Goal: Task Accomplishment & Management: Use online tool/utility

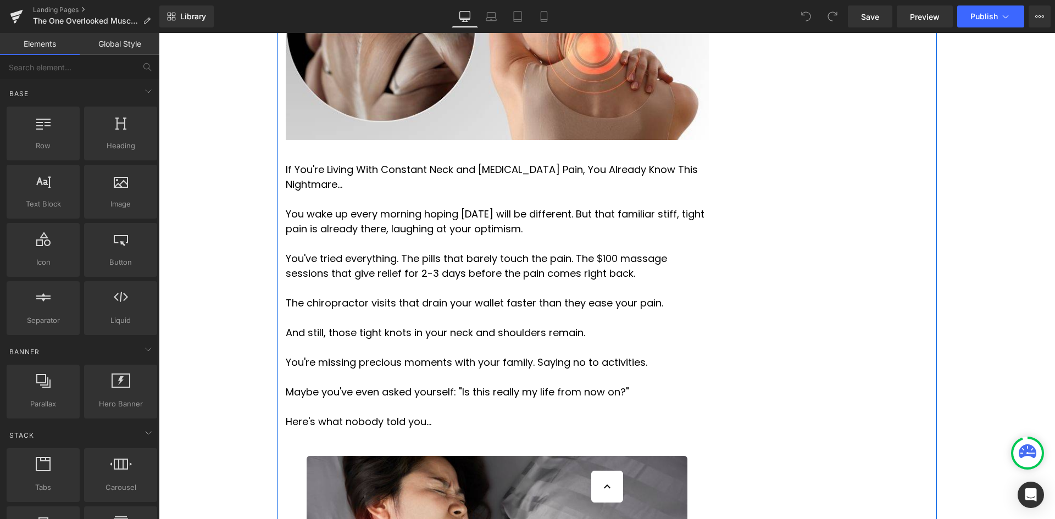
scroll to position [495, 0]
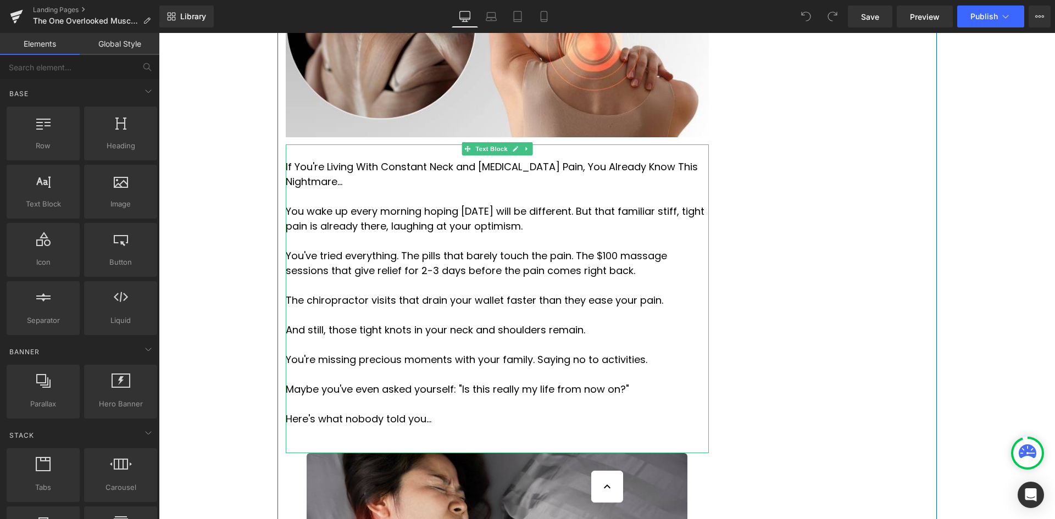
click at [312, 189] on p at bounding box center [497, 196] width 423 height 15
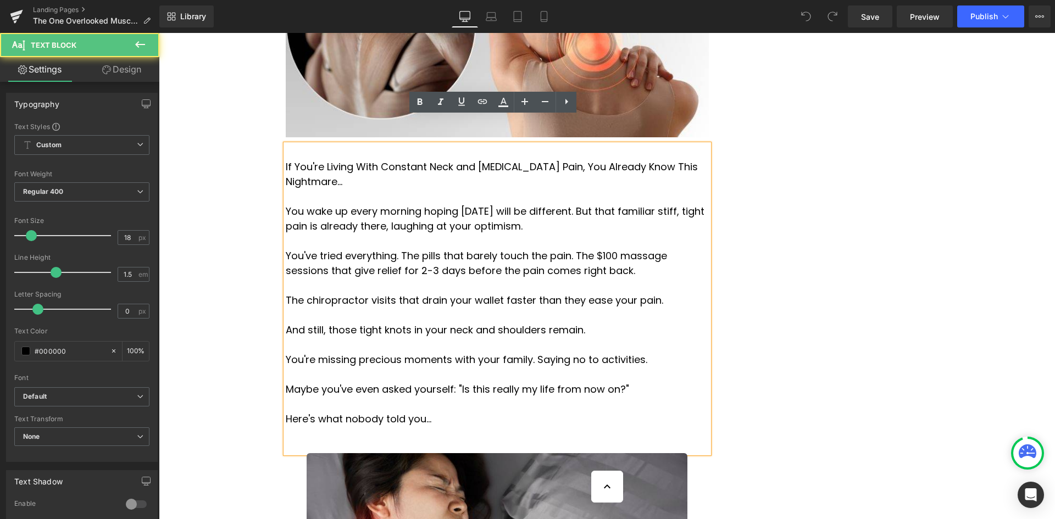
click at [296, 160] on span "If You're Living With Constant Neck and Upper Back Pain, You Already Know This …" at bounding box center [492, 174] width 412 height 29
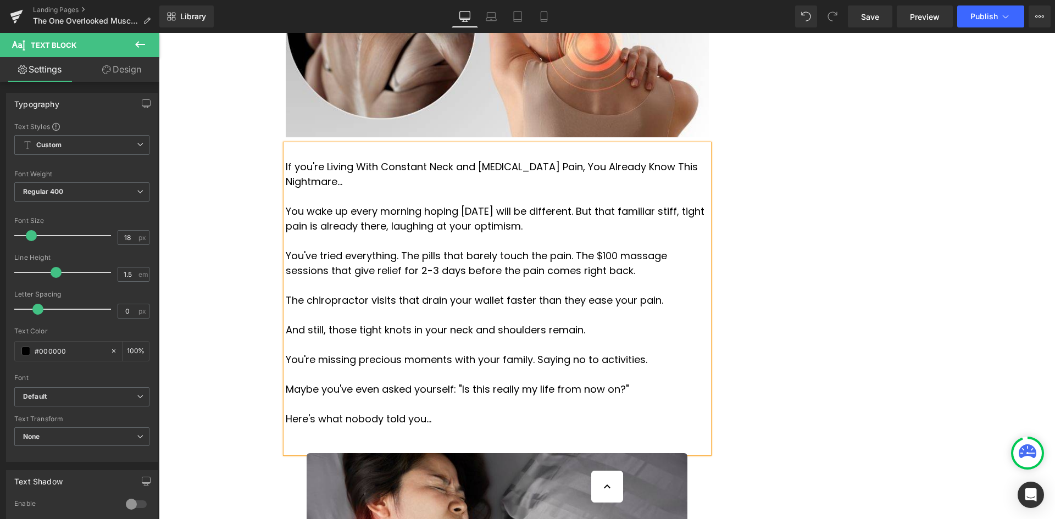
click at [324, 160] on span "If you're Living With Constant Neck and Upper Back Pain, You Already Know This …" at bounding box center [492, 174] width 412 height 29
click at [350, 160] on span "If you're living With Constant Neck and Upper Back Pain, You Already Know This …" at bounding box center [491, 174] width 411 height 29
click at [372, 160] on span "If you're living with Constant Neck and Upper Back Pain, You Already Know This …" at bounding box center [490, 174] width 409 height 29
click at [414, 160] on span "If you're living with constant Neck and Upper Back Pain, You Already Know This …" at bounding box center [489, 174] width 407 height 29
click at [456, 160] on span "If you're living with constant neck and Upper Back Pain, You Already Know This …" at bounding box center [489, 174] width 407 height 29
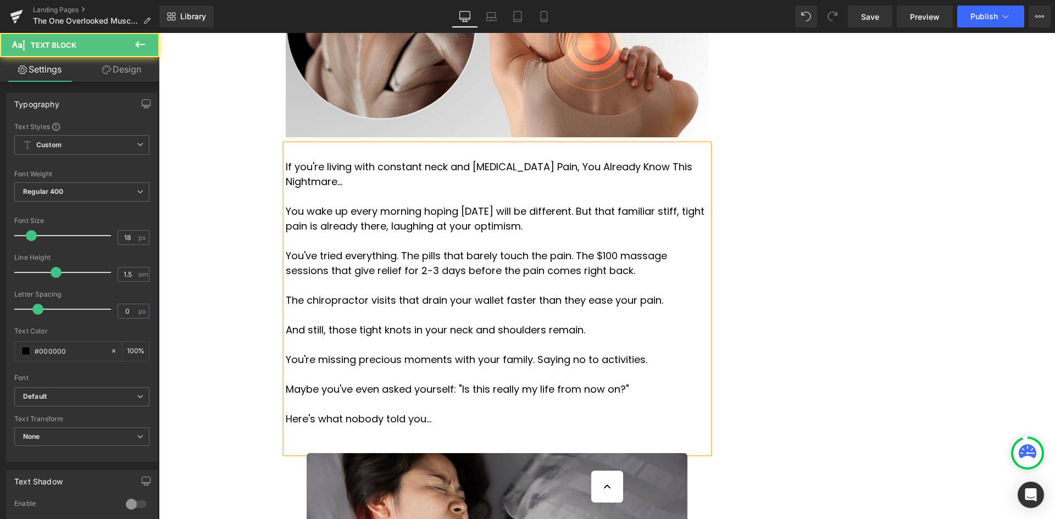
click at [478, 160] on span "If you're living with constant neck and upper Back Pain, You Already Know This …" at bounding box center [489, 174] width 407 height 29
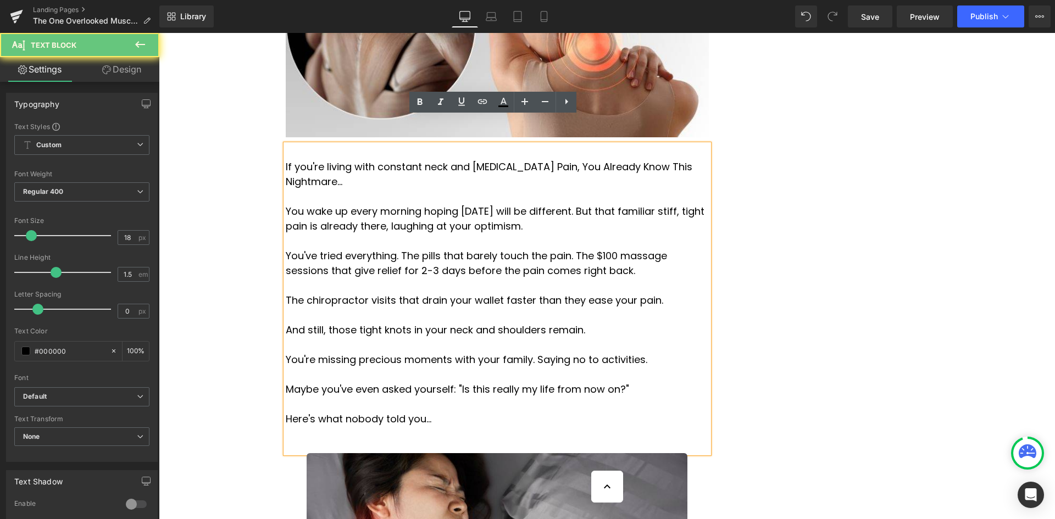
click at [481, 160] on span "If you're living with constant neck and upper Back Pain, You Already Know This …" at bounding box center [489, 174] width 407 height 29
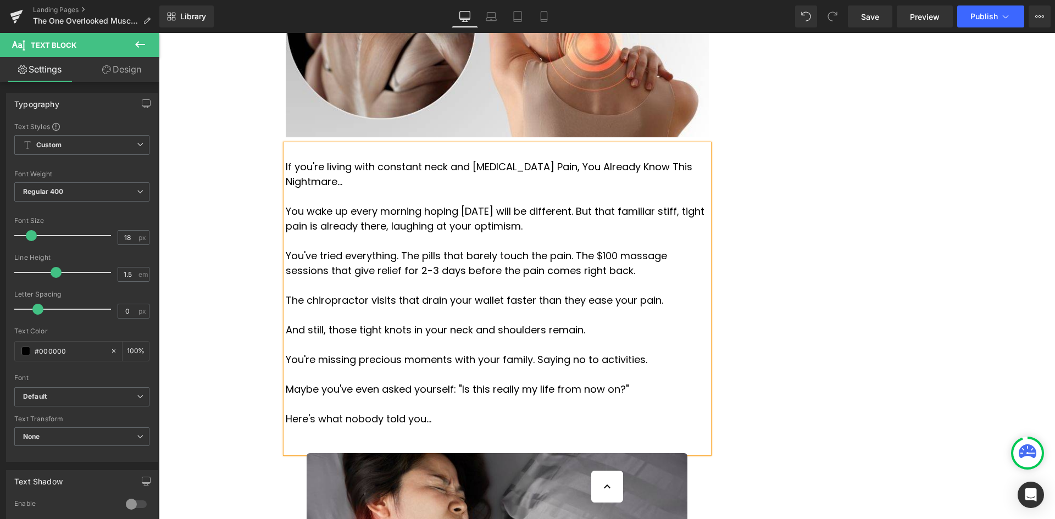
click at [506, 160] on span "If you're living with constant neck and upper back Pain, You Already Know This …" at bounding box center [489, 174] width 407 height 29
click at [529, 160] on span "If you're living with constant neck and upper back pain, You Already Know This …" at bounding box center [490, 174] width 408 height 29
click at [546, 160] on span "If you're living with constant neck and upper back pain, you Already Know This …" at bounding box center [490, 174] width 408 height 29
click at [581, 160] on span "If you're living with constant neck and upper back pain, you already Know This …" at bounding box center [490, 174] width 408 height 29
click at [608, 160] on span "If you're living with constant neck and upper back pain, you already know This …" at bounding box center [489, 174] width 407 height 29
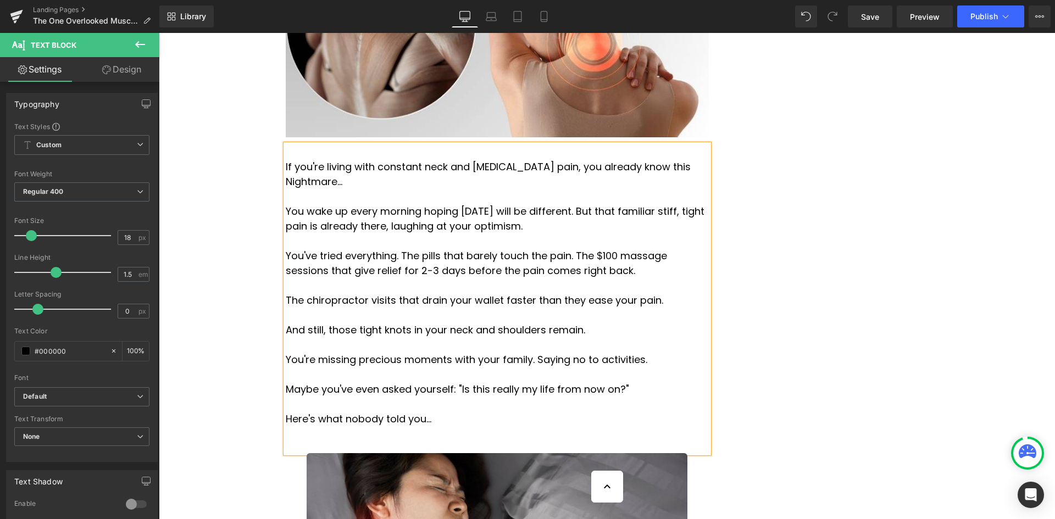
click at [626, 160] on span "If you're living with constant neck and upper back pain, you already know this …" at bounding box center [488, 174] width 405 height 29
click at [866, 14] on span "Save" at bounding box center [870, 17] width 18 height 12
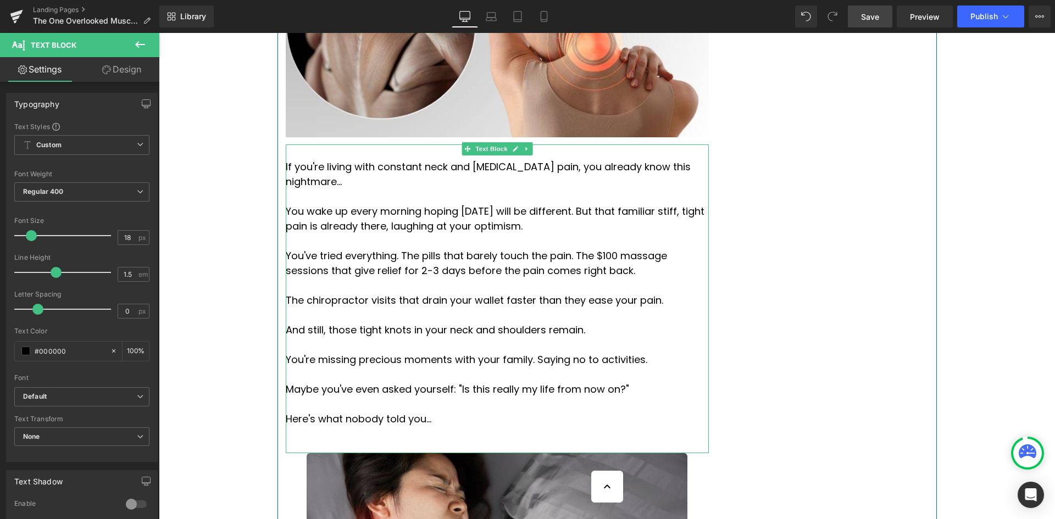
click at [581, 248] on p "You've tried everything. The pills that barely touch the pain. The $100 massage…" at bounding box center [497, 263] width 423 height 30
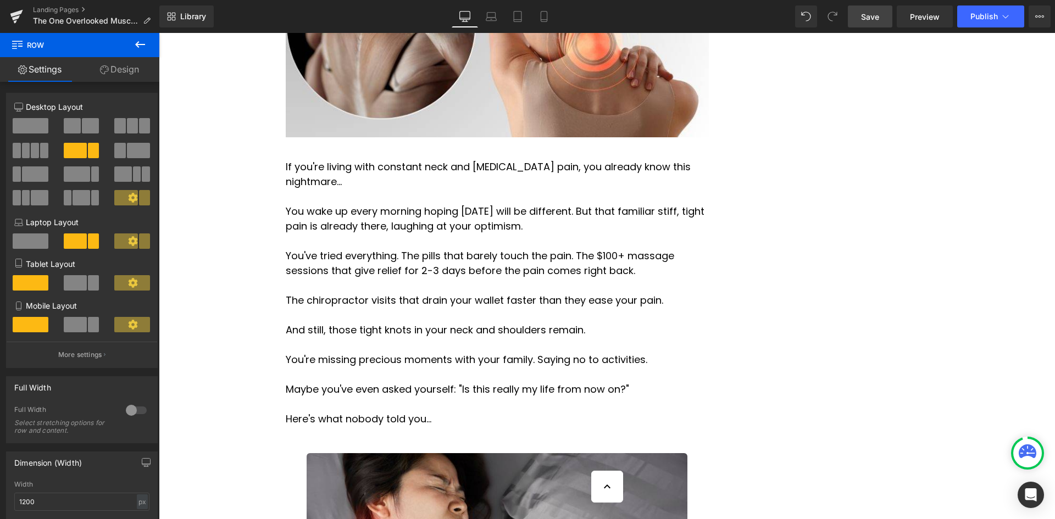
click at [888, 21] on link "Save" at bounding box center [870, 16] width 45 height 22
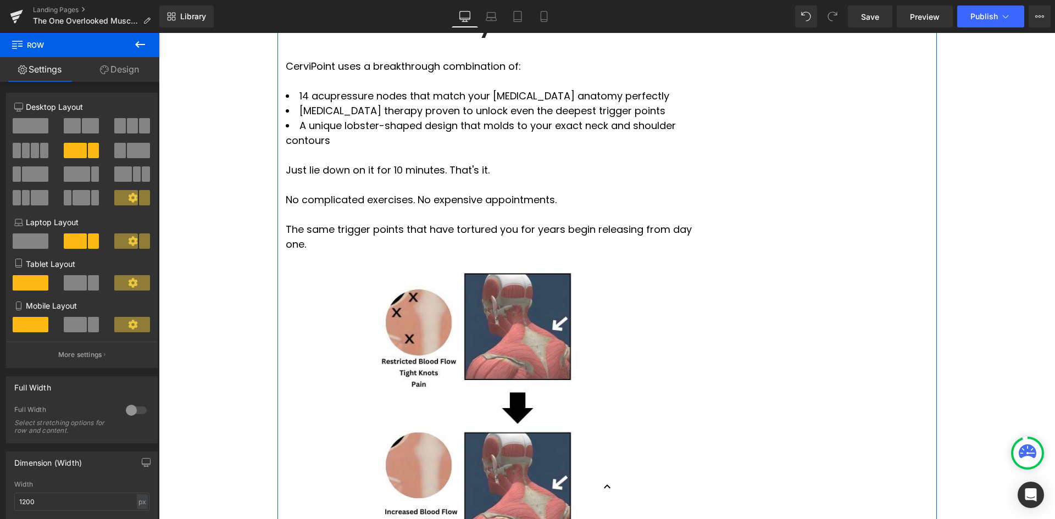
scroll to position [1649, 0]
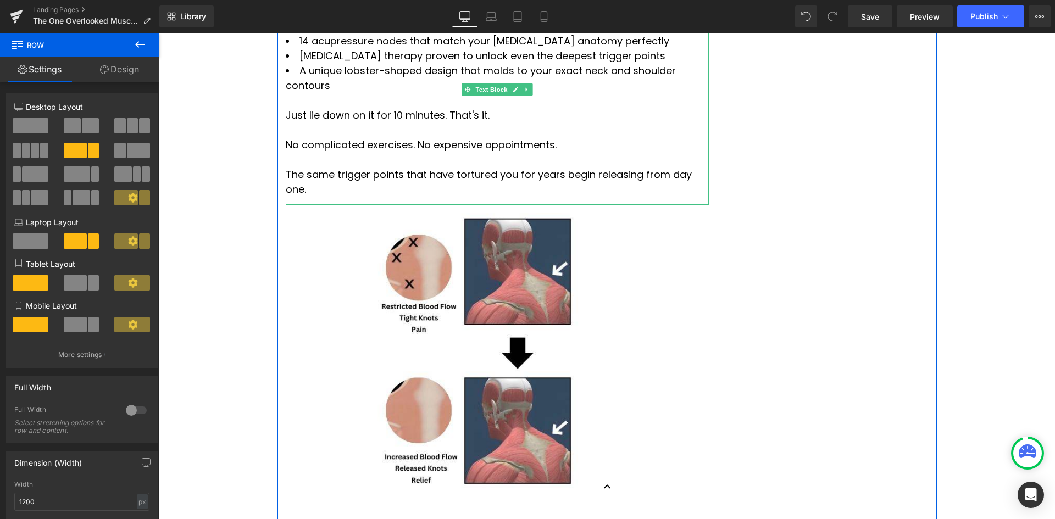
click at [450, 48] on li "14 acupressure nodes that match your trapezius anatomy perfectly" at bounding box center [497, 41] width 423 height 15
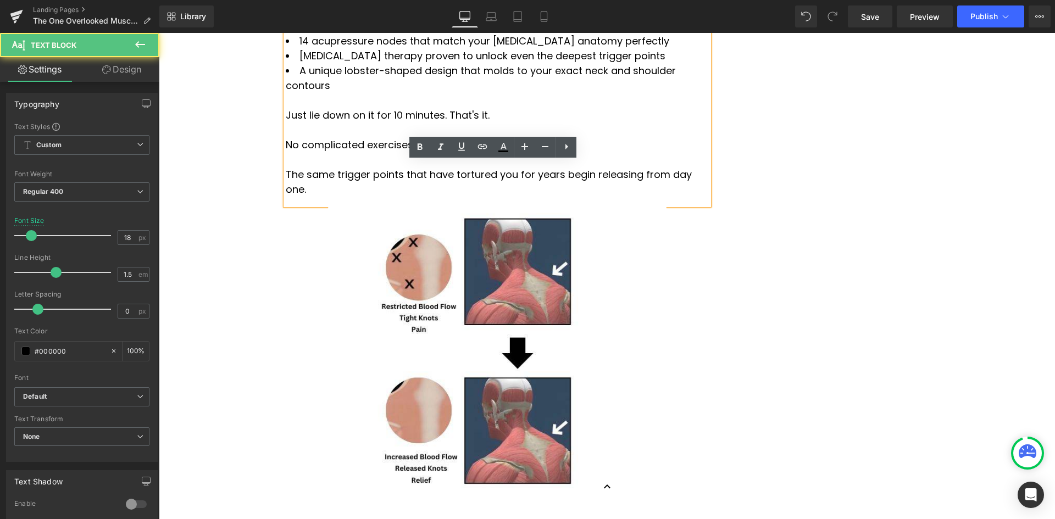
click at [447, 48] on li "14 acupressure nodes that match your trapezius anatomy perfectly" at bounding box center [497, 41] width 423 height 15
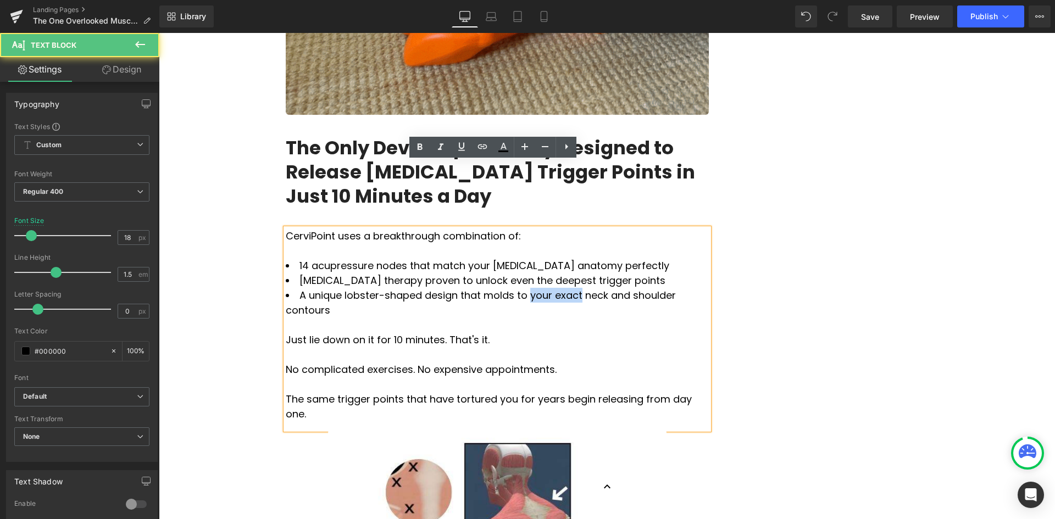
drag, startPoint x: 497, startPoint y: 232, endPoint x: 541, endPoint y: 232, distance: 44.0
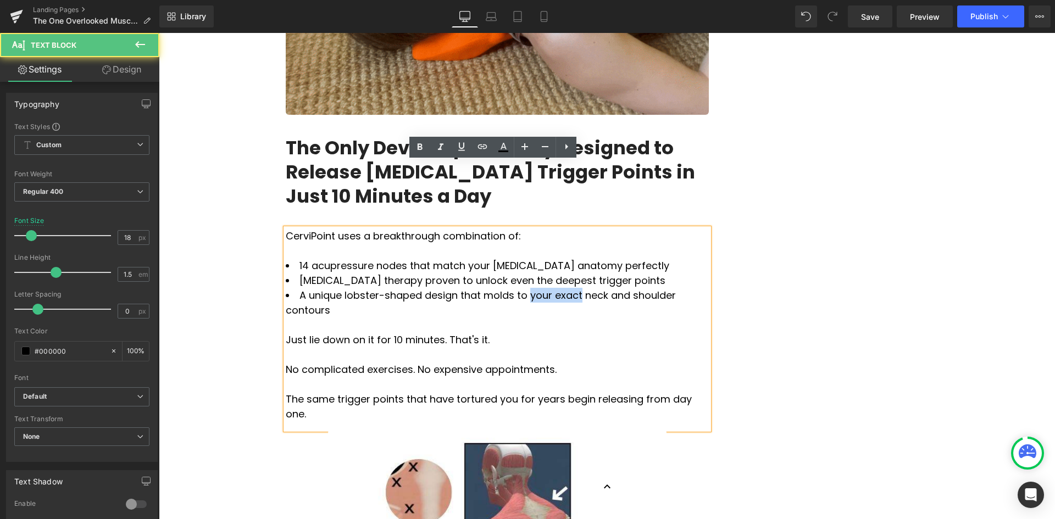
click at [541, 288] on li "A unique lobster-shaped design that molds to your exact neck and shoulder conto…" at bounding box center [497, 303] width 423 height 30
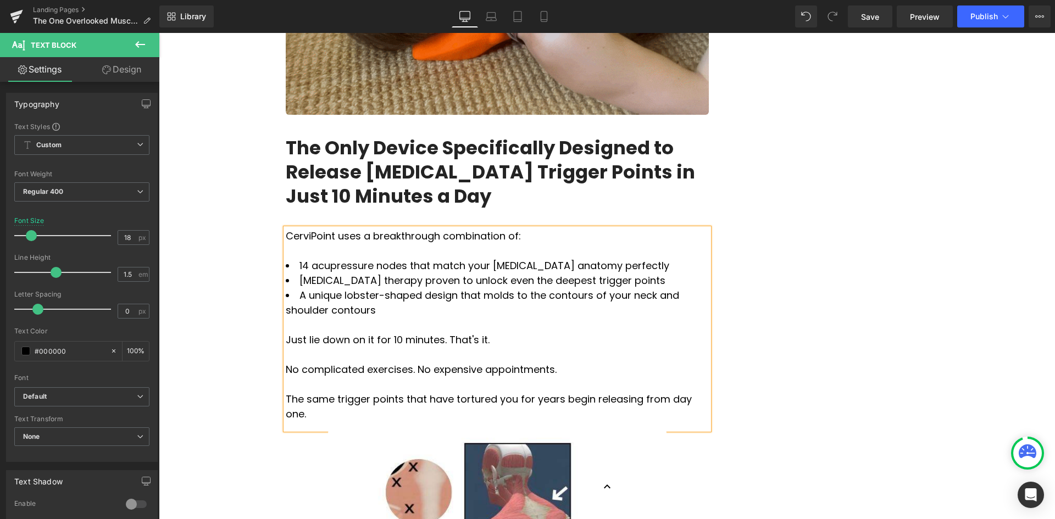
click at [673, 288] on li "A unique lobster-shaped design that molds to the contours of your neck and shou…" at bounding box center [497, 303] width 423 height 30
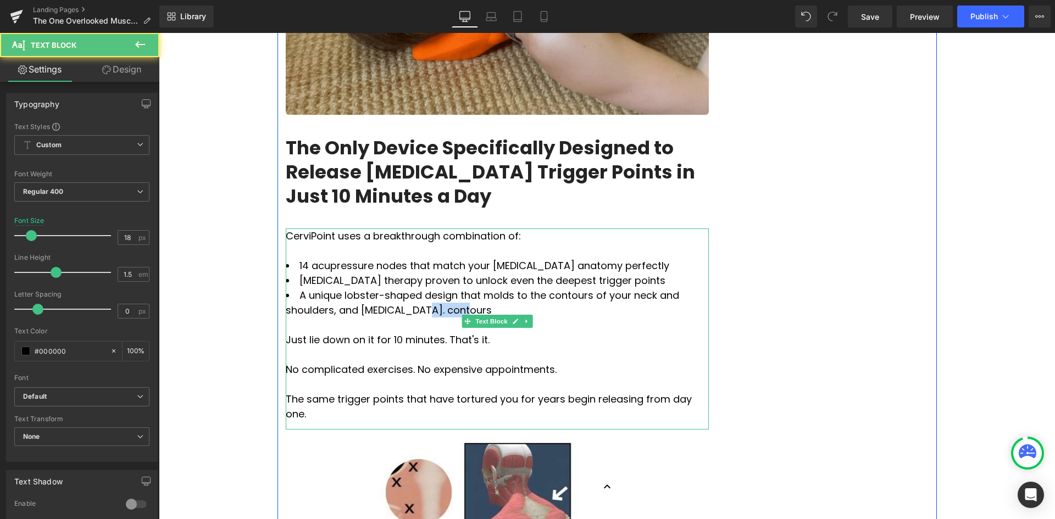
drag, startPoint x: 335, startPoint y: 244, endPoint x: 382, endPoint y: 241, distance: 46.8
click at [381, 288] on li "A unique lobster-shaped design that molds to the contours of your neck and shou…" at bounding box center [497, 303] width 423 height 30
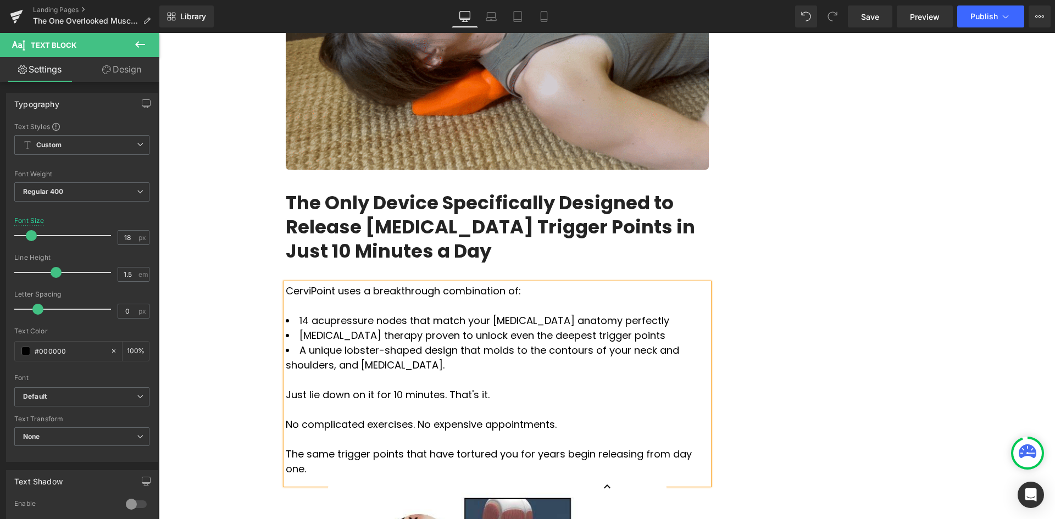
scroll to position [1539, 0]
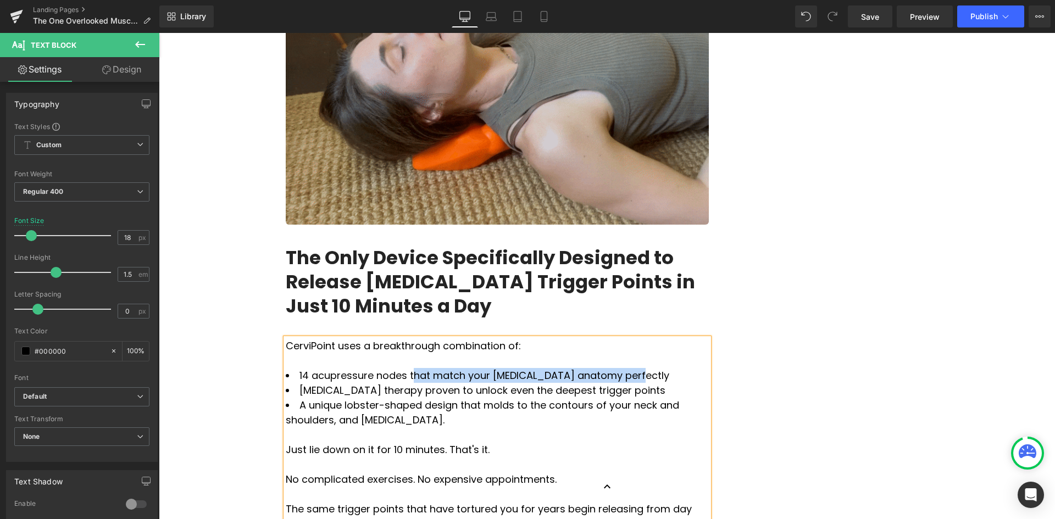
drag, startPoint x: 399, startPoint y: 308, endPoint x: 597, endPoint y: 313, distance: 198.4
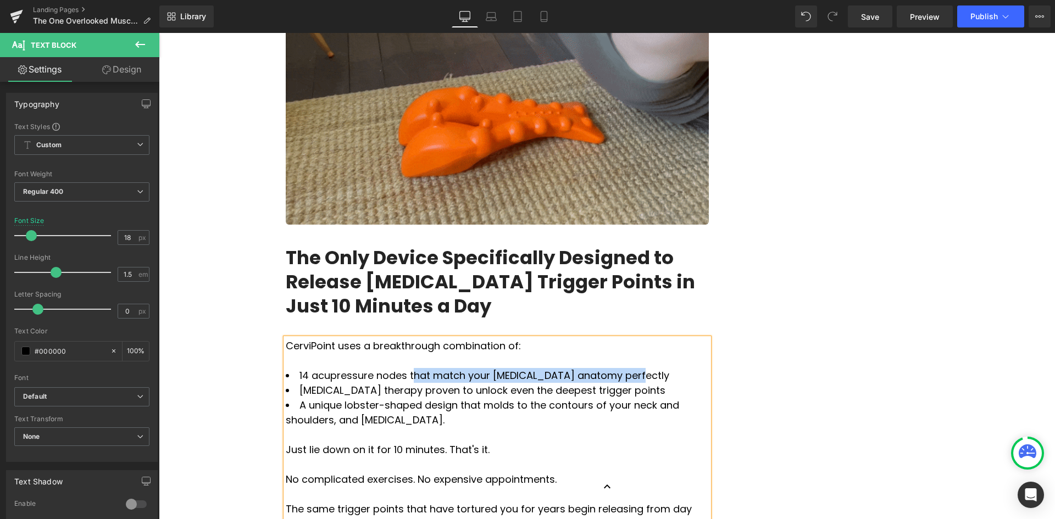
click at [597, 368] on li "14 acupressure nodes that match your trapezius anatomy perfectly" at bounding box center [497, 375] width 423 height 15
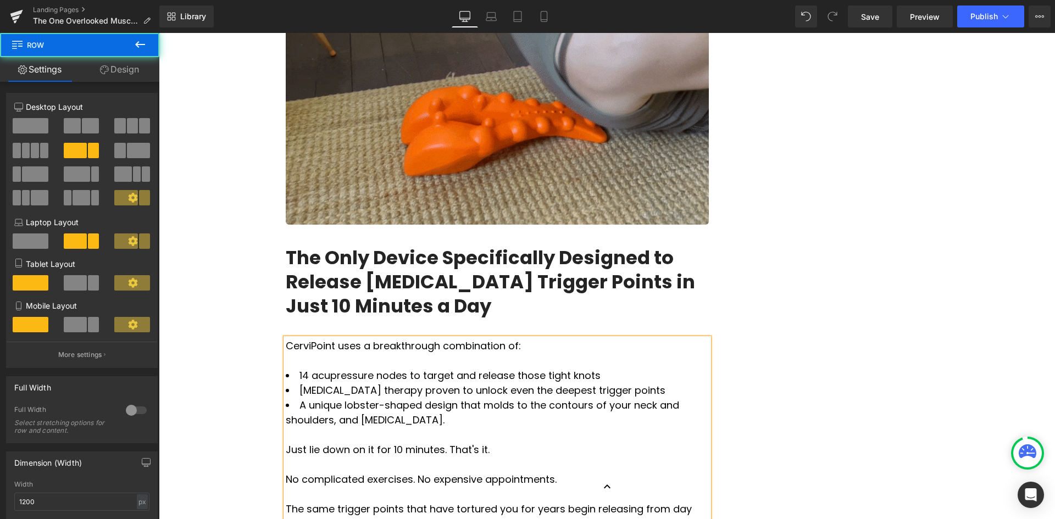
drag, startPoint x: 849, startPoint y: 284, endPoint x: 836, endPoint y: 280, distance: 13.9
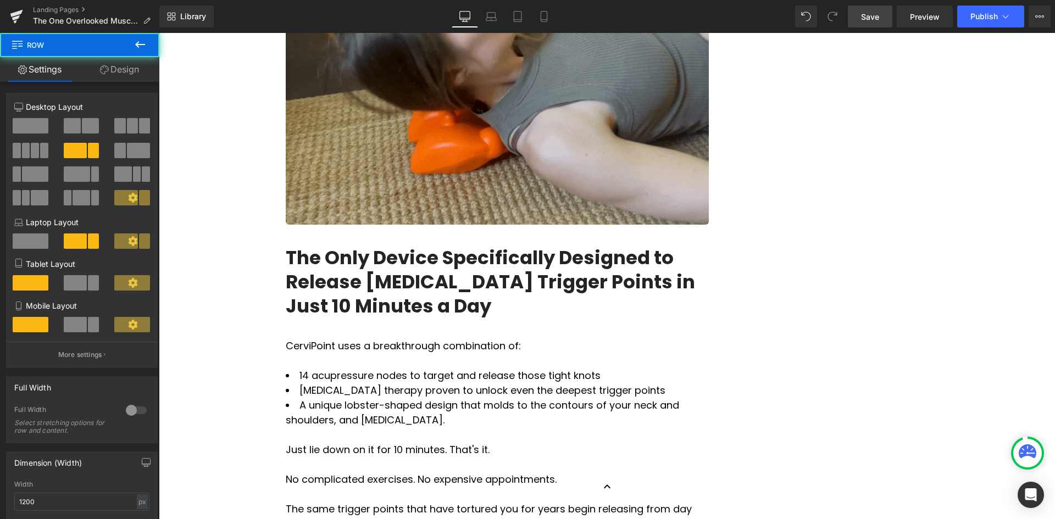
click at [866, 21] on span "Save" at bounding box center [870, 17] width 18 height 12
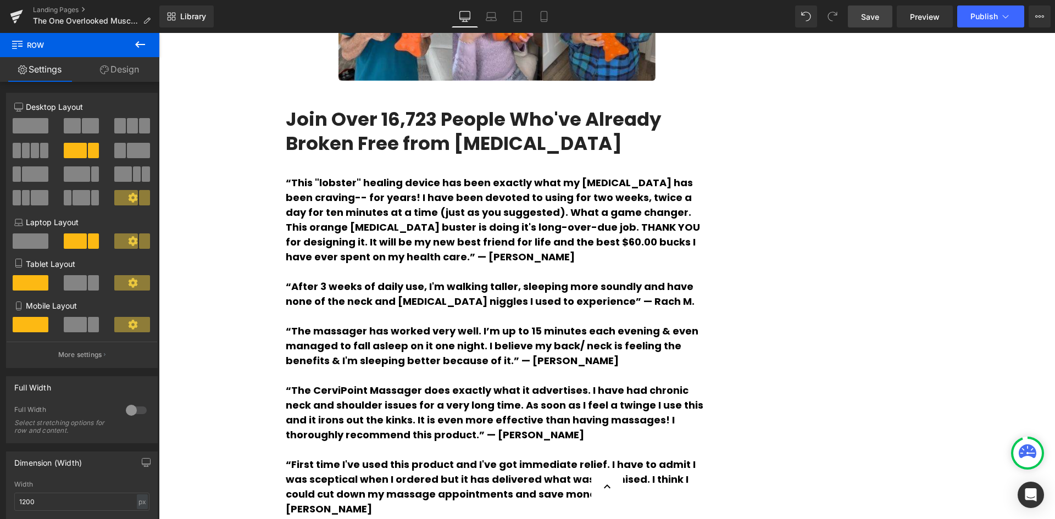
scroll to position [2858, 0]
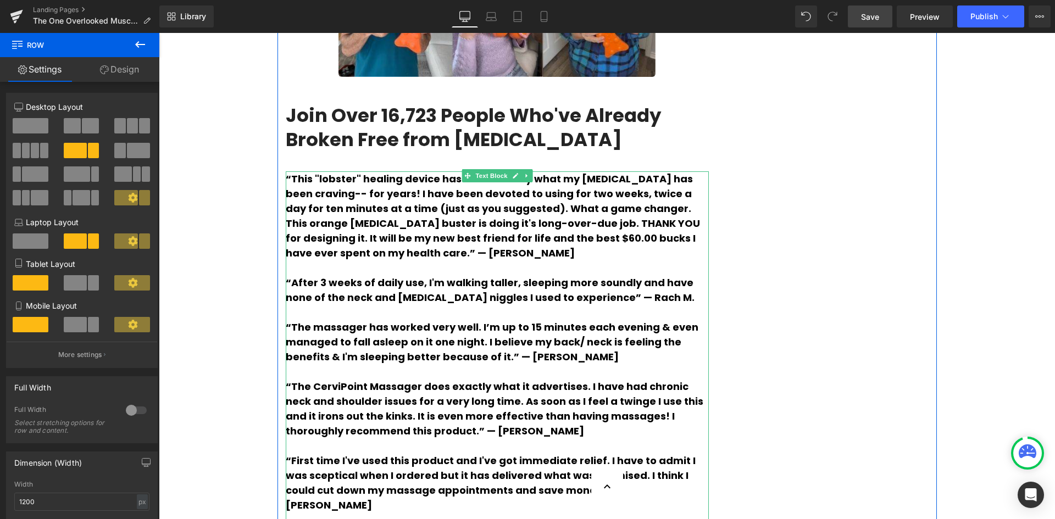
click at [385, 171] on p "“This "lobster" healing device has been exactly what my [MEDICAL_DATA] has been…" at bounding box center [497, 215] width 423 height 89
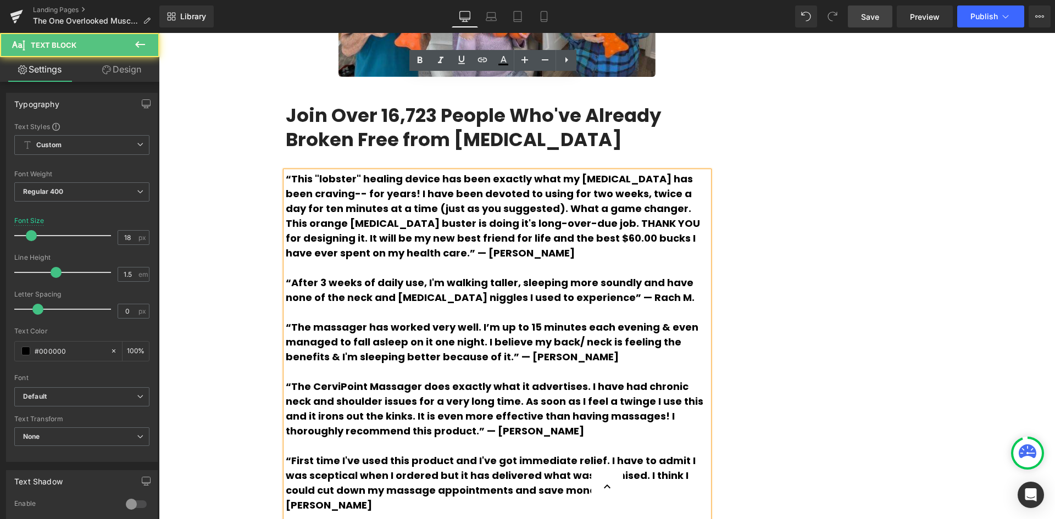
click at [435, 172] on strong "“This "lobster" healing device has been exactly what my [MEDICAL_DATA] has been…" at bounding box center [493, 216] width 414 height 88
click at [646, 172] on strong "“This "lobster" healing device has been exactly what my [MEDICAL_DATA] has been…" at bounding box center [493, 216] width 414 height 88
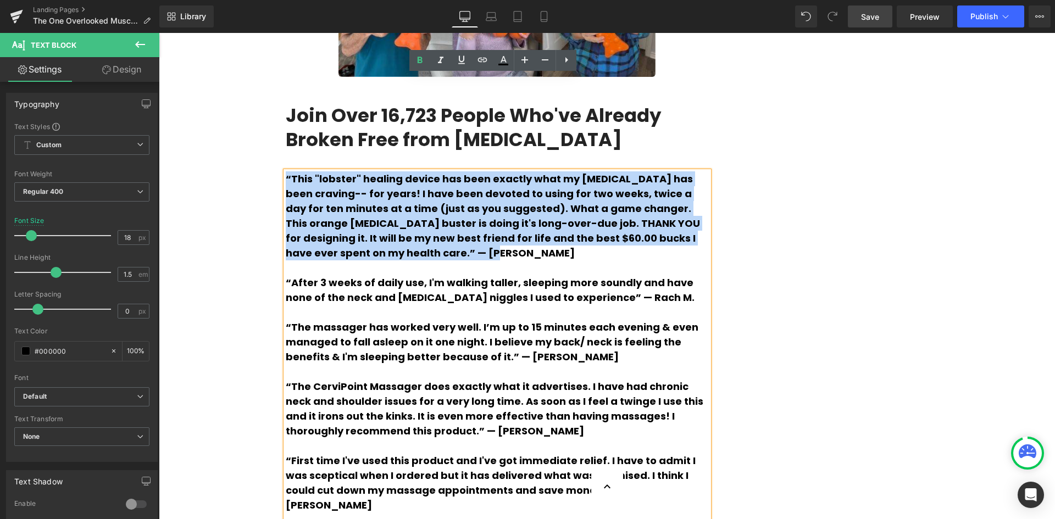
drag, startPoint x: 701, startPoint y: 142, endPoint x: 269, endPoint y: 83, distance: 435.9
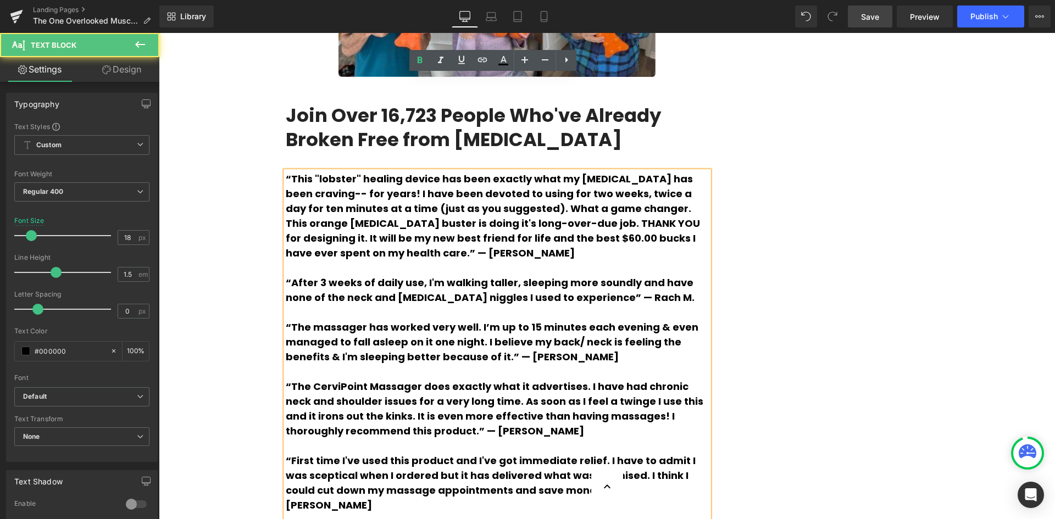
click at [581, 364] on p at bounding box center [497, 371] width 423 height 15
click at [872, 17] on span "Save" at bounding box center [870, 17] width 18 height 12
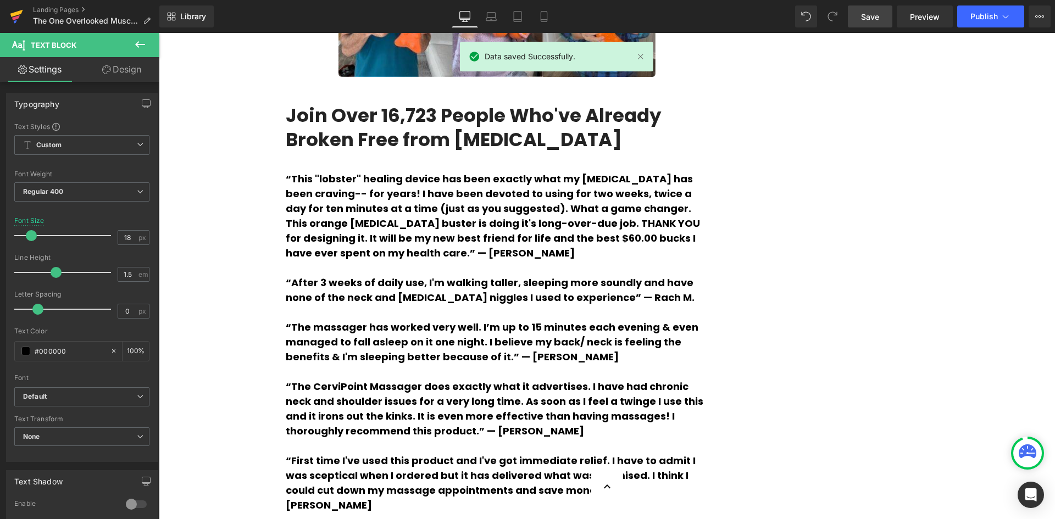
click at [13, 19] on icon at bounding box center [16, 17] width 8 height 5
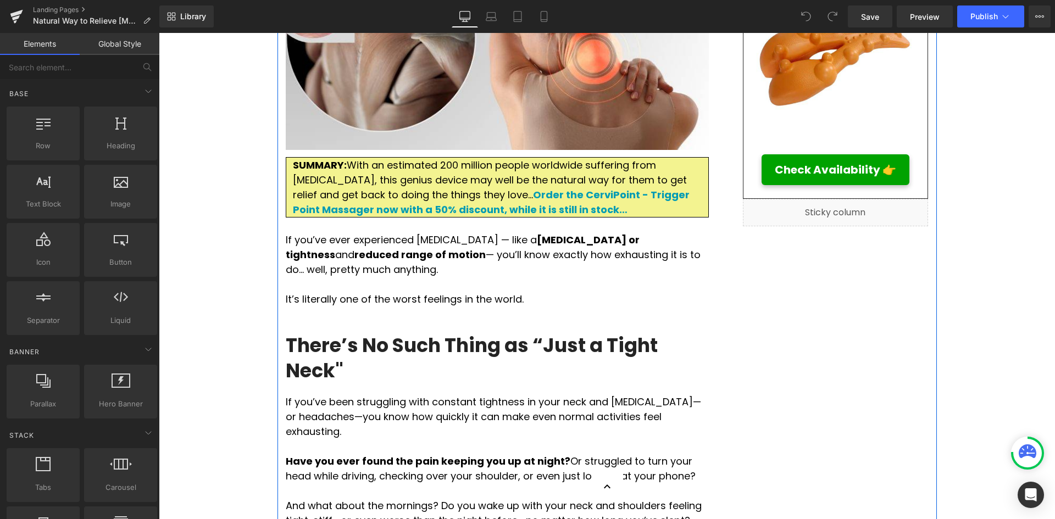
scroll to position [330, 0]
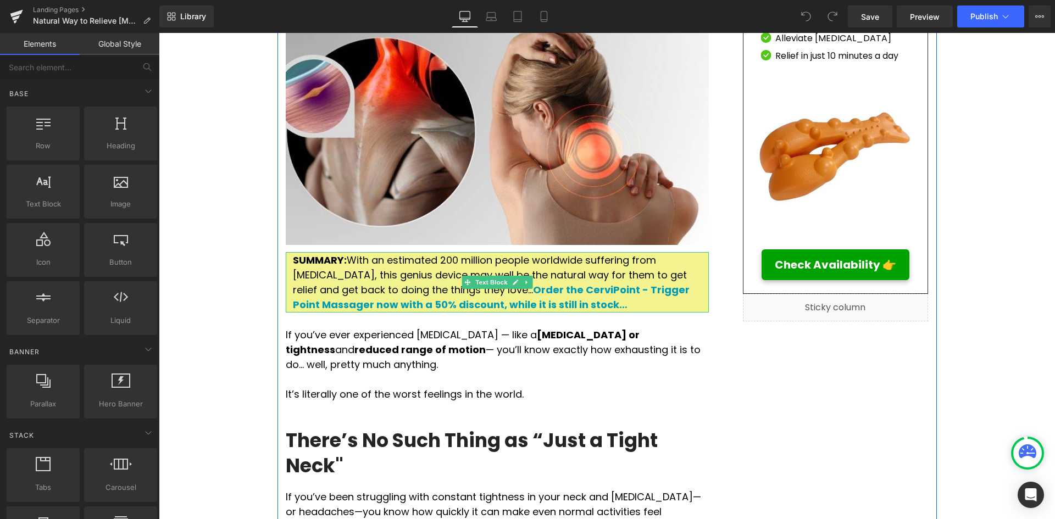
click at [675, 301] on p "SUMMARY: With an estimated 200 million people worldwide suffering from [MEDICAL…" at bounding box center [497, 282] width 409 height 59
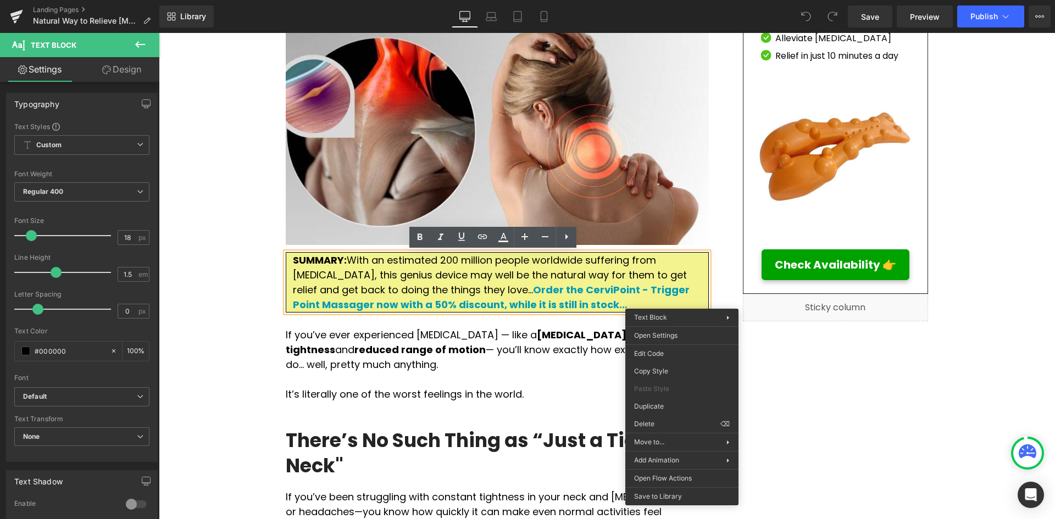
click at [682, 301] on p "SUMMARY: With an estimated 200 million people worldwide suffering from [MEDICAL…" at bounding box center [497, 282] width 409 height 59
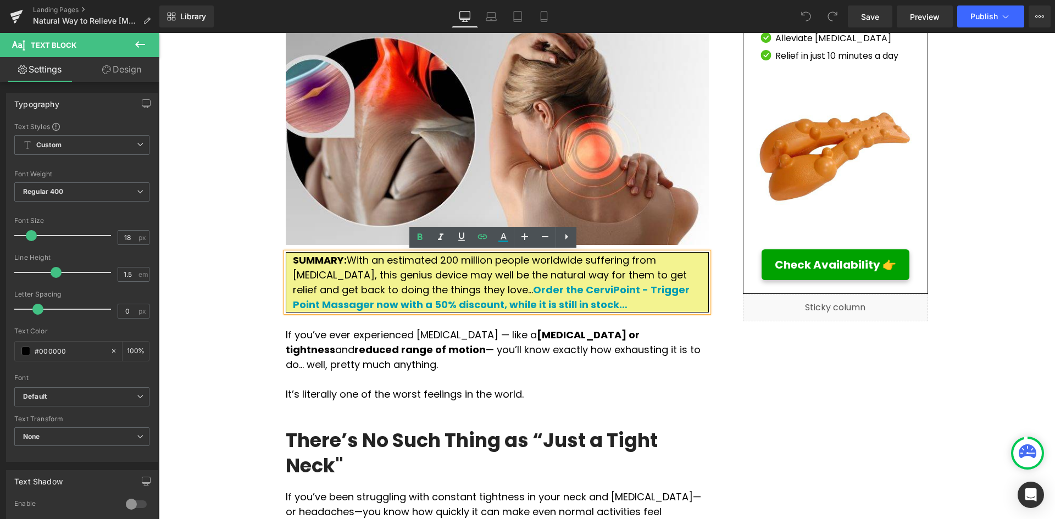
click at [474, 402] on div "There’s No Such Thing as “Just a Tight Neck"" at bounding box center [497, 446] width 423 height 88
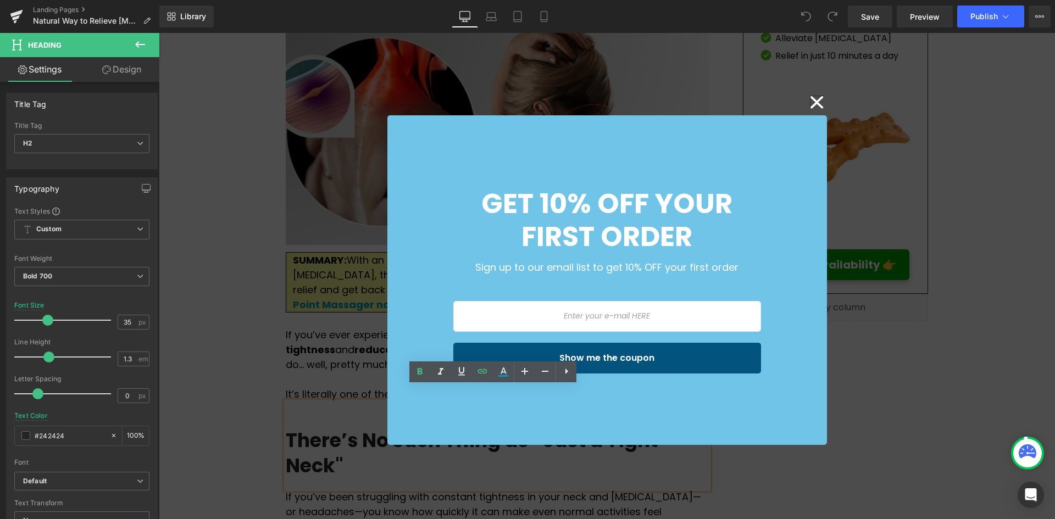
click at [811, 106] on icon at bounding box center [817, 102] width 13 height 12
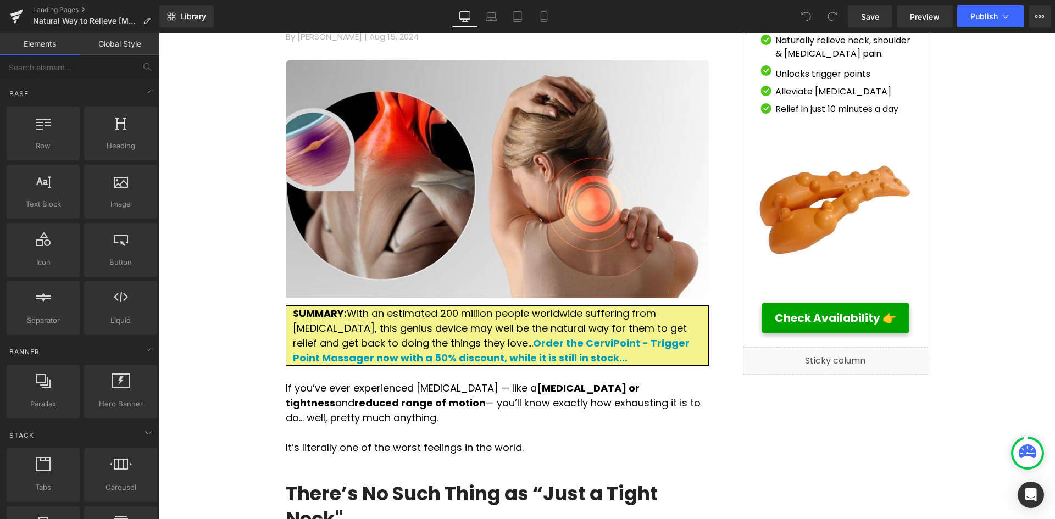
scroll to position [275, 0]
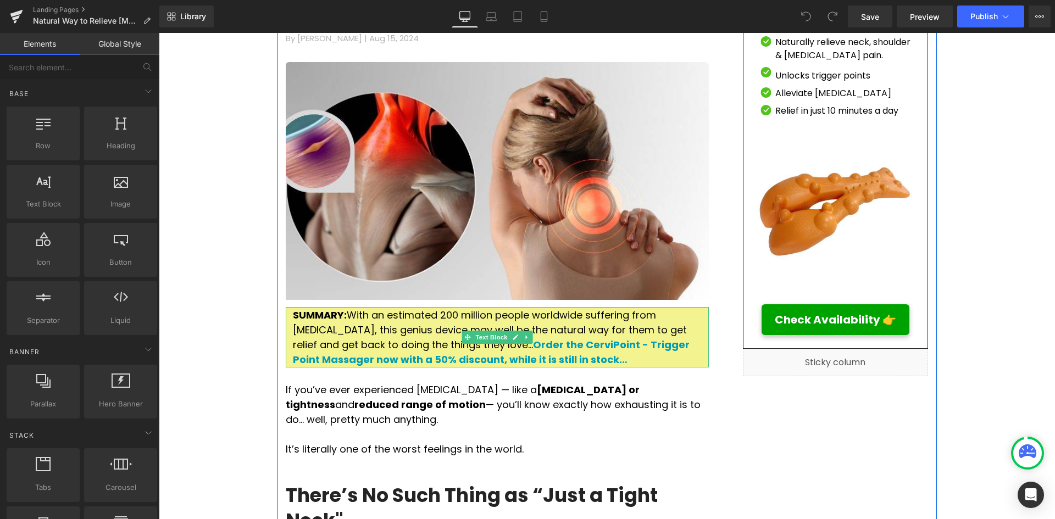
click at [699, 318] on div "SUMMARY: With an estimated 200 million people worldwide suffering from [MEDICAL…" at bounding box center [497, 337] width 423 height 60
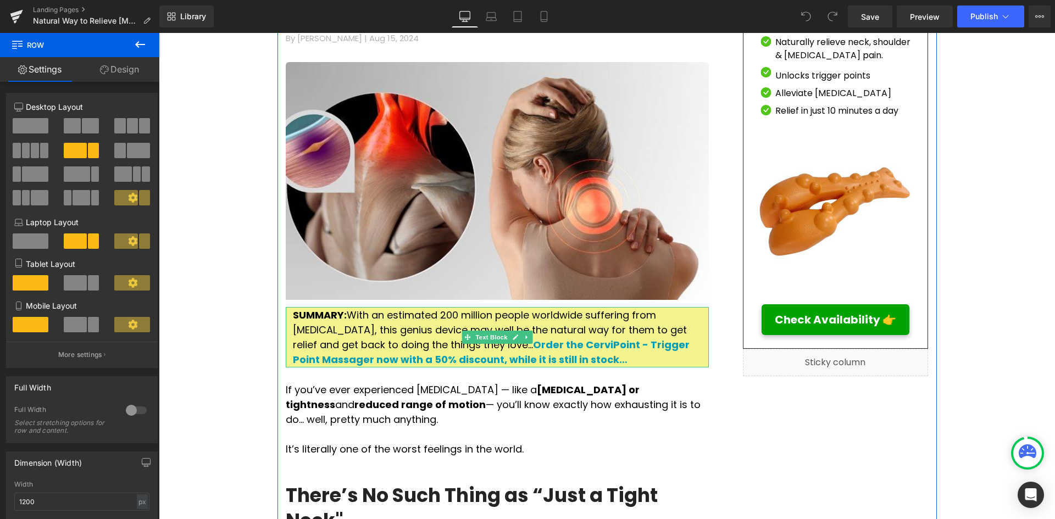
click at [521, 339] on link at bounding box center [527, 337] width 12 height 13
click at [507, 341] on link at bounding box center [510, 337] width 12 height 13
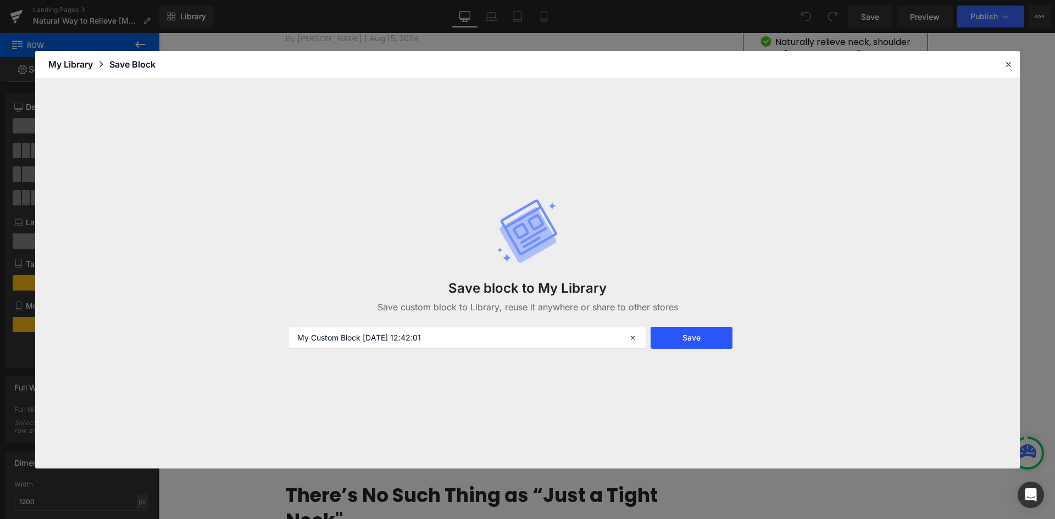
click at [659, 336] on button "Save" at bounding box center [692, 338] width 82 height 22
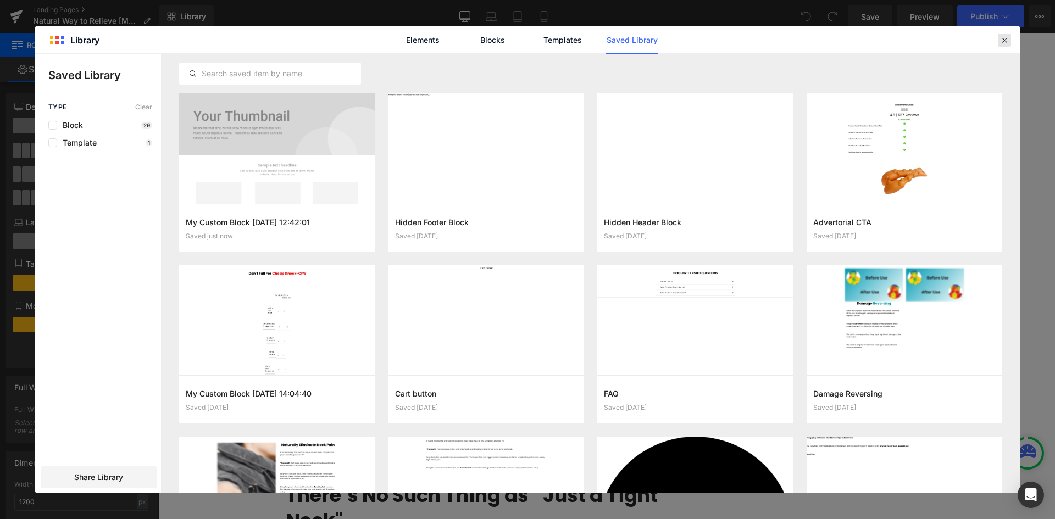
click at [1002, 38] on icon at bounding box center [1005, 40] width 10 height 10
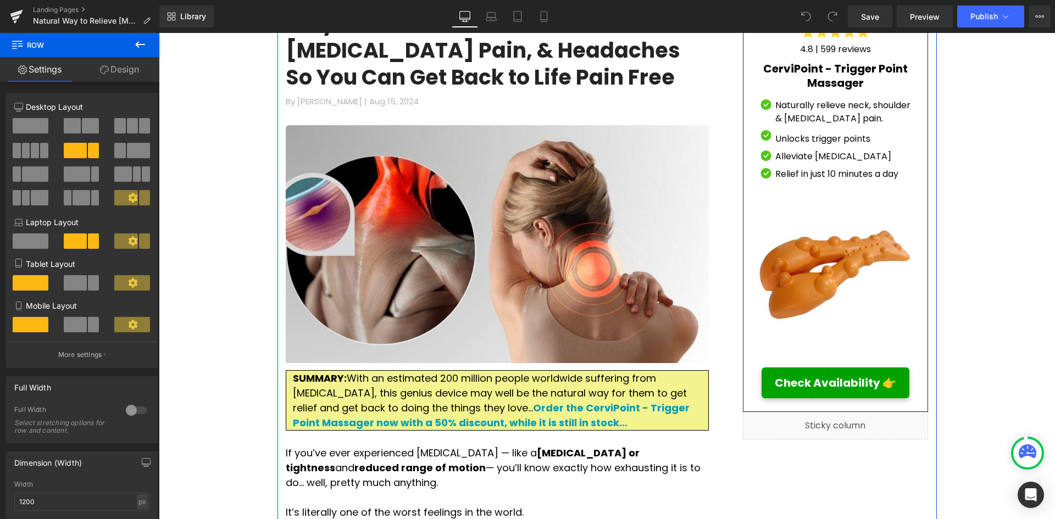
scroll to position [110, 0]
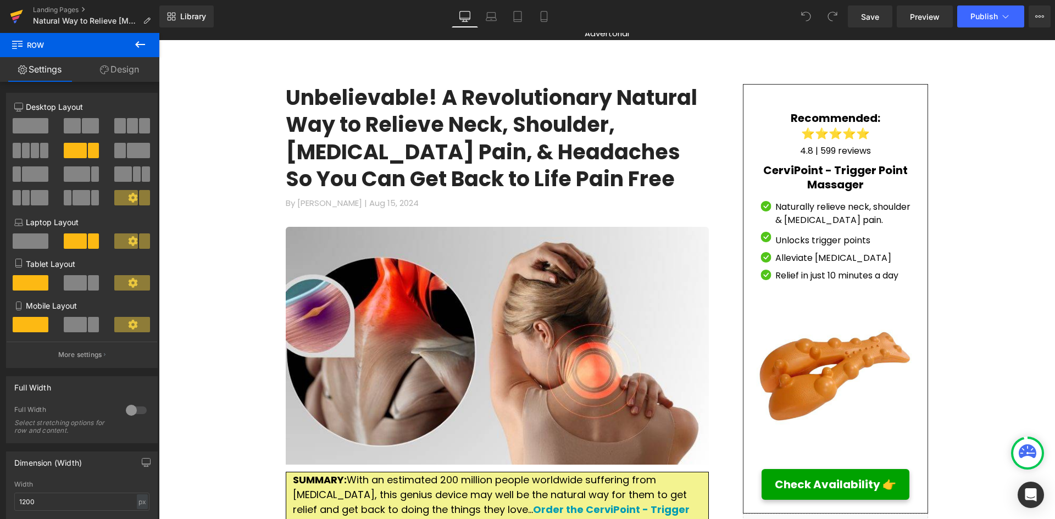
click at [18, 18] on icon at bounding box center [16, 17] width 8 height 5
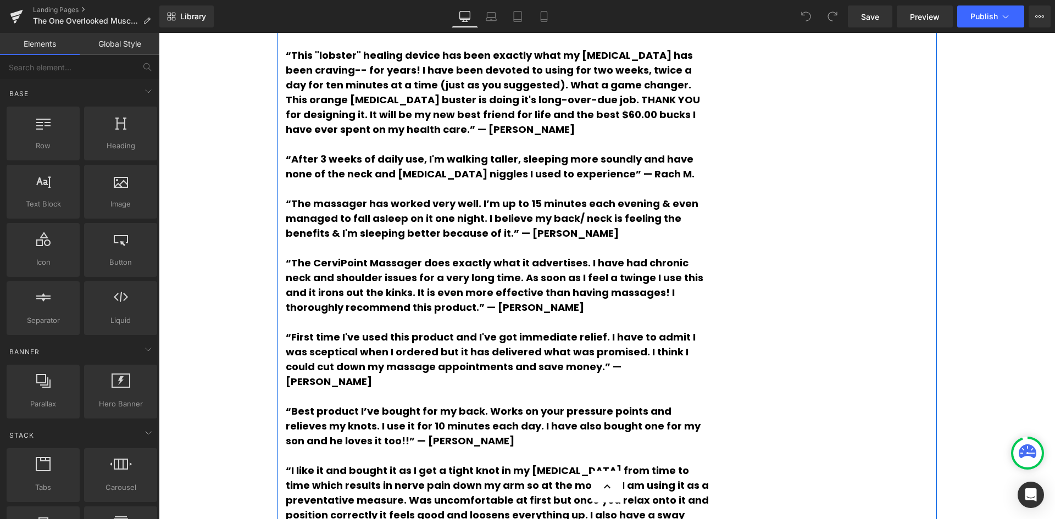
scroll to position [2638, 0]
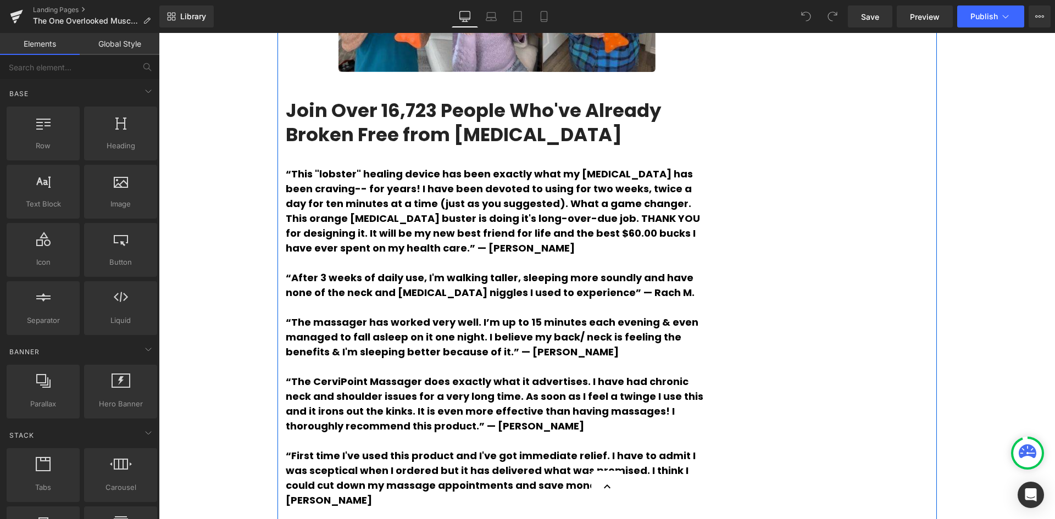
click at [430, 256] on p "“This "lobster" healing device has been exactly what my [MEDICAL_DATA] has been…" at bounding box center [497, 211] width 423 height 89
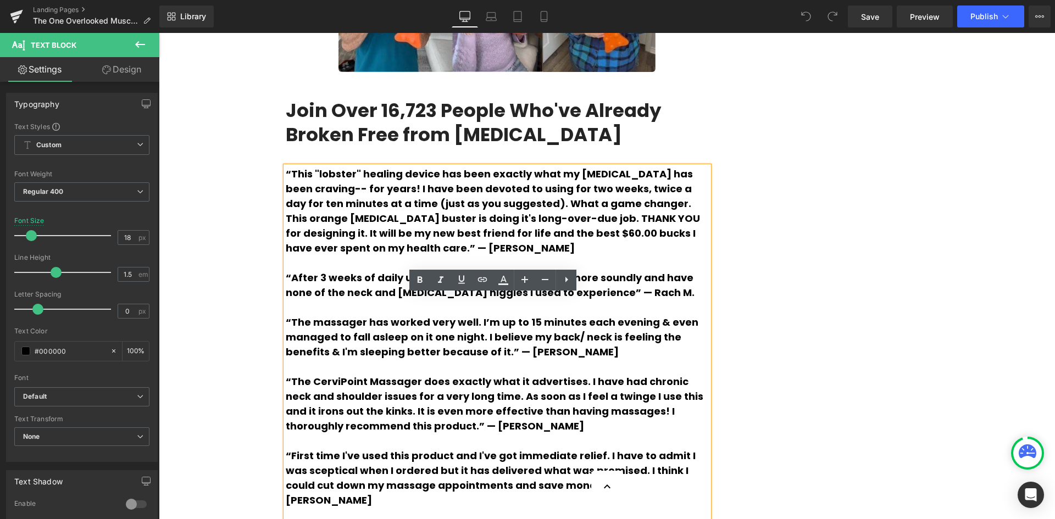
click at [286, 255] on strong "“This "lobster" healing device has been exactly what my [MEDICAL_DATA] has been…" at bounding box center [493, 211] width 414 height 88
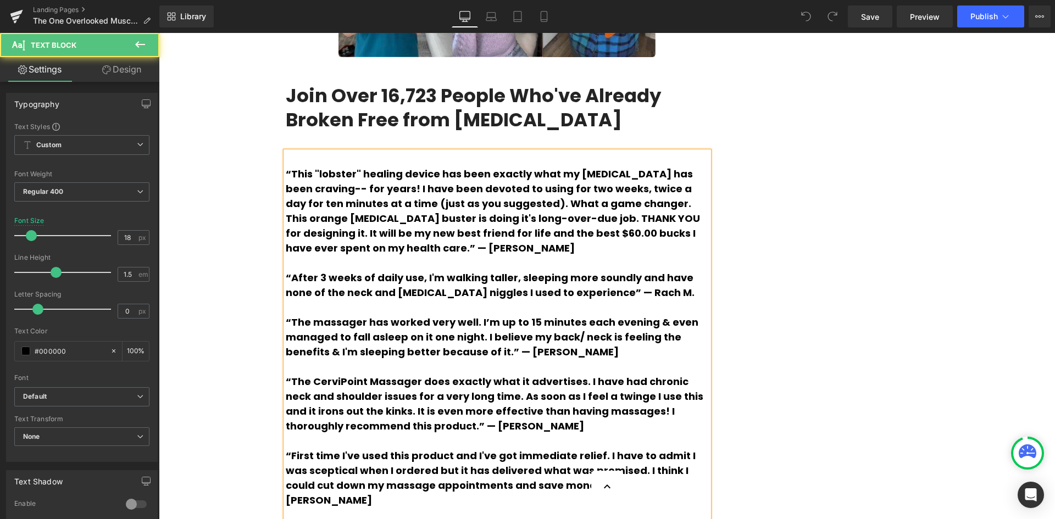
scroll to position [2667, 0]
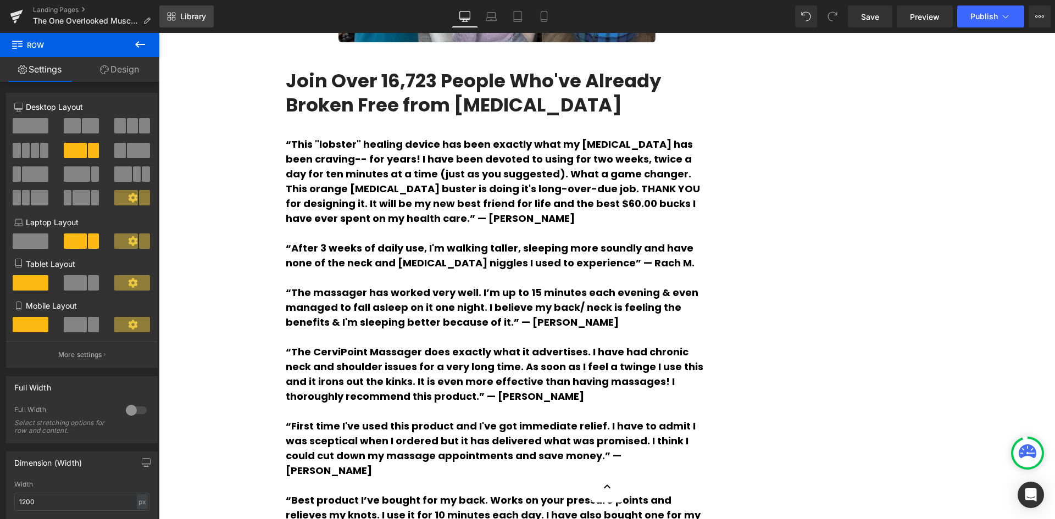
click at [170, 23] on link "Library" at bounding box center [186, 16] width 54 height 22
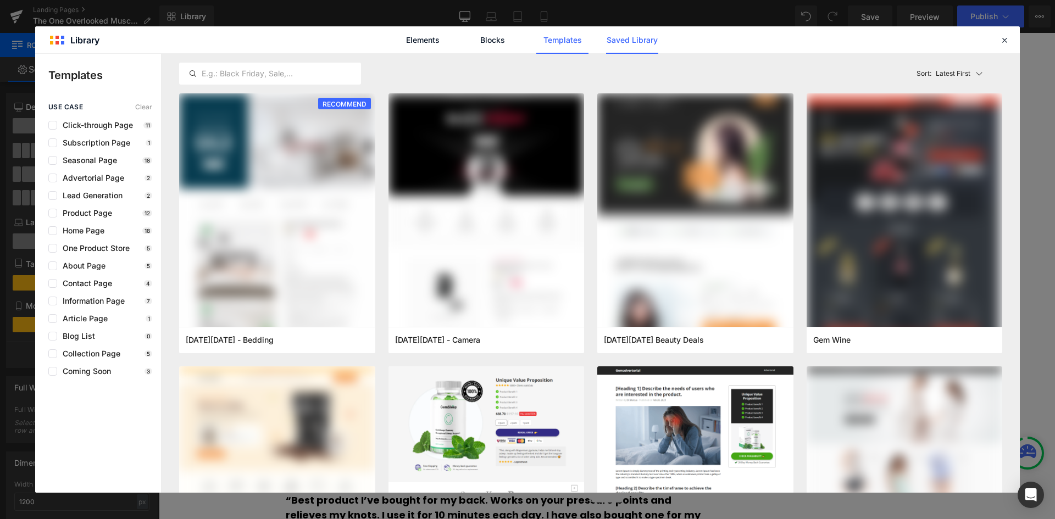
click at [0, 0] on link "Saved Library" at bounding box center [0, 0] width 0 height 0
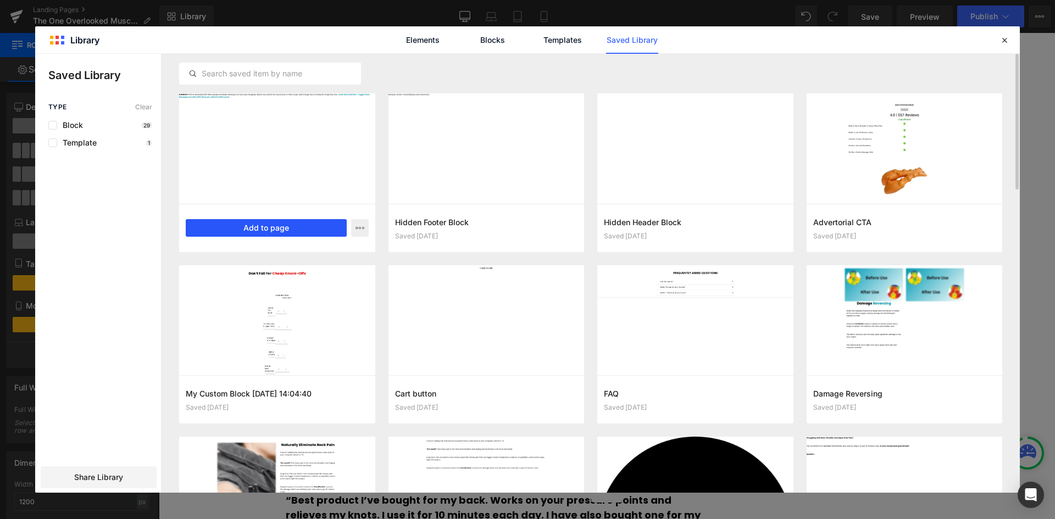
click at [298, 234] on button "Add to page" at bounding box center [266, 228] width 161 height 18
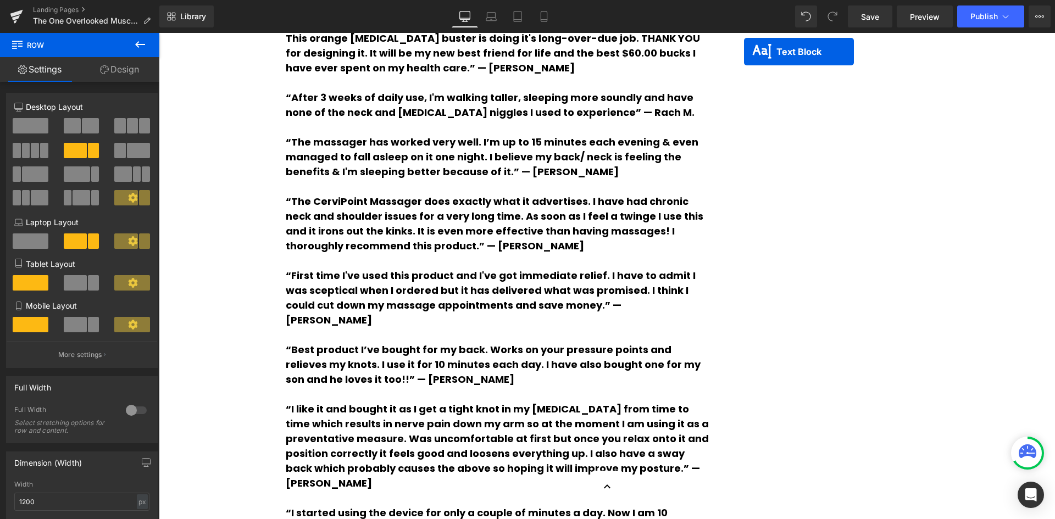
scroll to position [2796, 0]
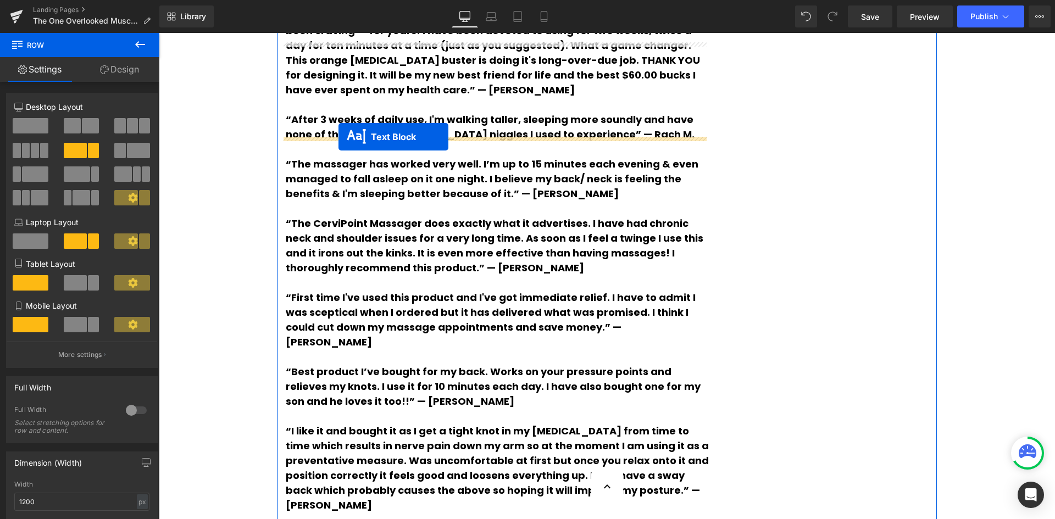
drag, startPoint x: 576, startPoint y: 254, endPoint x: 339, endPoint y: 138, distance: 264.4
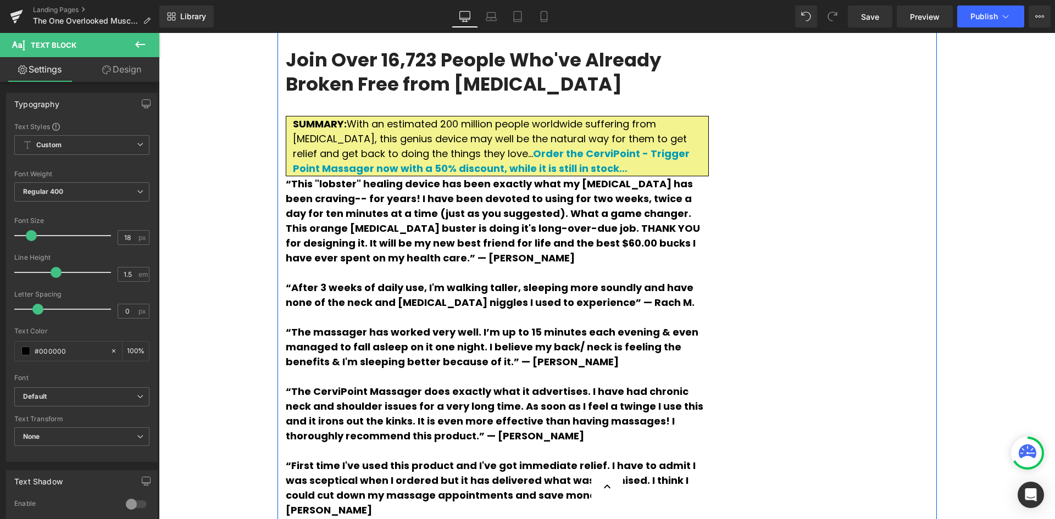
scroll to position [2686, 0]
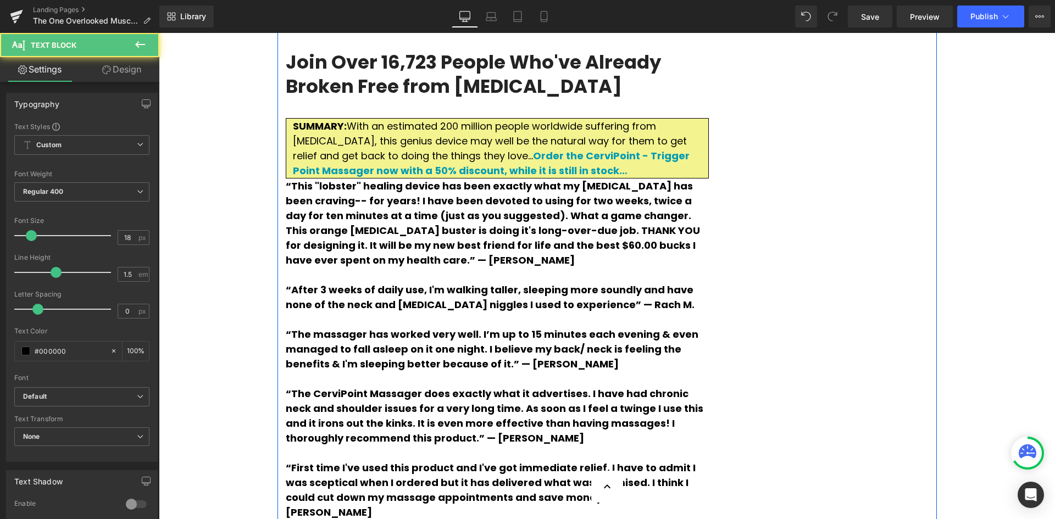
click at [427, 178] on p "SUMMARY: With an estimated 200 million people worldwide suffering from [MEDICAL…" at bounding box center [497, 148] width 409 height 59
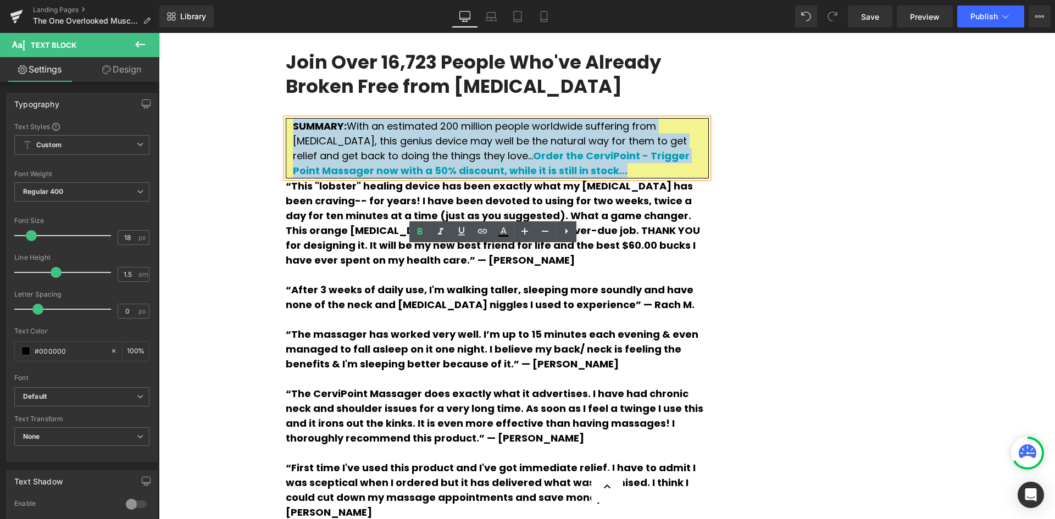
drag, startPoint x: 456, startPoint y: 300, endPoint x: 287, endPoint y: 256, distance: 174.0
click at [287, 179] on div "SUMMARY: With an estimated 200 million people worldwide suffering from [MEDICAL…" at bounding box center [497, 148] width 423 height 60
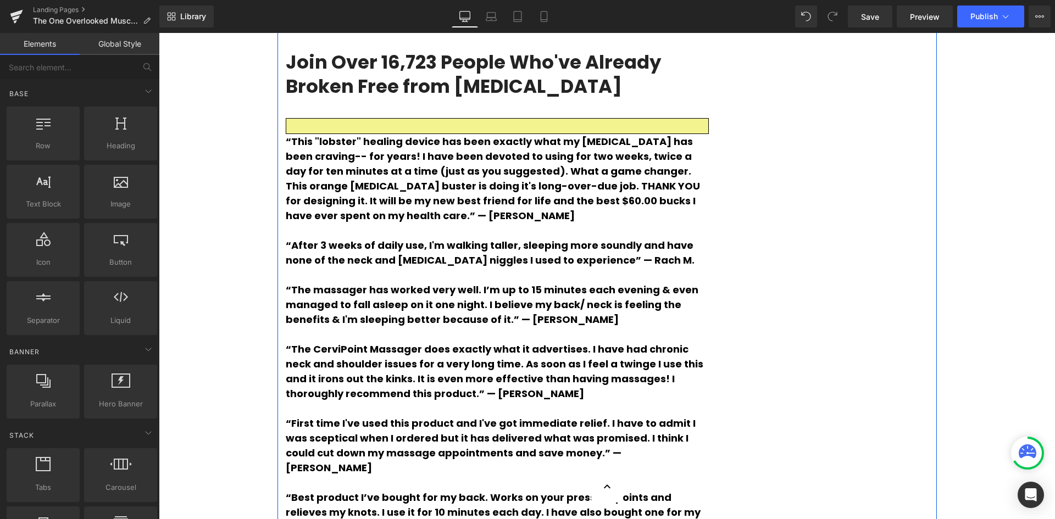
click at [338, 134] on div at bounding box center [497, 126] width 423 height 16
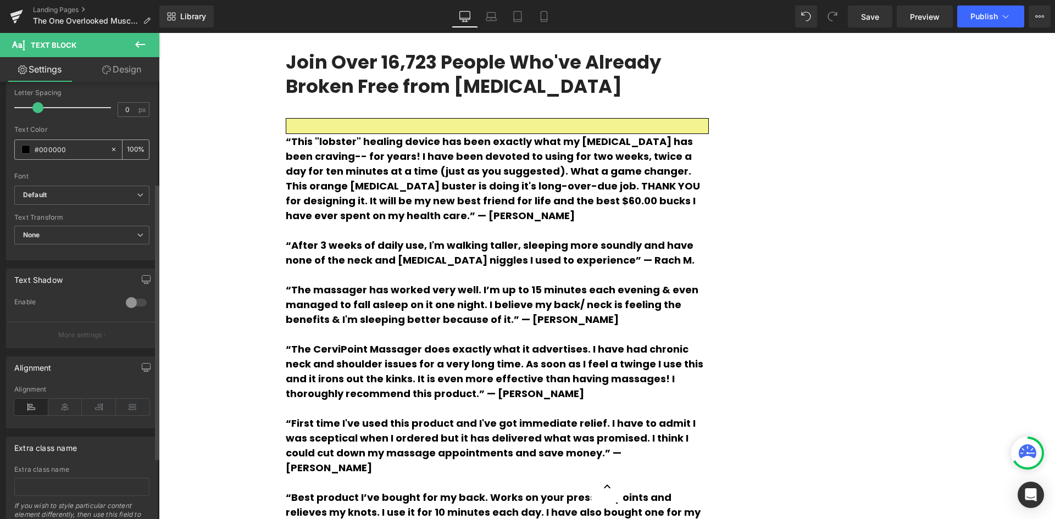
scroll to position [148, 0]
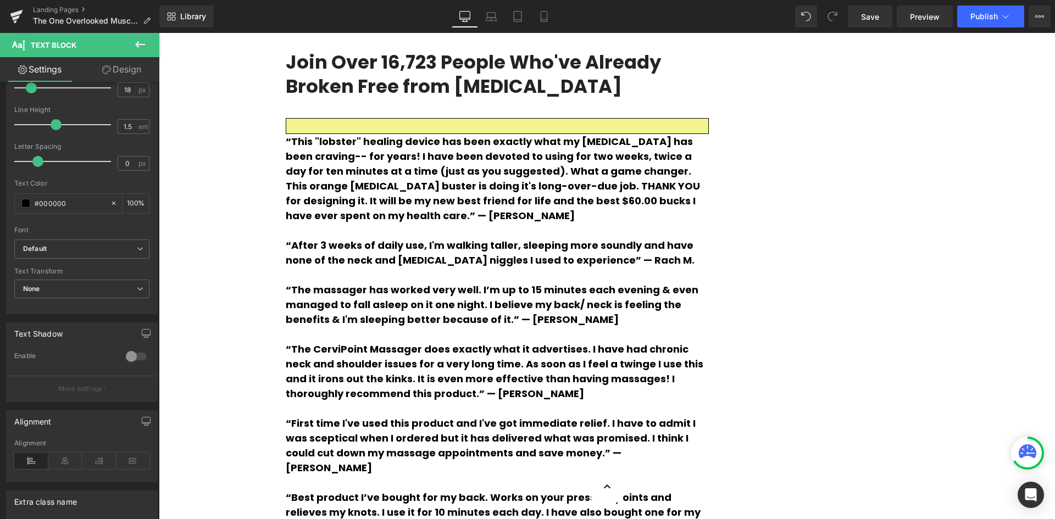
click at [117, 70] on link "Design" at bounding box center [122, 69] width 80 height 25
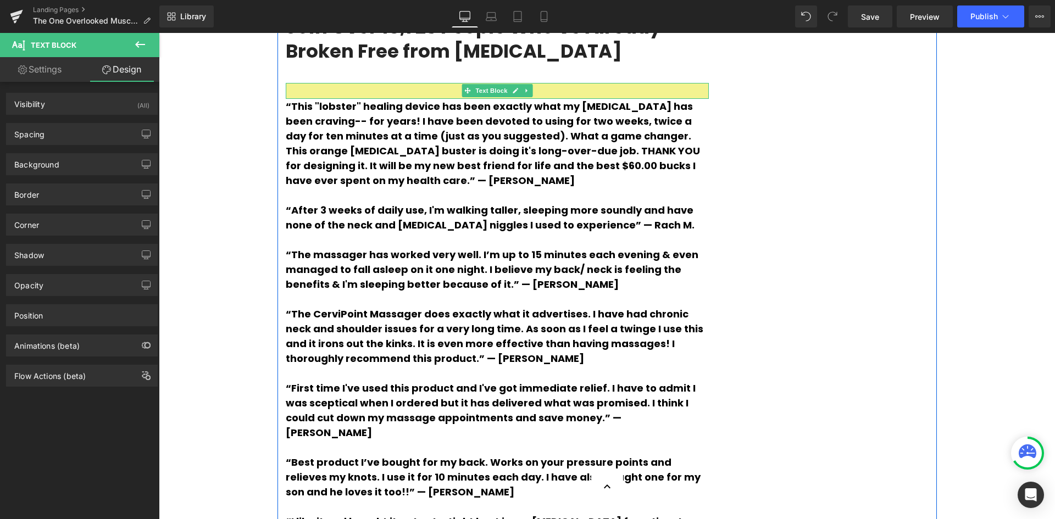
scroll to position [2741, 0]
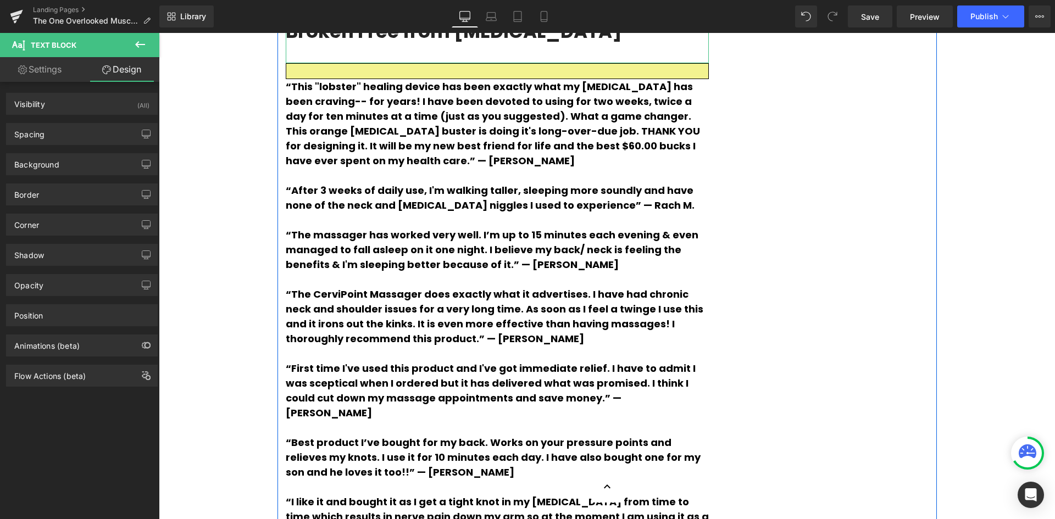
click at [419, 43] on h3 "Join Over 16,723 People Who've Already Broken Free from [MEDICAL_DATA]" at bounding box center [497, 19] width 423 height 48
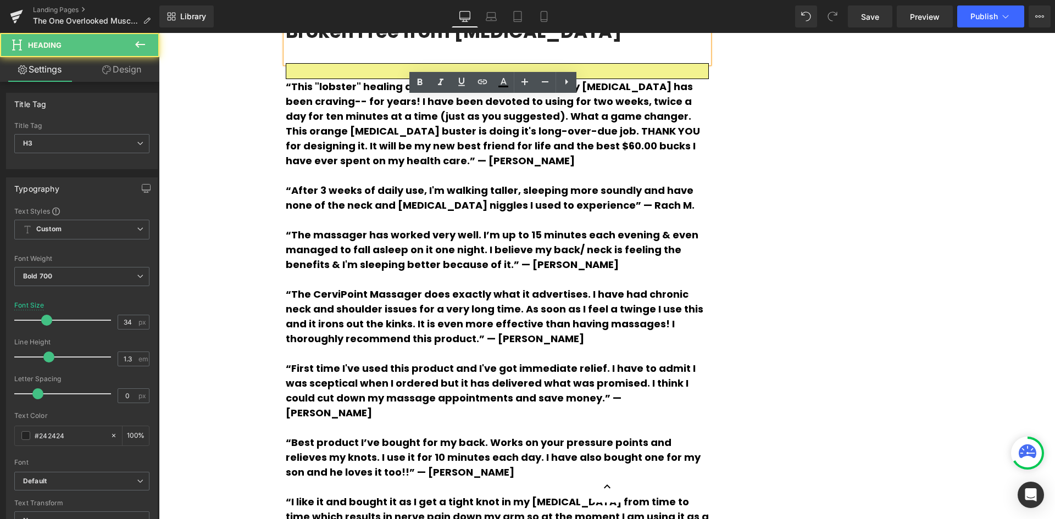
click at [429, 43] on h3 "Join Over 16,723 People Who've Already Broken Free from [MEDICAL_DATA]" at bounding box center [497, 19] width 423 height 48
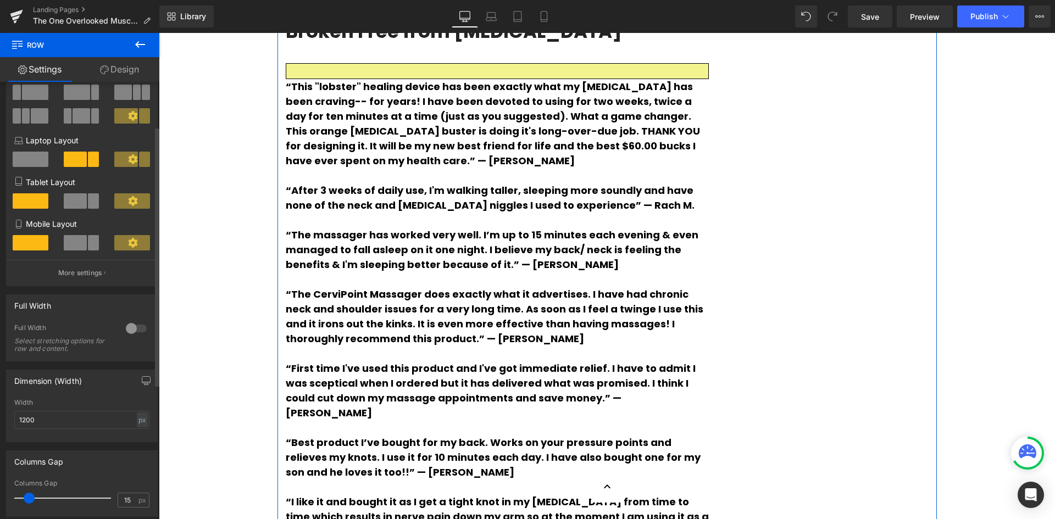
scroll to position [0, 0]
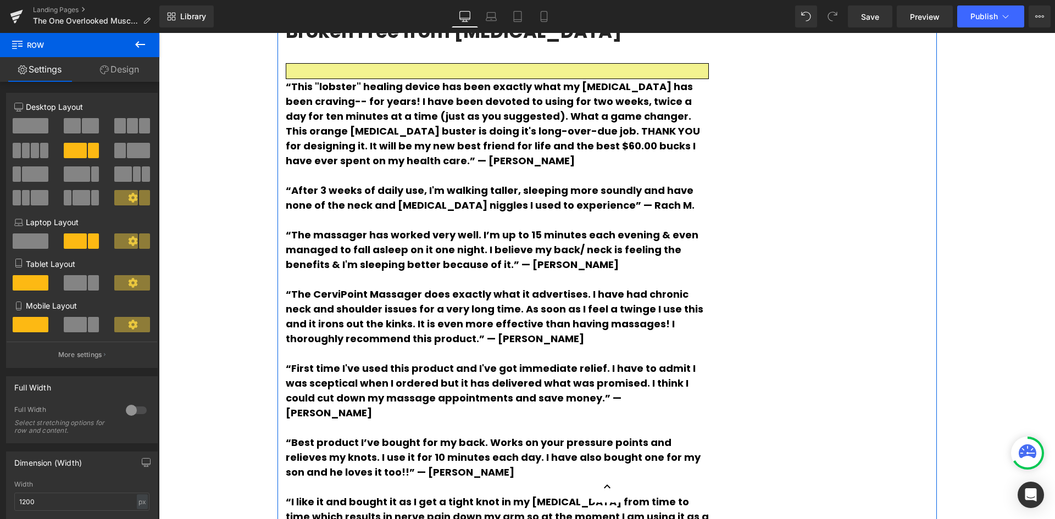
click at [126, 68] on link "Design" at bounding box center [120, 69] width 80 height 25
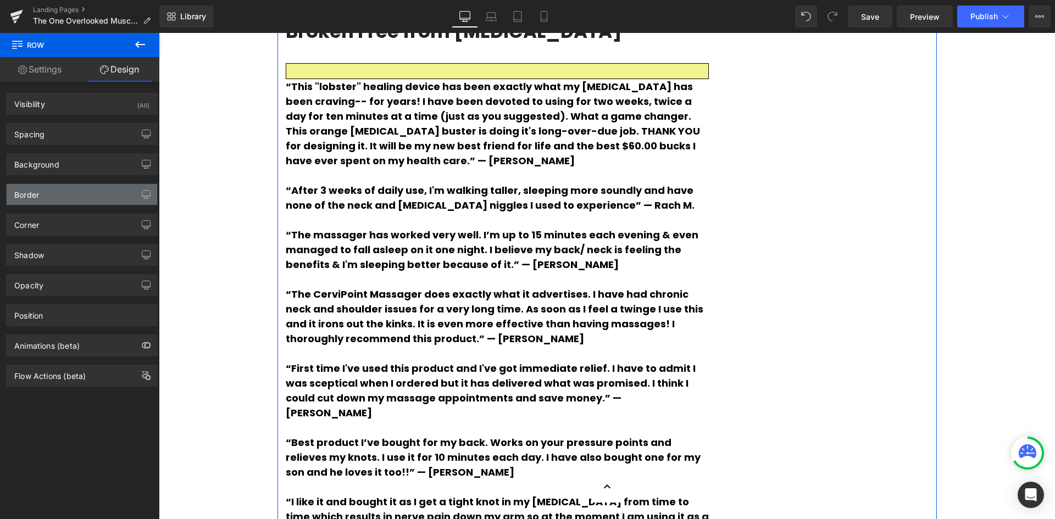
click at [90, 194] on div "Border" at bounding box center [82, 194] width 151 height 21
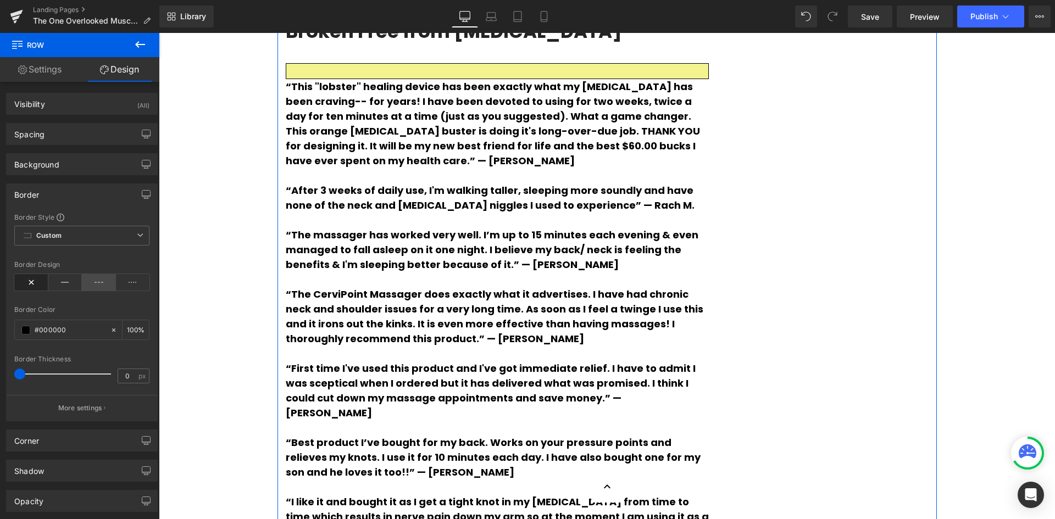
click at [97, 278] on icon at bounding box center [99, 282] width 34 height 16
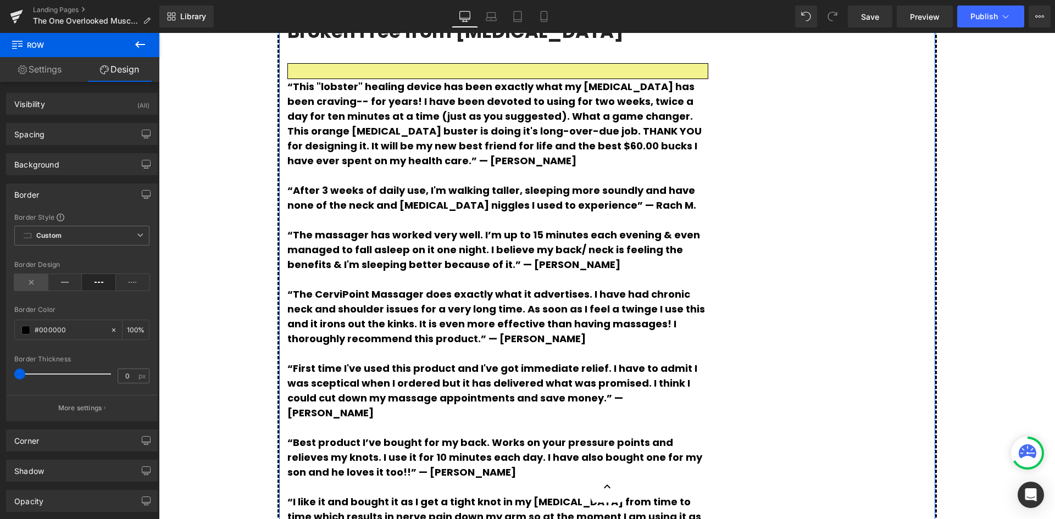
click at [34, 284] on icon at bounding box center [31, 282] width 34 height 16
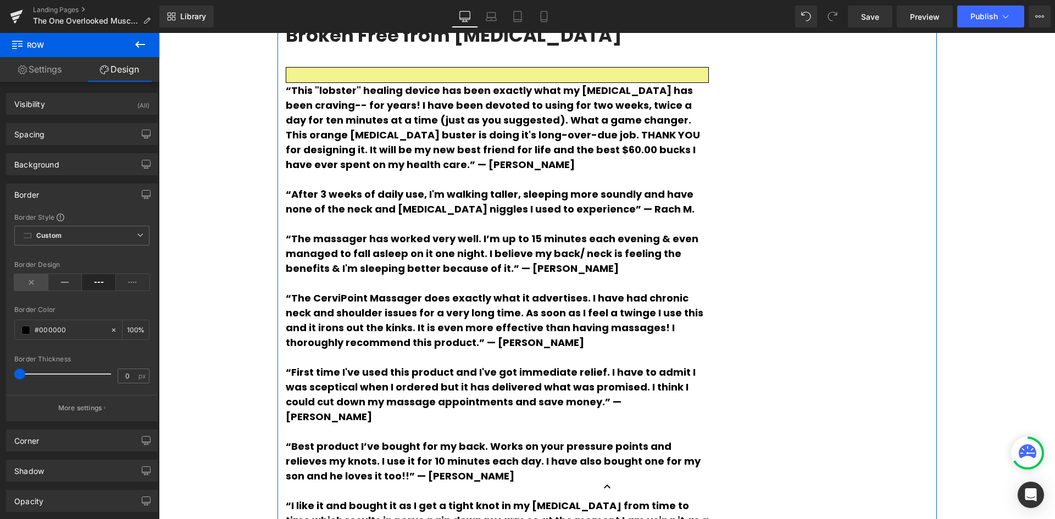
scroll to position [2741, 0]
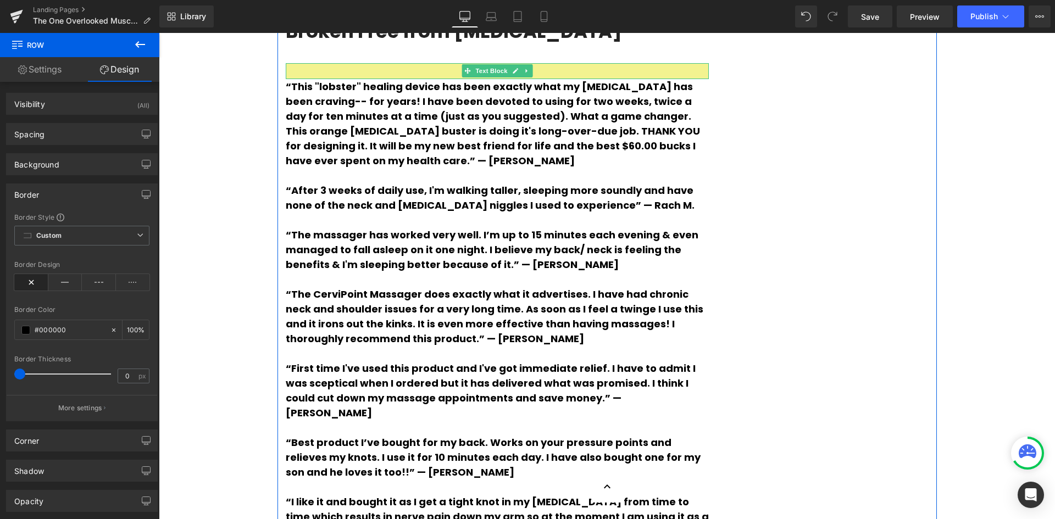
click at [343, 79] on div at bounding box center [497, 71] width 423 height 16
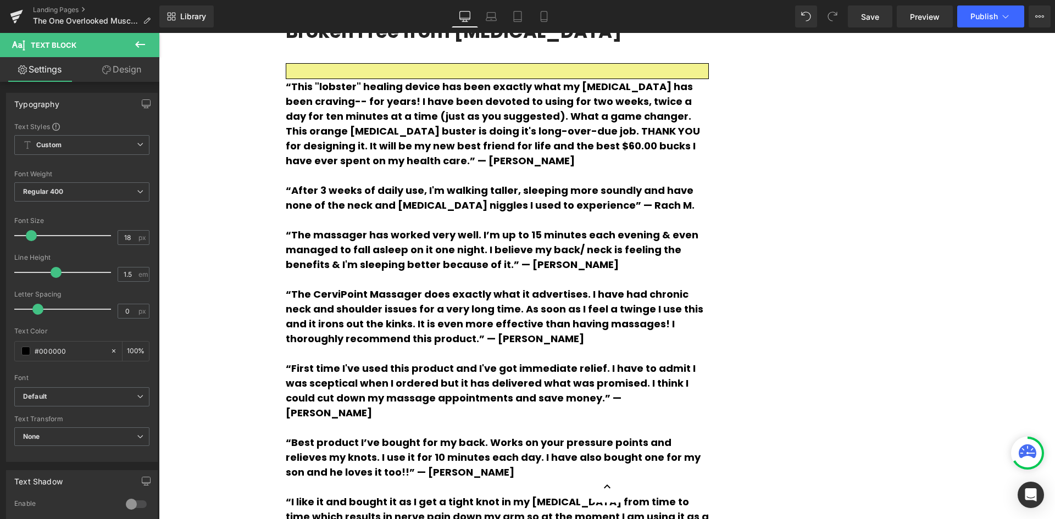
click at [138, 69] on link "Design" at bounding box center [122, 69] width 80 height 25
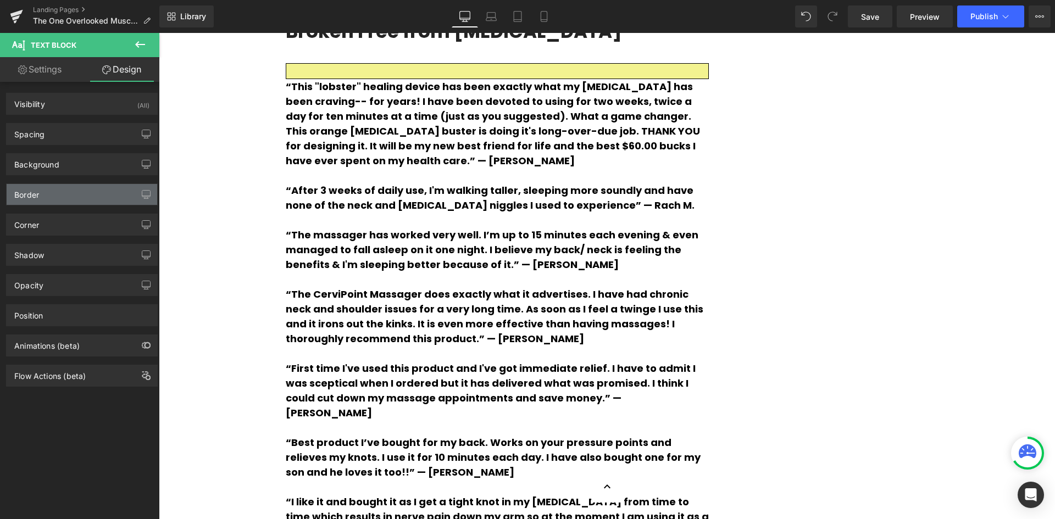
click at [102, 199] on div "Border" at bounding box center [82, 194] width 151 height 21
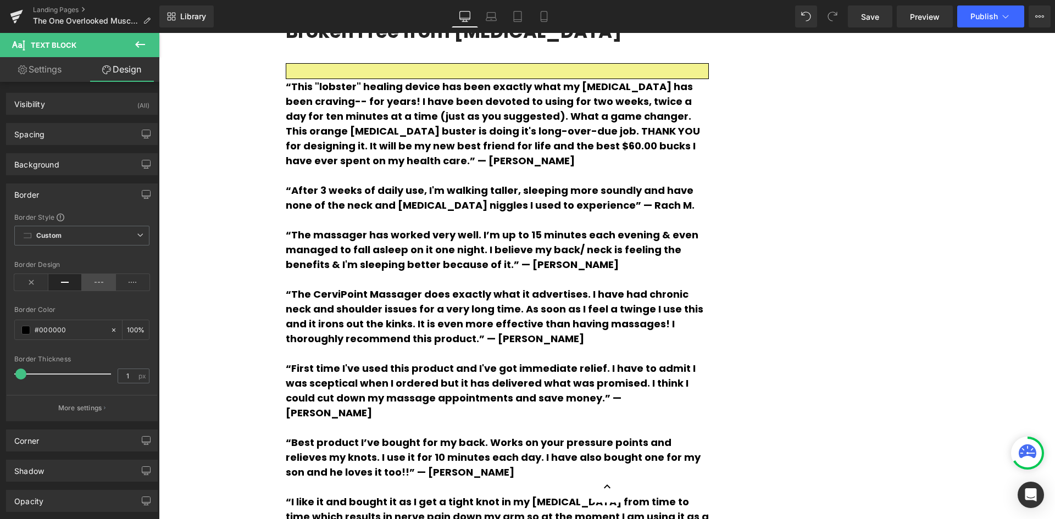
click at [92, 286] on icon at bounding box center [99, 282] width 34 height 16
click at [127, 285] on icon at bounding box center [133, 282] width 34 height 16
click at [101, 284] on icon at bounding box center [99, 282] width 34 height 16
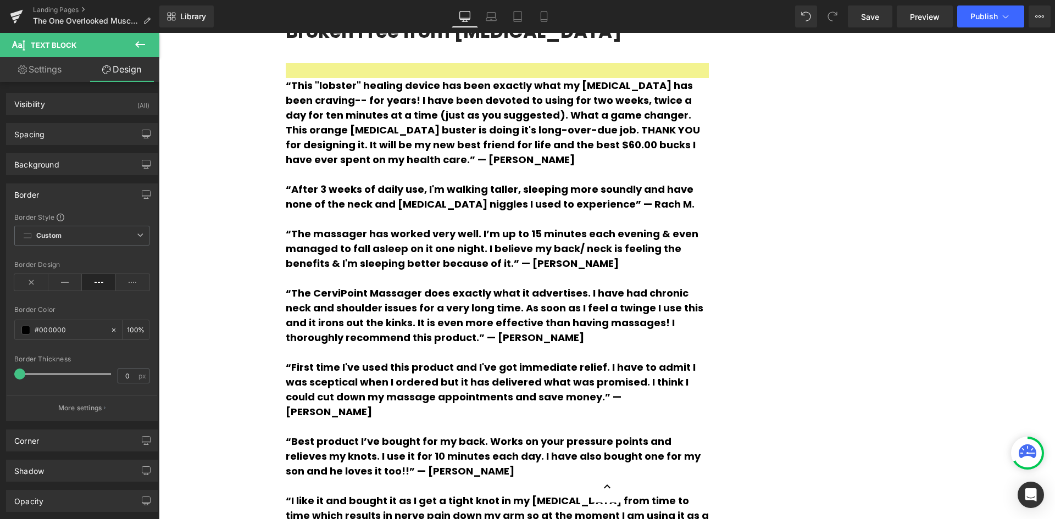
type input "1"
click at [20, 375] on span at bounding box center [20, 374] width 11 height 11
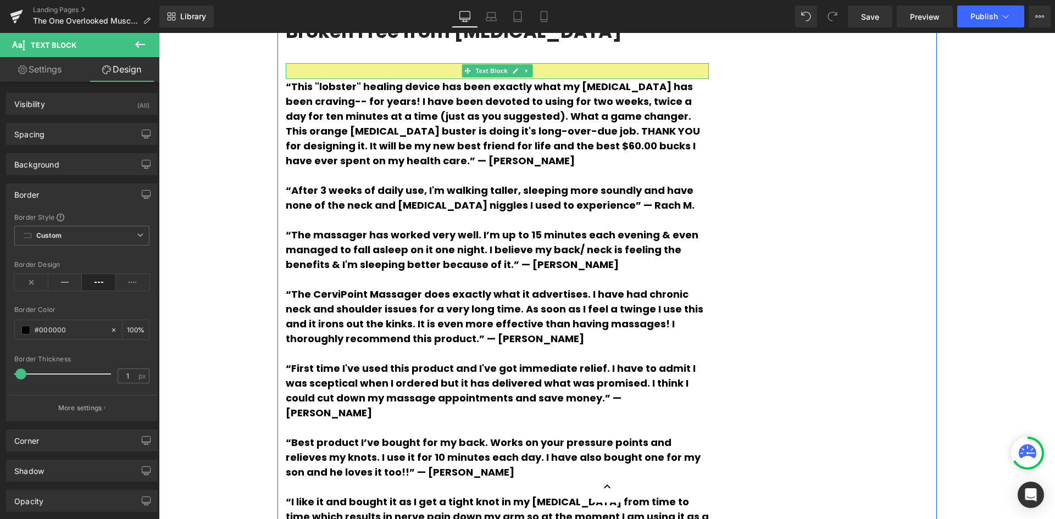
click at [408, 79] on div at bounding box center [497, 71] width 423 height 16
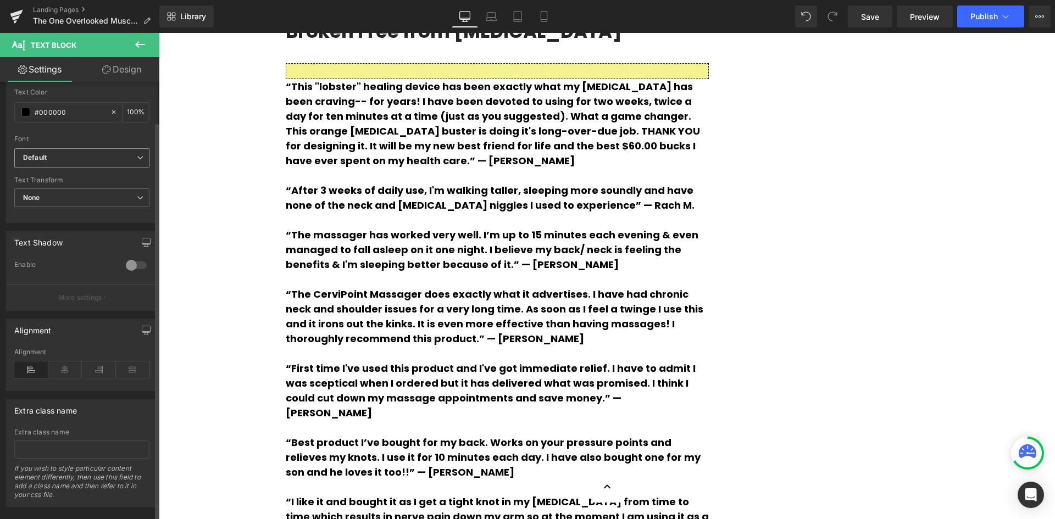
scroll to position [258, 0]
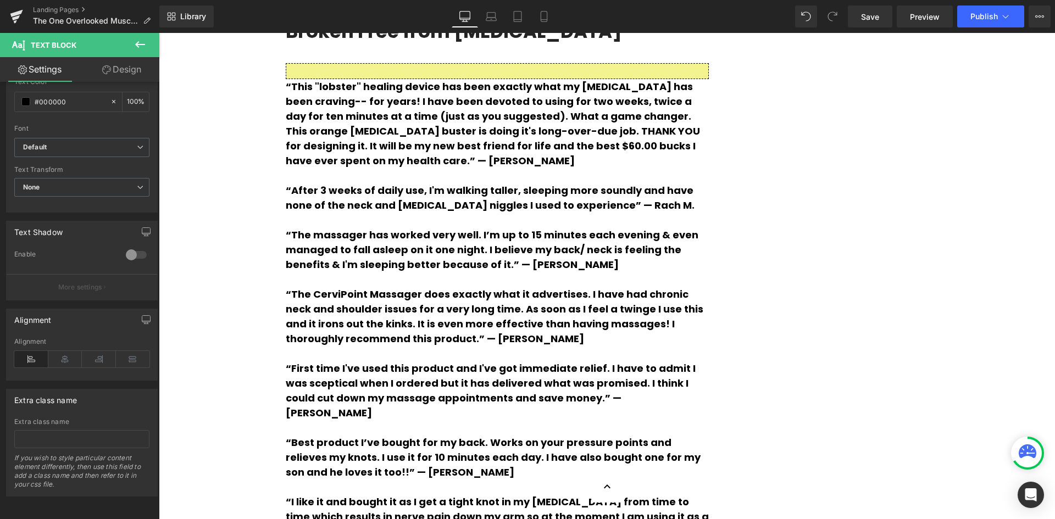
click at [138, 71] on link "Design" at bounding box center [122, 69] width 80 height 25
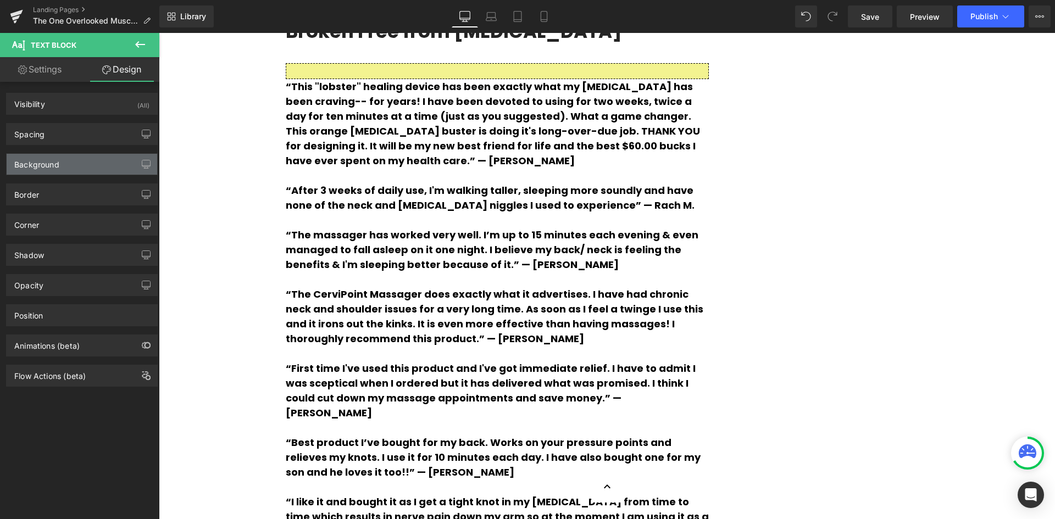
click at [67, 164] on div "Background" at bounding box center [82, 164] width 151 height 21
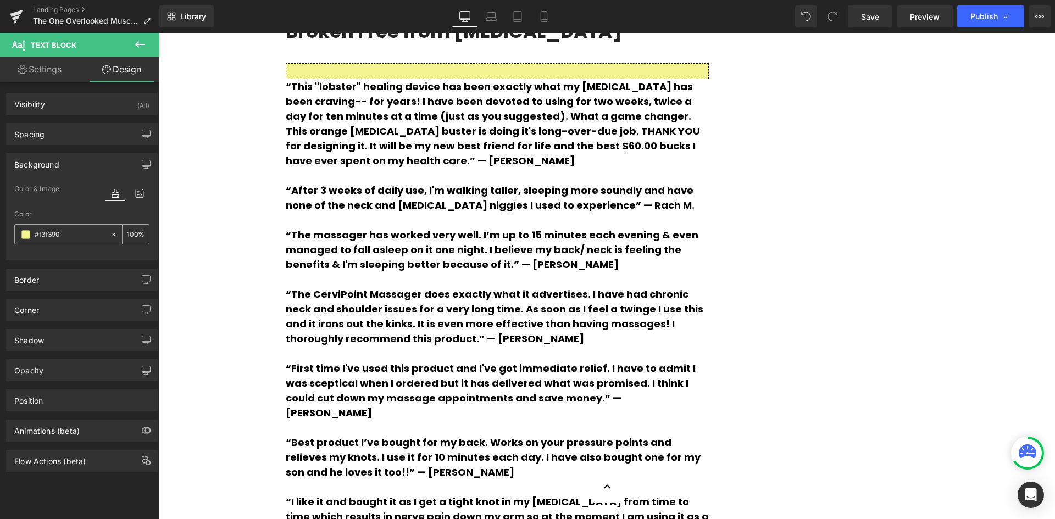
click at [25, 237] on span at bounding box center [25, 234] width 9 height 9
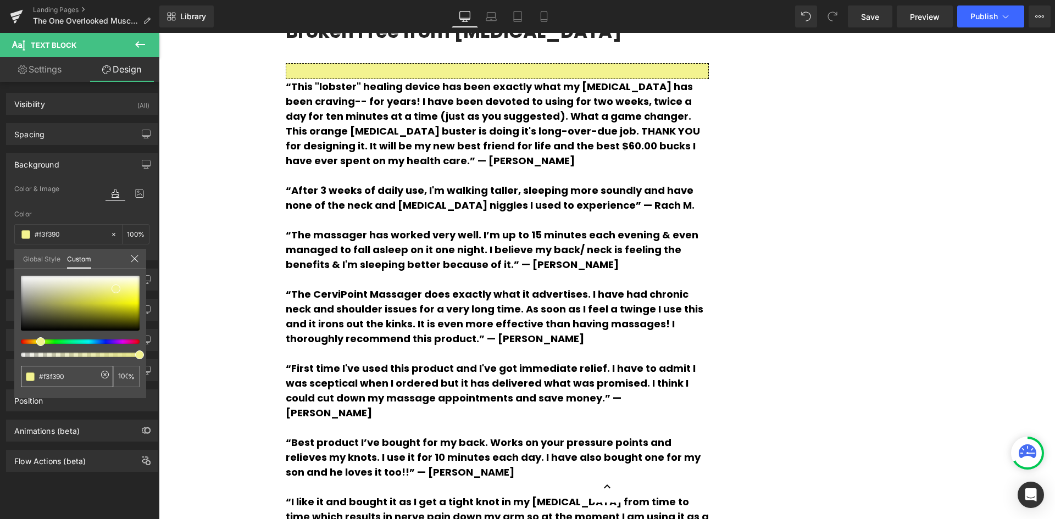
drag, startPoint x: 73, startPoint y: 380, endPoint x: 42, endPoint y: 376, distance: 30.5
click at [42, 376] on input "#f3f390" at bounding box center [68, 377] width 58 height 12
type input "#"
type input "0"
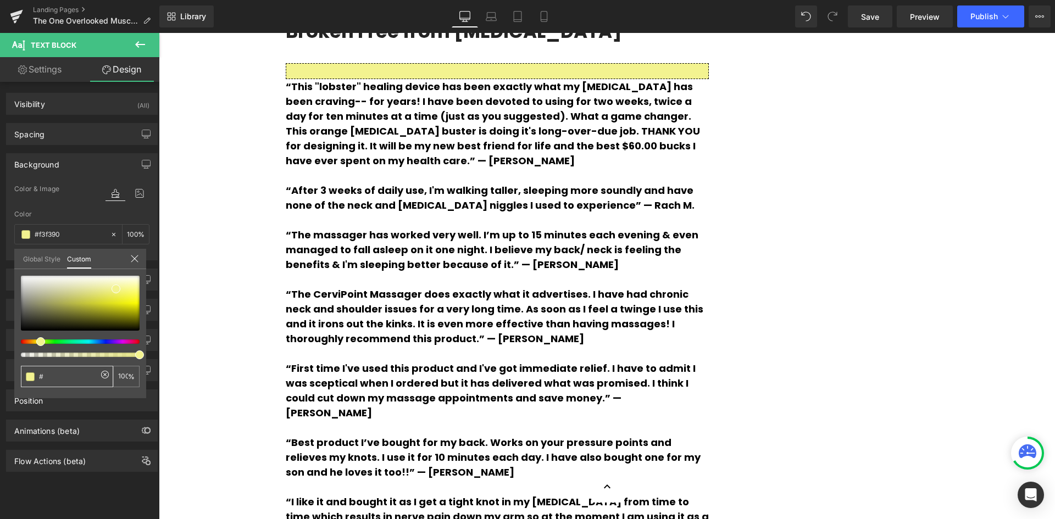
type input "0"
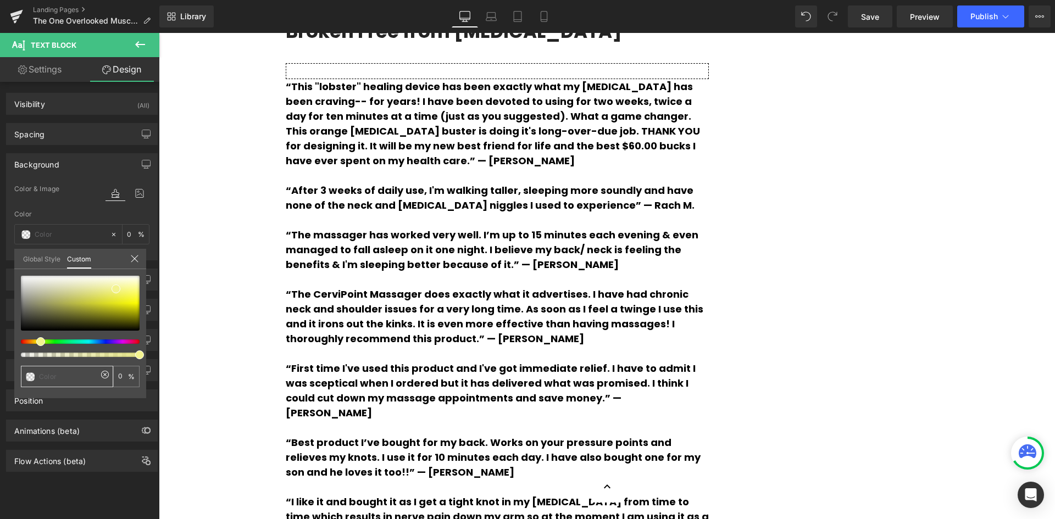
type input "0"
type input "00"
type input "009"
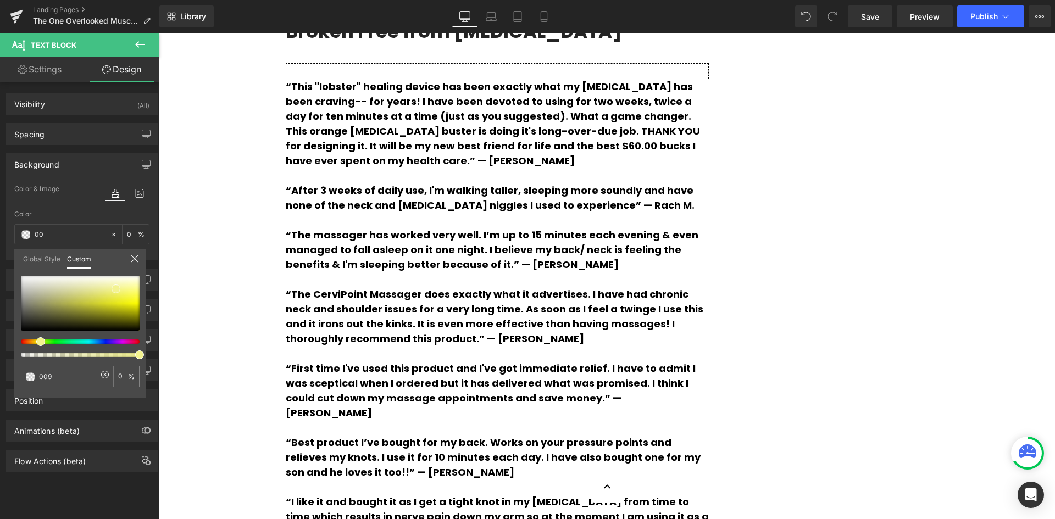
type input "009"
type input "100"
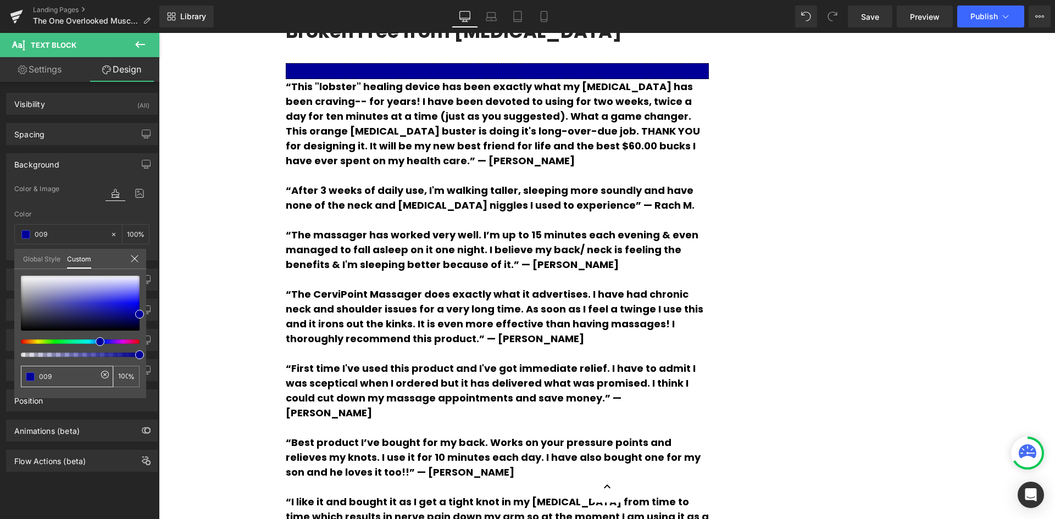
type input "009b"
type input "73"
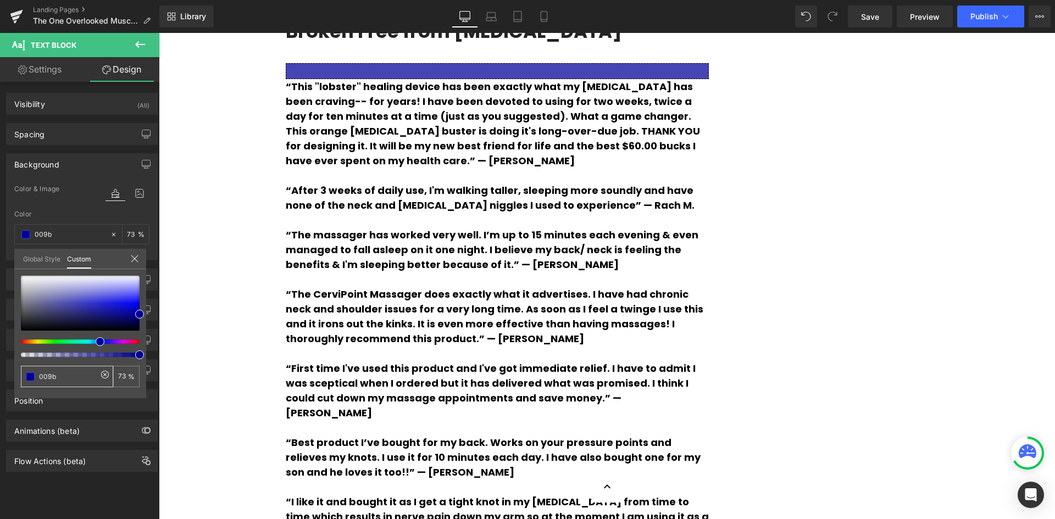
type input "009bb"
type input "0"
type input "009bb4"
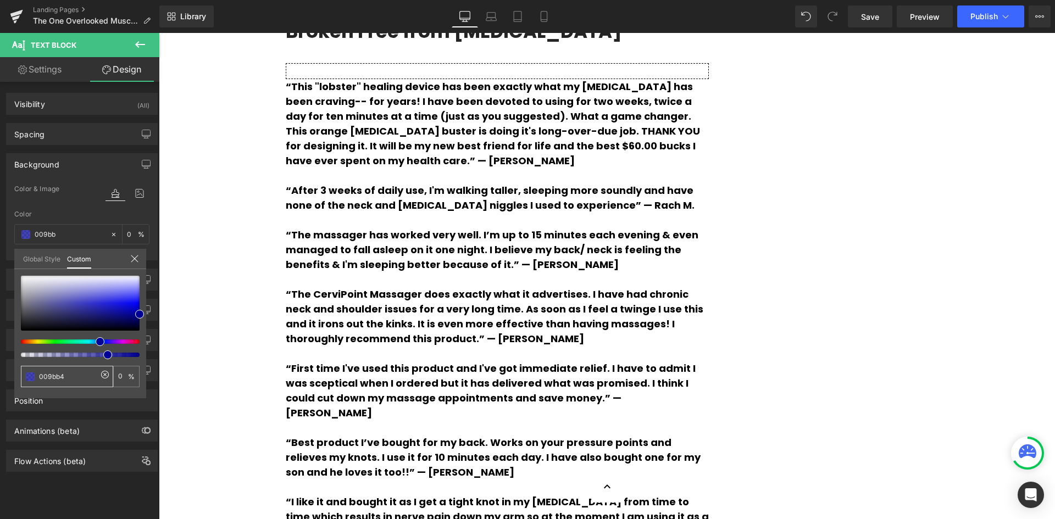
type input "009bb4"
type input "100"
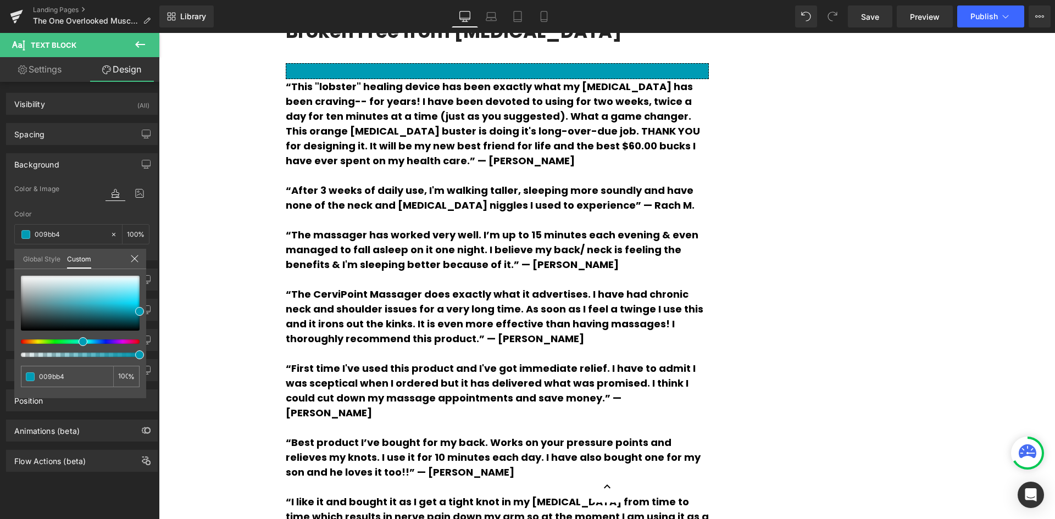
type input "009bb4"
type input "#009bb4"
type input "#0096ad"
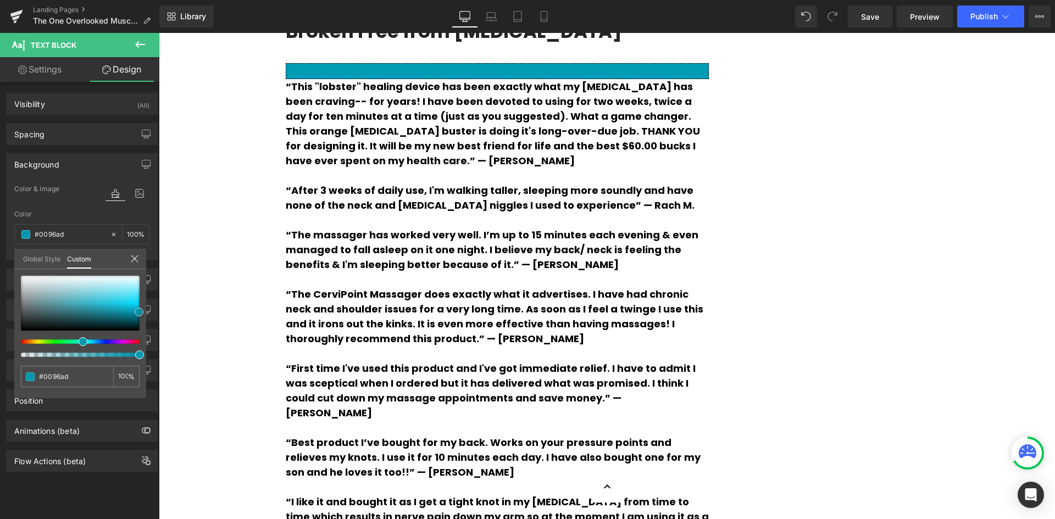
type input "#00abc5"
type input "#02b8d4"
type input "#02c5e3"
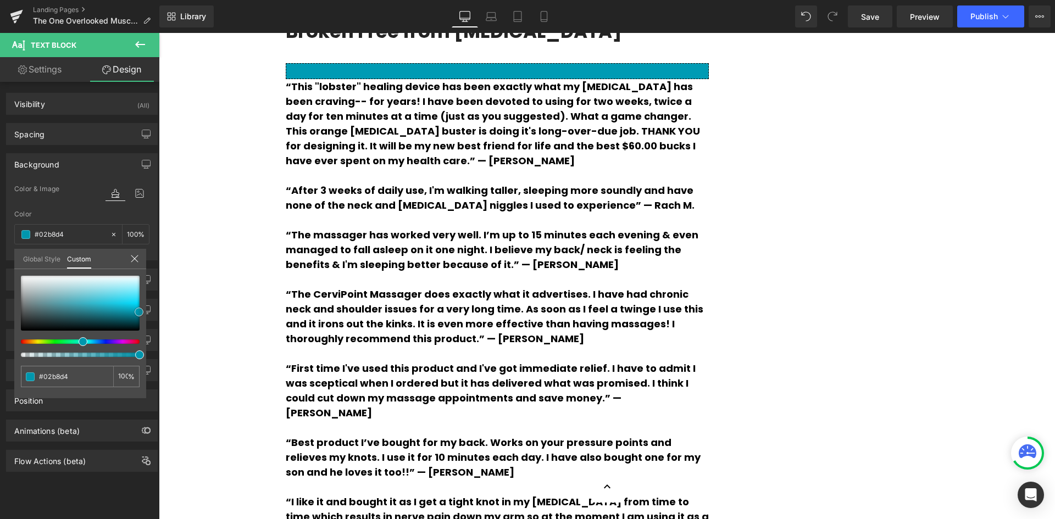
type input "#02c5e3"
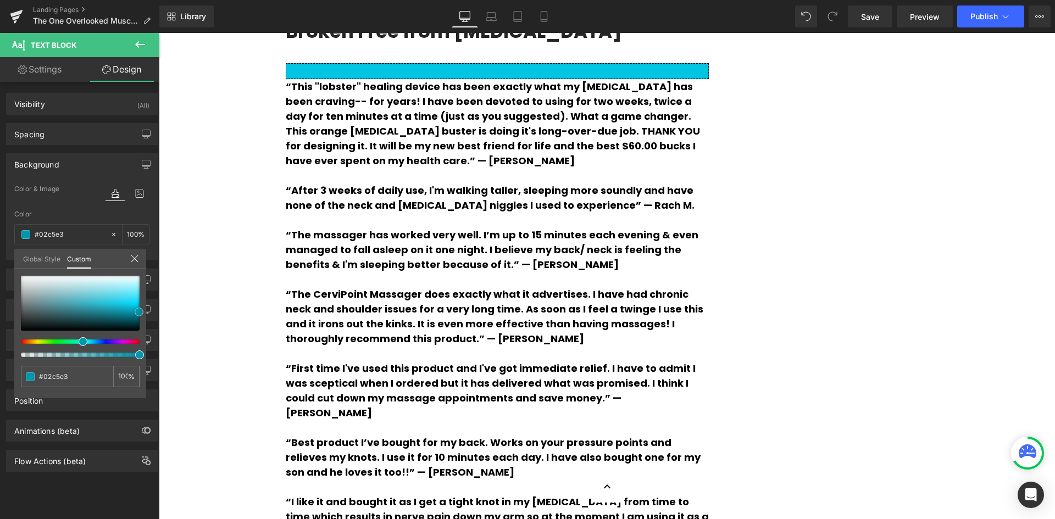
type input "#02d2f2"
type input "#02dbfc"
type input "#21defb"
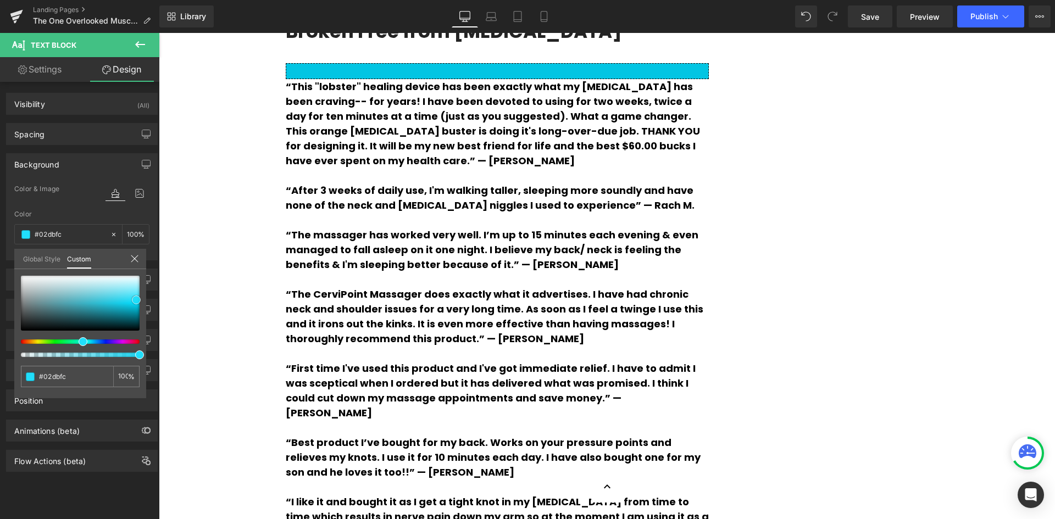
type input "#21defb"
type input "#2ddffa"
type input "#3ce1fb"
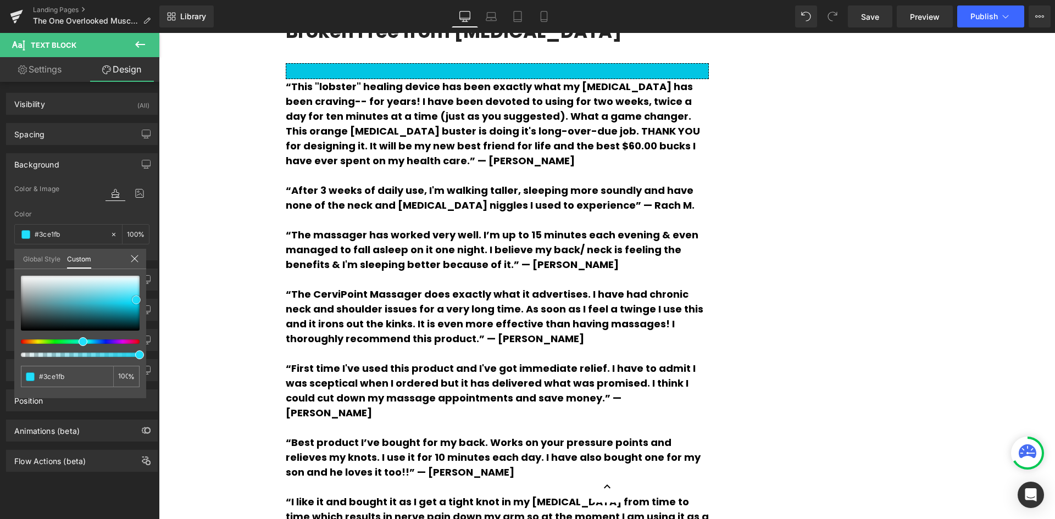
type input "#45e3fc"
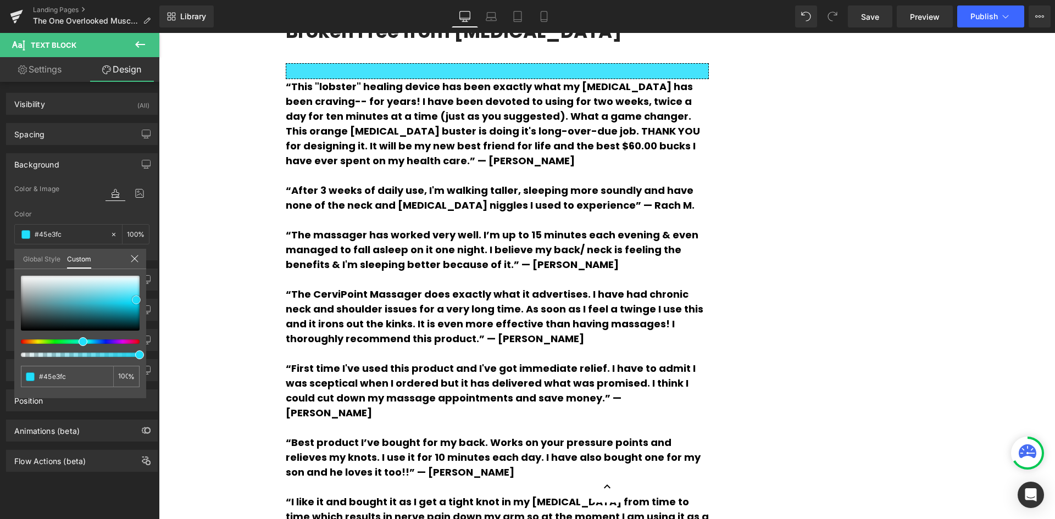
type input "#50e4fb"
type input "#56e4f9"
type input "#61e5f9"
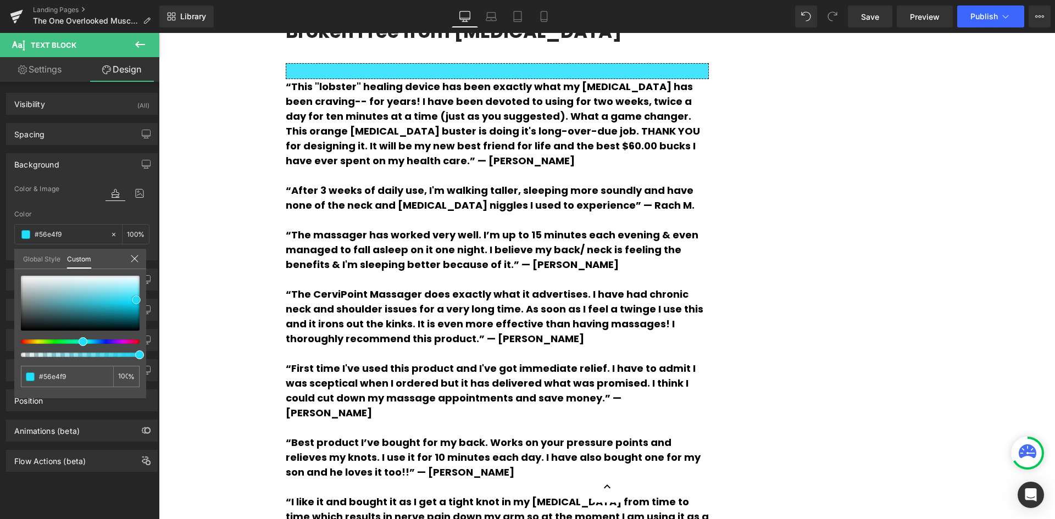
type input "#61e5f9"
type input "#60e5fa"
type input "#6ce6f8"
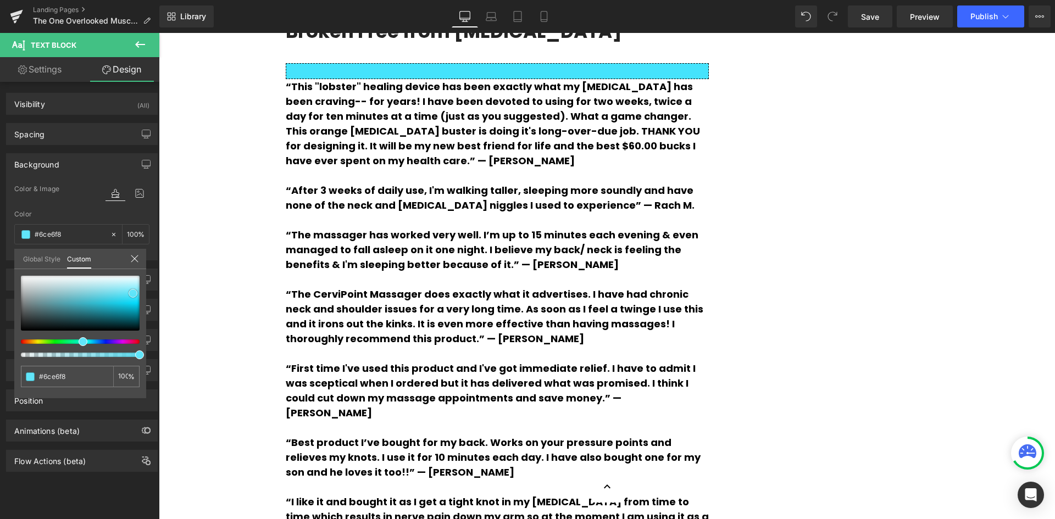
type input "#75e7f9"
type input "#85e9f9"
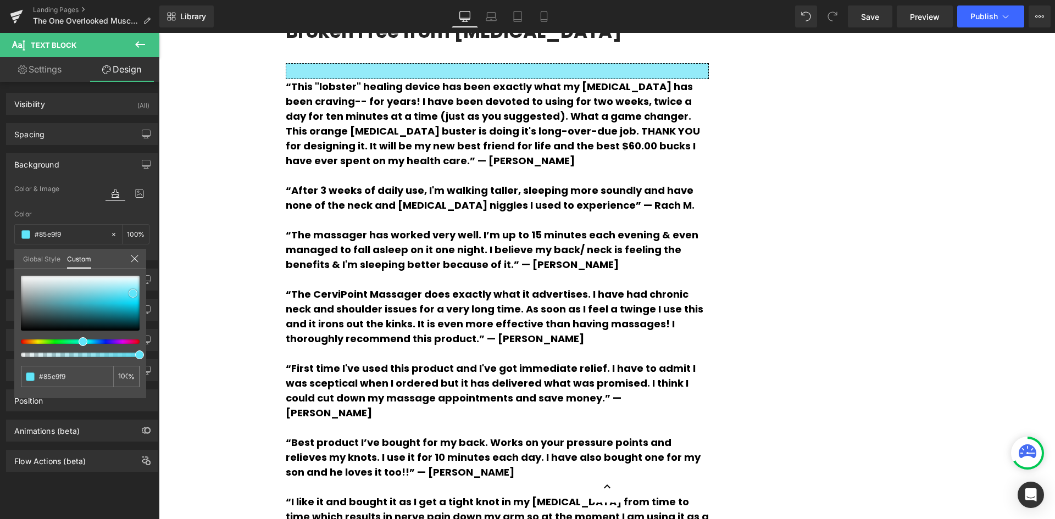
type input "#94ebf9"
type input "#a2eefa"
type input "#adeffa"
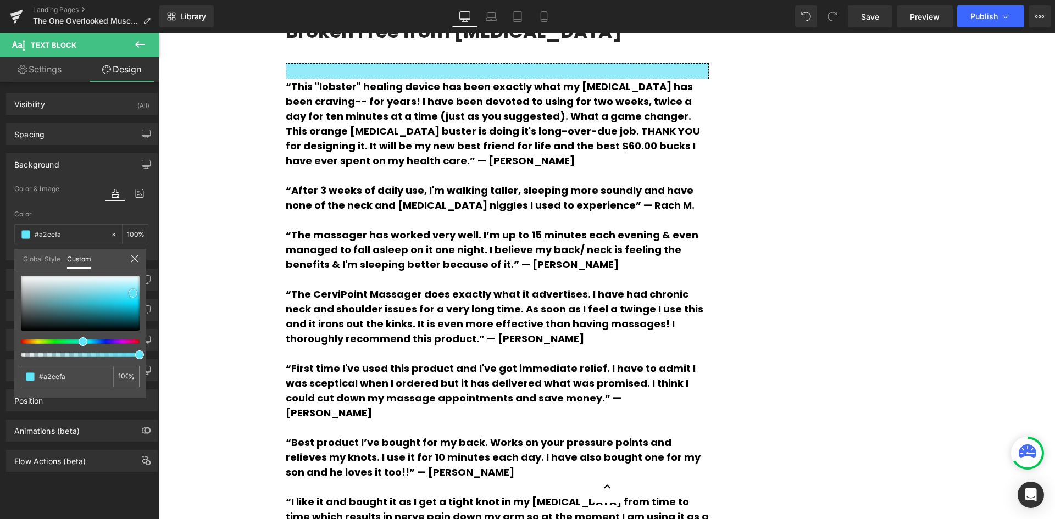
type input "#adeffa"
type input "#b7f0fa"
type input "#c0f2fb"
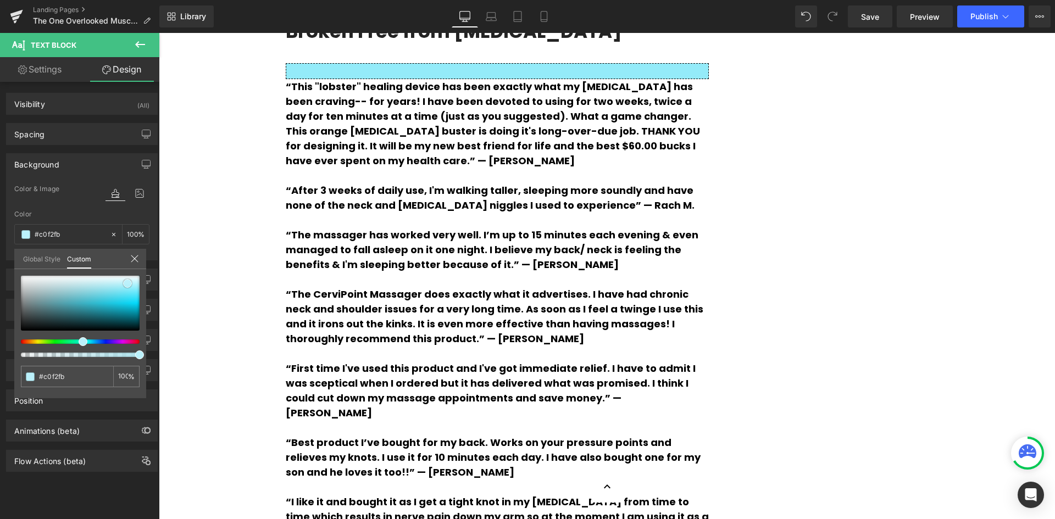
type input "#c5f3fb"
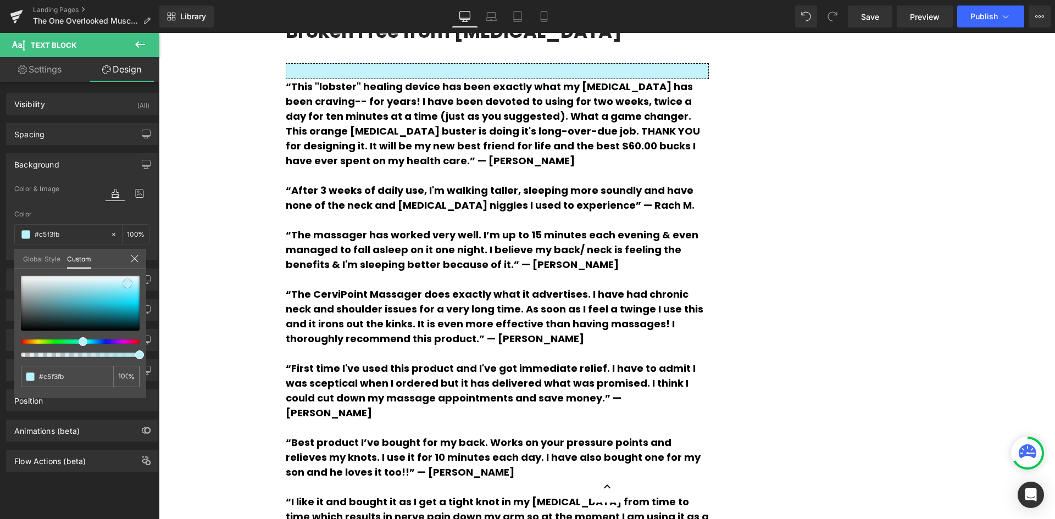
type input "#caf4fb"
type input "#caf3fb"
type input "#ccf1f9"
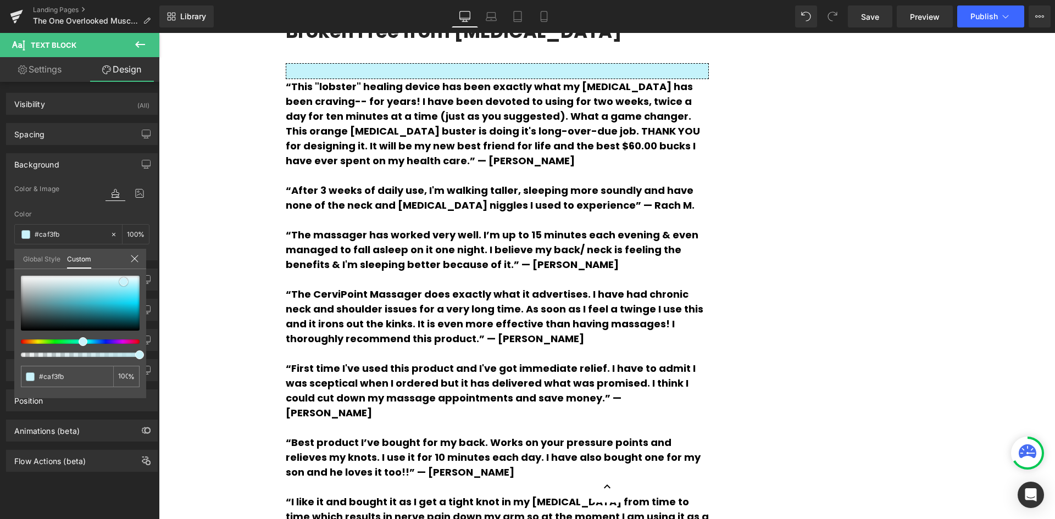
type input "#ccf1f9"
type input "#ccf0f9"
type input "#c9eef7"
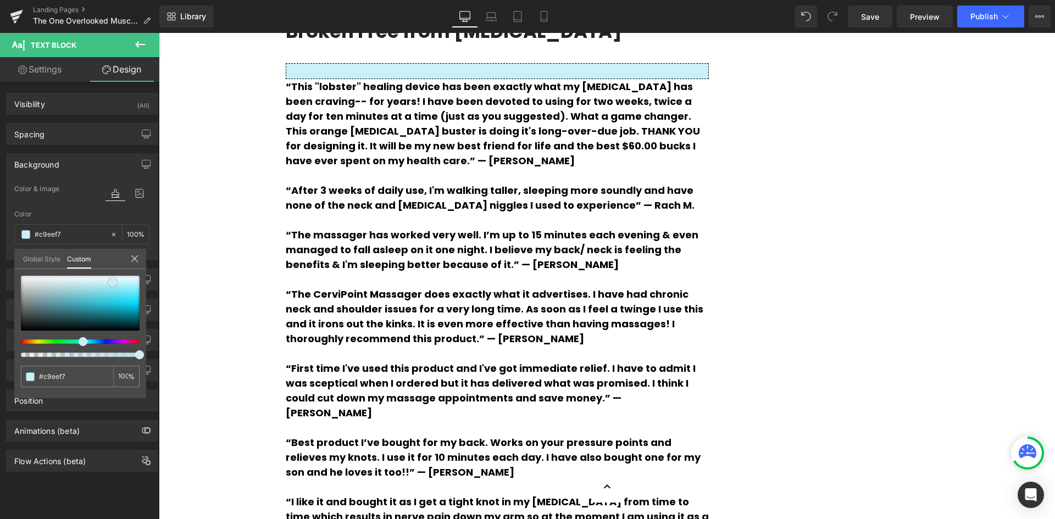
type input "#c9edf7"
type input "#caecf6"
type input "#caebf6"
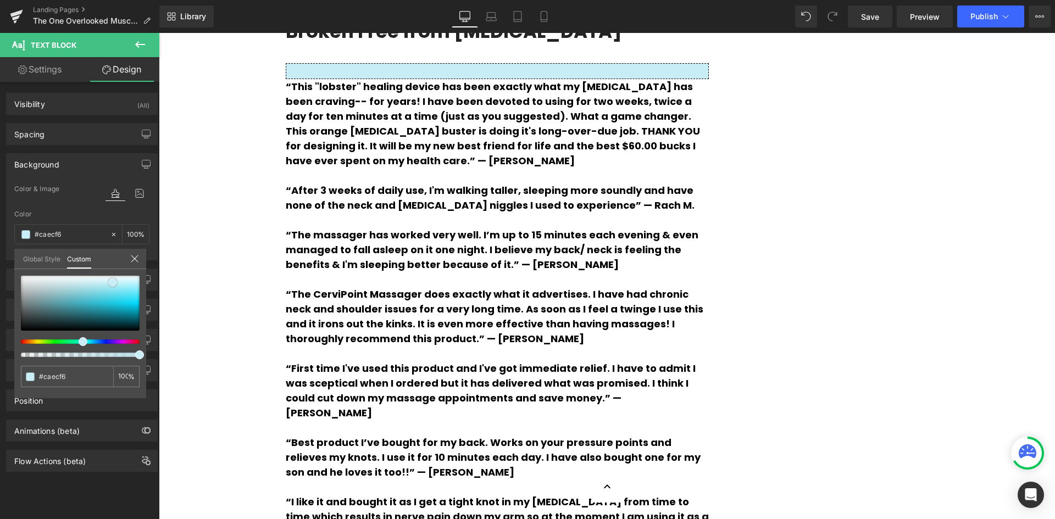
type input "#caebf6"
type input "#cbeaf5"
type input "#c7e8f4"
drag, startPoint x: 139, startPoint y: 310, endPoint x: 100, endPoint y: 282, distance: 48.0
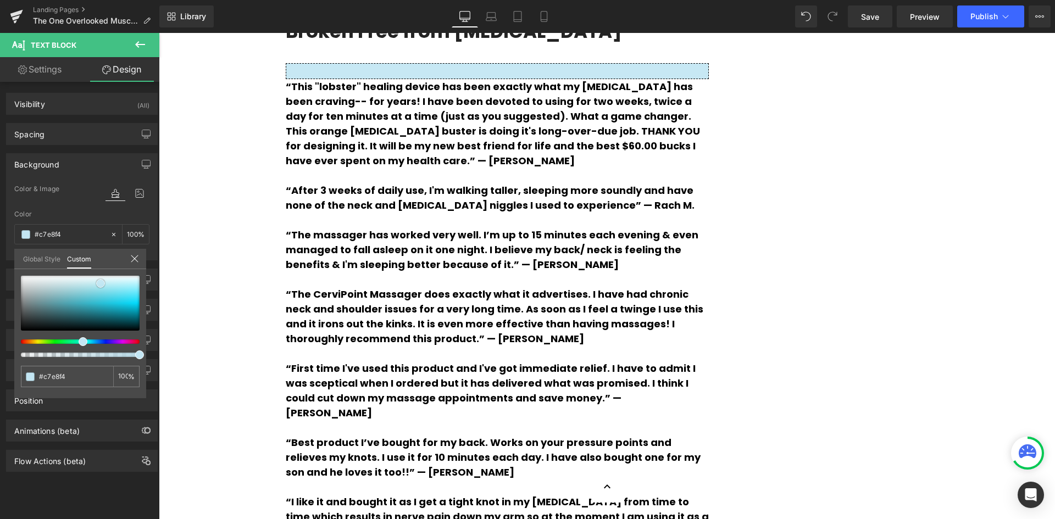
click at [100, 282] on span at bounding box center [100, 283] width 9 height 9
drag, startPoint x: 72, startPoint y: 378, endPoint x: 37, endPoint y: 373, distance: 35.6
click at [37, 373] on div "#c7e8f4" at bounding box center [67, 376] width 92 height 21
type input "y"
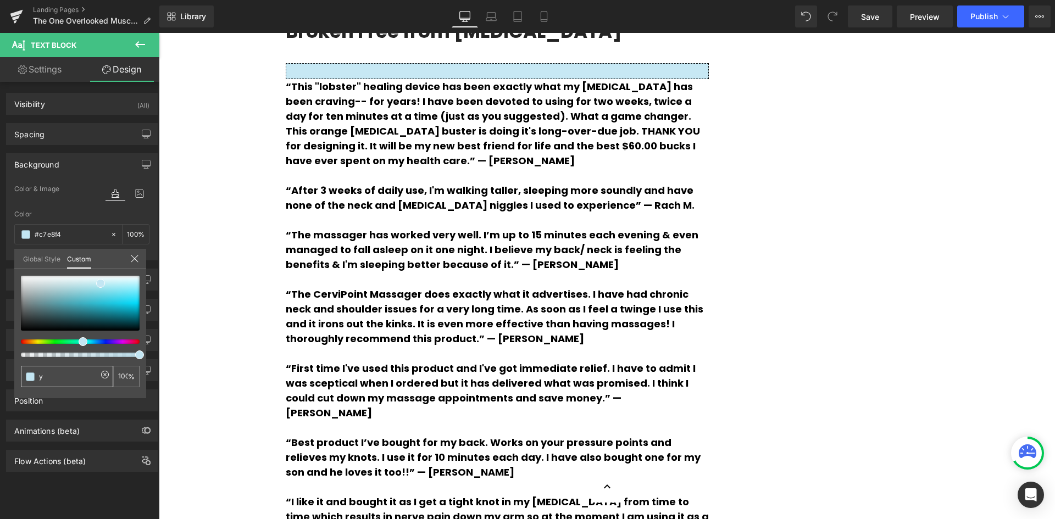
type input "0"
type input "ye"
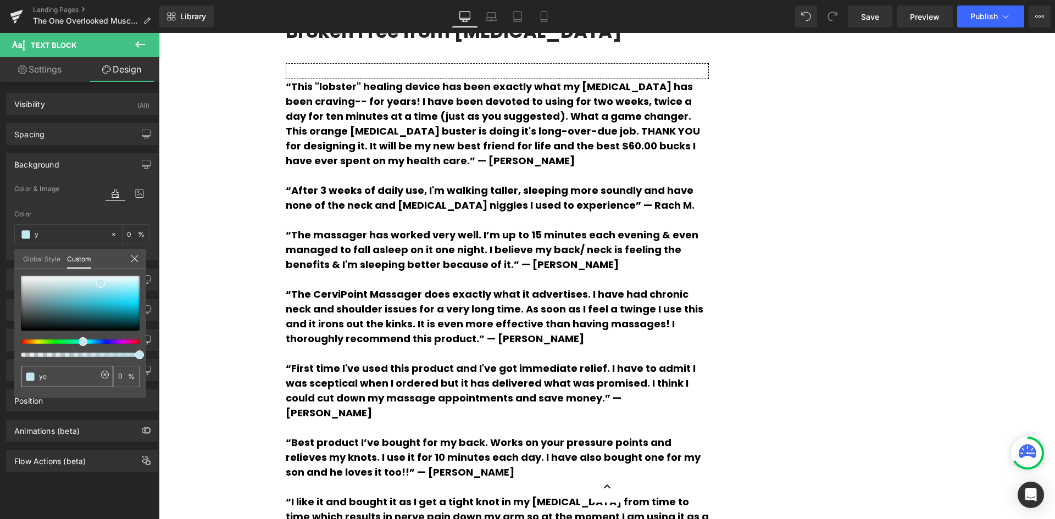
type input "ye"
type input "yel"
type input "yell"
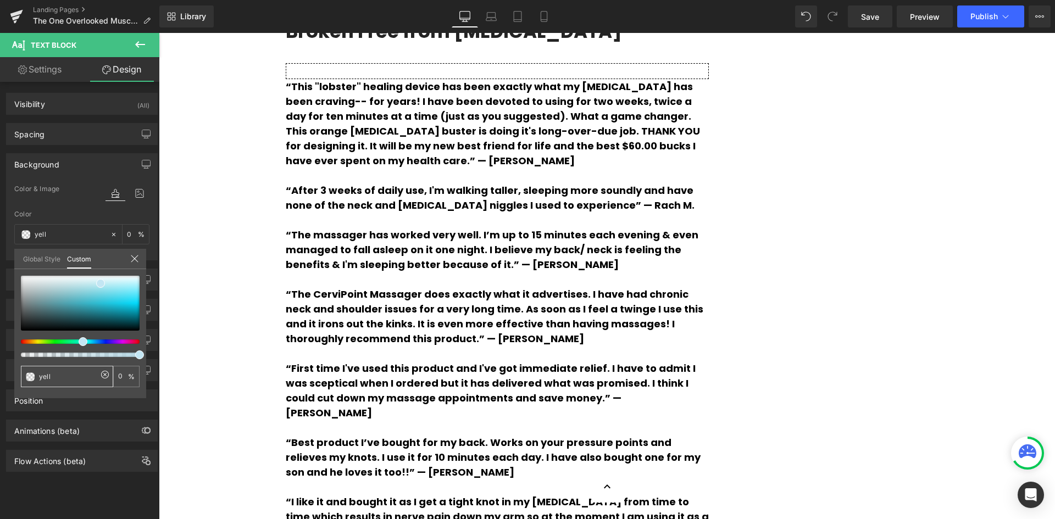
type input "yello"
type input "yellow"
type input "100"
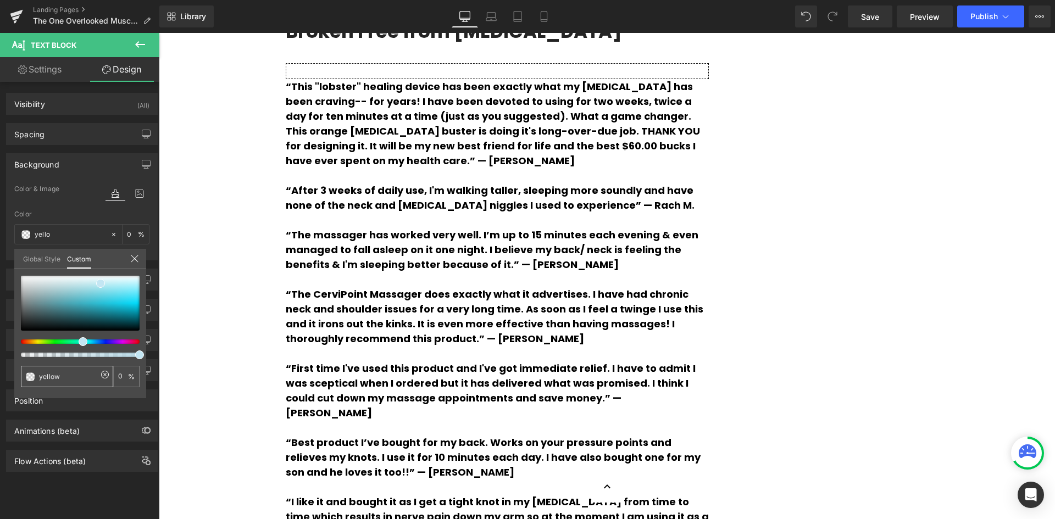
type input "100"
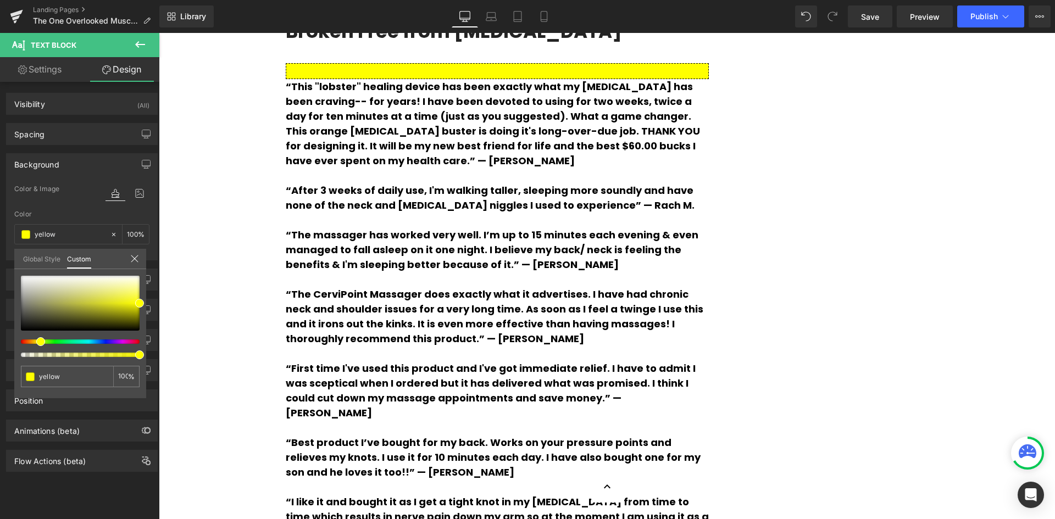
type input "yellow"
type input "#ffff00"
drag, startPoint x: 58, startPoint y: 381, endPoint x: 31, endPoint y: 381, distance: 27.5
click at [31, 381] on div "#ffff00" at bounding box center [67, 376] width 92 height 21
type input "b"
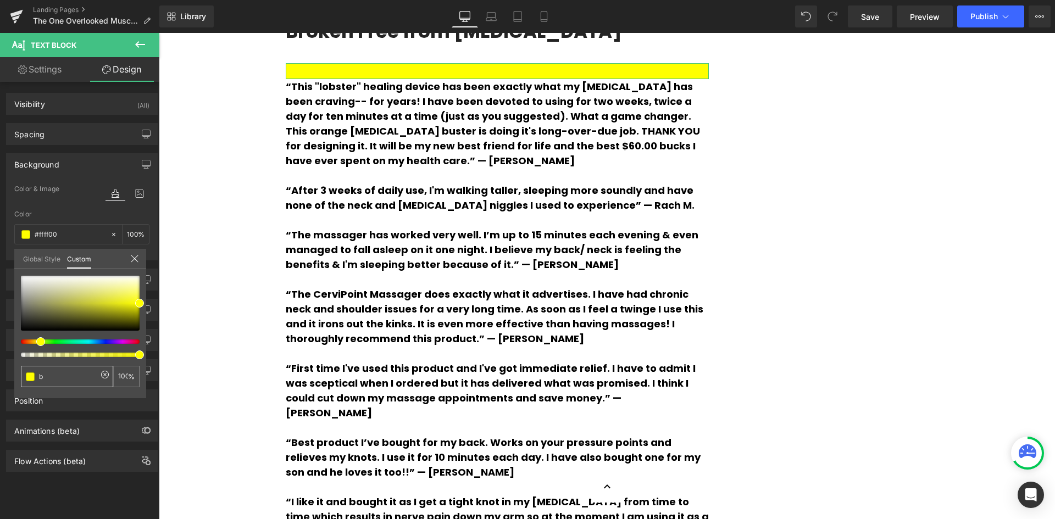
type input "b"
type input "0"
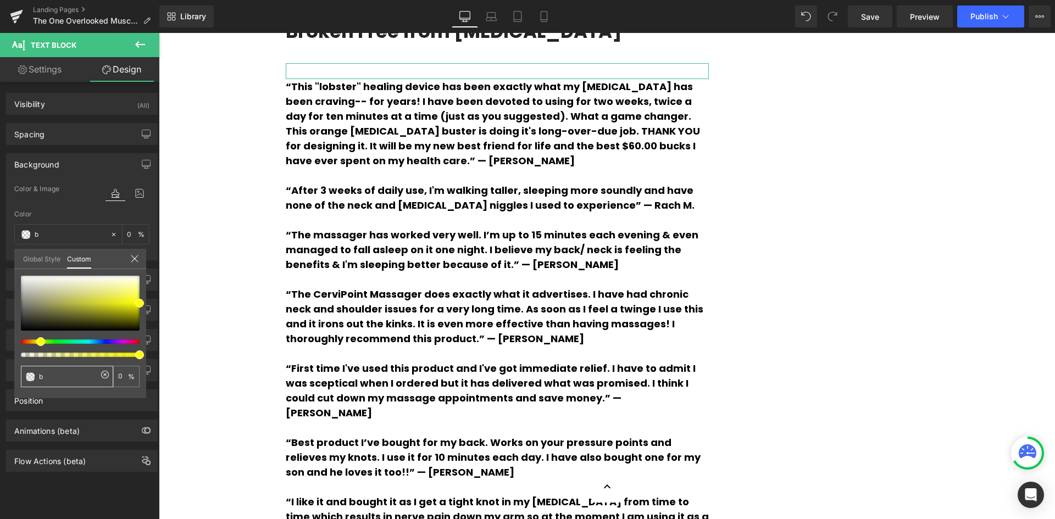
type input "bl"
type input "blu"
type input "blue"
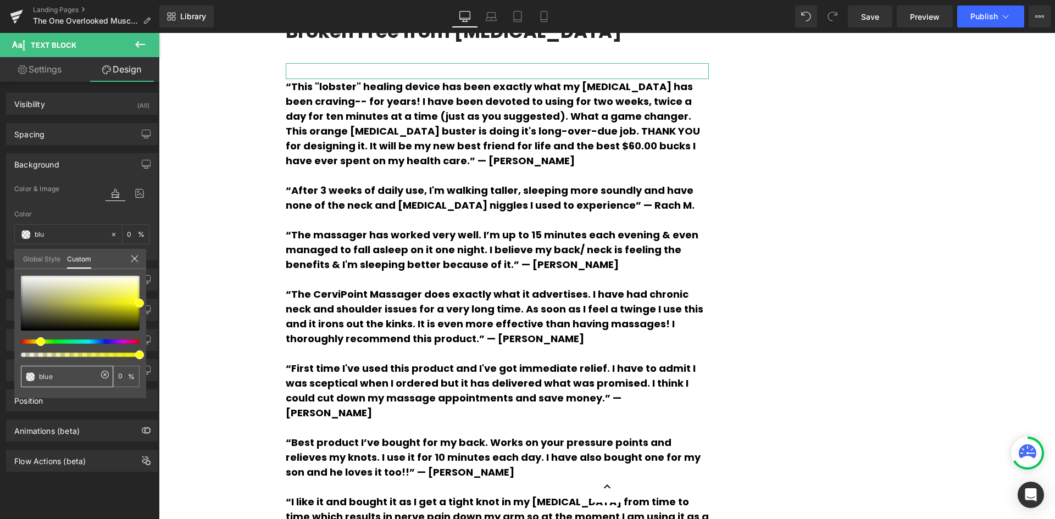
type input "blue"
type input "100"
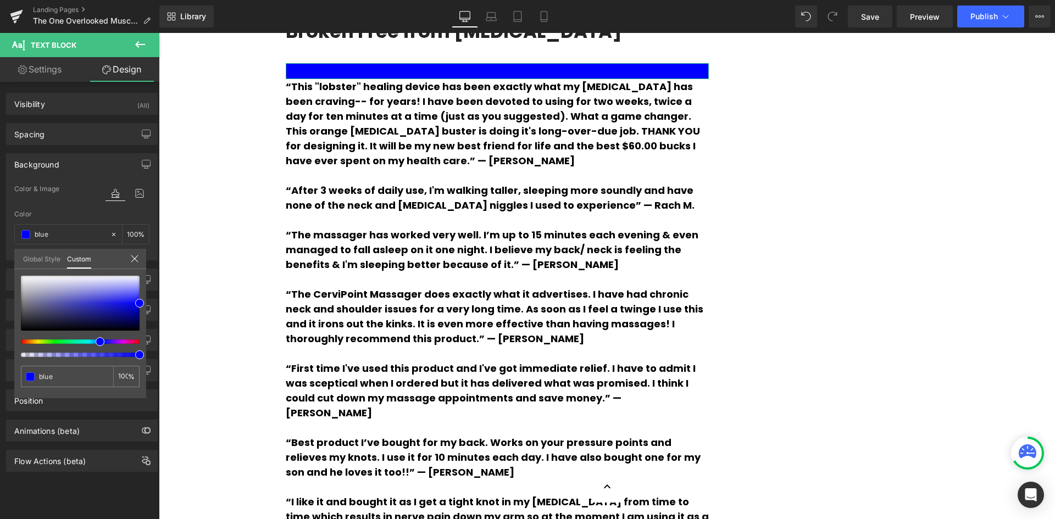
type input "blue"
type input "#0000ff"
type input "#0505ff"
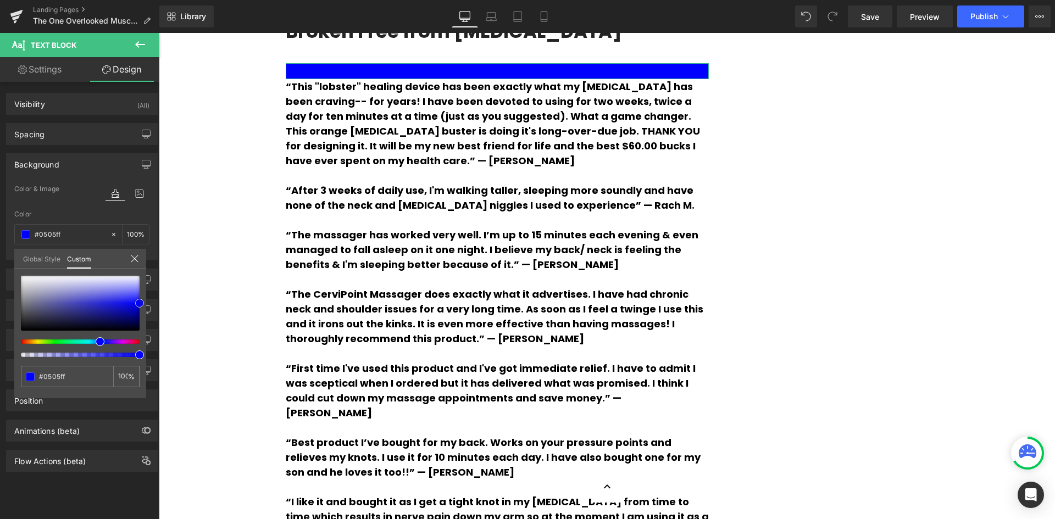
type input "#2020fc"
type input "#4b4bfb"
type input "#5e5efc"
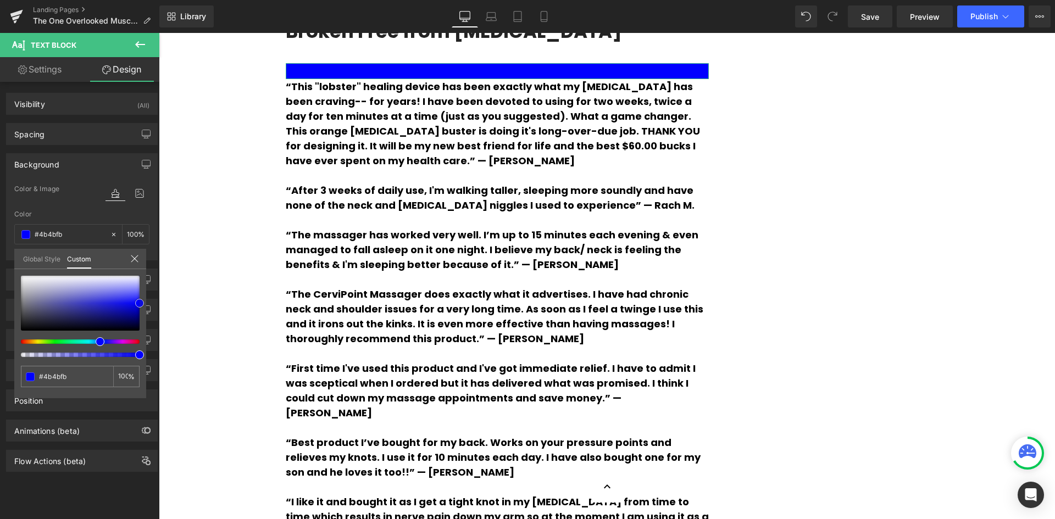
type input "#5e5efc"
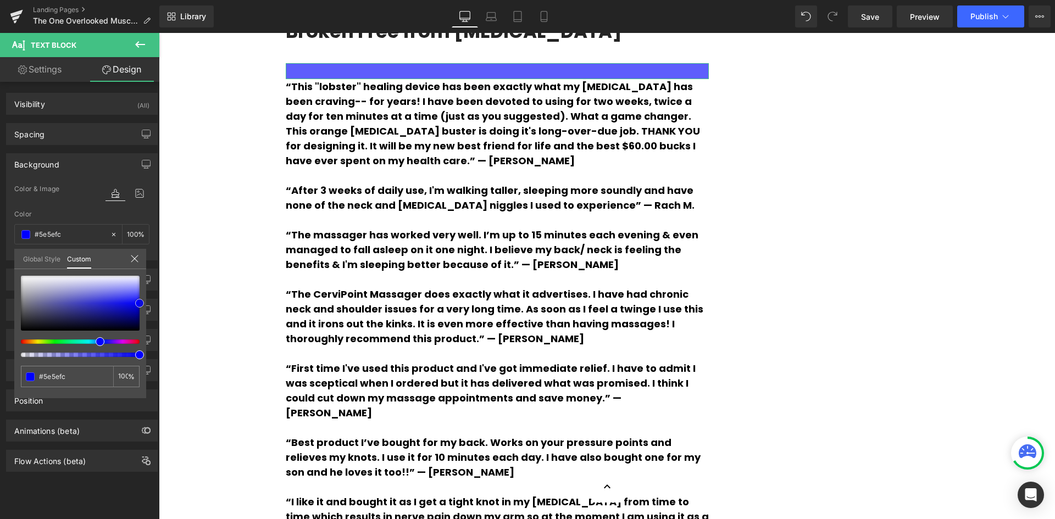
type input "#7878fc"
type input "#8b8bfd"
type input "#9c9cfb"
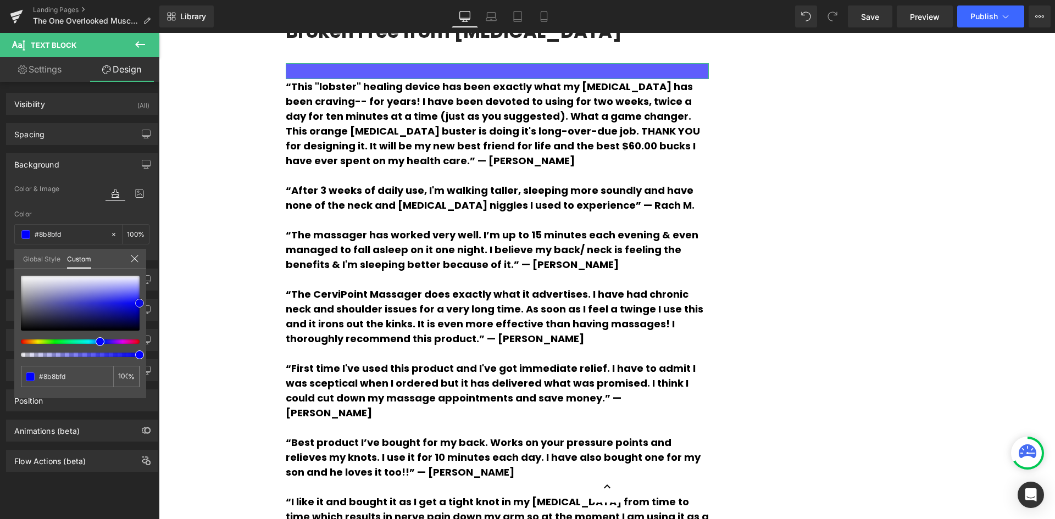
type input "#9c9cfb"
type input "#a5a5fc"
type input "#aaaafd"
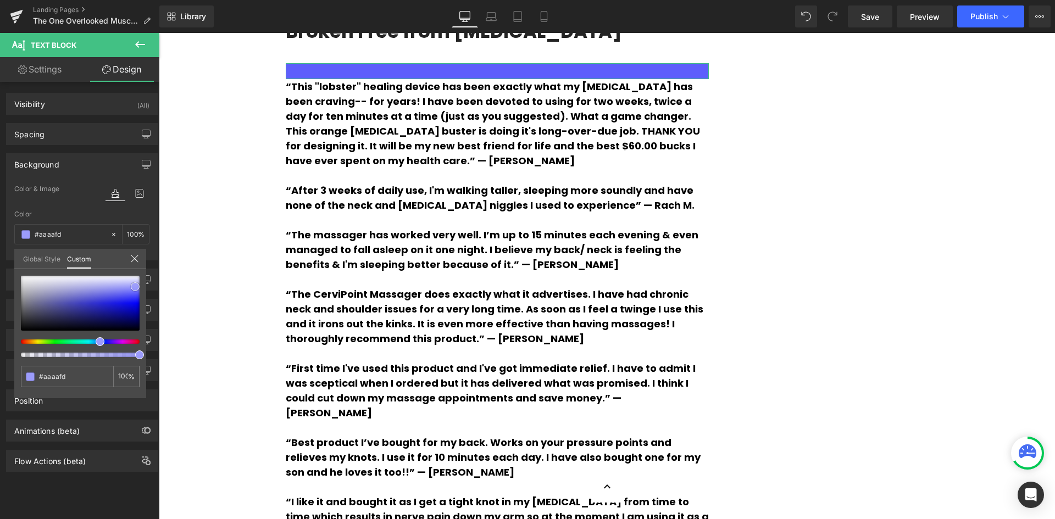
type input "#b4b4fd"
type input "#bebefd"
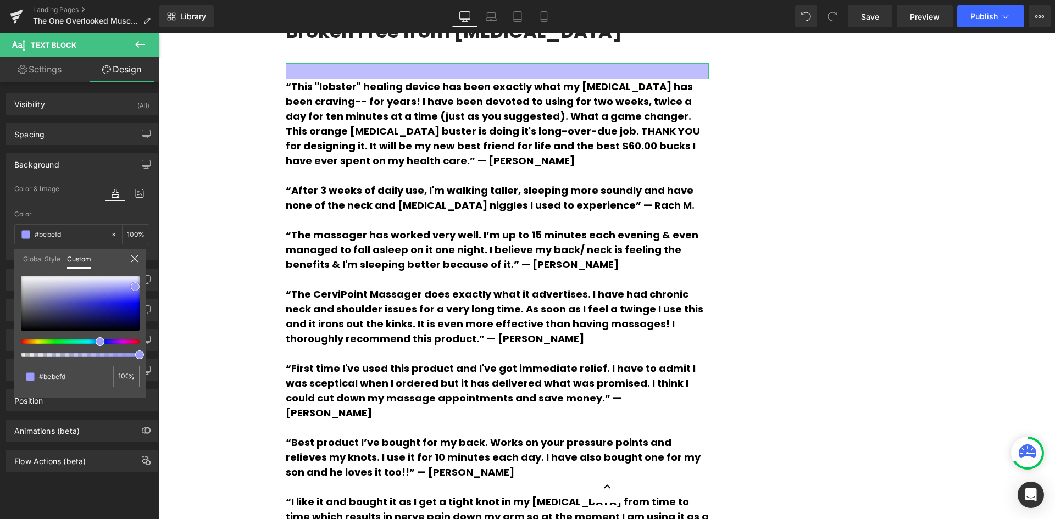
type input "#cdcdfd"
type input "#d7d7fe"
type input "#ddddfd"
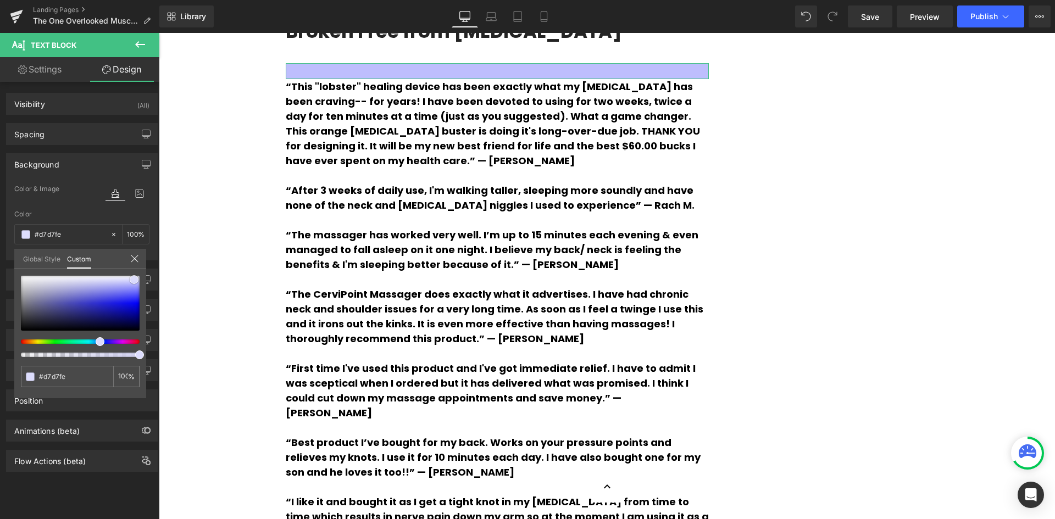
type input "#ddddfd"
type input "#e1e1fe"
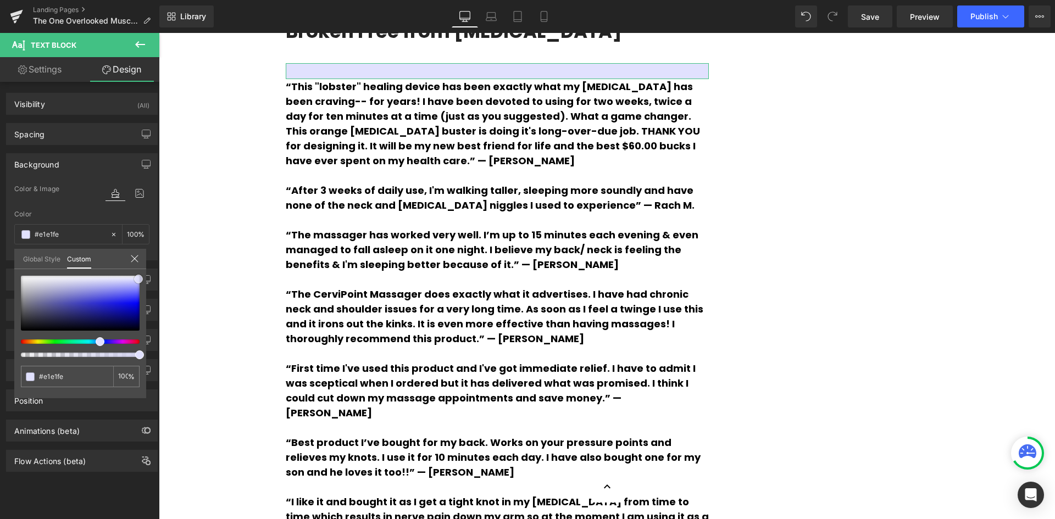
type input "#d7d7fd"
type input "#cdcdfd"
type input "#ccccff"
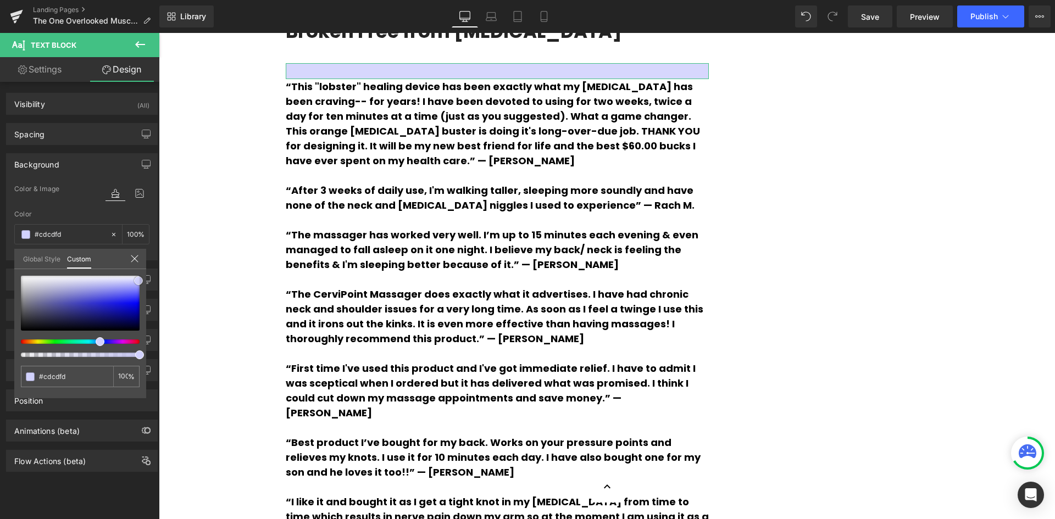
type input "#ccccff"
type input "#c1c1ff"
type input "#bcbcff"
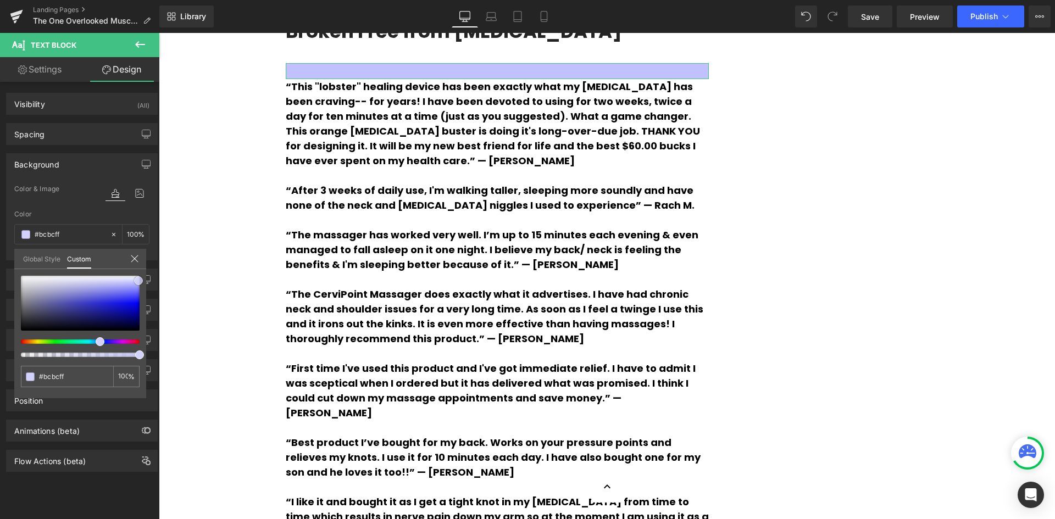
type input "#b7b7ff"
type input "#b2b2ff"
type input "#a8a8ff"
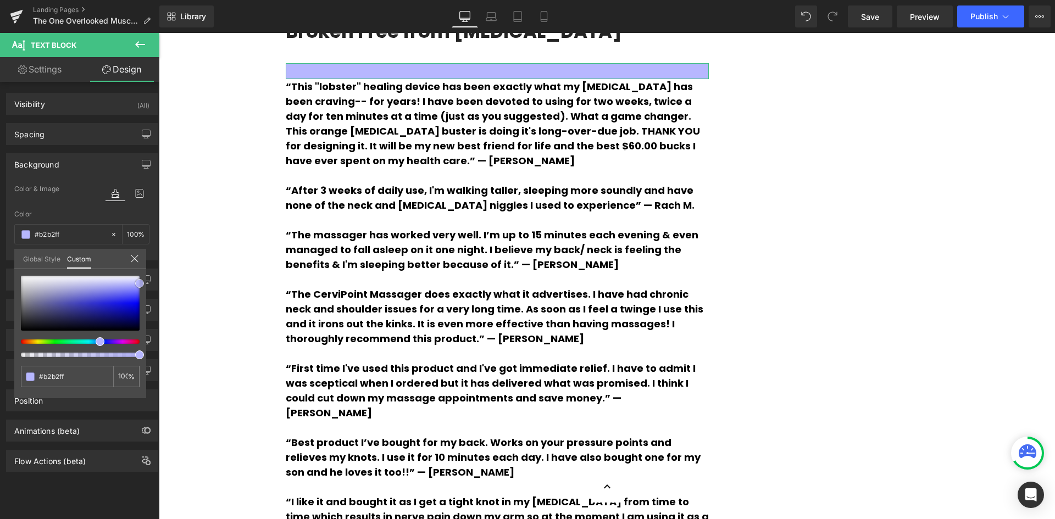
type input "#a8a8ff"
type input "#a4a4fe"
type input "#a0a0fd"
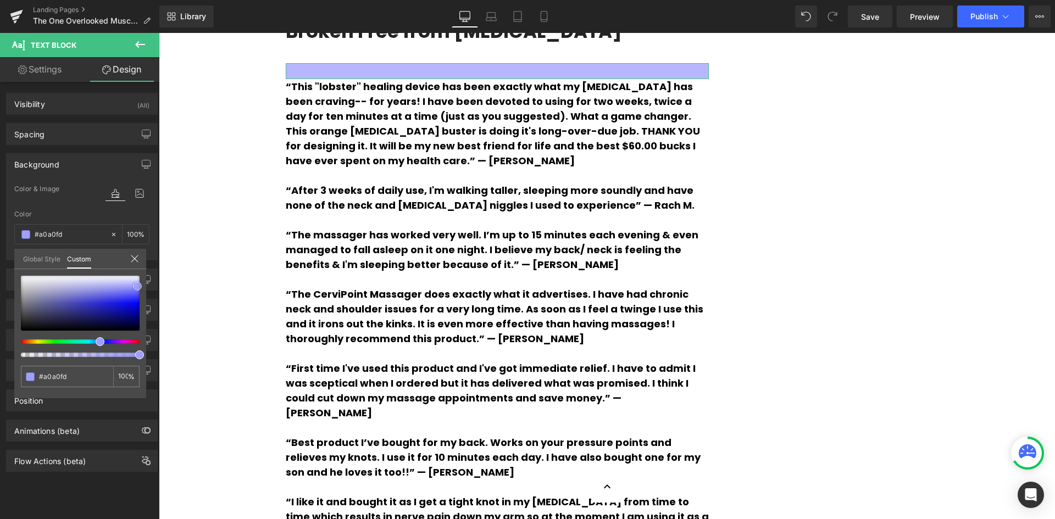
type input "#9c9cfb"
type input "#9797fb"
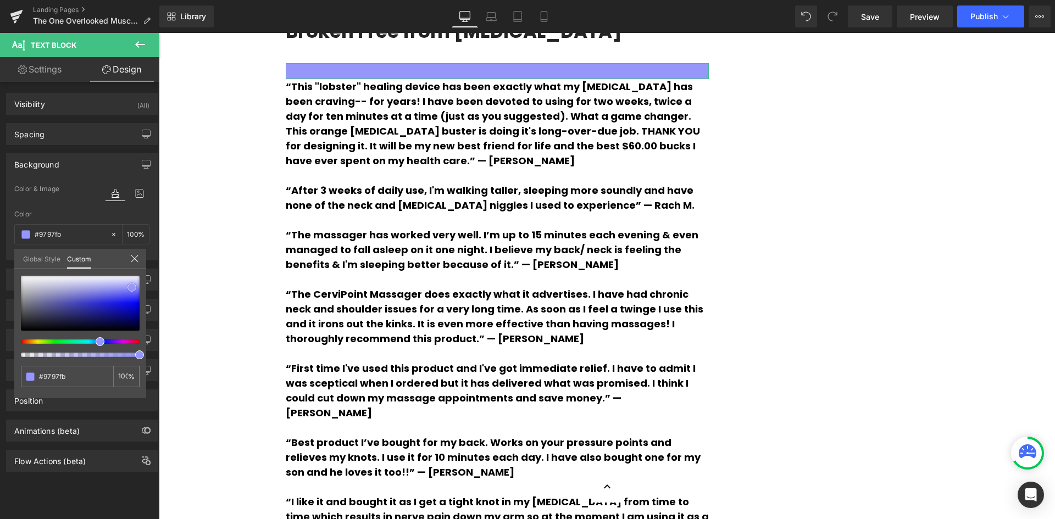
type input "#9898fa"
type input "#9999f9"
type input "#9a9af8"
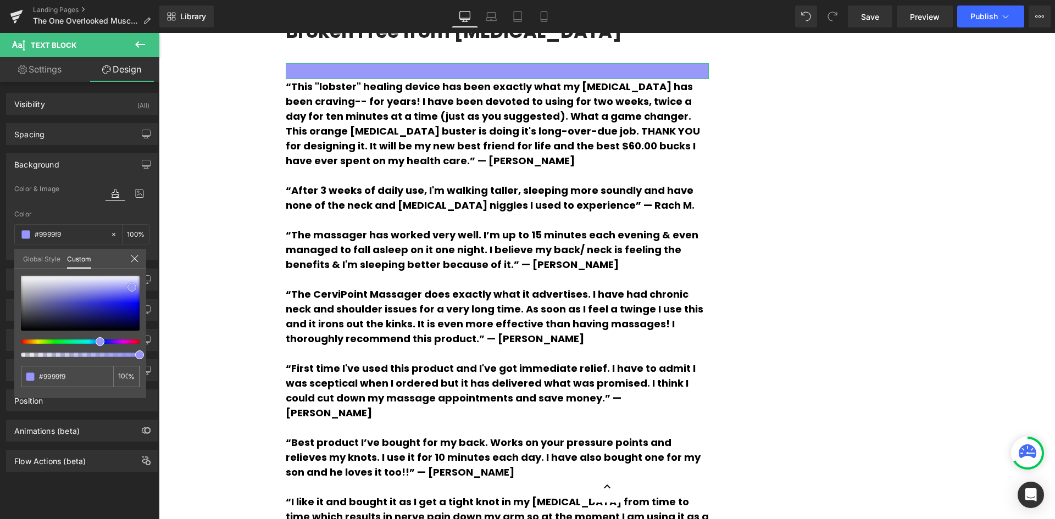
type input "#9a9af8"
type input "#a0a0f7"
type input "#a5a5f7"
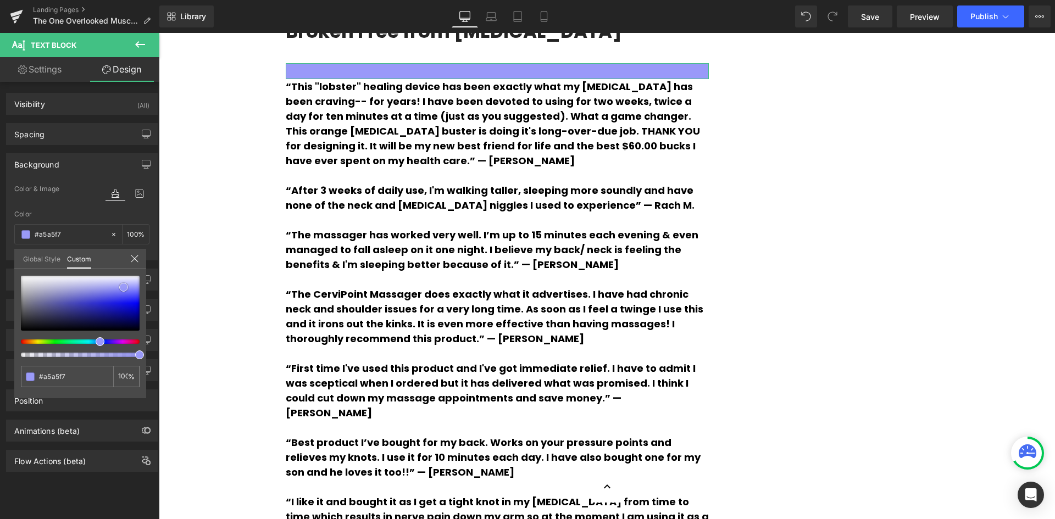
type input "#ababf7"
type input "#afaff7"
type input "#b5b5f7"
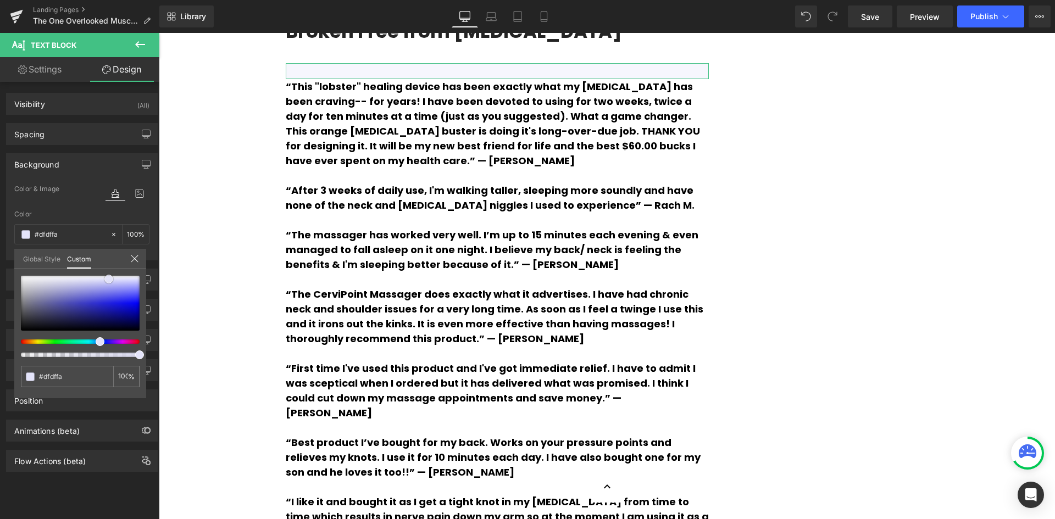
drag, startPoint x: 138, startPoint y: 304, endPoint x: 108, endPoint y: 281, distance: 38.0
click at [108, 281] on span at bounding box center [108, 279] width 9 height 9
drag, startPoint x: 73, startPoint y: 376, endPoint x: 32, endPoint y: 374, distance: 40.7
click at [32, 374] on div "#dfdffa" at bounding box center [67, 376] width 92 height 21
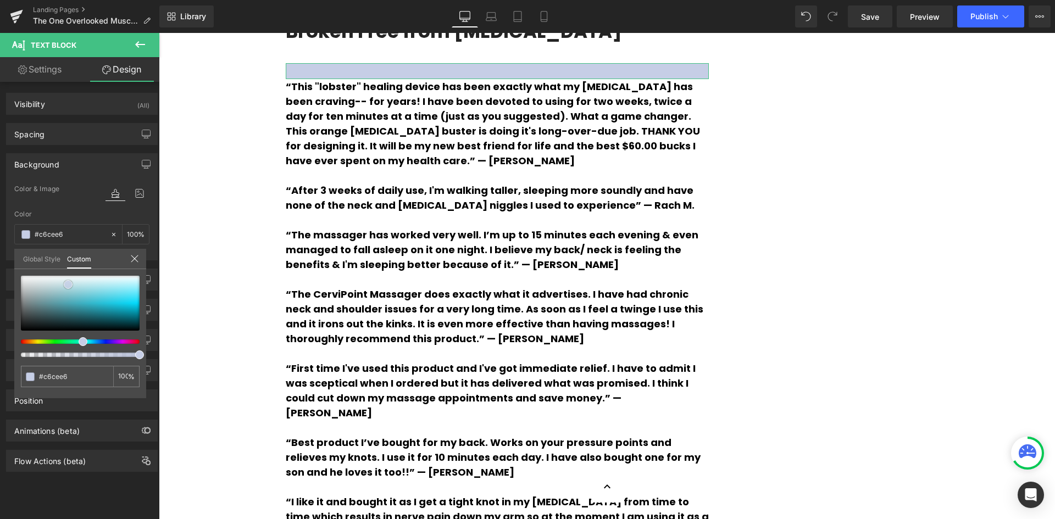
drag, startPoint x: 138, startPoint y: 312, endPoint x: 67, endPoint y: 285, distance: 76.3
click at [67, 285] on span at bounding box center [68, 284] width 9 height 9
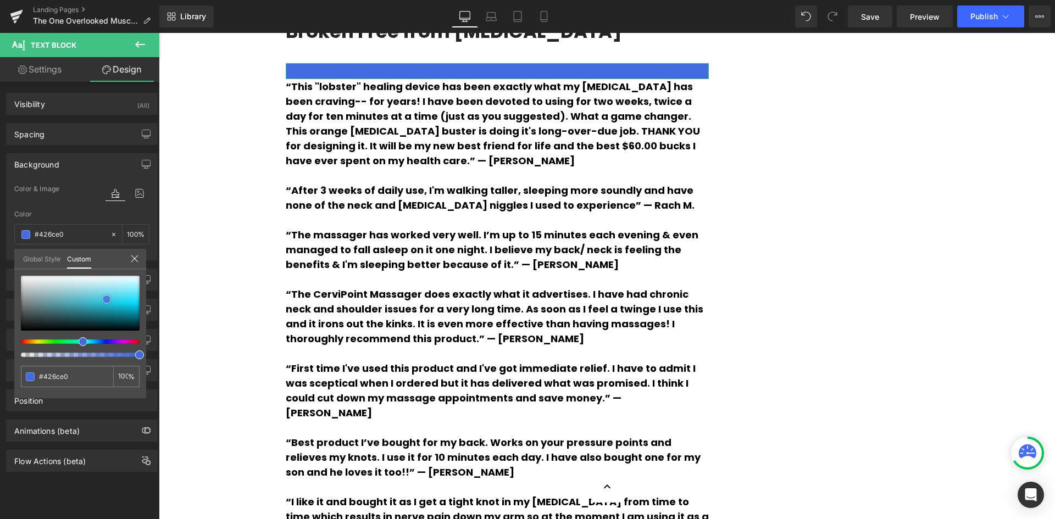
drag, startPoint x: 68, startPoint y: 287, endPoint x: 106, endPoint y: 302, distance: 41.2
click at [106, 302] on span at bounding box center [106, 299] width 9 height 9
drag, startPoint x: 106, startPoint y: 297, endPoint x: 125, endPoint y: 297, distance: 19.2
click at [125, 297] on span at bounding box center [125, 299] width 9 height 9
drag, startPoint x: 127, startPoint y: 297, endPoint x: 107, endPoint y: 299, distance: 19.9
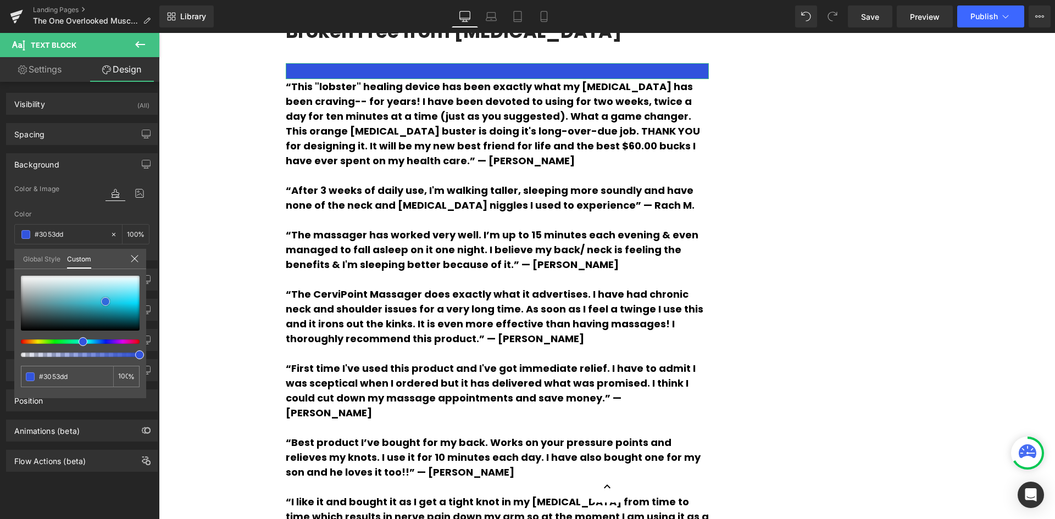
click at [107, 299] on span at bounding box center [105, 301] width 9 height 9
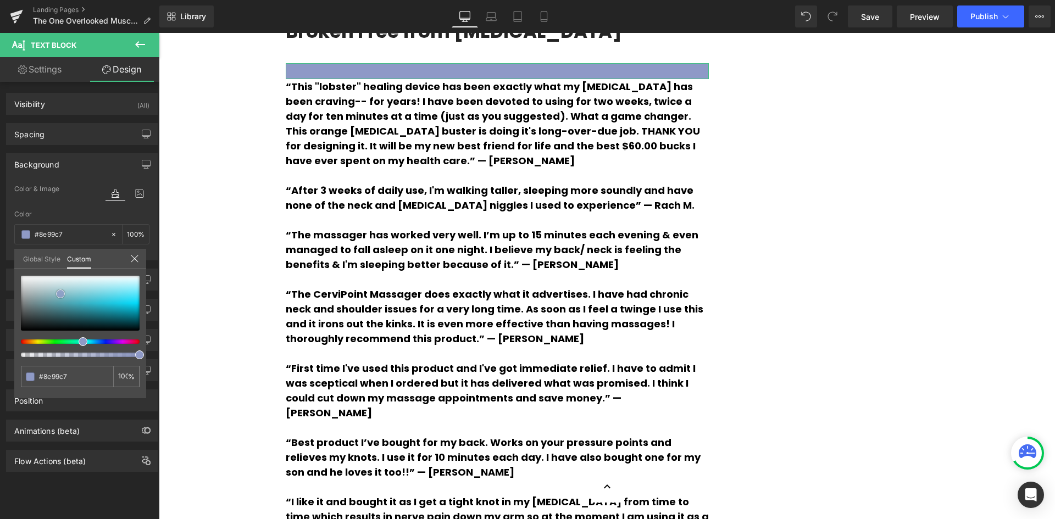
drag, startPoint x: 107, startPoint y: 299, endPoint x: 62, endPoint y: 291, distance: 46.3
click at [62, 291] on span at bounding box center [60, 294] width 9 height 9
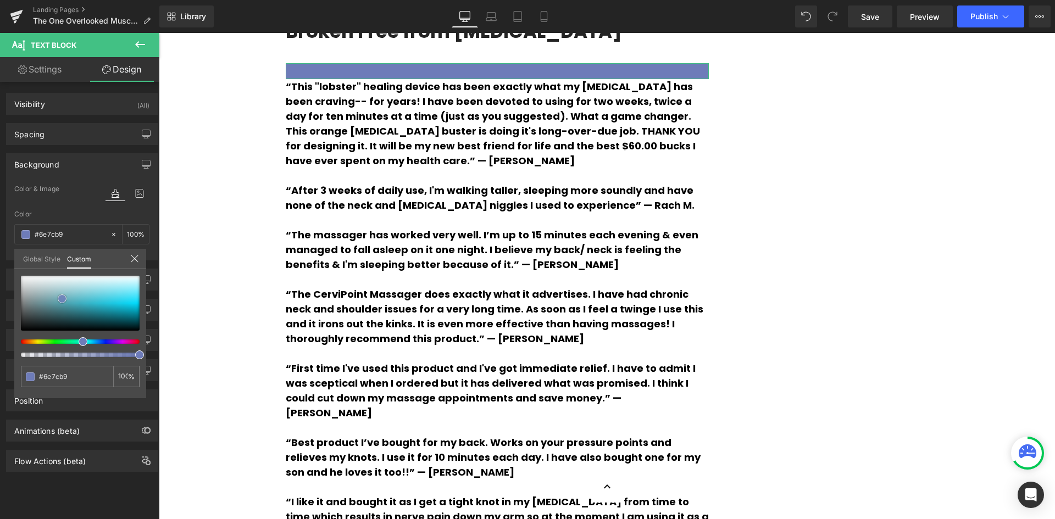
click at [60, 298] on span at bounding box center [62, 299] width 9 height 9
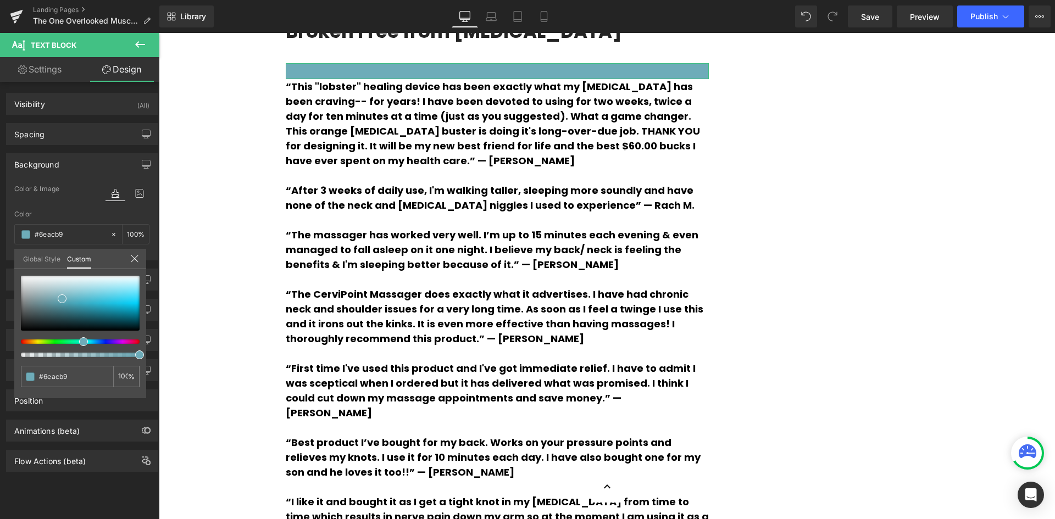
click at [81, 345] on span at bounding box center [83, 341] width 9 height 9
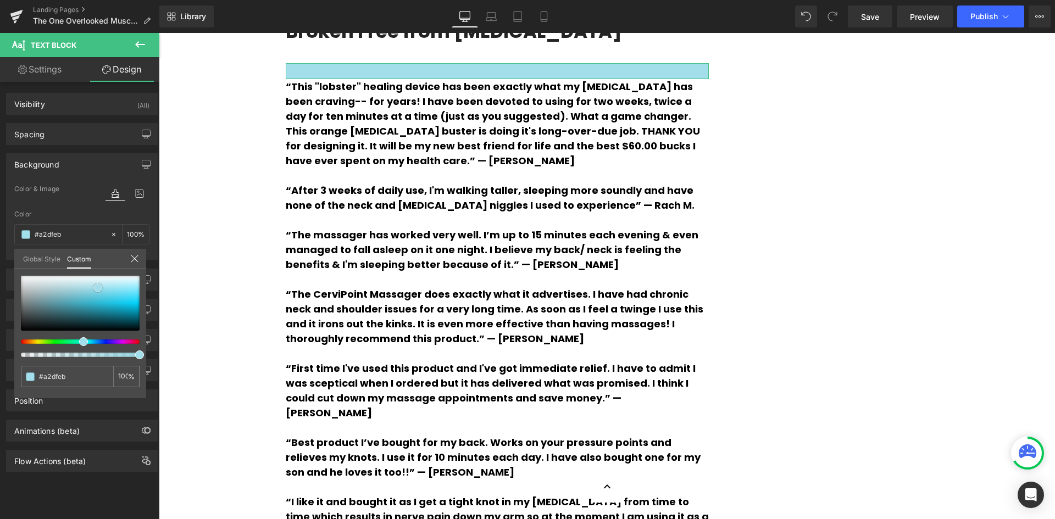
drag, startPoint x: 63, startPoint y: 304, endPoint x: 98, endPoint y: 288, distance: 38.1
click at [98, 288] on div at bounding box center [80, 303] width 119 height 55
click at [99, 286] on span at bounding box center [100, 285] width 9 height 9
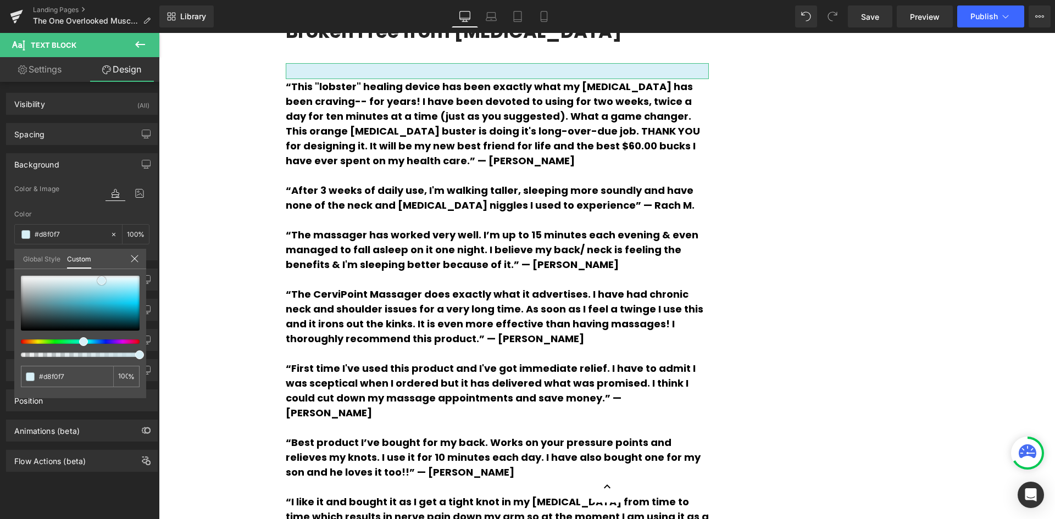
drag, startPoint x: 100, startPoint y: 286, endPoint x: 101, endPoint y: 281, distance: 5.5
click at [101, 281] on span at bounding box center [101, 280] width 9 height 9
click at [102, 281] on span at bounding box center [102, 279] width 9 height 9
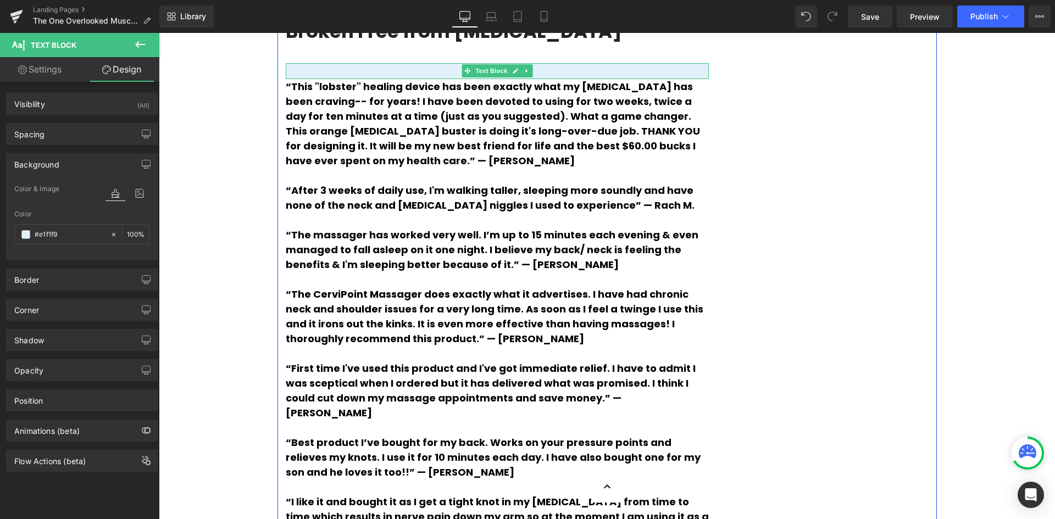
click at [398, 79] on div at bounding box center [497, 71] width 423 height 16
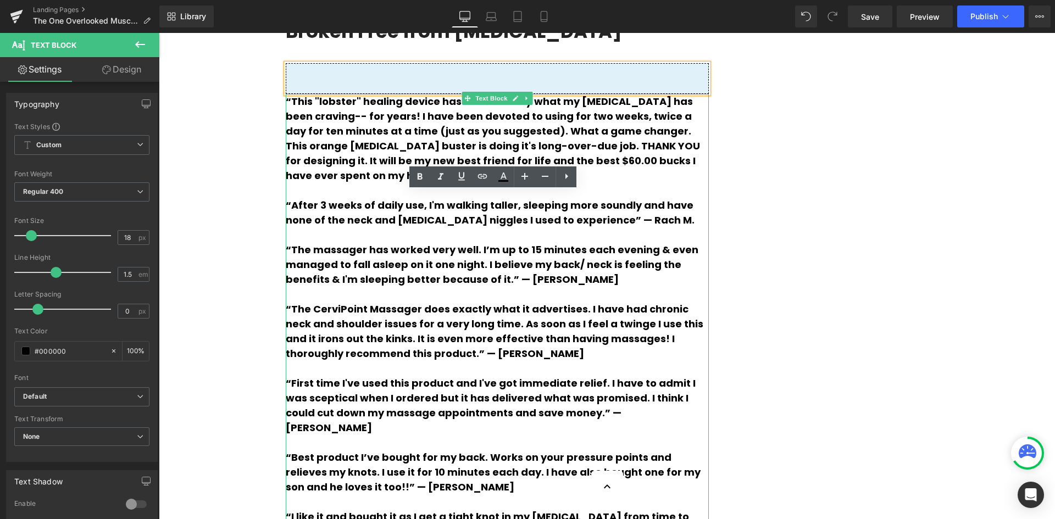
click at [630, 182] on strong "“This "lobster" healing device has been exactly what my [MEDICAL_DATA] has been…" at bounding box center [493, 139] width 414 height 88
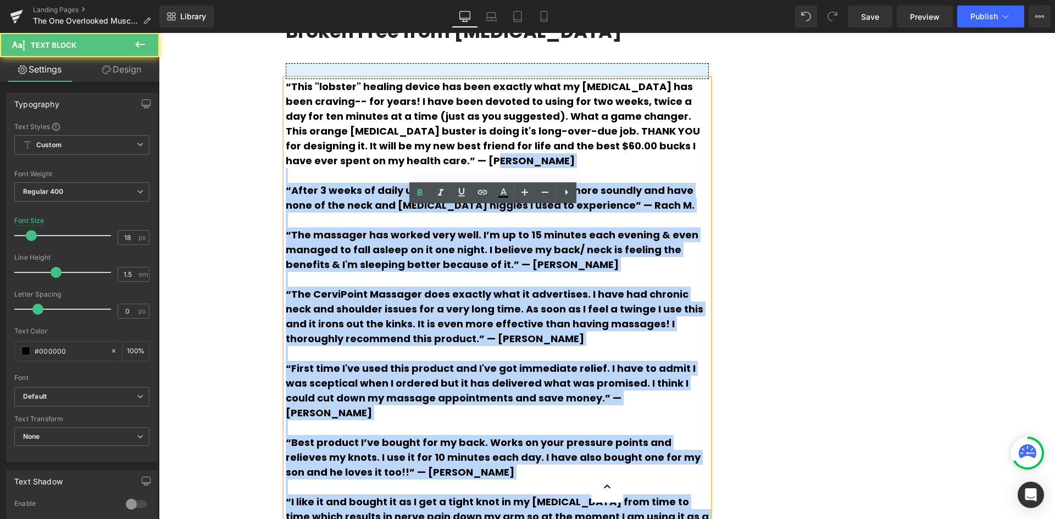
drag, startPoint x: 700, startPoint y: 274, endPoint x: 279, endPoint y: 212, distance: 425.5
click at [286, 212] on div "“This "lobster" healing device has been exactly what my [MEDICAL_DATA] has been…" at bounding box center [497, 374] width 423 height 591
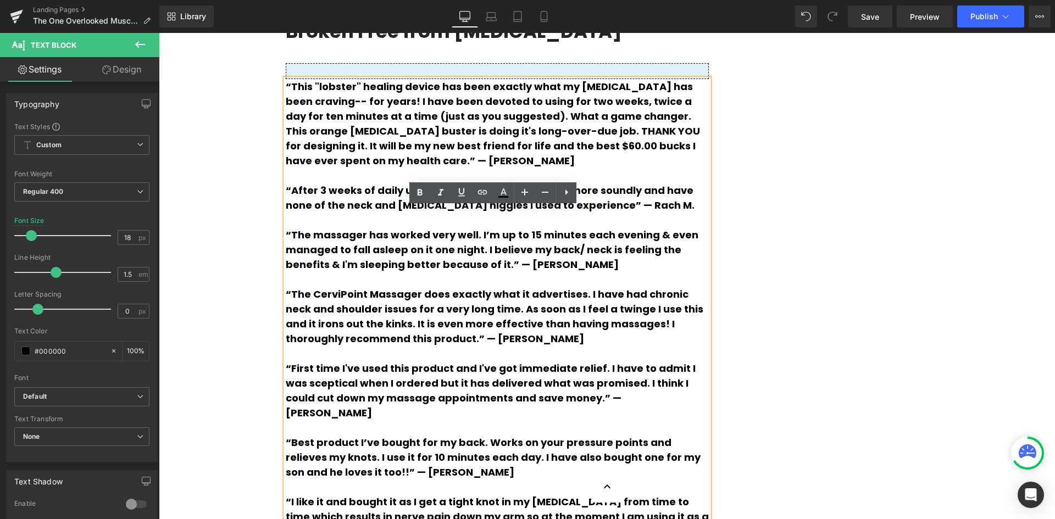
click at [294, 168] on p "“This "lobster" healing device has been exactly what my [MEDICAL_DATA] has been…" at bounding box center [497, 123] width 423 height 89
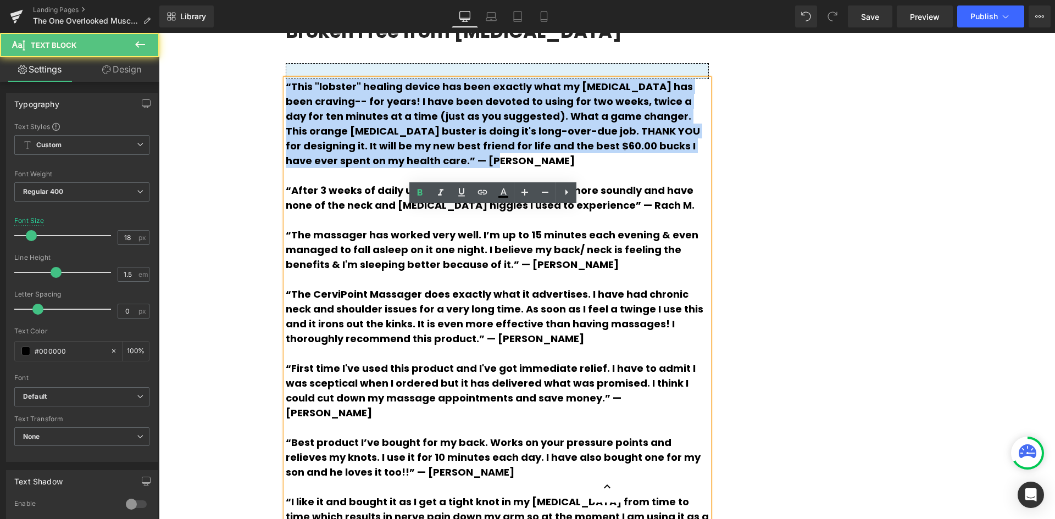
drag, startPoint x: 702, startPoint y: 278, endPoint x: 269, endPoint y: 220, distance: 436.9
click at [374, 168] on strong "“This "lobster" healing device has been exactly what my [MEDICAL_DATA] has been…" at bounding box center [493, 124] width 414 height 88
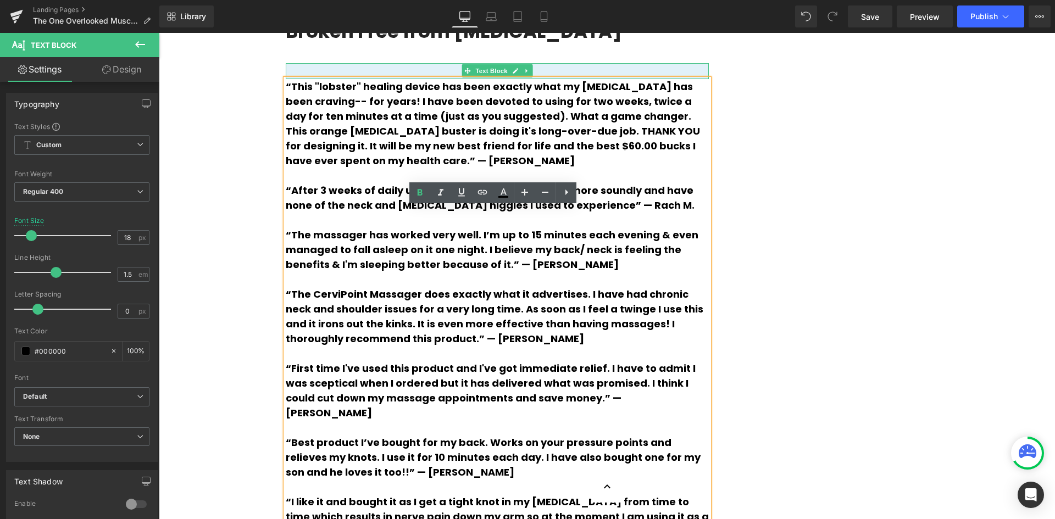
drag, startPoint x: 659, startPoint y: 201, endPoint x: 653, endPoint y: 200, distance: 5.5
click at [659, 79] on div at bounding box center [497, 71] width 423 height 16
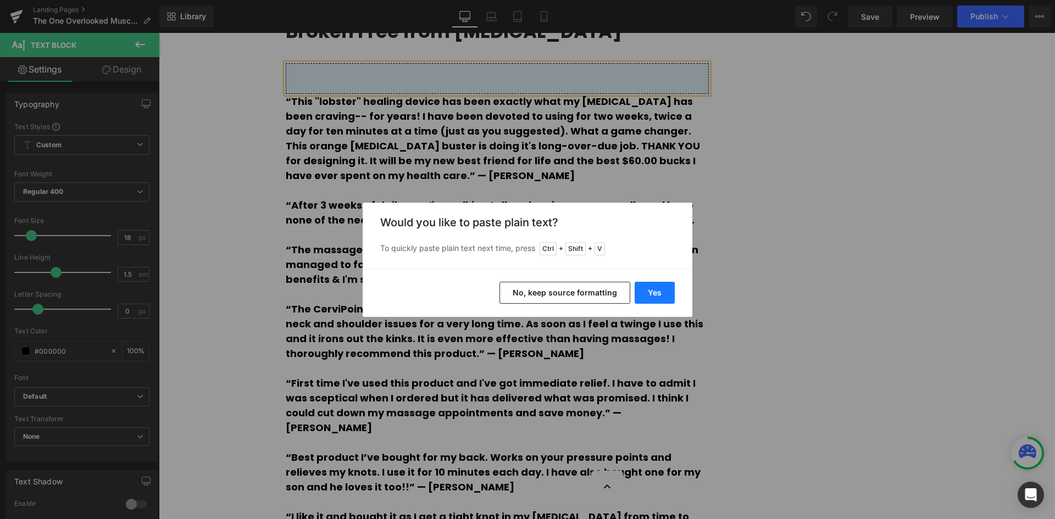
click at [652, 296] on button "Yes" at bounding box center [655, 293] width 40 height 22
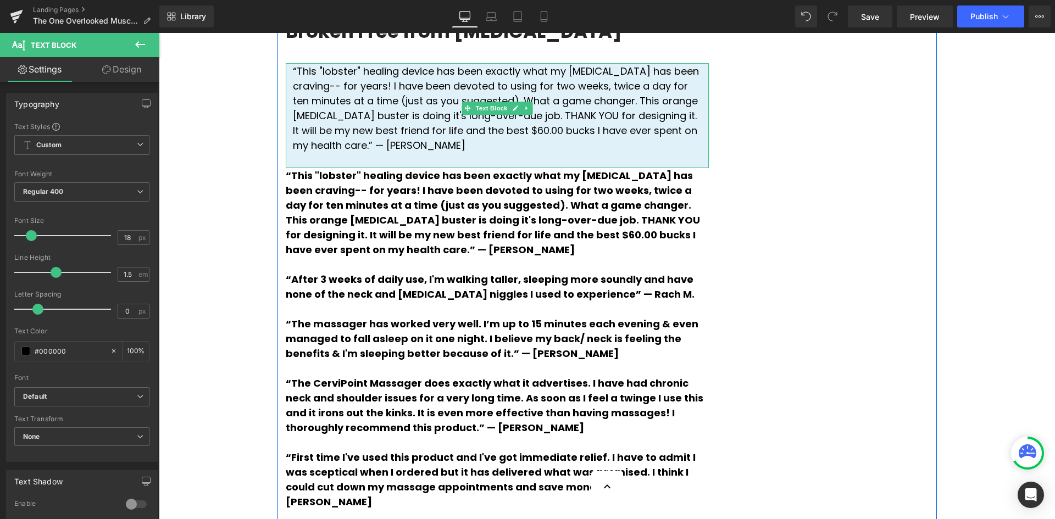
click at [591, 168] on div "“This "lobster" healing device has been exactly what my [MEDICAL_DATA] has been…" at bounding box center [497, 115] width 423 height 105
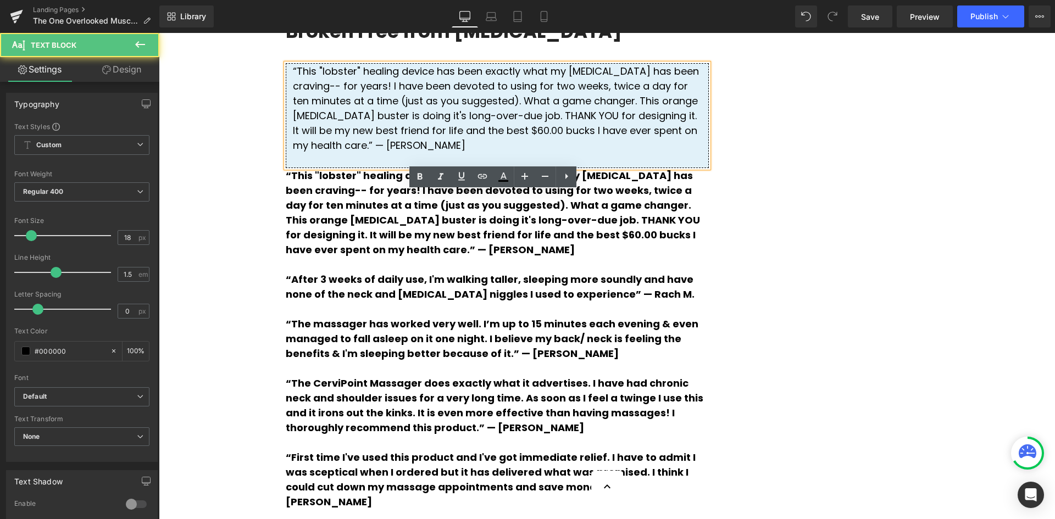
click at [439, 168] on div at bounding box center [497, 160] width 409 height 15
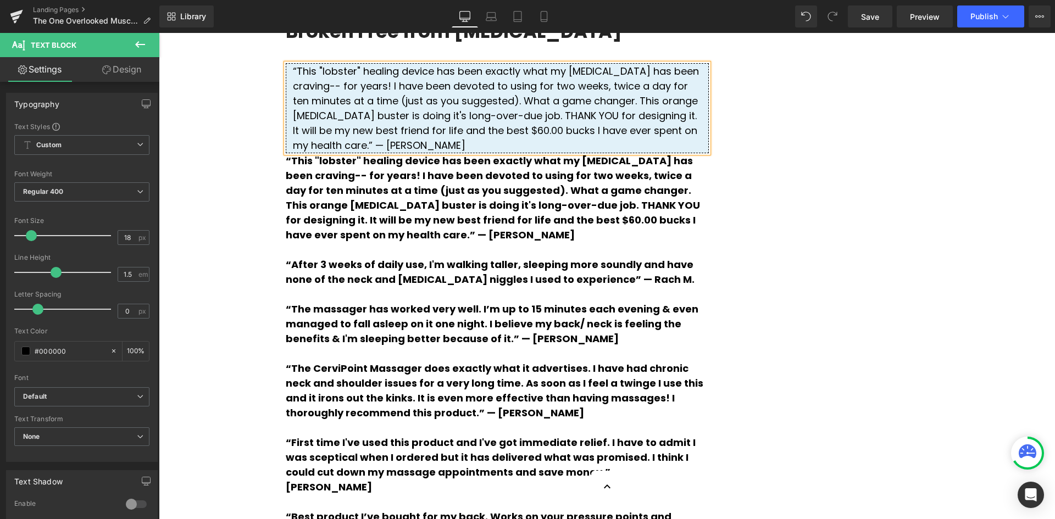
click at [515, 153] on div "“This "lobster" healing device has been exactly what my [MEDICAL_DATA] has been…" at bounding box center [497, 108] width 423 height 90
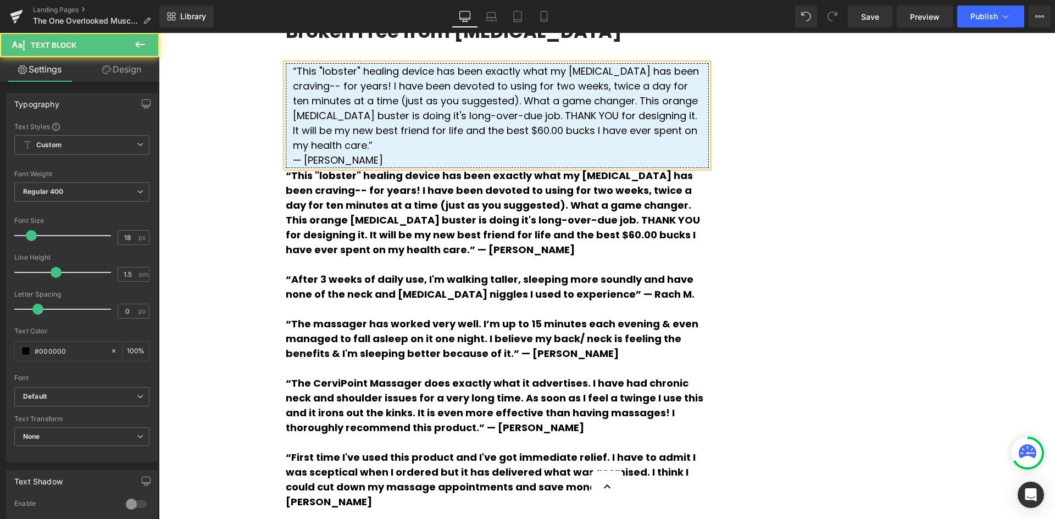
click at [301, 168] on div "— [PERSON_NAME]" at bounding box center [497, 160] width 409 height 15
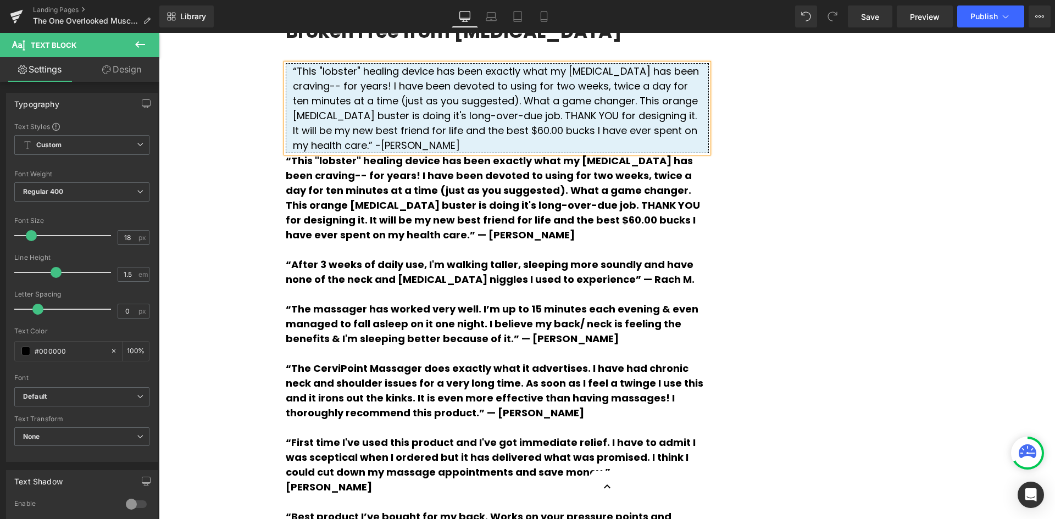
click at [460, 152] on span "[PERSON_NAME]" at bounding box center [420, 145] width 79 height 14
click at [565, 153] on div "“This "lobster" healing device has been exactly what my [MEDICAL_DATA] has been…" at bounding box center [497, 108] width 423 height 90
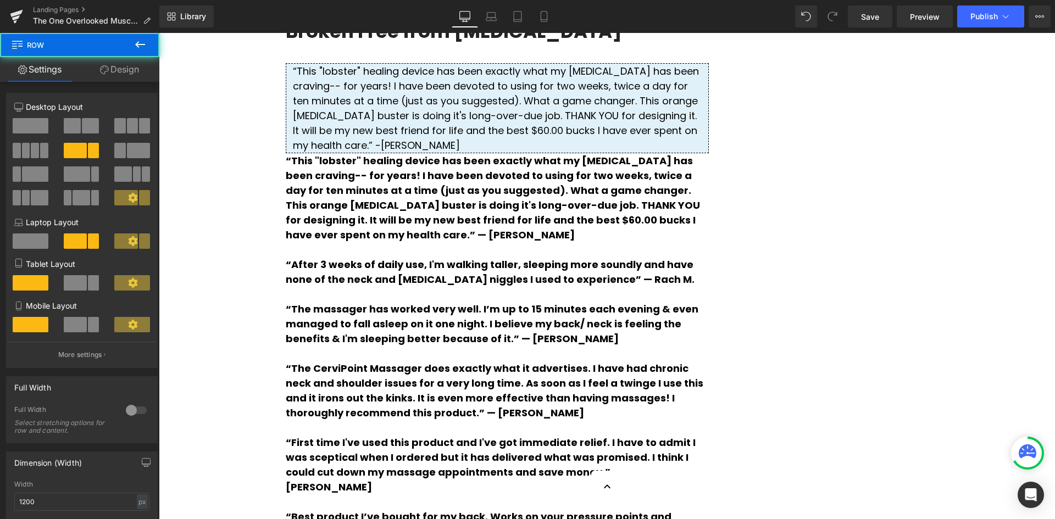
click at [605, 153] on div "“This "lobster" healing device has been exactly what my [MEDICAL_DATA] has been…" at bounding box center [497, 108] width 423 height 90
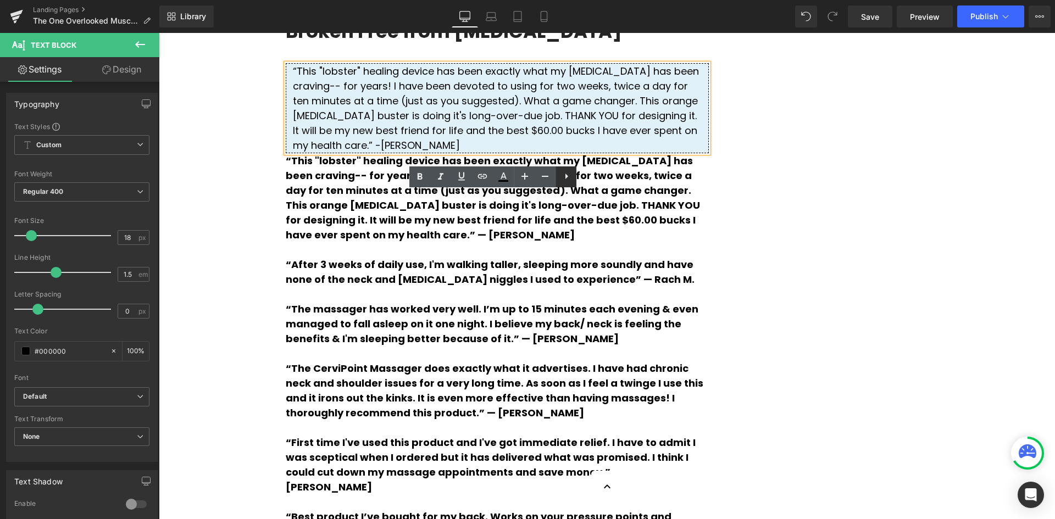
click at [569, 178] on icon at bounding box center [566, 176] width 13 height 13
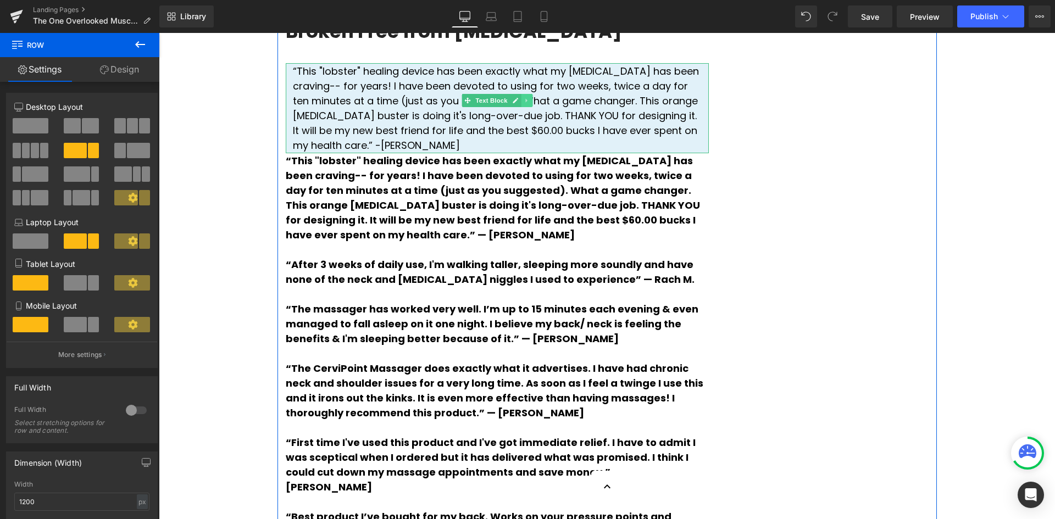
click at [525, 103] on icon at bounding box center [526, 101] width 2 height 4
click at [518, 104] on icon at bounding box center [521, 101] width 6 height 6
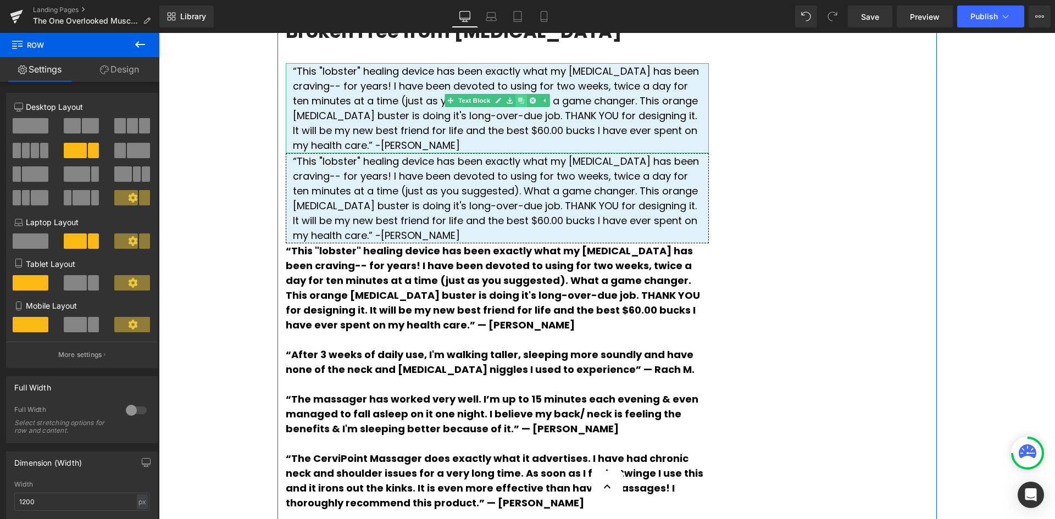
click at [518, 104] on icon at bounding box center [521, 101] width 6 height 6
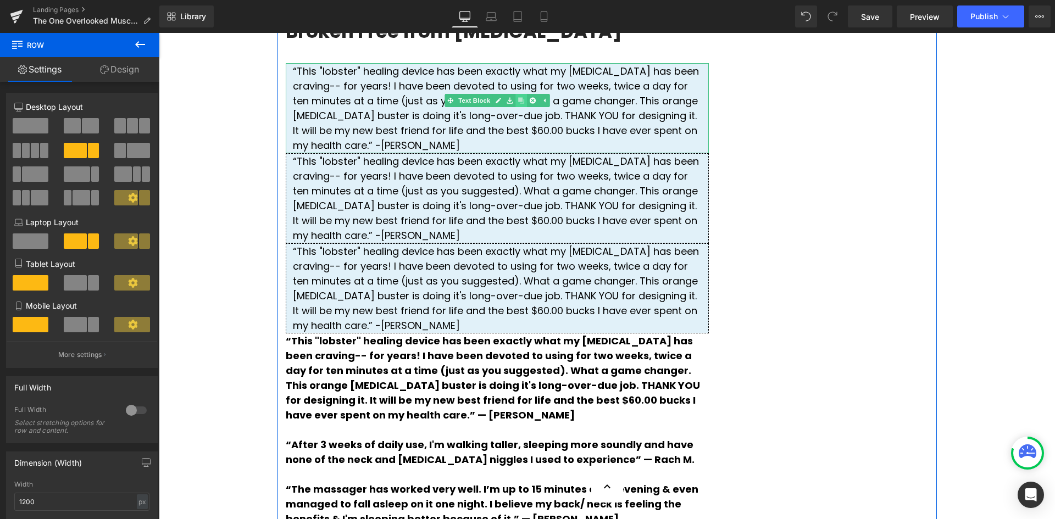
click at [518, 104] on icon at bounding box center [521, 101] width 6 height 6
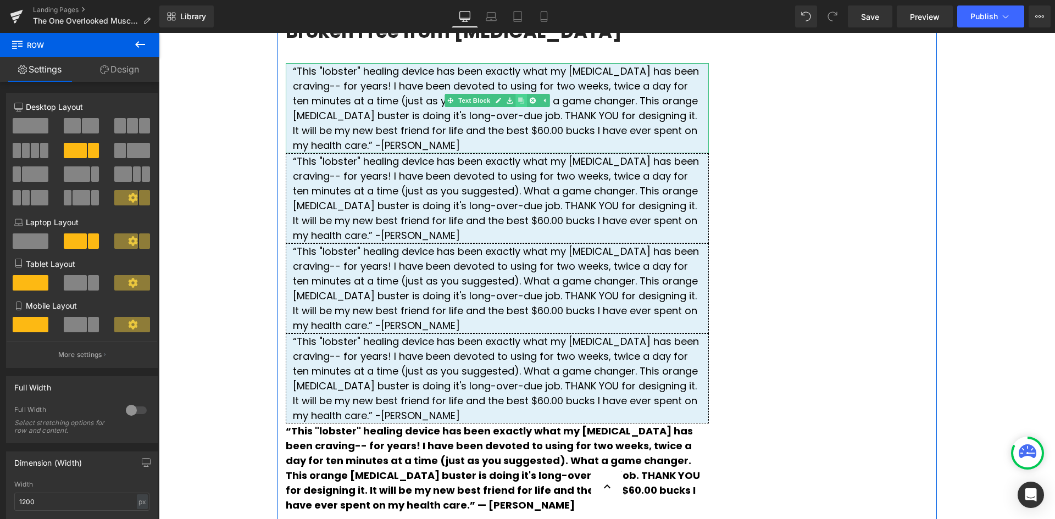
click at [518, 104] on icon at bounding box center [521, 101] width 6 height 6
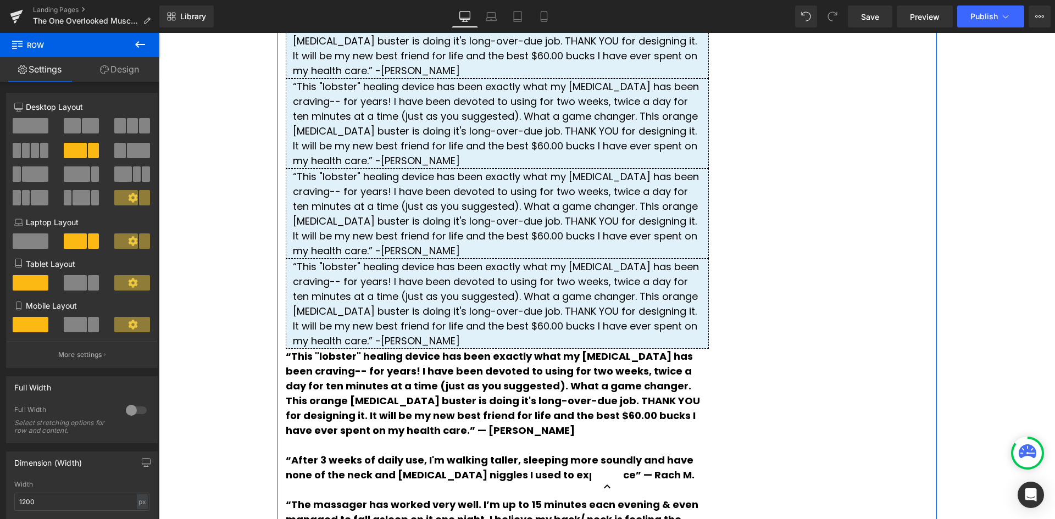
scroll to position [3126, 0]
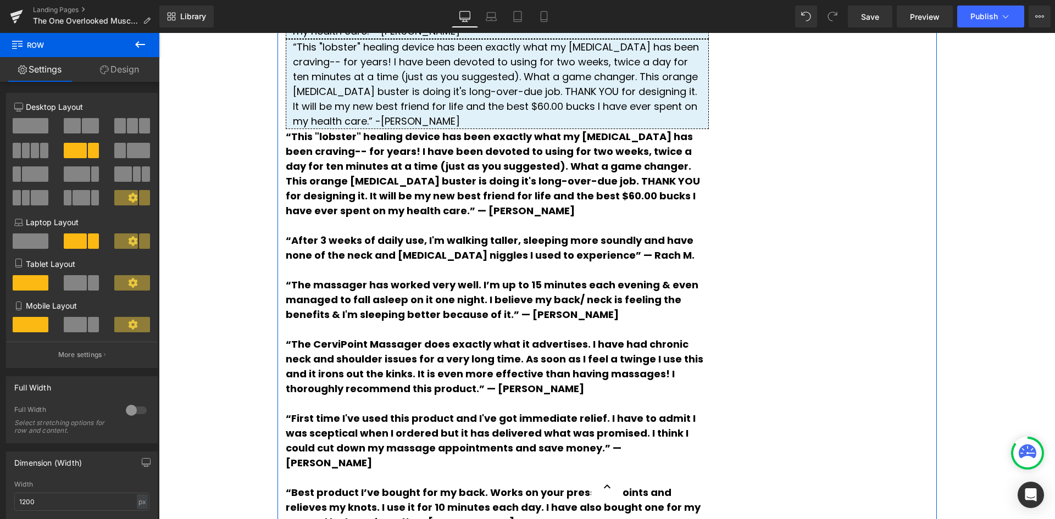
click at [584, 218] on strong "“This "lobster" healing device has been exactly what my [MEDICAL_DATA] has been…" at bounding box center [493, 174] width 414 height 88
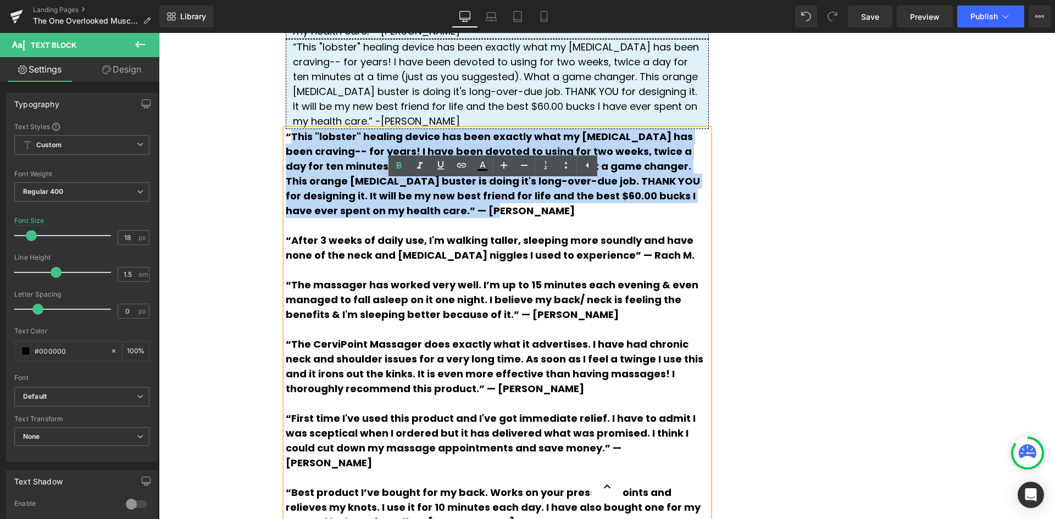
drag, startPoint x: 701, startPoint y: 252, endPoint x: 289, endPoint y: 186, distance: 417.4
click at [289, 186] on p "“This "lobster" healing device has been exactly what my [MEDICAL_DATA] has been…" at bounding box center [497, 173] width 423 height 89
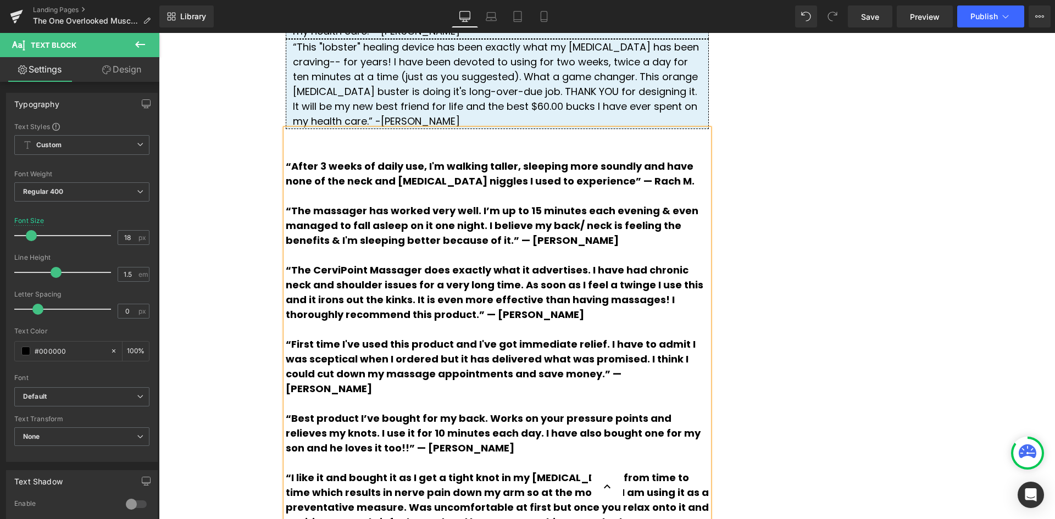
click at [286, 188] on span "“After 3 weeks of daily use, I'm walking taller, sleeping more soundly and have…" at bounding box center [490, 173] width 409 height 29
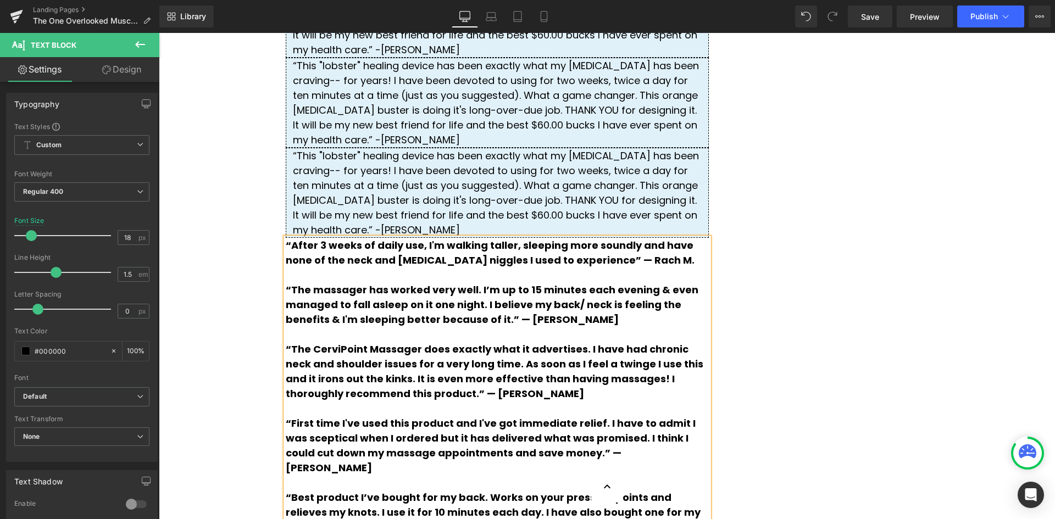
scroll to position [3016, 0]
click at [419, 231] on div "“This "lobster" healing device has been exactly what my [MEDICAL_DATA] has been…" at bounding box center [497, 194] width 423 height 90
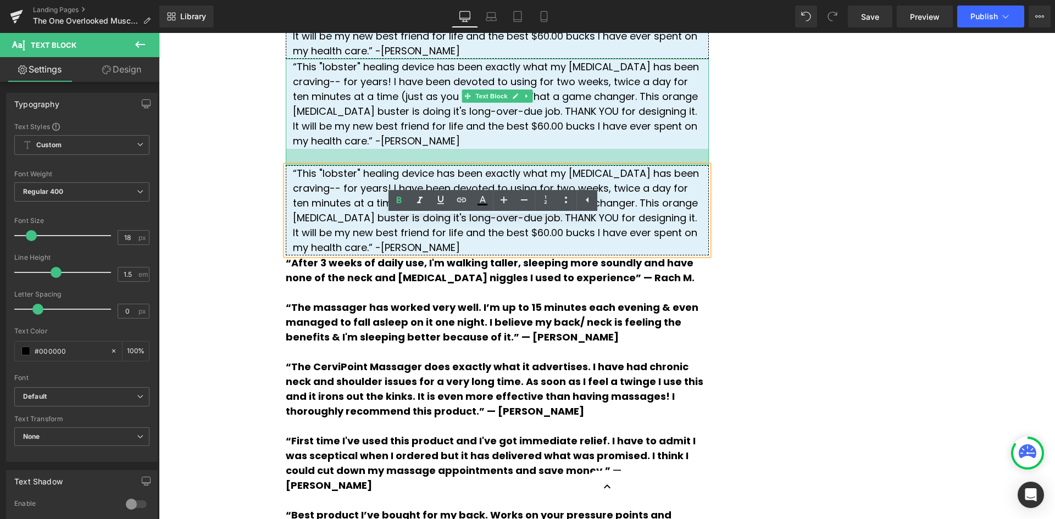
drag, startPoint x: 523, startPoint y: 215, endPoint x: 520, endPoint y: 230, distance: 15.1
click at [520, 165] on div at bounding box center [497, 157] width 423 height 16
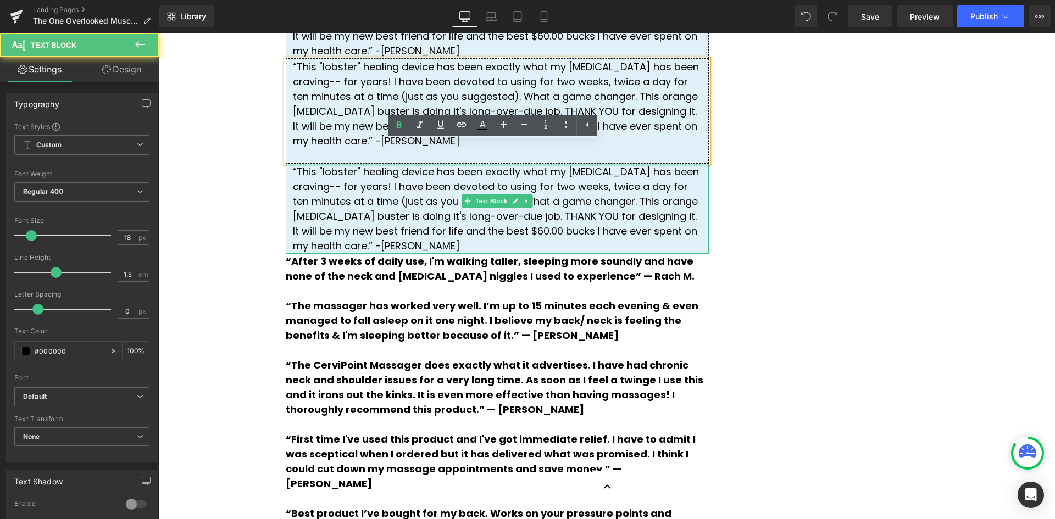
drag, startPoint x: 506, startPoint y: 233, endPoint x: 507, endPoint y: 223, distance: 10.5
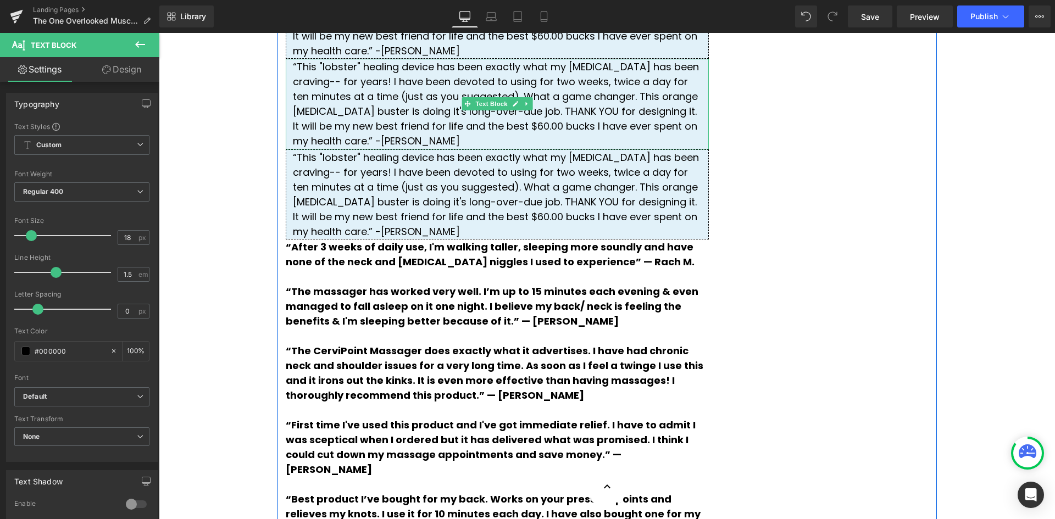
drag, startPoint x: 508, startPoint y: 231, endPoint x: 508, endPoint y: 217, distance: 14.3
click at [508, 149] on div "“This "lobster" healing device has been exactly what my [MEDICAL_DATA] has been…" at bounding box center [497, 104] width 423 height 91
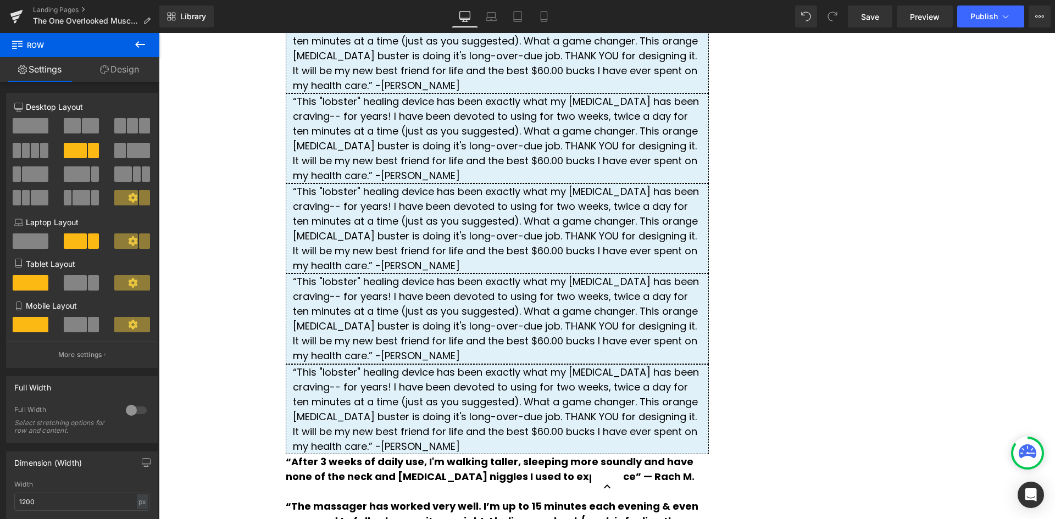
scroll to position [2796, 0]
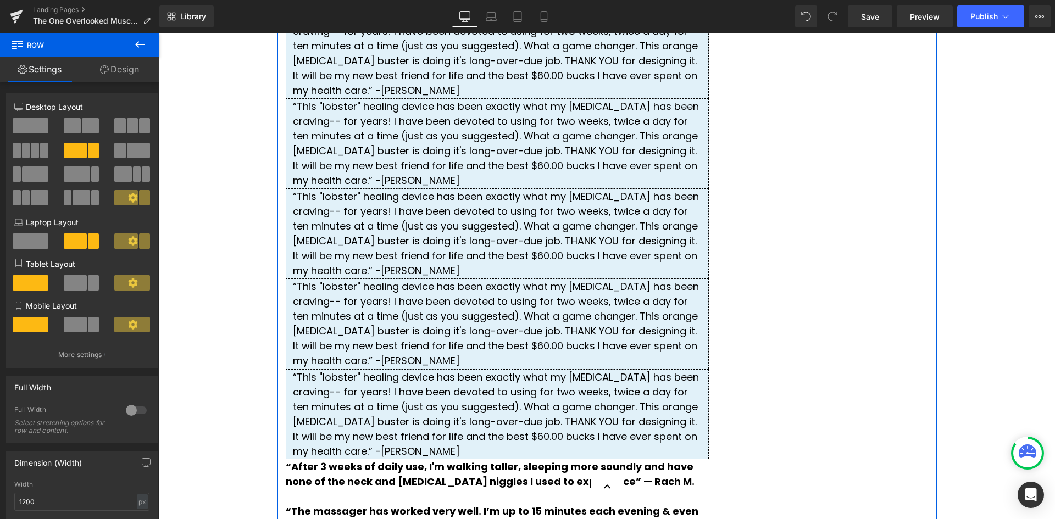
click at [691, 98] on div "“This "lobster" healing device has been exactly what my [MEDICAL_DATA] has been…" at bounding box center [497, 53] width 423 height 90
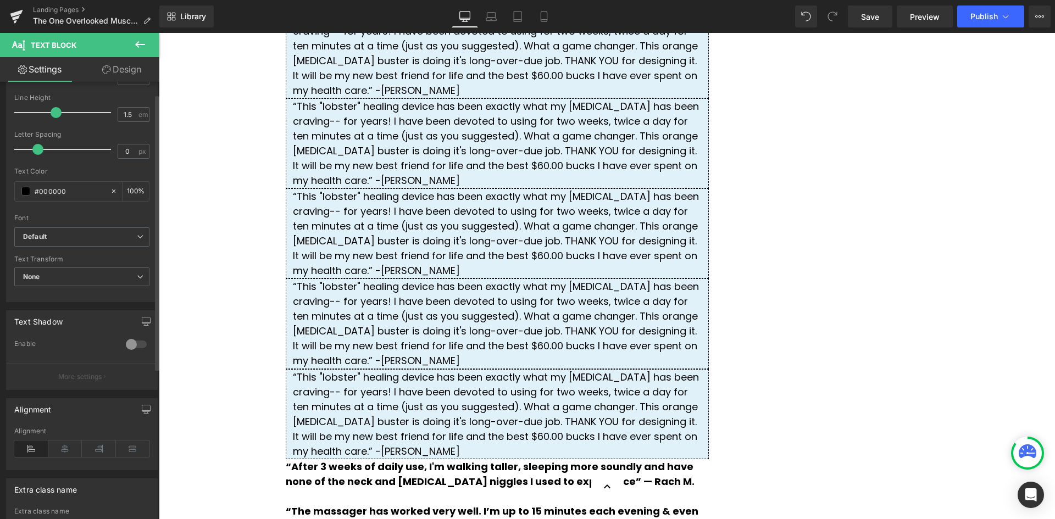
scroll to position [0, 0]
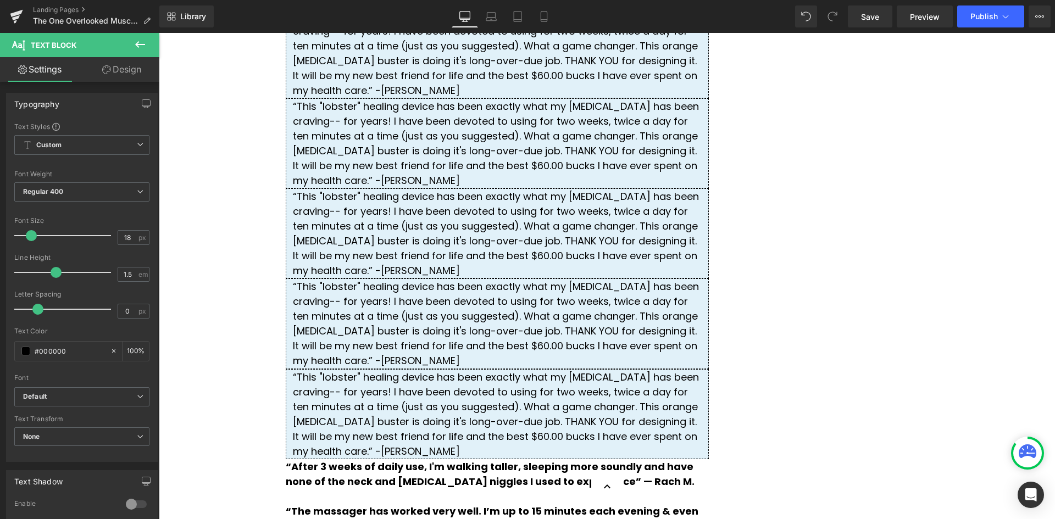
click at [143, 75] on link "Design" at bounding box center [122, 69] width 80 height 25
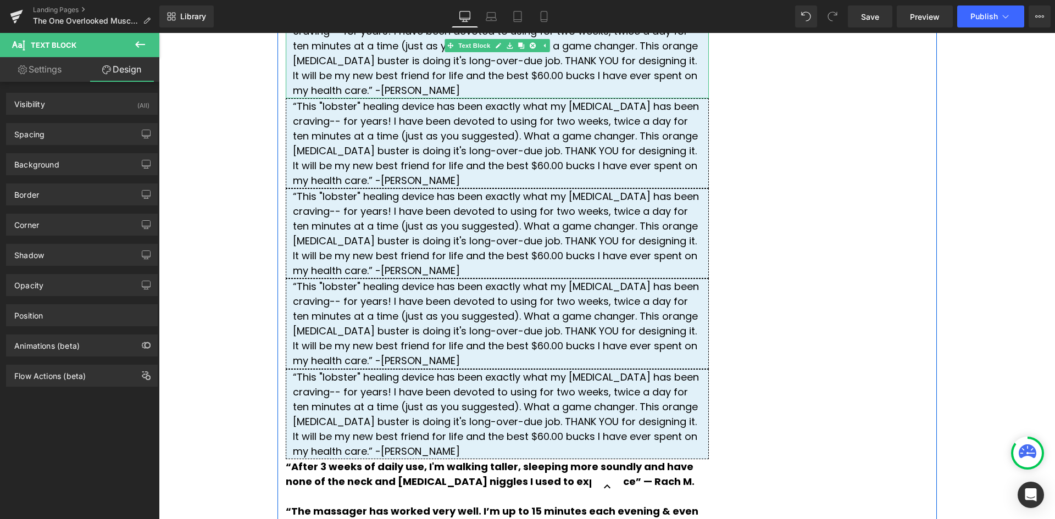
click at [398, 98] on div "“This "lobster" healing device has been exactly what my [MEDICAL_DATA] has been…" at bounding box center [497, 53] width 423 height 90
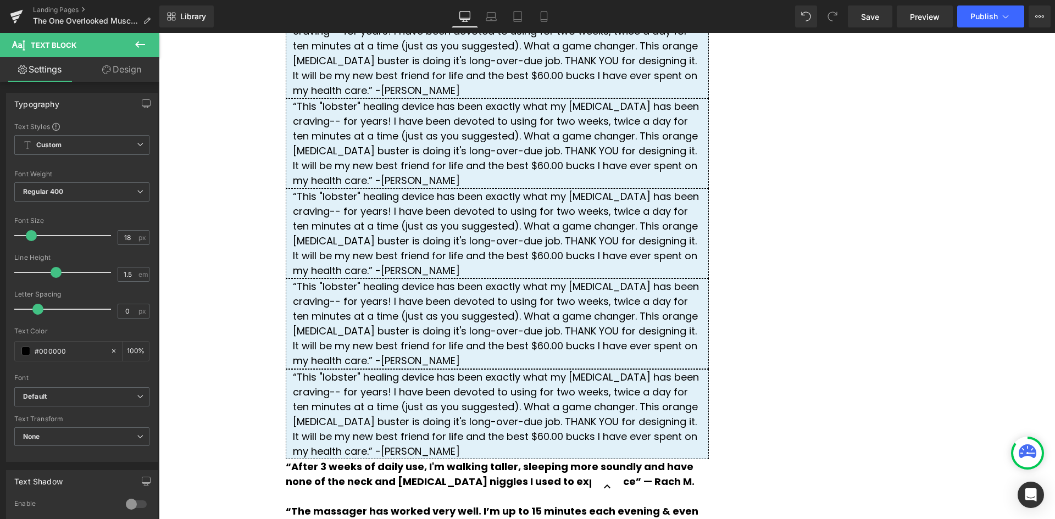
click at [112, 70] on link "Design" at bounding box center [122, 69] width 80 height 25
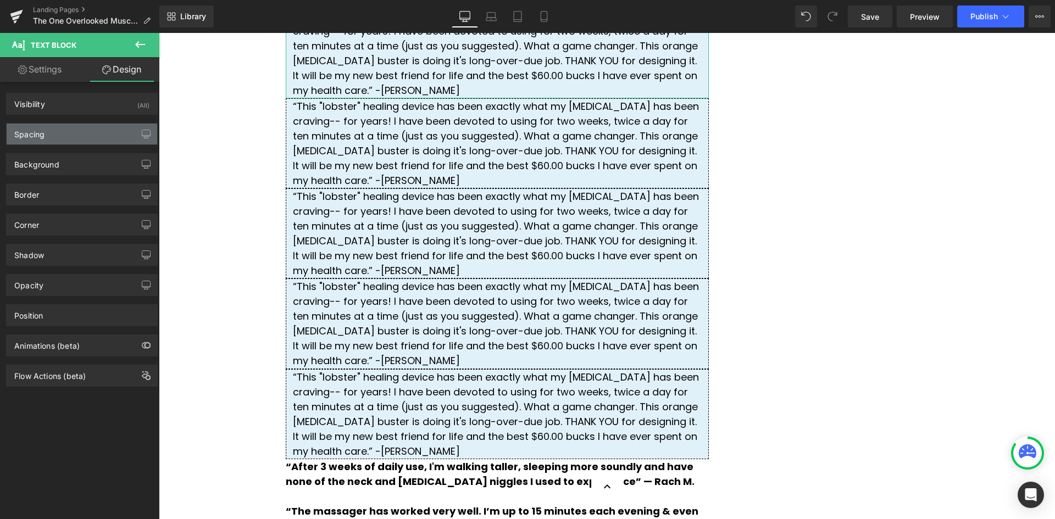
click at [96, 142] on div "Spacing" at bounding box center [82, 134] width 151 height 21
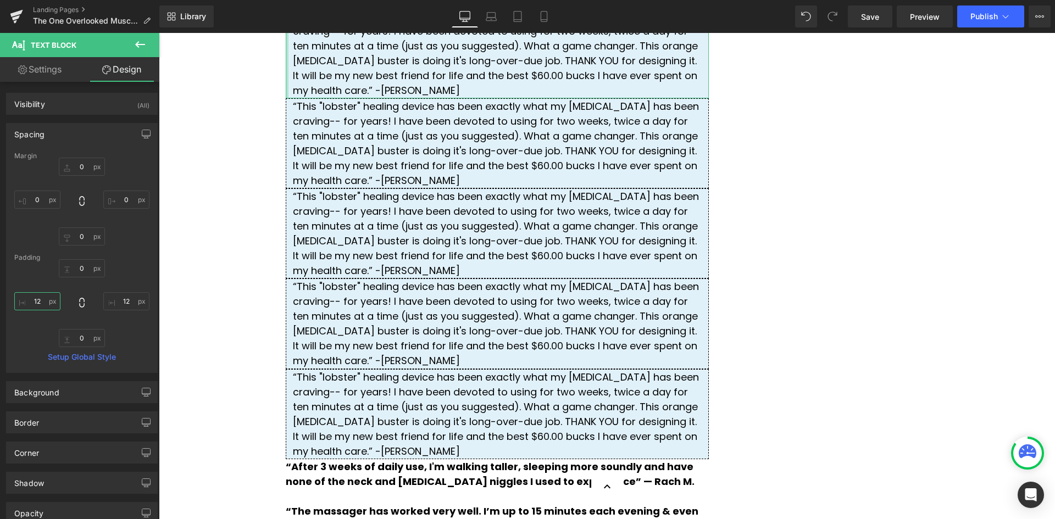
click at [46, 300] on input "12" at bounding box center [37, 301] width 46 height 18
click at [88, 267] on input "0" at bounding box center [82, 268] width 46 height 18
click at [86, 341] on input "0" at bounding box center [82, 338] width 46 height 18
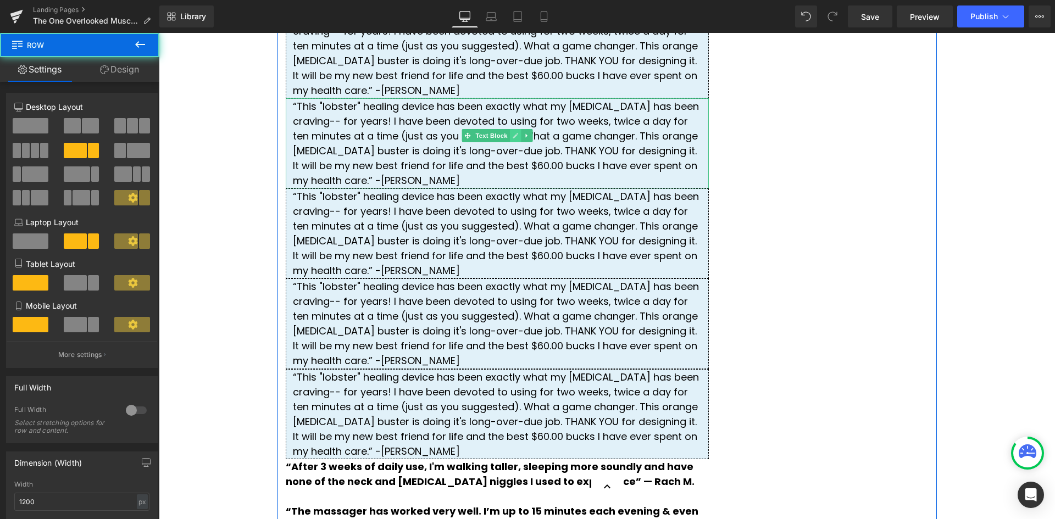
click at [512, 139] on icon at bounding box center [515, 135] width 6 height 7
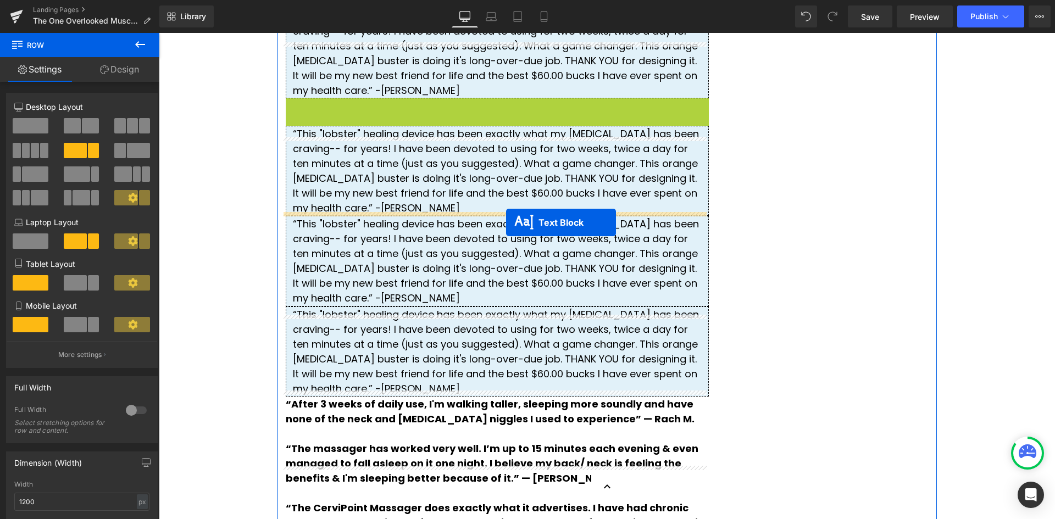
drag, startPoint x: 458, startPoint y: 248, endPoint x: 506, endPoint y: 223, distance: 54.3
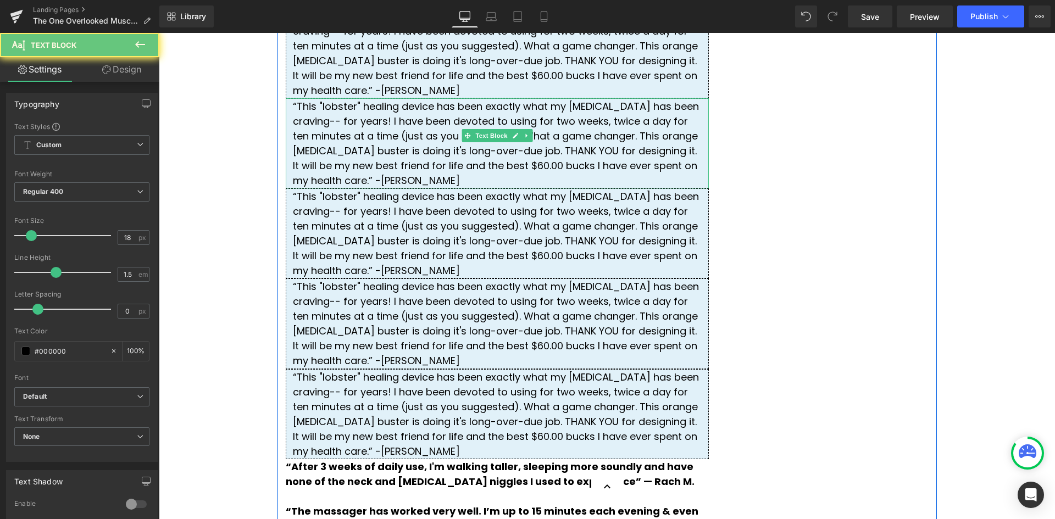
click at [629, 188] on div "“This "lobster" healing device has been exactly what my [MEDICAL_DATA] has been…" at bounding box center [497, 143] width 423 height 90
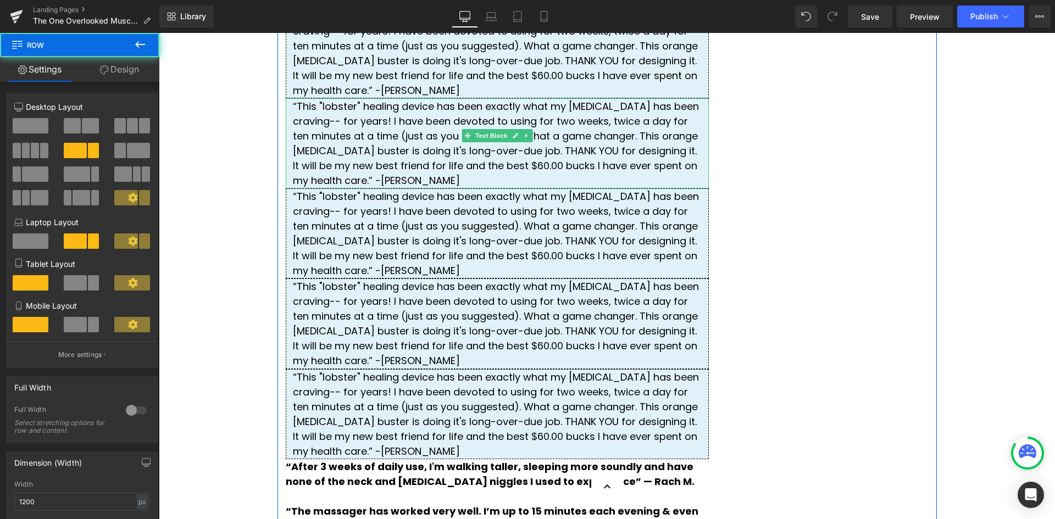
click at [635, 188] on div "“This "lobster" healing device has been exactly what my [MEDICAL_DATA] has been…" at bounding box center [497, 143] width 423 height 90
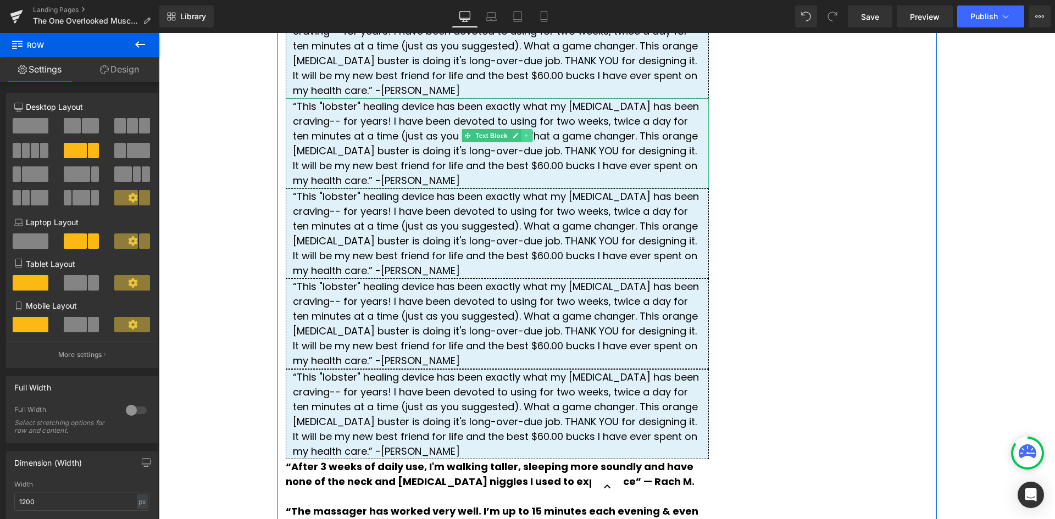
click at [524, 139] on icon at bounding box center [527, 135] width 6 height 7
click at [529, 139] on icon at bounding box center [532, 136] width 6 height 6
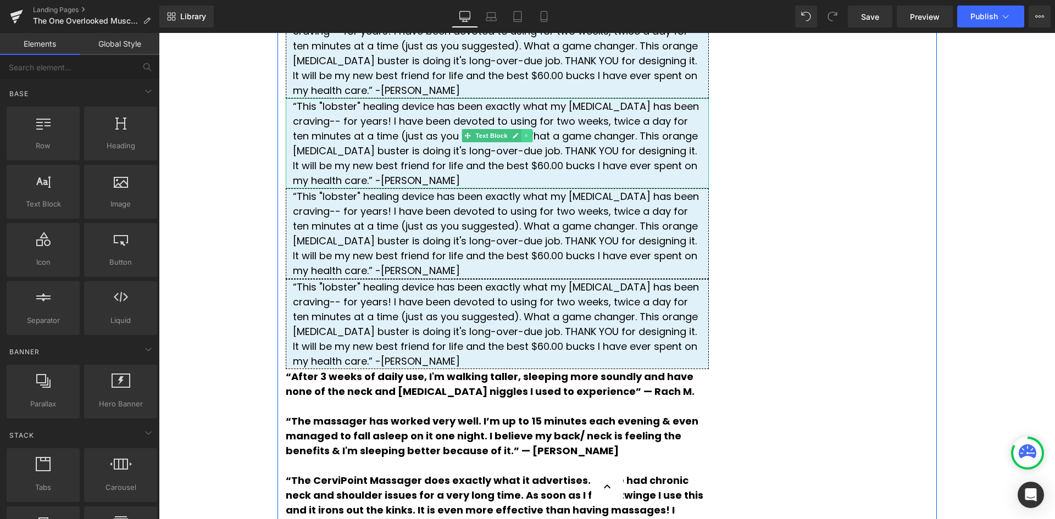
click at [524, 139] on icon at bounding box center [527, 135] width 6 height 7
click at [529, 139] on icon at bounding box center [532, 136] width 6 height 6
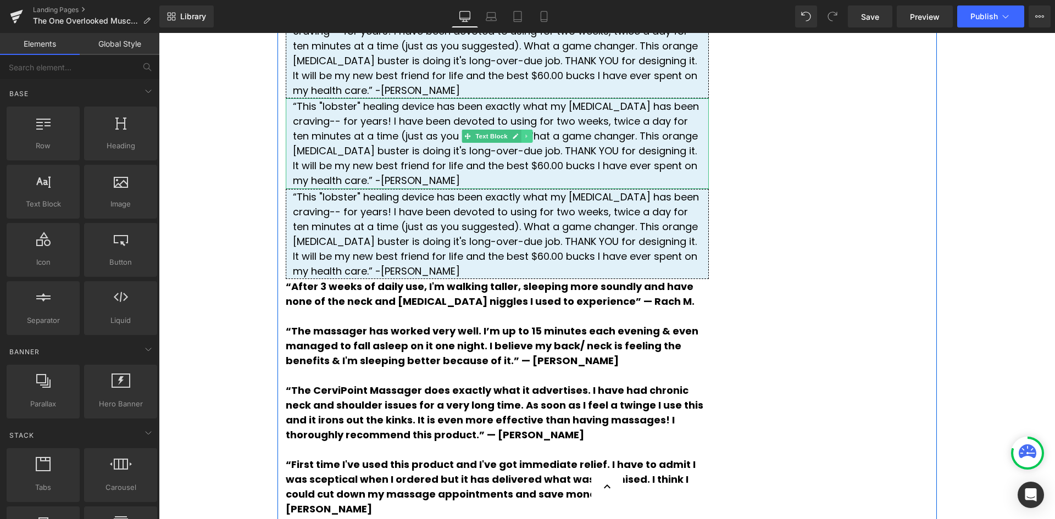
click at [524, 140] on icon at bounding box center [527, 136] width 6 height 7
click at [529, 139] on icon at bounding box center [532, 136] width 6 height 6
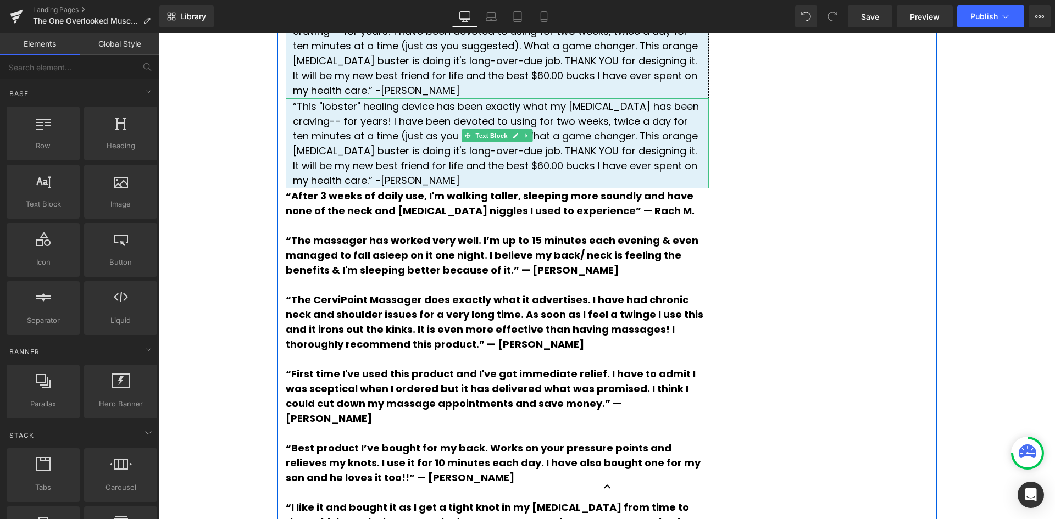
click at [526, 142] on link at bounding box center [527, 135] width 12 height 13
click at [529, 139] on icon at bounding box center [532, 136] width 6 height 6
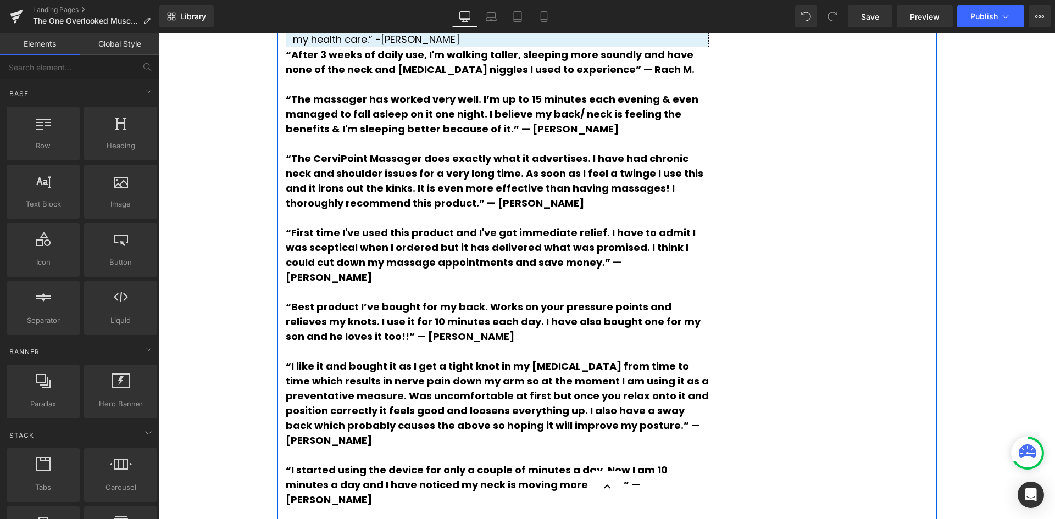
scroll to position [2686, 0]
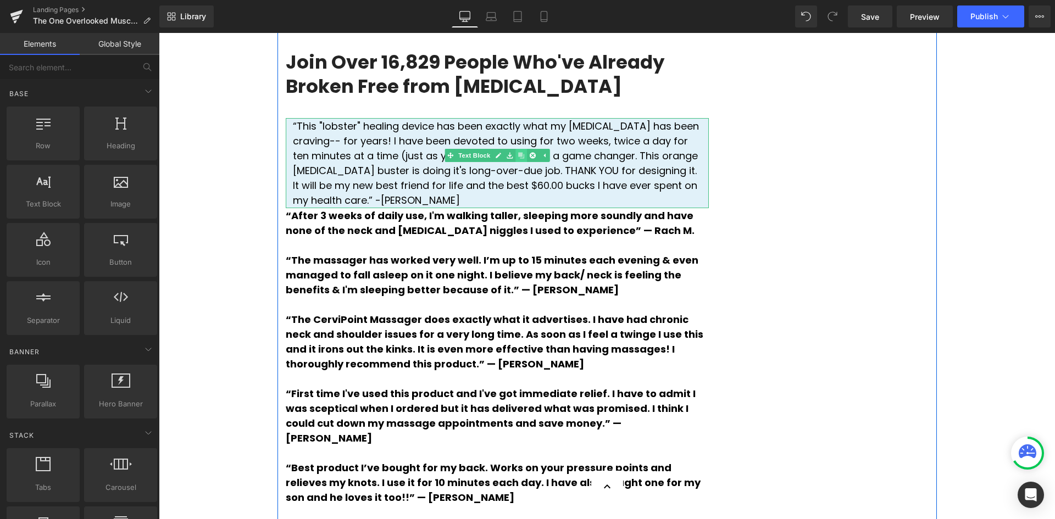
click at [519, 159] on icon at bounding box center [521, 155] width 6 height 7
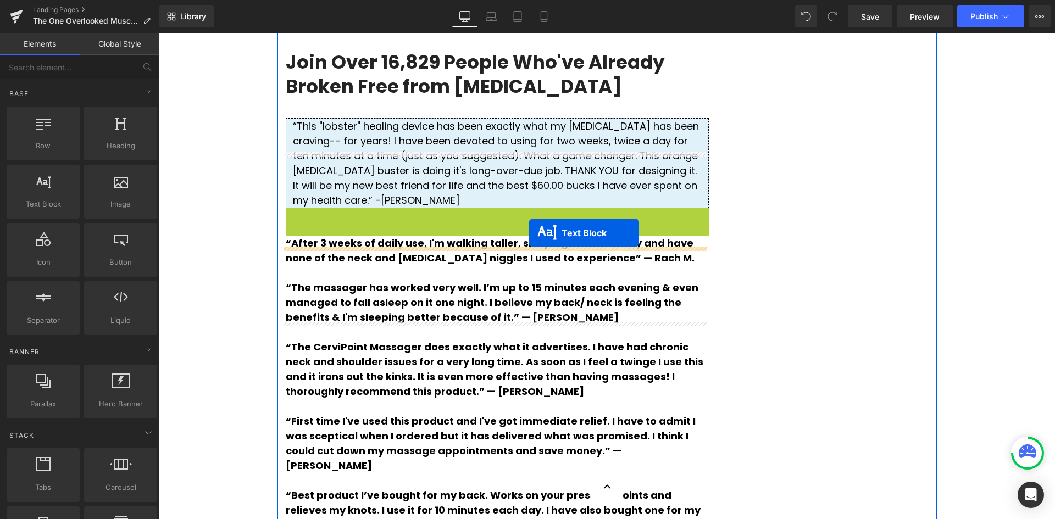
drag, startPoint x: 465, startPoint y: 361, endPoint x: 529, endPoint y: 233, distance: 143.3
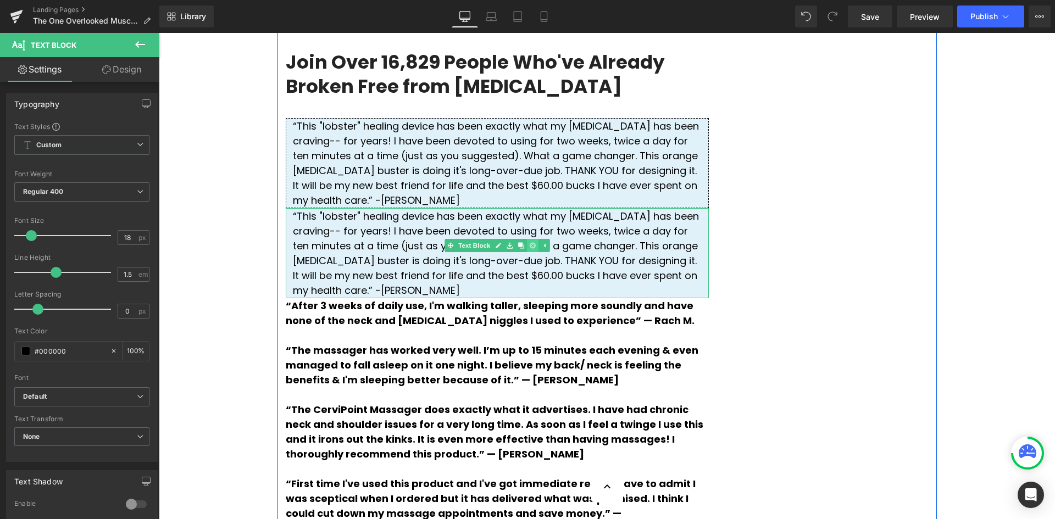
click at [530, 249] on icon at bounding box center [532, 246] width 6 height 6
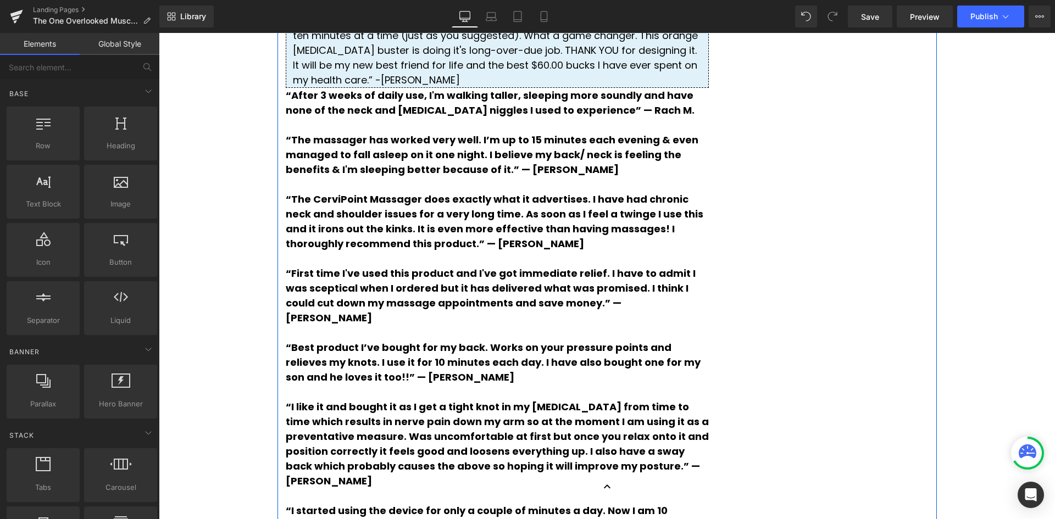
scroll to position [2851, 0]
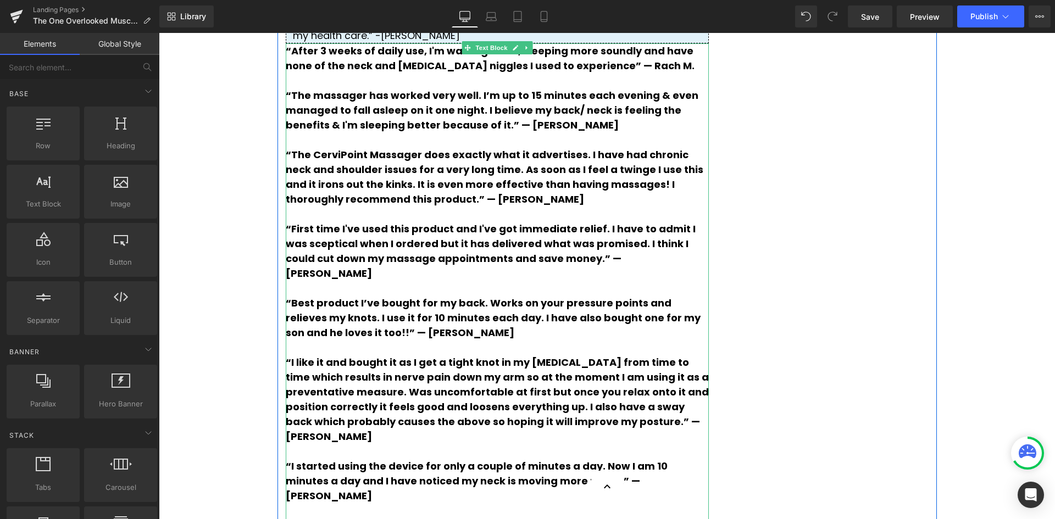
click at [600, 73] on p "“After 3 weeks of daily use, I'm walking taller, sleeping more soundly and have…" at bounding box center [497, 58] width 423 height 30
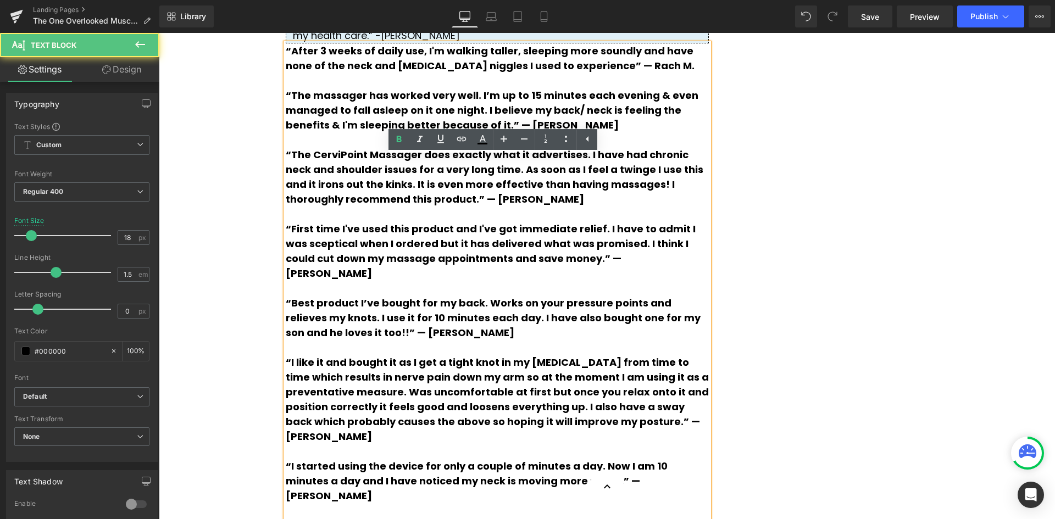
click at [286, 73] on span "“After 3 weeks of daily use, I'm walking taller, sleeping more soundly and have…" at bounding box center [490, 58] width 409 height 29
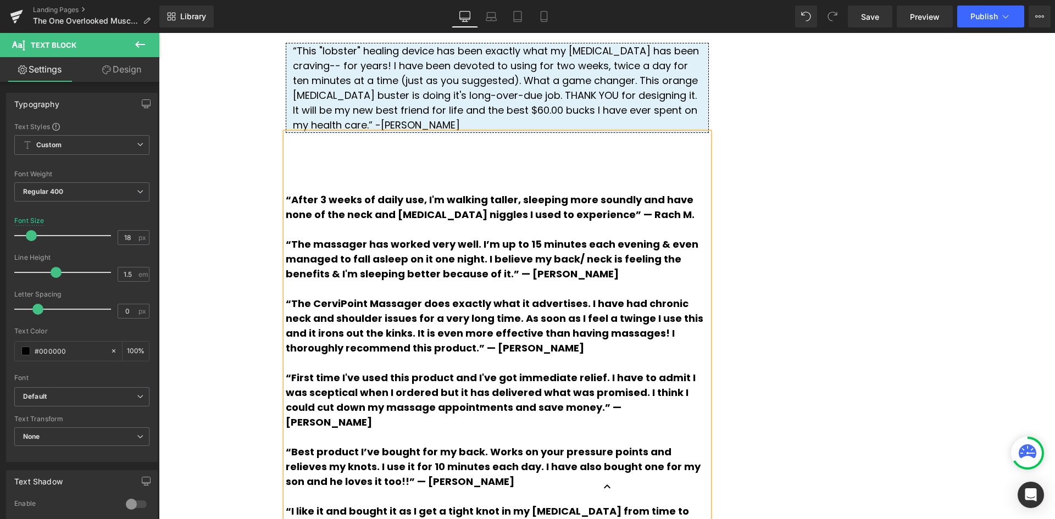
scroll to position [2746, 0]
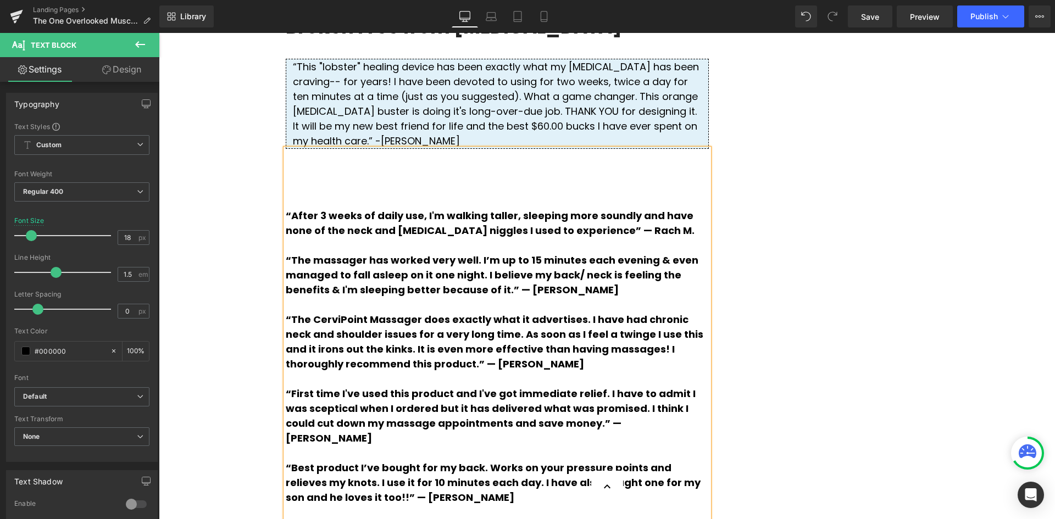
click at [514, 149] on div "“This "lobster" healing device has been exactly what my [MEDICAL_DATA] has been…" at bounding box center [497, 104] width 423 height 90
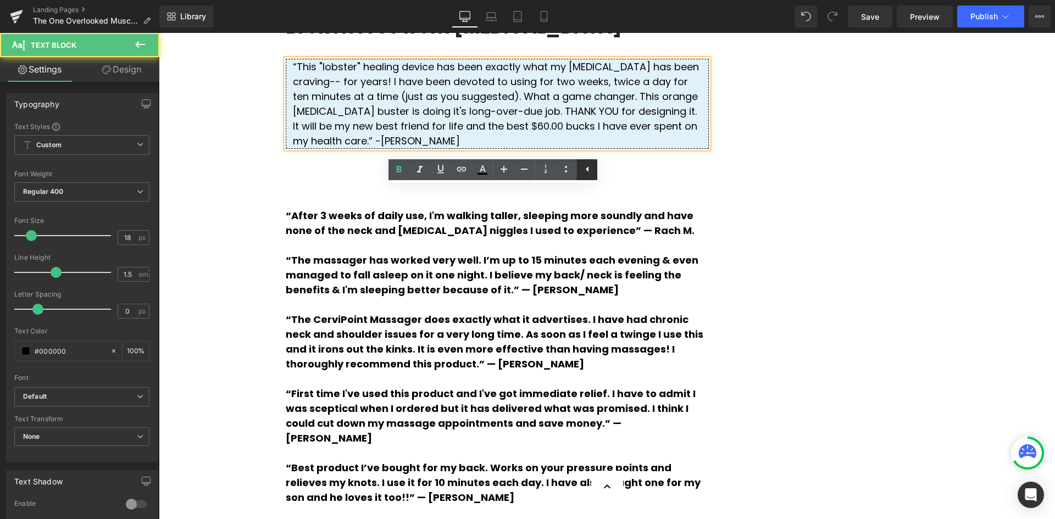
click at [587, 169] on icon at bounding box center [587, 169] width 13 height 13
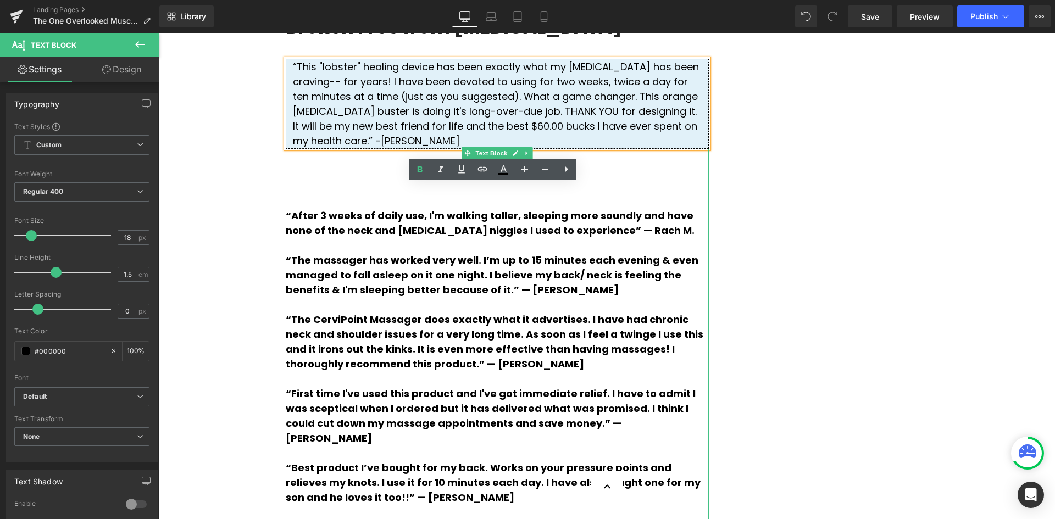
click at [580, 193] on p at bounding box center [497, 186] width 423 height 15
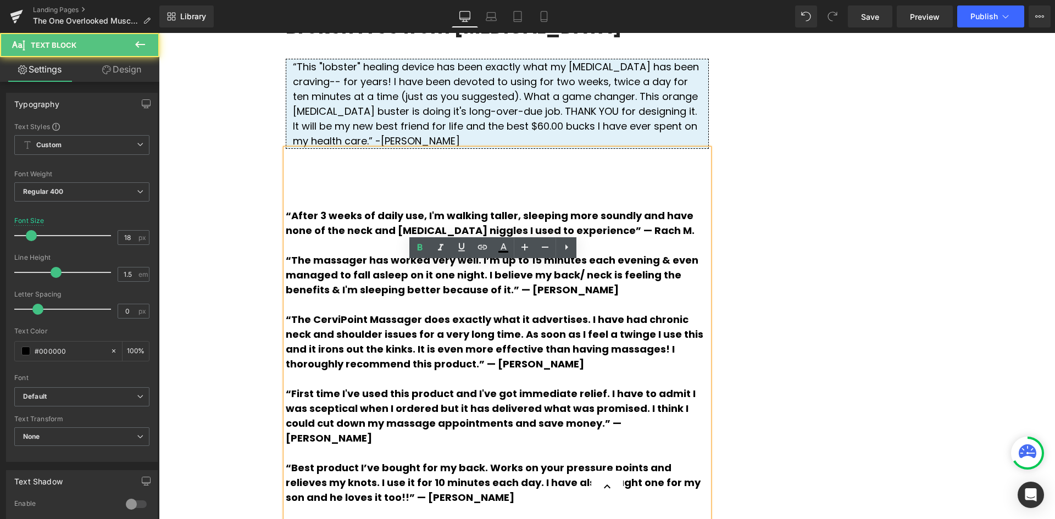
click at [550, 149] on div "“This "lobster" healing device has been exactly what my [MEDICAL_DATA] has been…" at bounding box center [497, 104] width 423 height 90
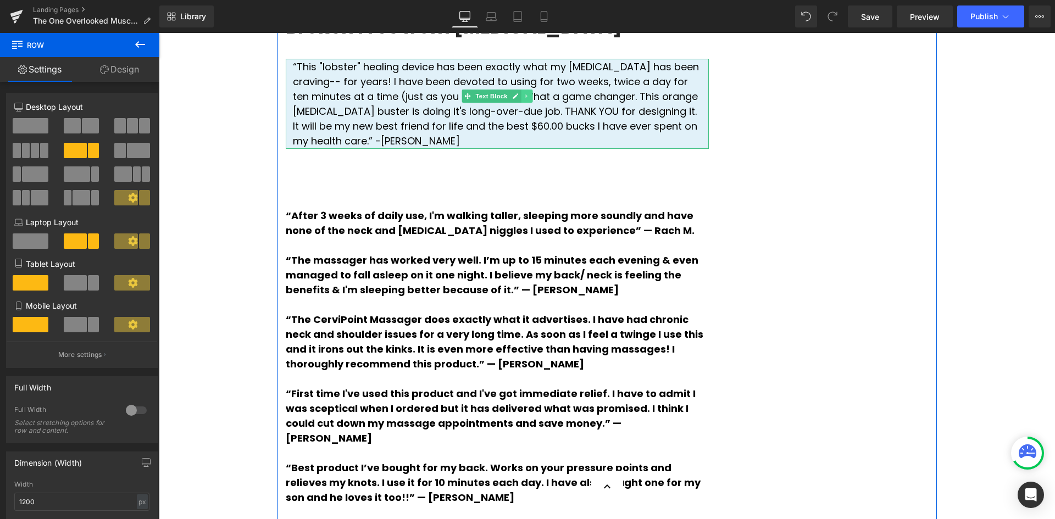
click at [521, 103] on link at bounding box center [527, 96] width 12 height 13
click at [515, 103] on link at bounding box center [521, 96] width 12 height 13
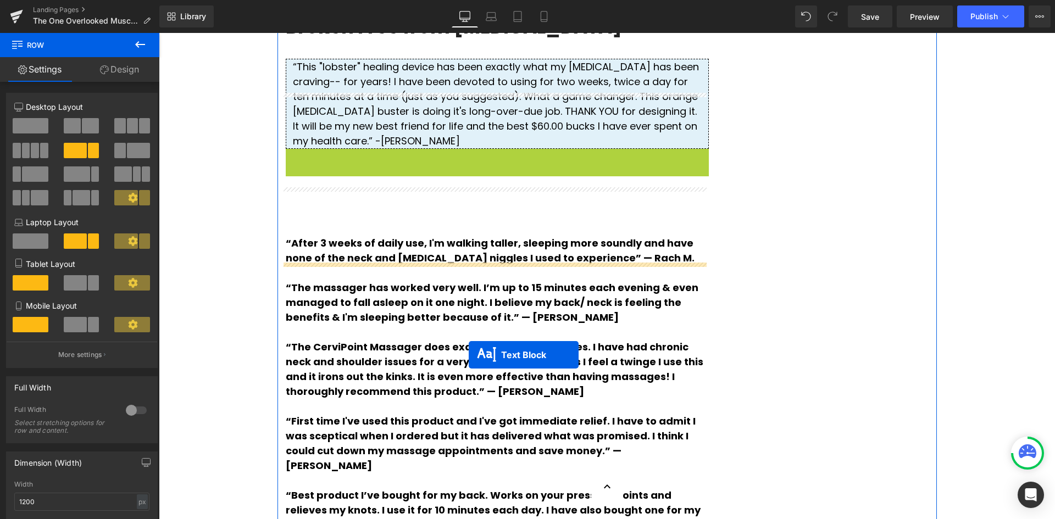
drag, startPoint x: 468, startPoint y: 300, endPoint x: 468, endPoint y: 352, distance: 52.2
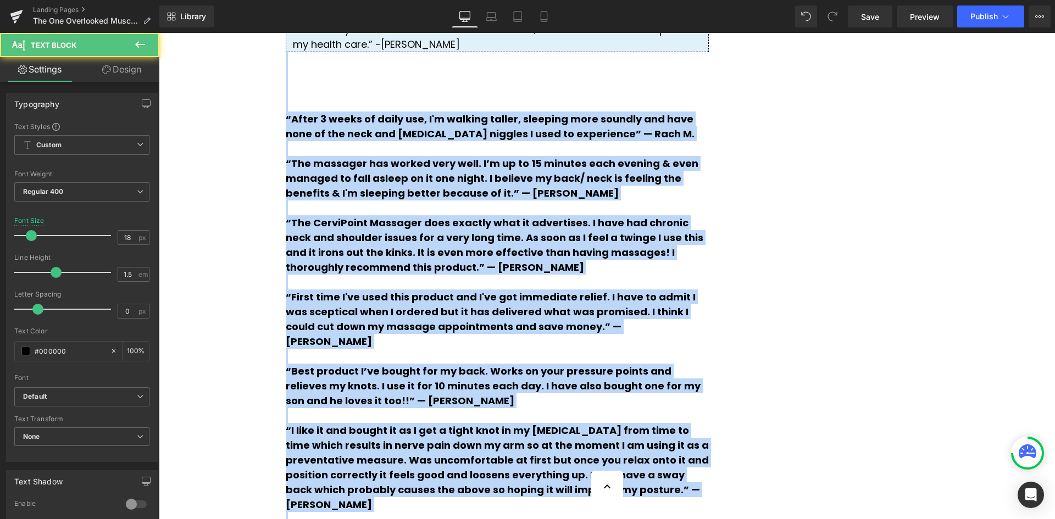
scroll to position [2791, 0]
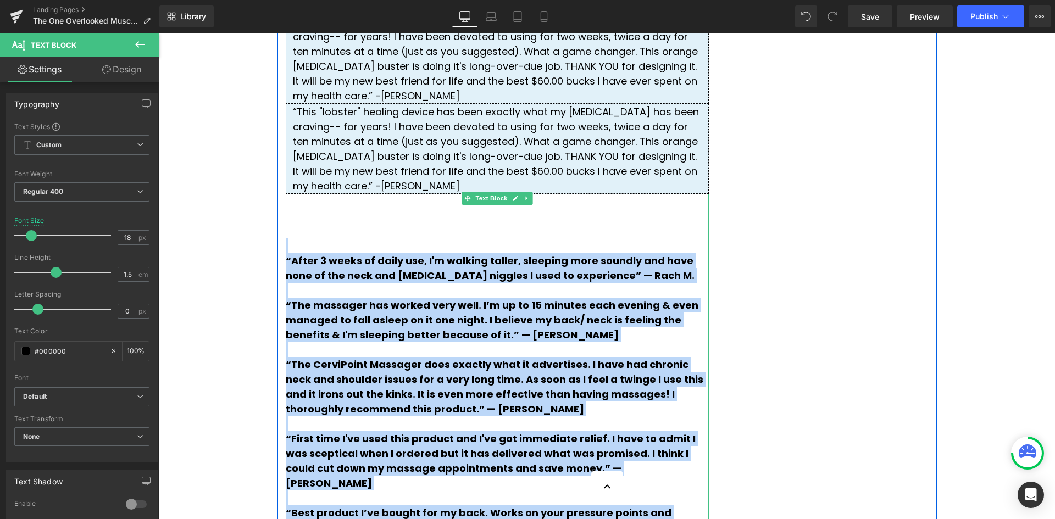
drag, startPoint x: 529, startPoint y: 298, endPoint x: 289, endPoint y: 351, distance: 245.3
click at [289, 351] on div "“After 3 weeks of daily use, I'm walking taller, sleeping more soundly and have…" at bounding box center [497, 467] width 423 height 547
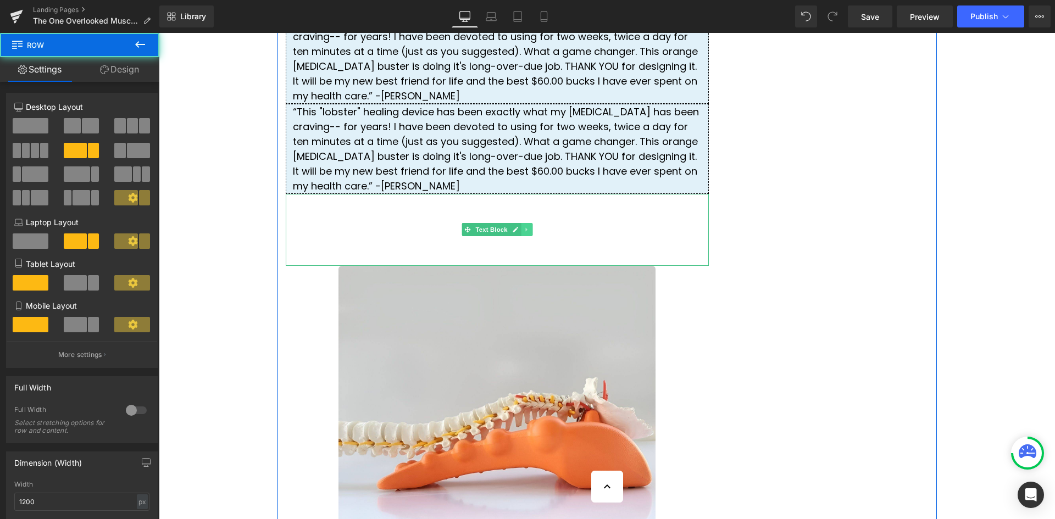
click at [521, 236] on link at bounding box center [527, 229] width 12 height 13
click at [529, 233] on icon at bounding box center [532, 230] width 6 height 6
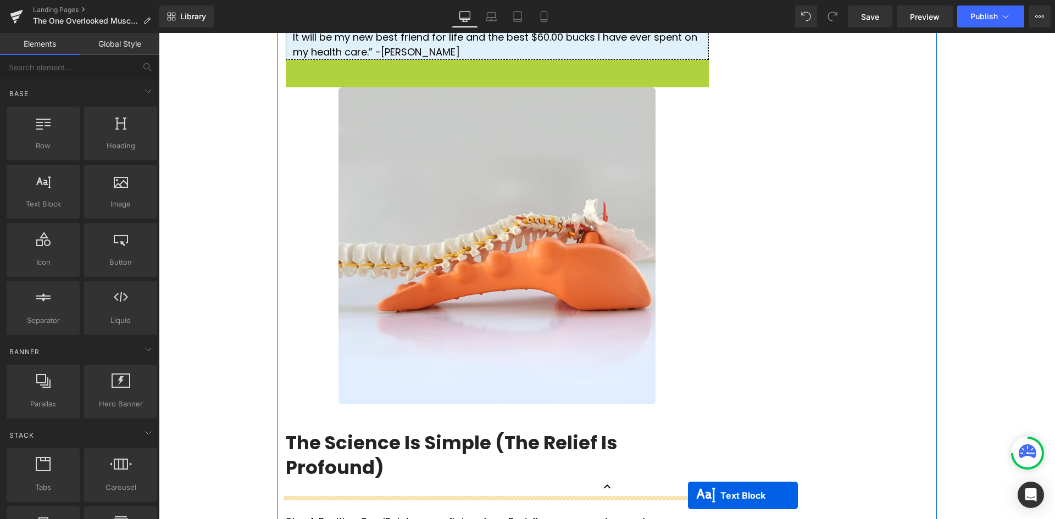
scroll to position [2879, 0]
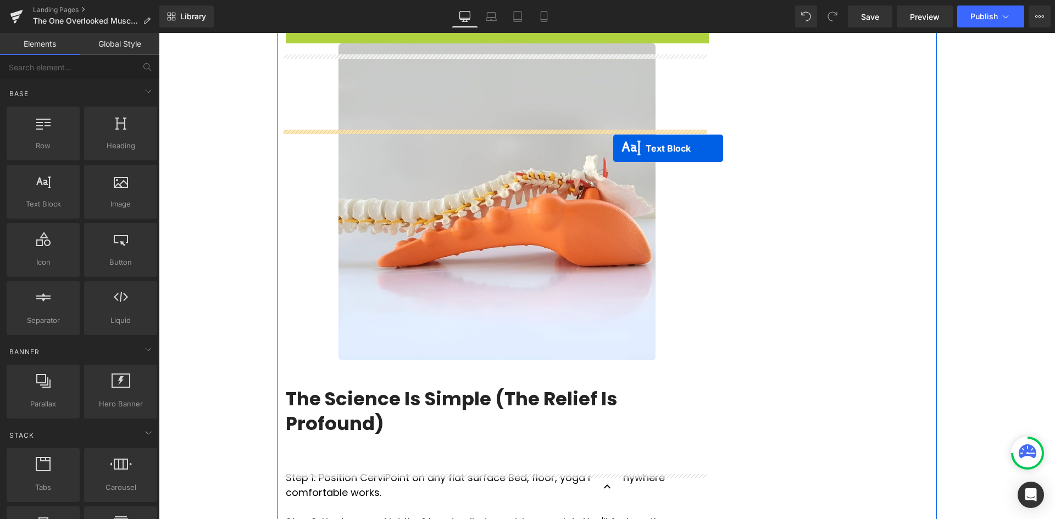
drag, startPoint x: 463, startPoint y: 255, endPoint x: 613, endPoint y: 148, distance: 184.5
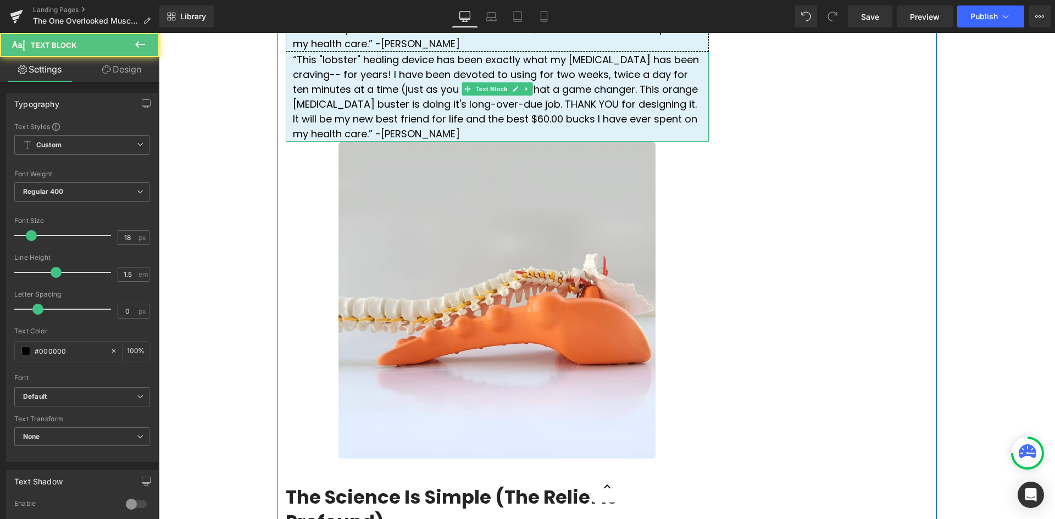
scroll to position [2824, 0]
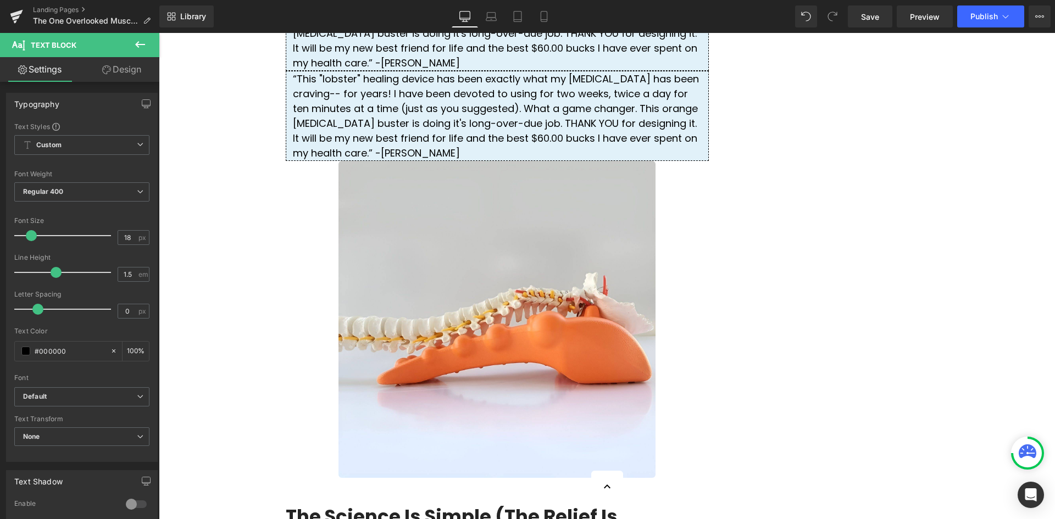
click at [142, 44] on icon at bounding box center [140, 44] width 10 height 7
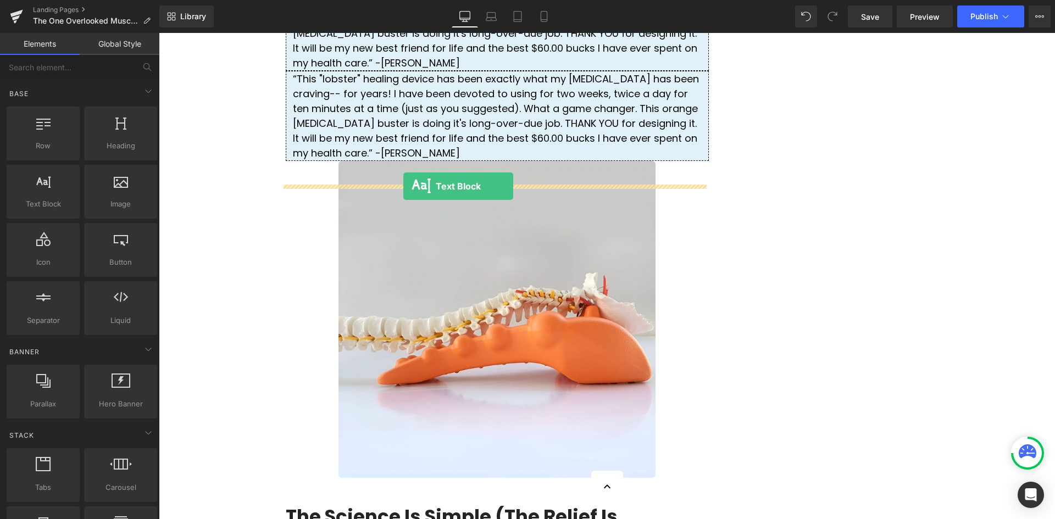
drag, startPoint x: 223, startPoint y: 217, endPoint x: 403, endPoint y: 186, distance: 183.4
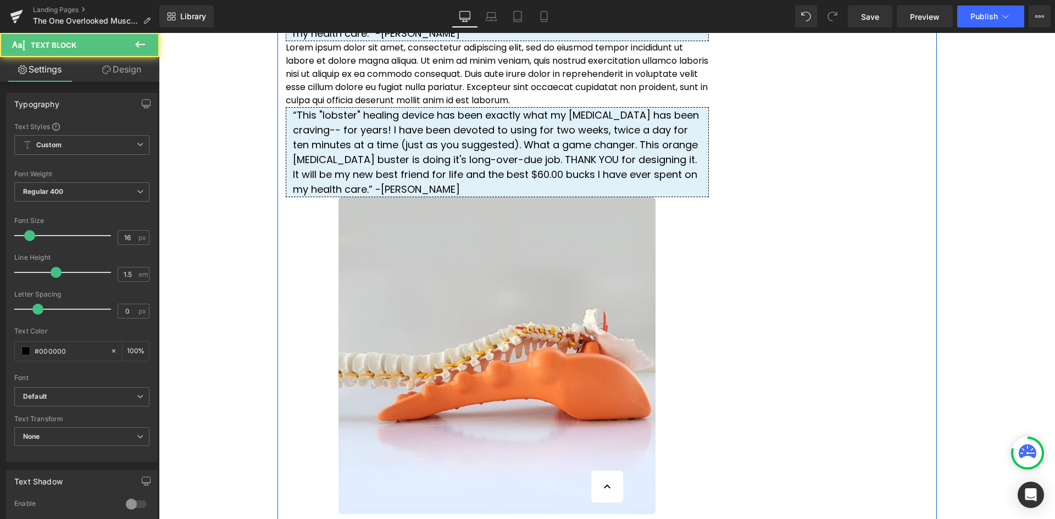
scroll to position [2879, 0]
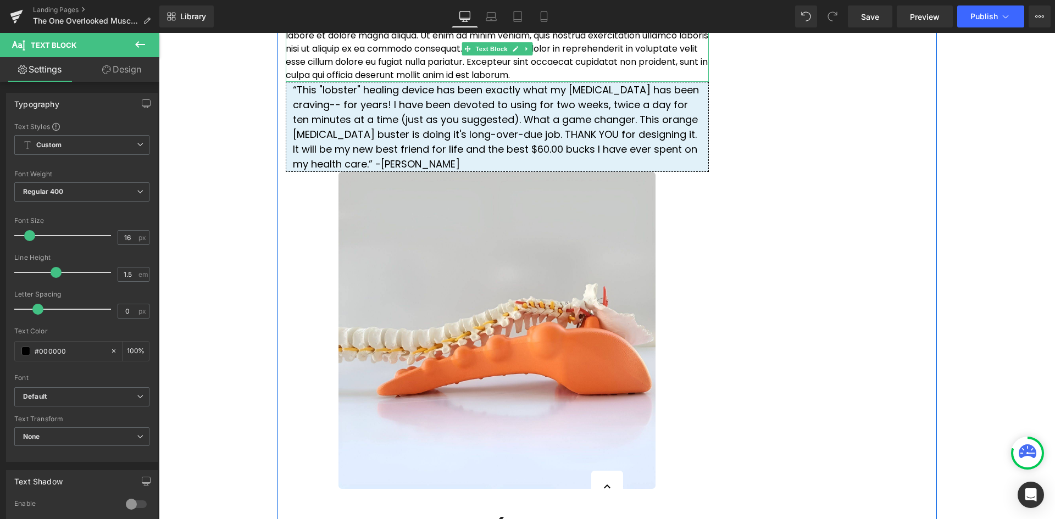
click at [343, 82] on p "Lorem ipsum dolor sit amet, consectetur adipiscing elit, sed do eiusmod tempor …" at bounding box center [497, 49] width 423 height 66
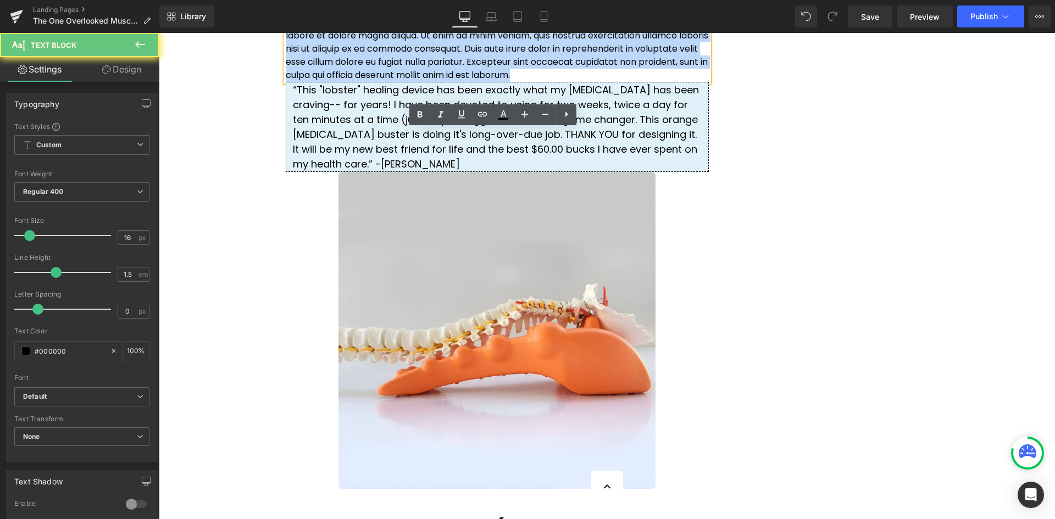
drag, startPoint x: 343, startPoint y: 186, endPoint x: 282, endPoint y: 141, distance: 75.8
click at [286, 82] on p "Lorem ipsum dolor sit amet, consectetur adipiscing elit, sed do eiusmod tempor …" at bounding box center [497, 49] width 423 height 66
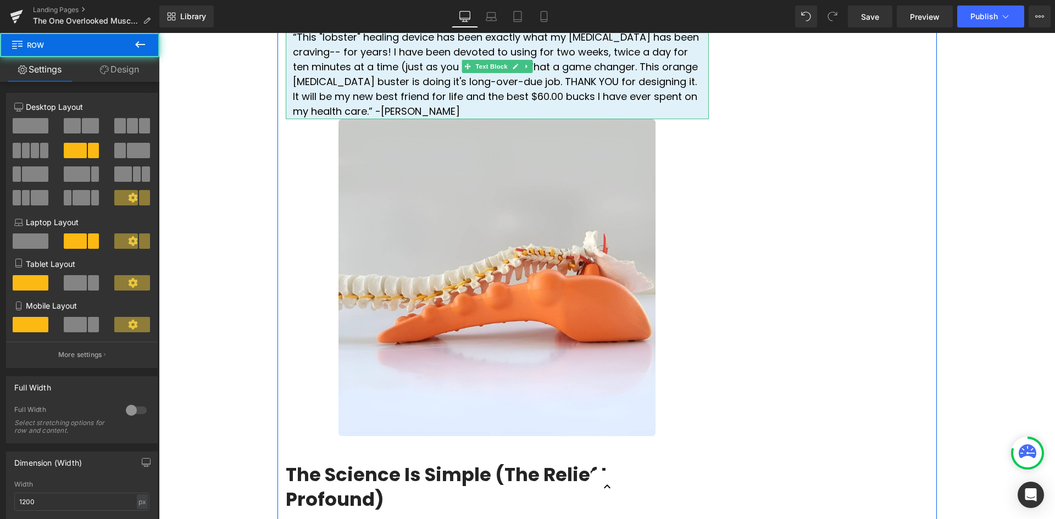
click at [554, 119] on div "“This "lobster" healing device has been exactly what my [MEDICAL_DATA] has been…" at bounding box center [497, 74] width 423 height 90
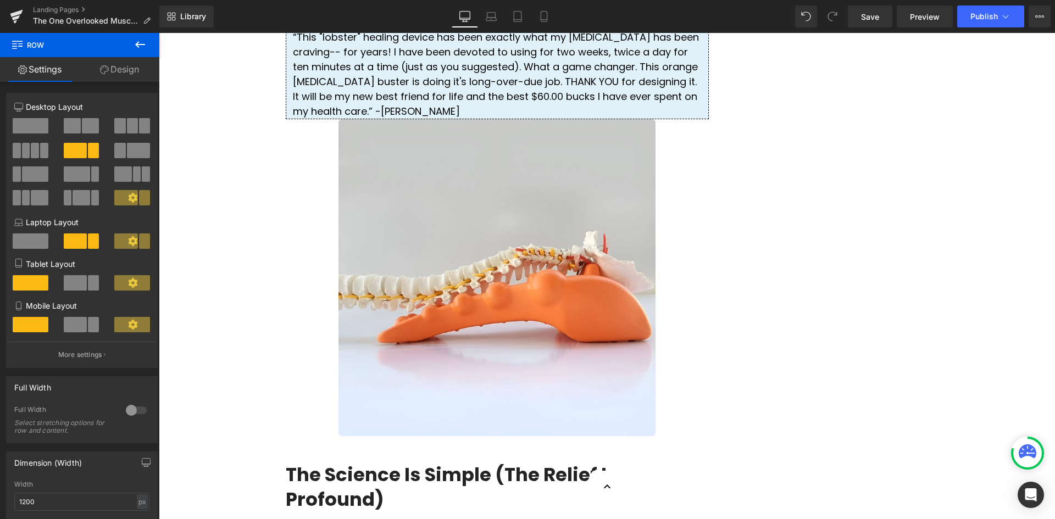
click at [584, 119] on div "“This "lobster" healing device has been exactly what my [MEDICAL_DATA] has been…" at bounding box center [497, 74] width 423 height 90
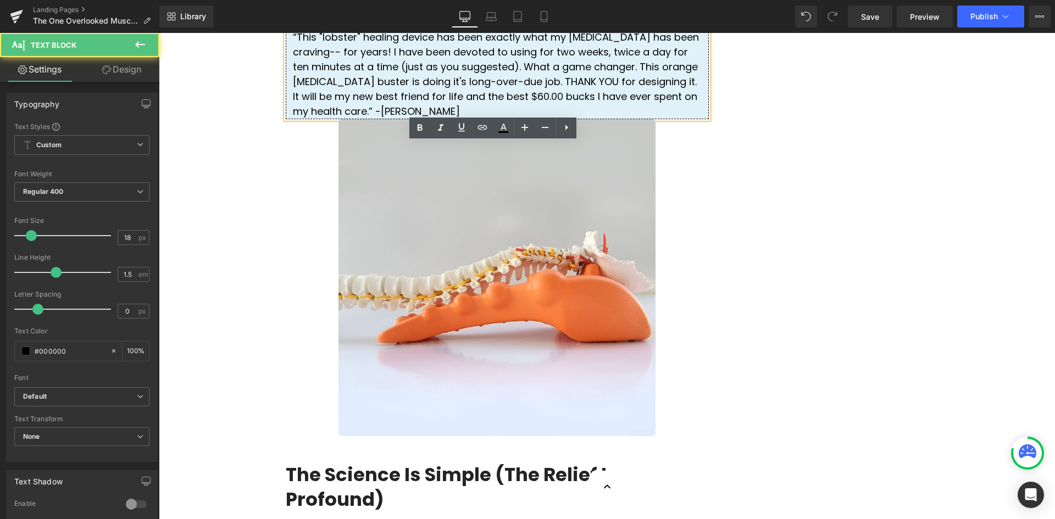
drag, startPoint x: 823, startPoint y: 243, endPoint x: 674, endPoint y: 210, distance: 153.0
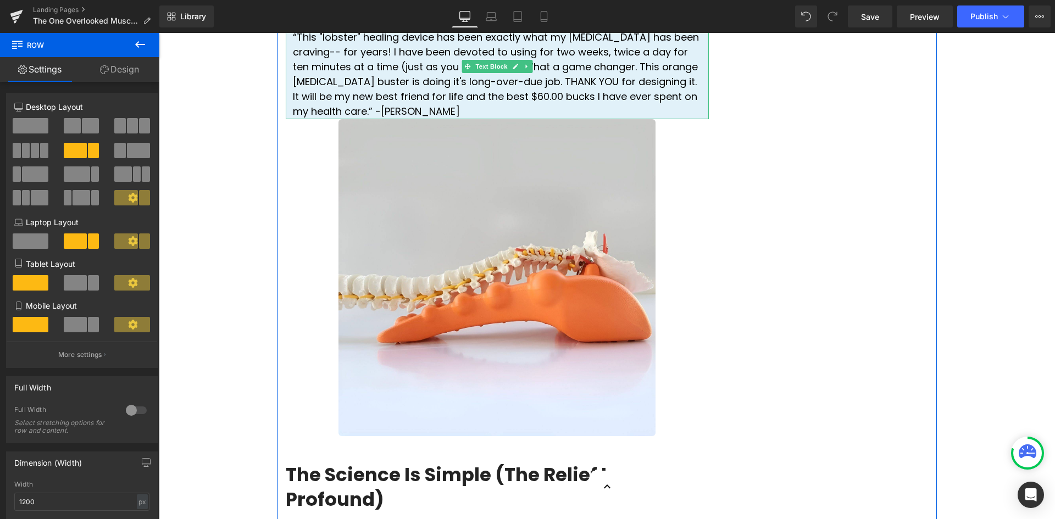
click at [527, 73] on link at bounding box center [527, 66] width 12 height 13
click at [519, 70] on icon at bounding box center [521, 67] width 6 height 6
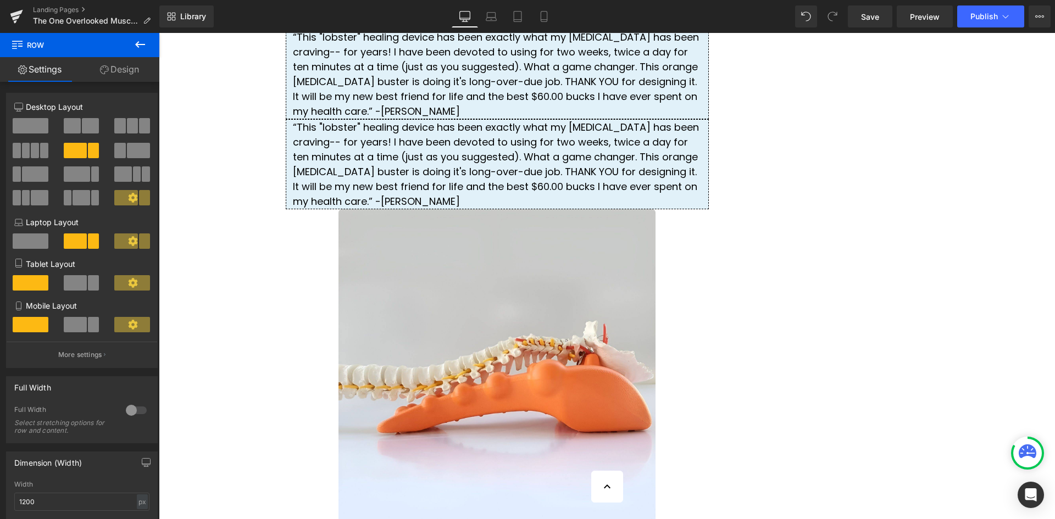
click at [135, 49] on icon at bounding box center [140, 44] width 13 height 13
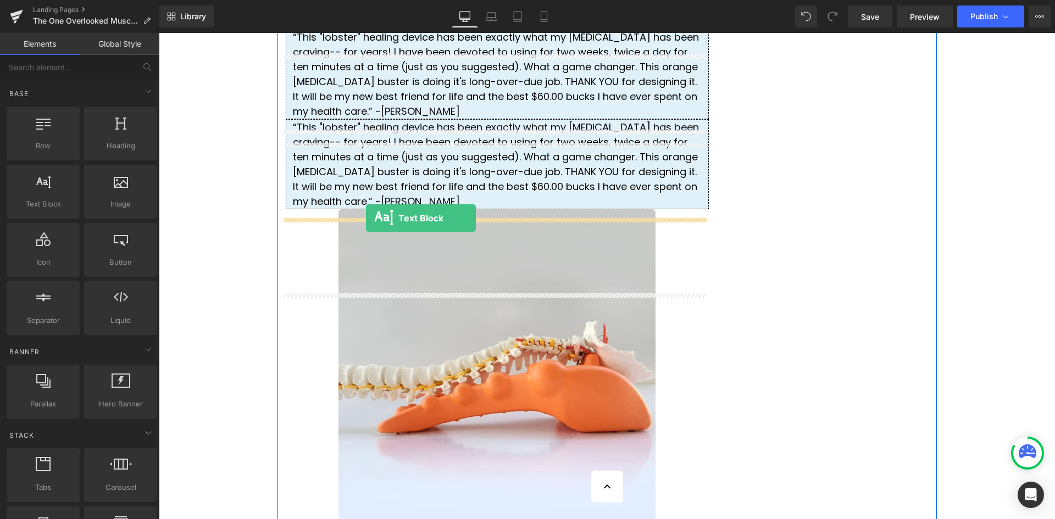
drag, startPoint x: 212, startPoint y: 225, endPoint x: 366, endPoint y: 218, distance: 154.6
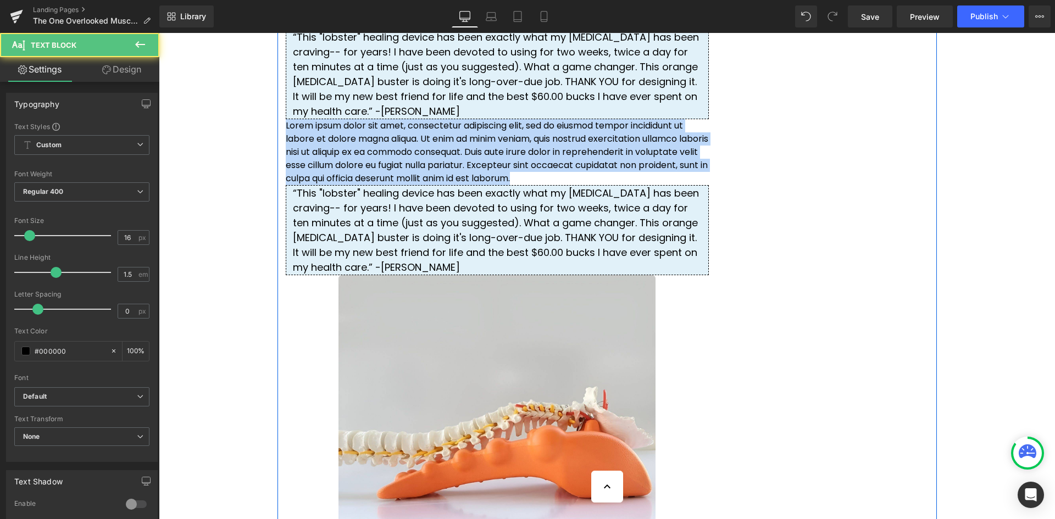
drag, startPoint x: 353, startPoint y: 274, endPoint x: 281, endPoint y: 229, distance: 85.4
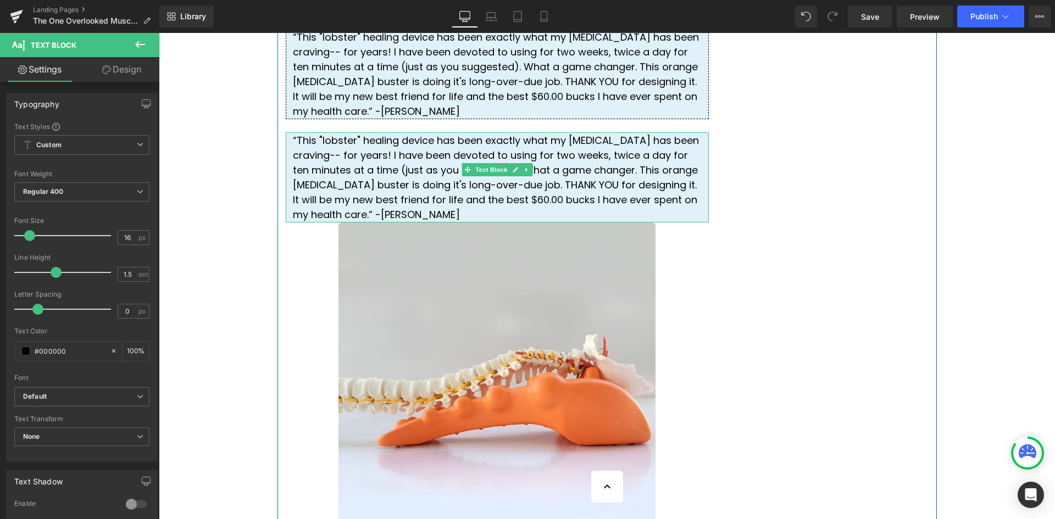
click at [524, 173] on icon at bounding box center [527, 170] width 6 height 7
click at [518, 173] on icon at bounding box center [521, 170] width 6 height 6
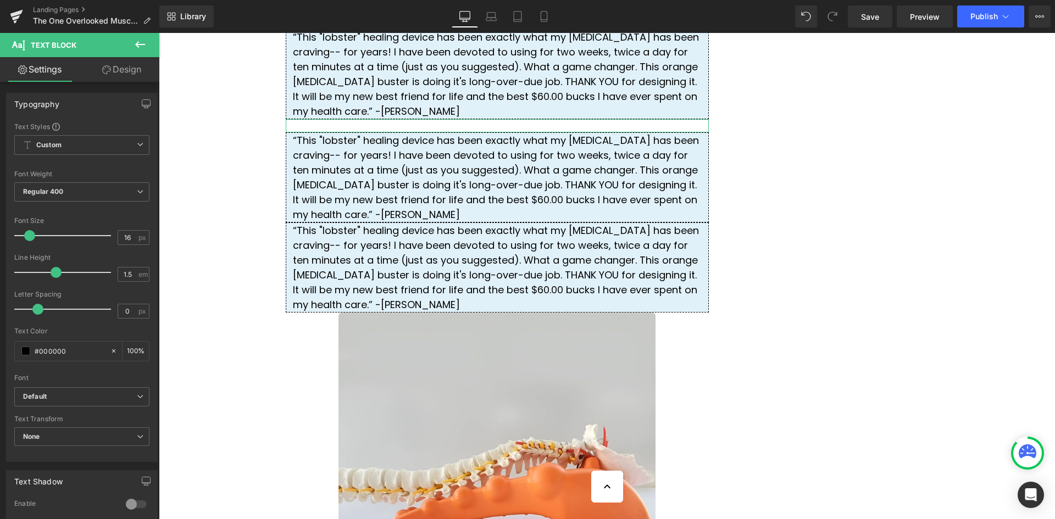
click at [120, 72] on link "Design" at bounding box center [122, 69] width 80 height 25
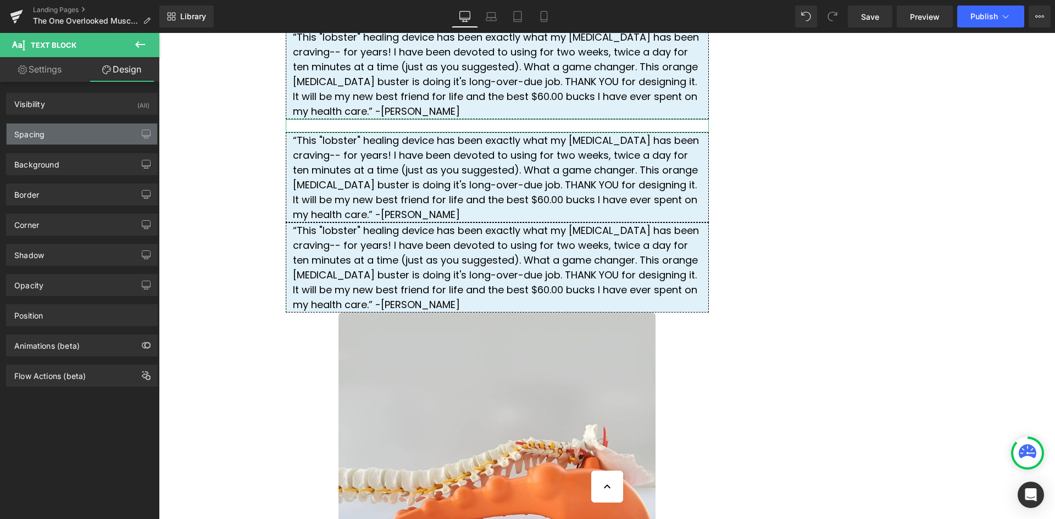
click at [75, 133] on div "Spacing" at bounding box center [82, 134] width 151 height 21
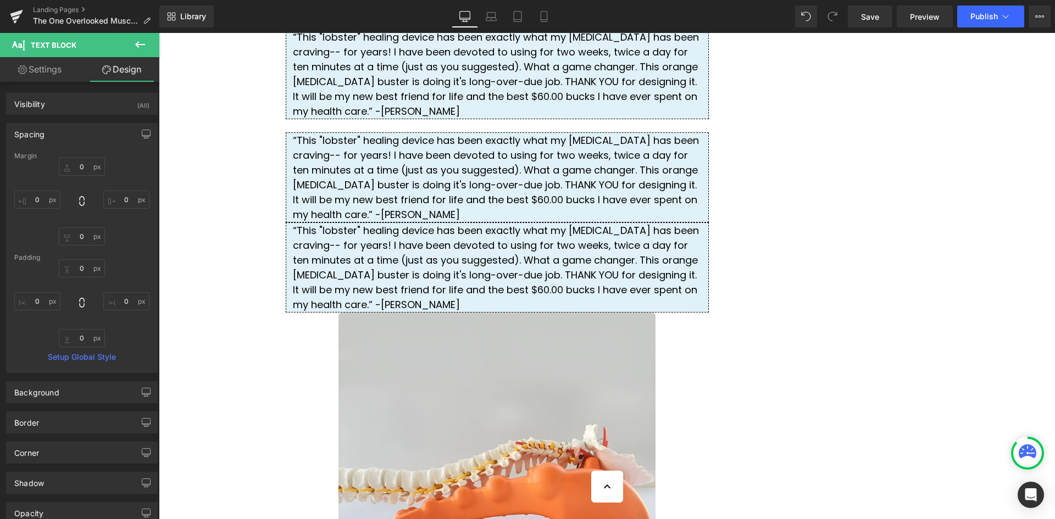
click at [138, 50] on icon at bounding box center [140, 44] width 13 height 13
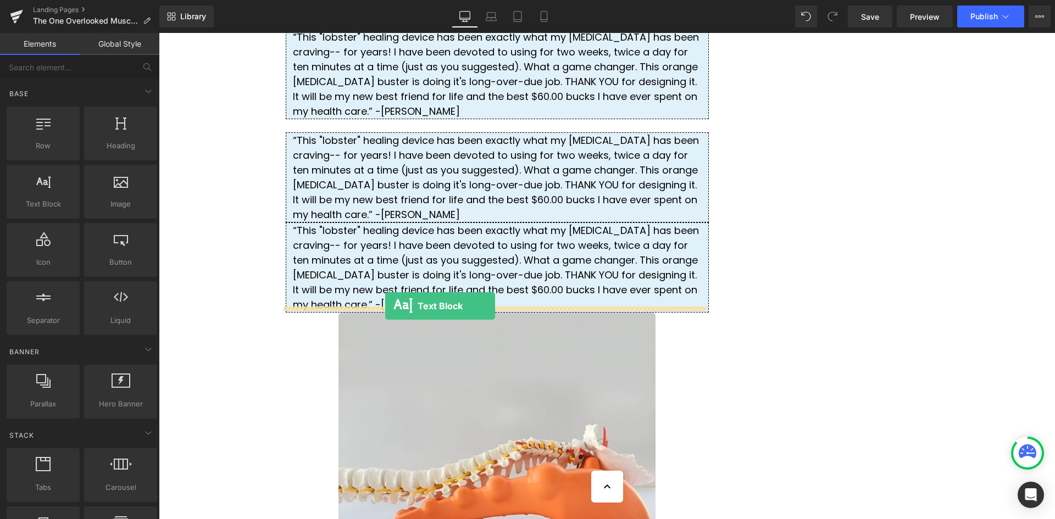
drag, startPoint x: 308, startPoint y: 249, endPoint x: 385, endPoint y: 306, distance: 95.8
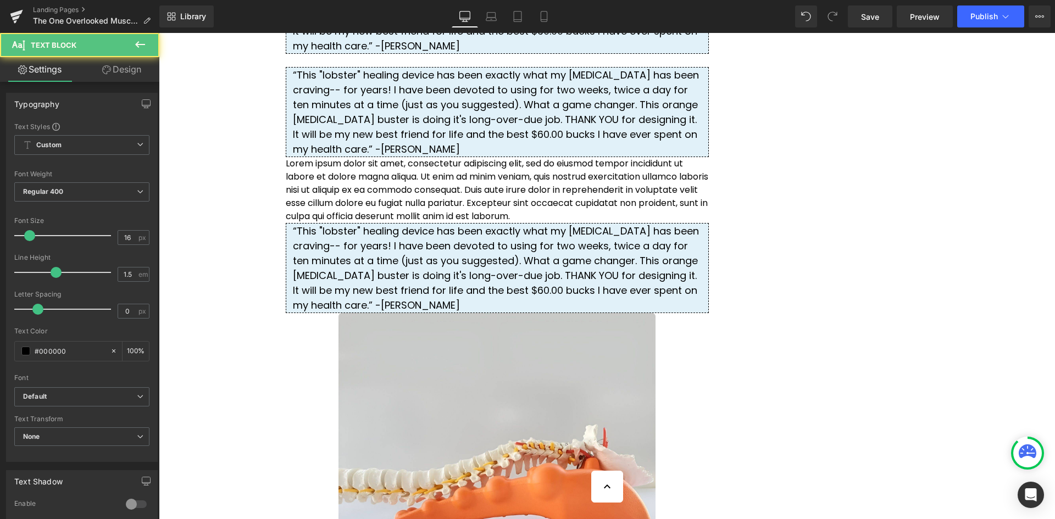
scroll to position [2988, 0]
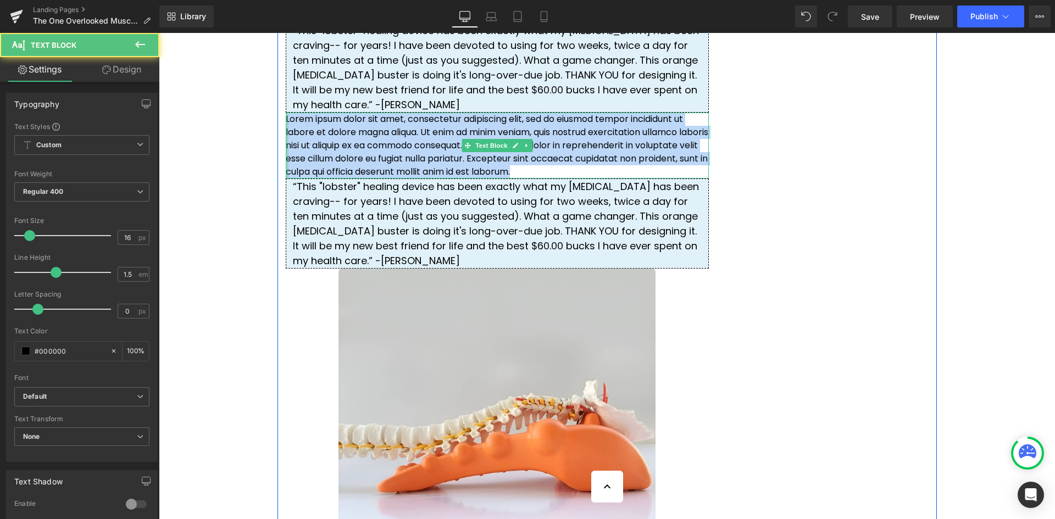
drag, startPoint x: 352, startPoint y: 258, endPoint x: 284, endPoint y: 199, distance: 90.1
click at [286, 179] on div "Lorem ipsum dolor sit amet, consectetur adipiscing elit, sed do eiusmod tempor …" at bounding box center [497, 146] width 423 height 66
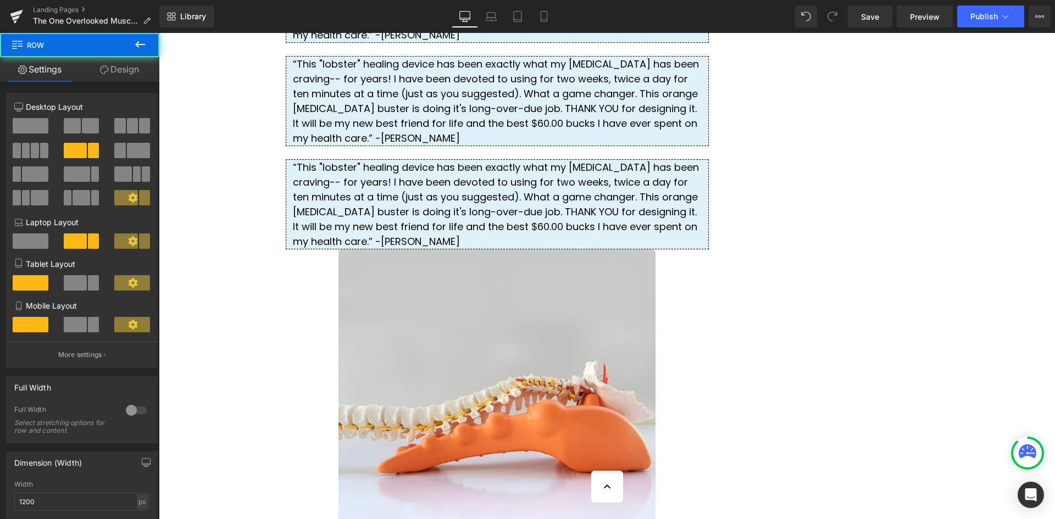
scroll to position [2824, 0]
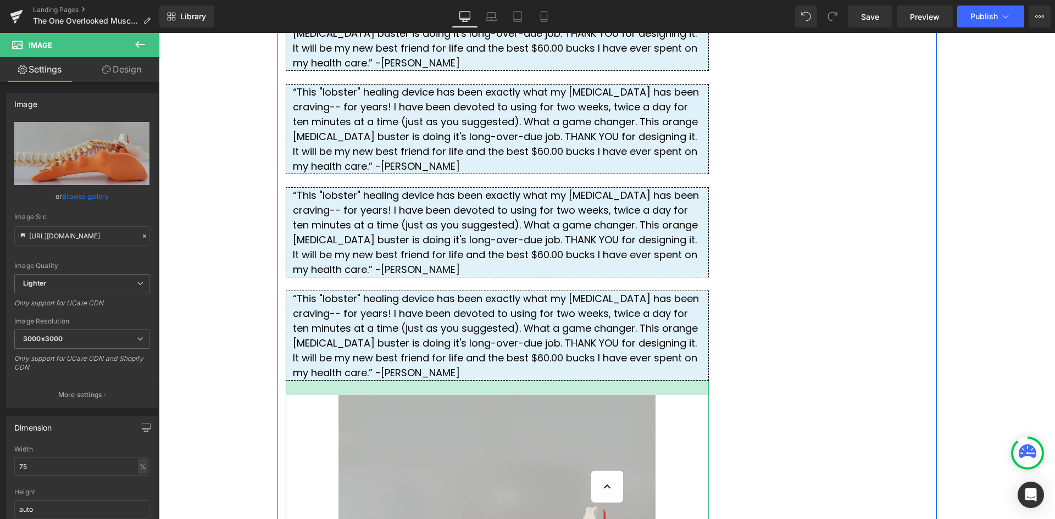
drag, startPoint x: 470, startPoint y: 451, endPoint x: 469, endPoint y: 465, distance: 14.4
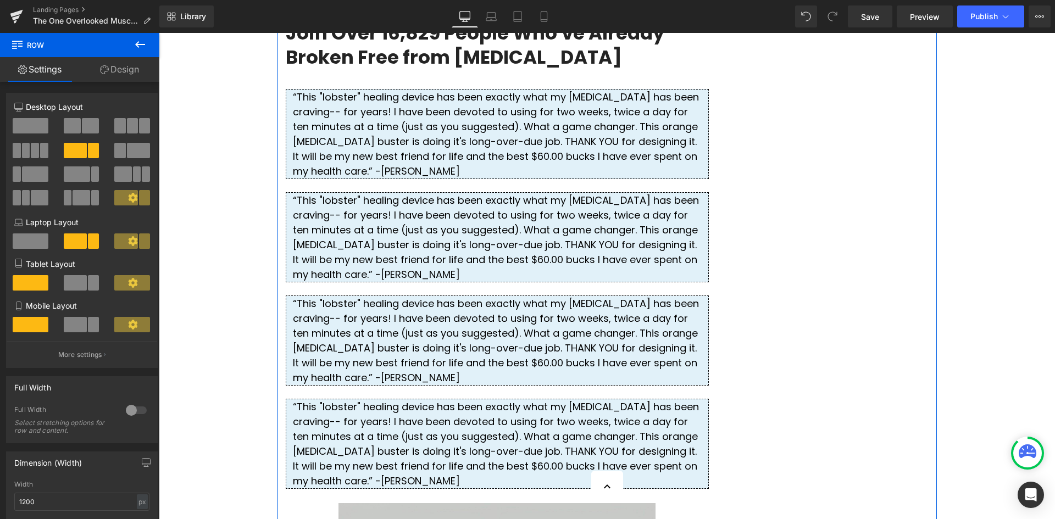
scroll to position [2714, 0]
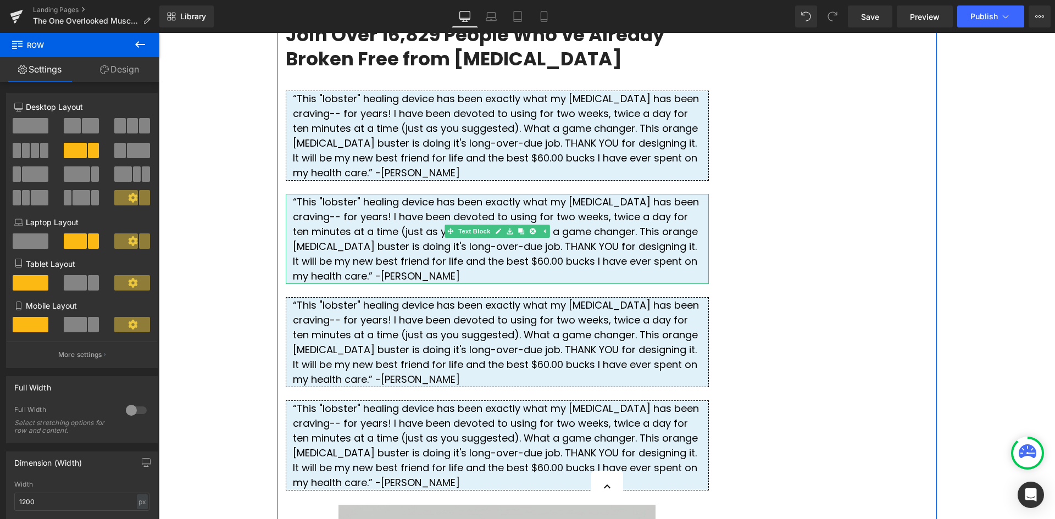
drag, startPoint x: 587, startPoint y: 381, endPoint x: 571, endPoint y: 373, distance: 17.7
click at [587, 284] on div "“This "lobster" healing device has been exactly what my [MEDICAL_DATA] has been…" at bounding box center [497, 239] width 423 height 90
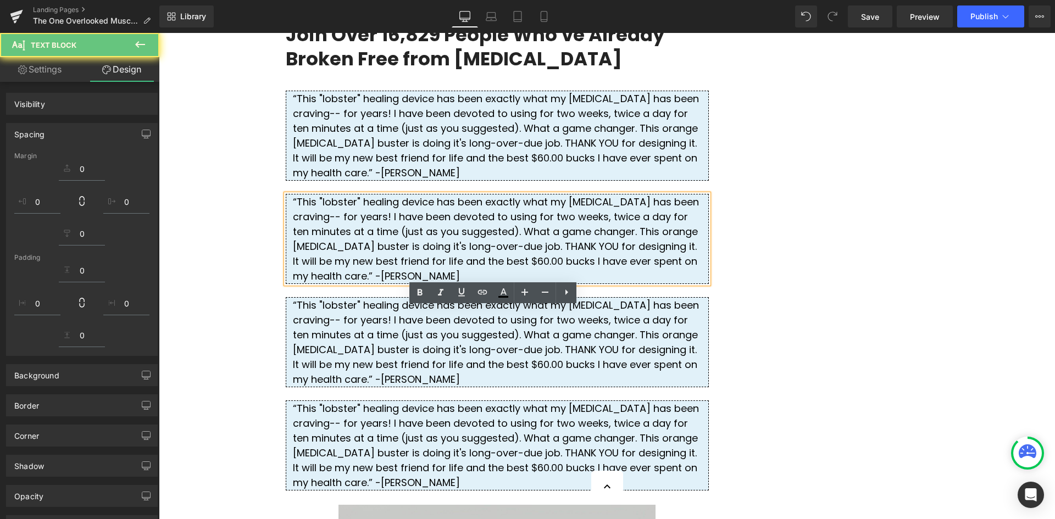
click at [571, 284] on div "“This "lobster" healing device has been exactly what my [MEDICAL_DATA] has been…" at bounding box center [497, 239] width 423 height 90
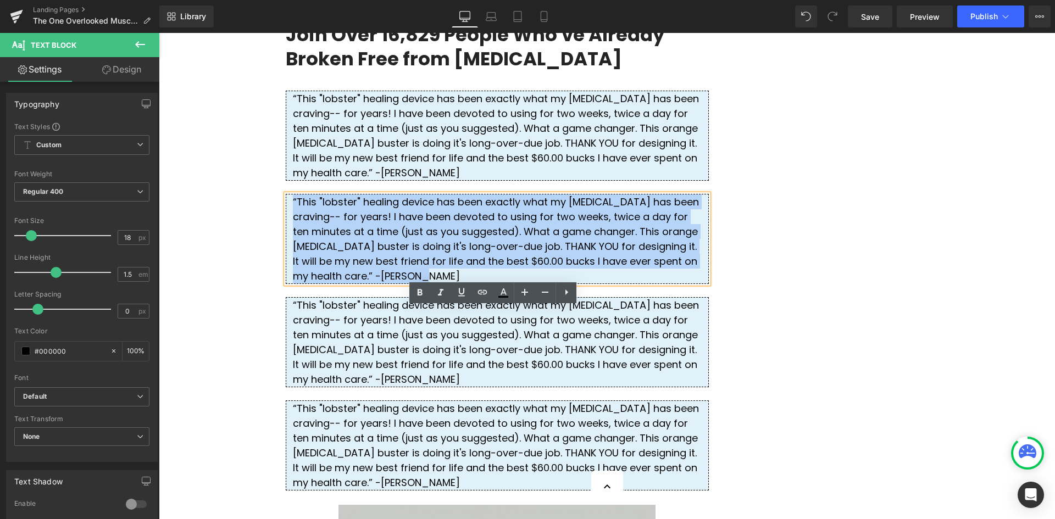
drag, startPoint x: 570, startPoint y: 373, endPoint x: 289, endPoint y: 310, distance: 288.8
click at [289, 284] on div "“This "lobster" healing device has been exactly what my [MEDICAL_DATA] has been…" at bounding box center [497, 239] width 423 height 90
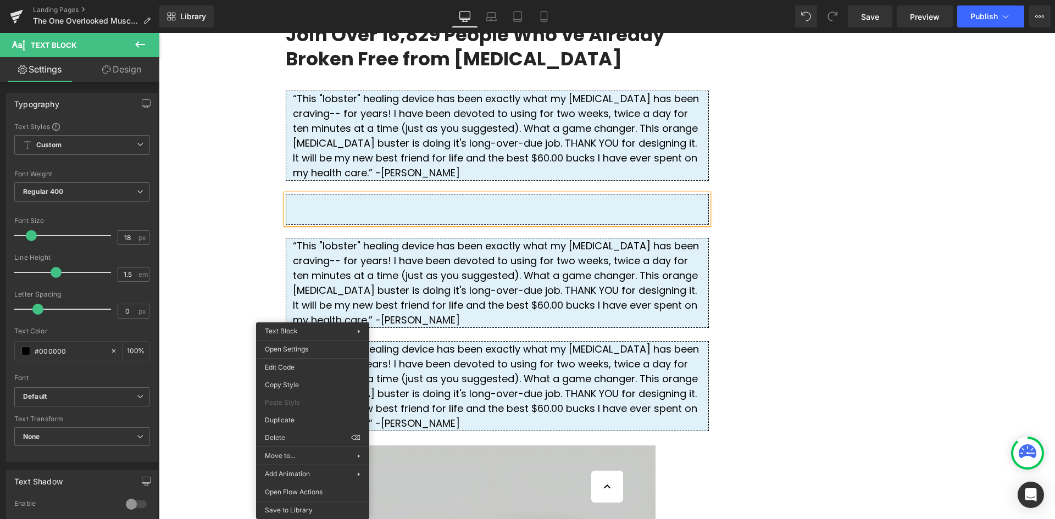
click at [311, 225] on div at bounding box center [497, 209] width 423 height 31
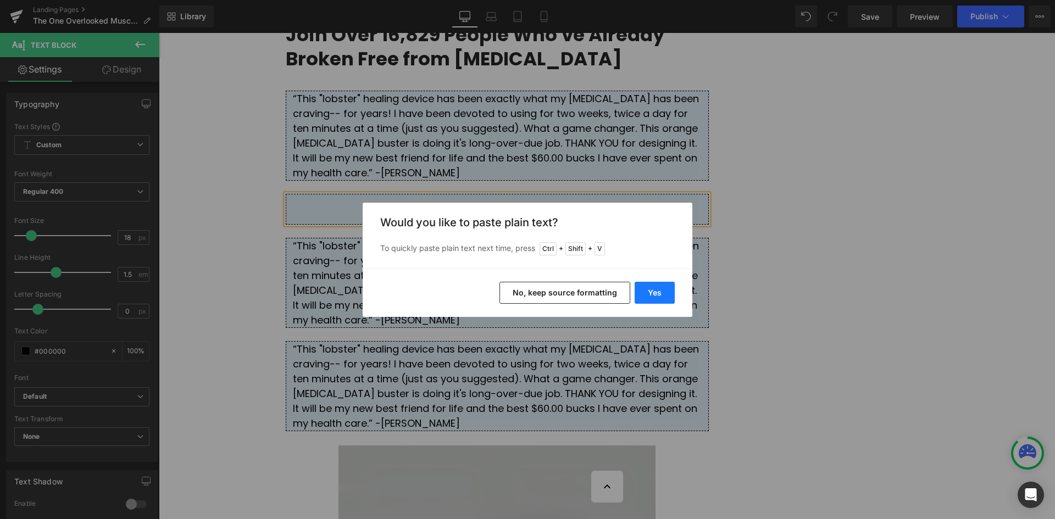
click at [651, 290] on button "Yes" at bounding box center [655, 293] width 40 height 22
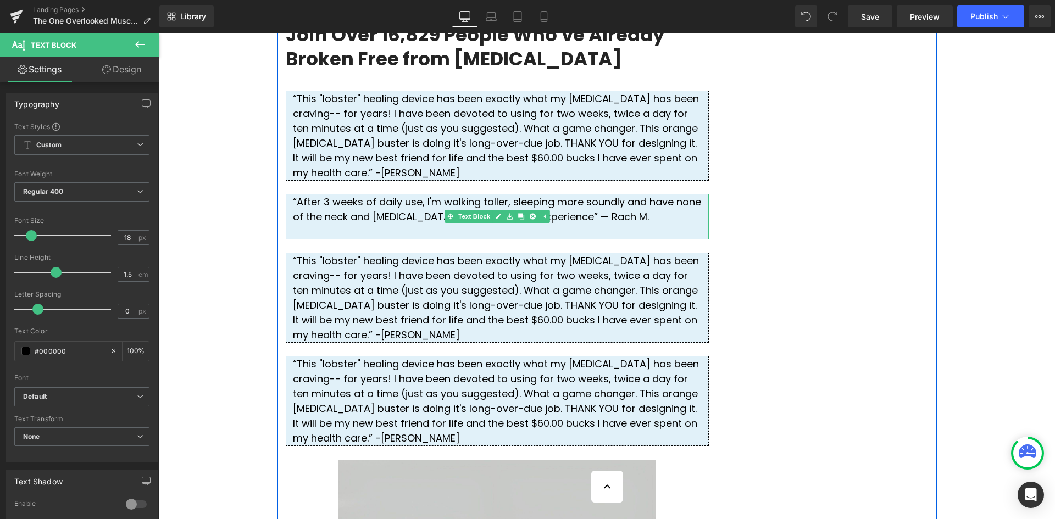
click at [361, 239] on div at bounding box center [497, 231] width 409 height 15
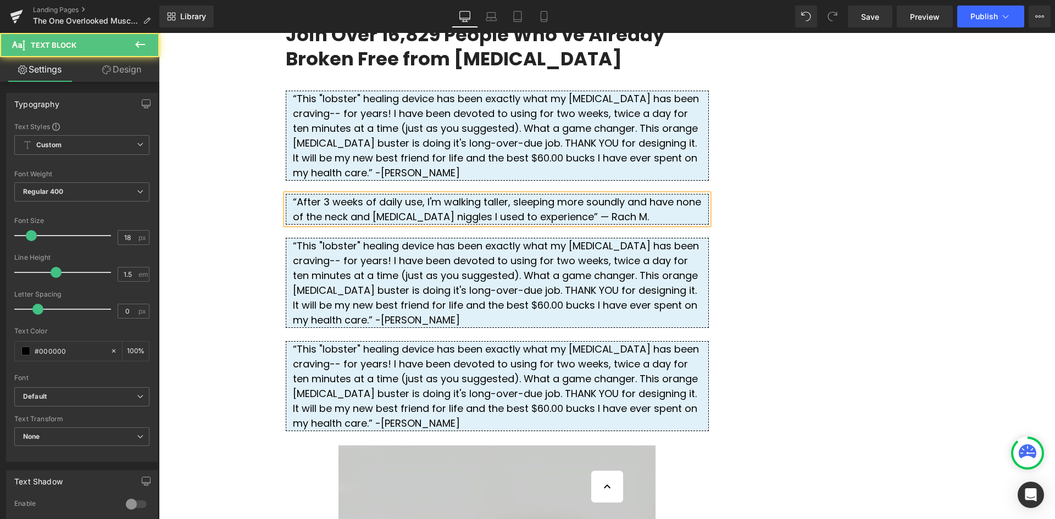
click at [524, 225] on div "“After 3 weeks of daily use, I'm walking taller, sleeping more soundly and have…" at bounding box center [497, 209] width 423 height 31
click at [600, 225] on div "“After 3 weeks of daily use, I'm walking taller, sleeping more soundly and have…" at bounding box center [497, 209] width 423 height 31
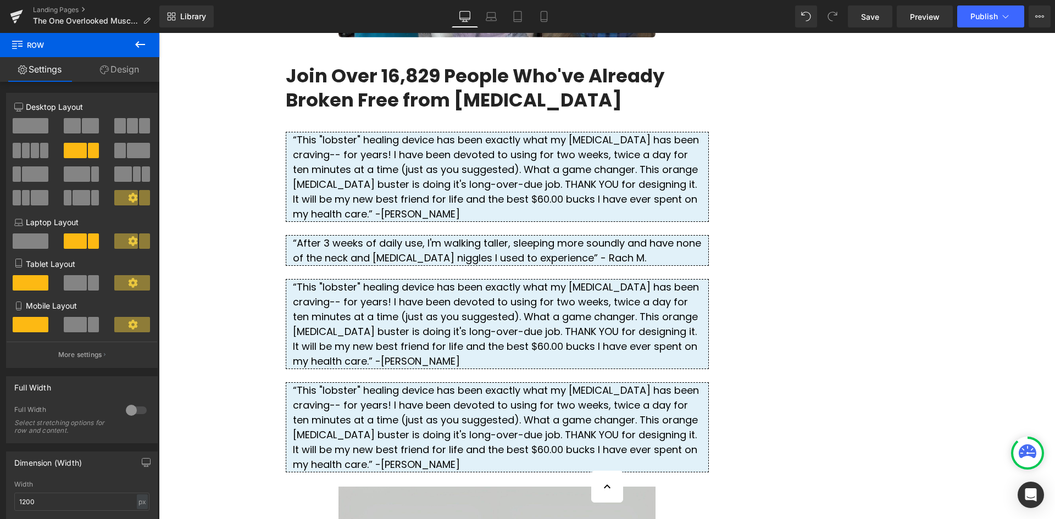
scroll to position [2824, 0]
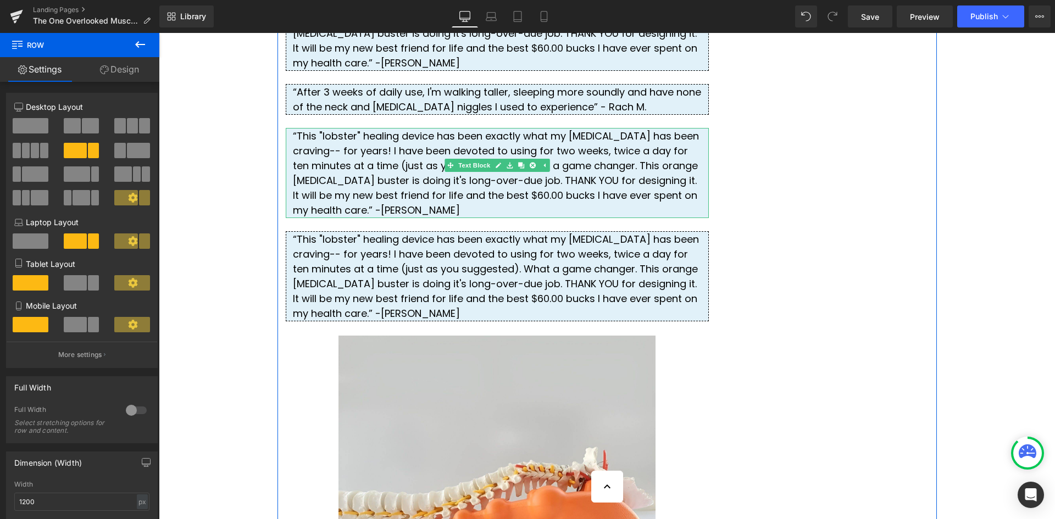
click at [465, 218] on div "“This "lobster" healing device has been exactly what my [MEDICAL_DATA] has been…" at bounding box center [497, 173] width 423 height 90
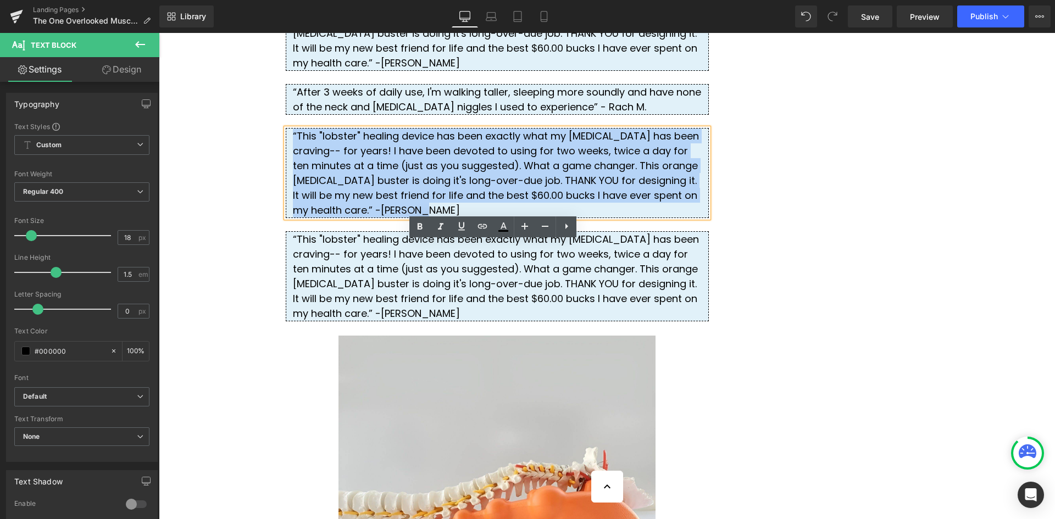
drag, startPoint x: 540, startPoint y: 304, endPoint x: 286, endPoint y: 248, distance: 259.9
click at [287, 218] on div "“This "lobster" healing device has been exactly what my [MEDICAL_DATA] has been…" at bounding box center [497, 173] width 423 height 90
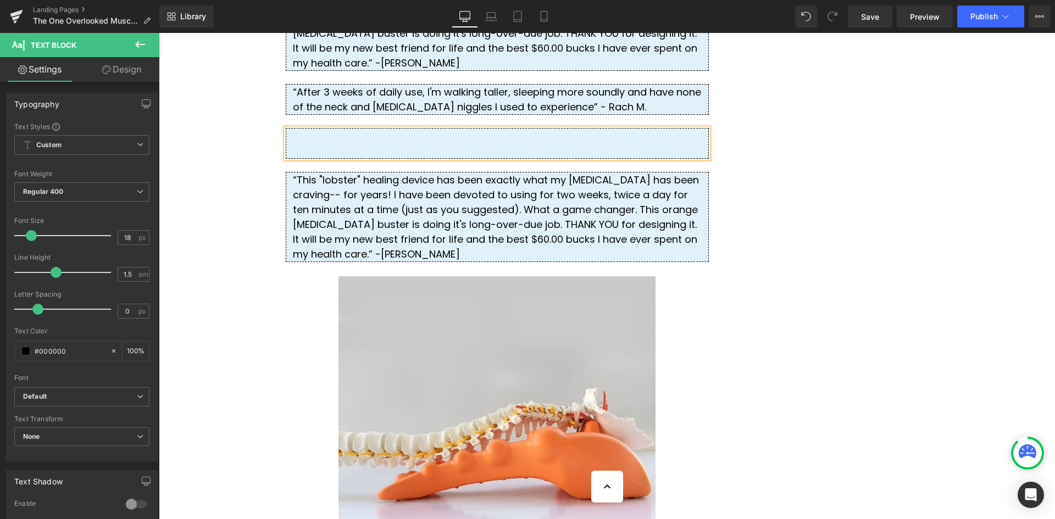
click at [350, 159] on div at bounding box center [497, 143] width 423 height 31
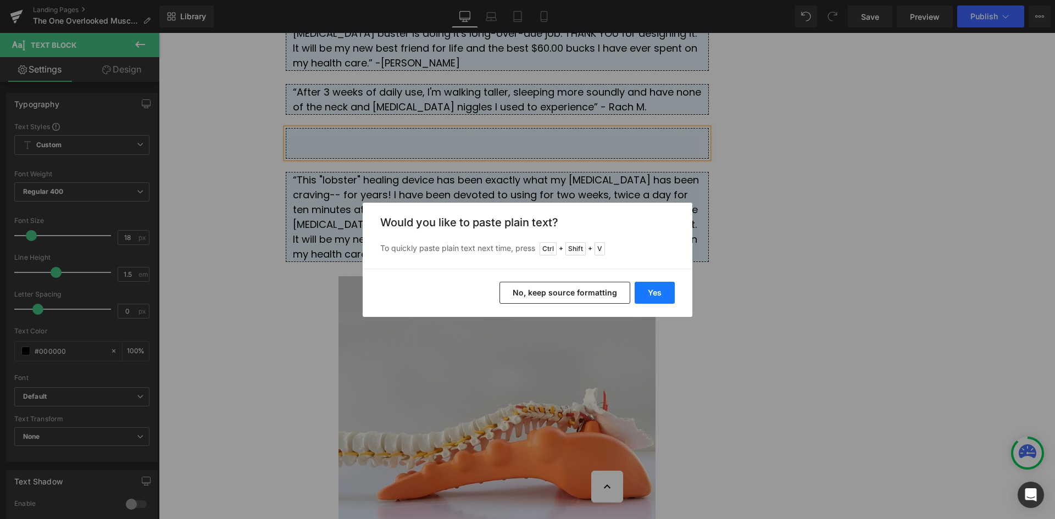
click at [664, 298] on button "Yes" at bounding box center [655, 293] width 40 height 22
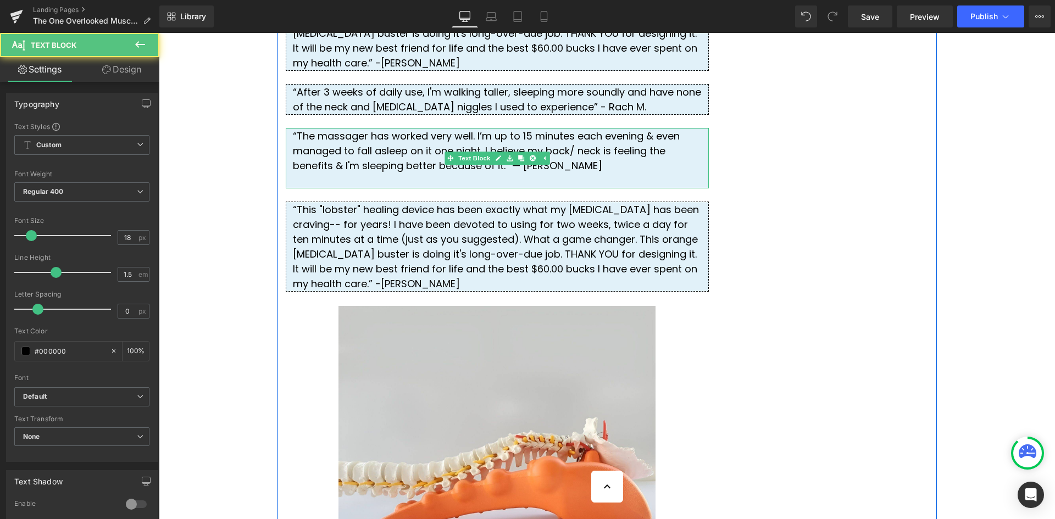
click at [336, 188] on div "“The massager has worked very well. I’m up to 15 minutes each evening & even ma…" at bounding box center [497, 158] width 423 height 60
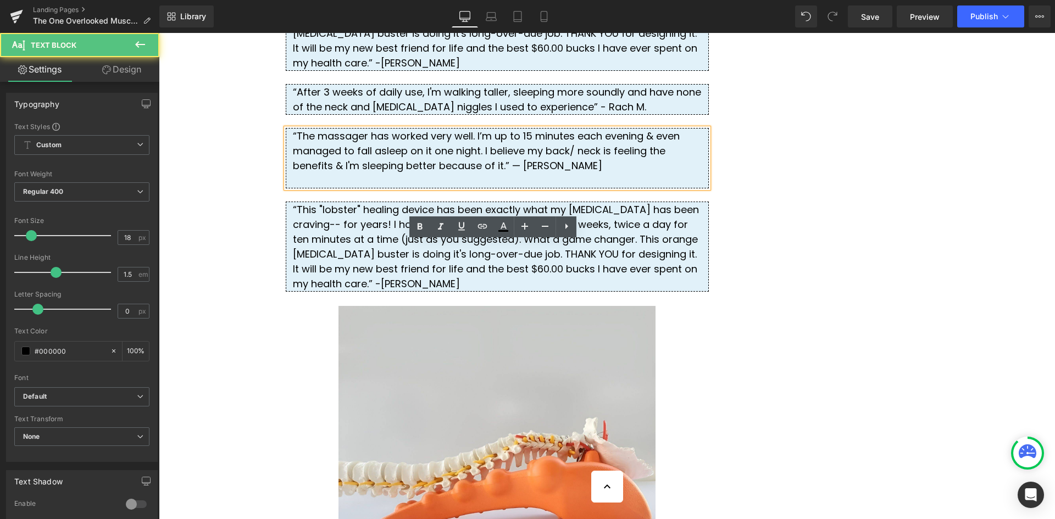
click at [332, 188] on div at bounding box center [497, 180] width 409 height 15
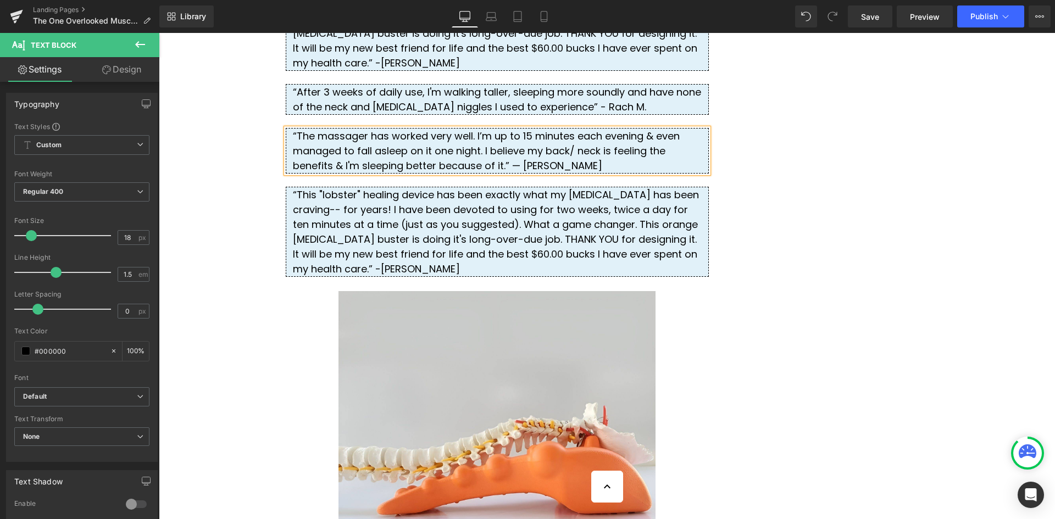
click at [363, 174] on div "“The massager has worked very well. I’m up to 15 minutes each evening & even ma…" at bounding box center [497, 151] width 423 height 46
click at [439, 174] on div "“The massager has worked very well. I’m up to 15 minutes each evening & even ma…" at bounding box center [497, 151] width 423 height 46
click at [568, 277] on div "“This "lobster" healing device has been exactly what my [MEDICAL_DATA] has been…" at bounding box center [497, 232] width 423 height 90
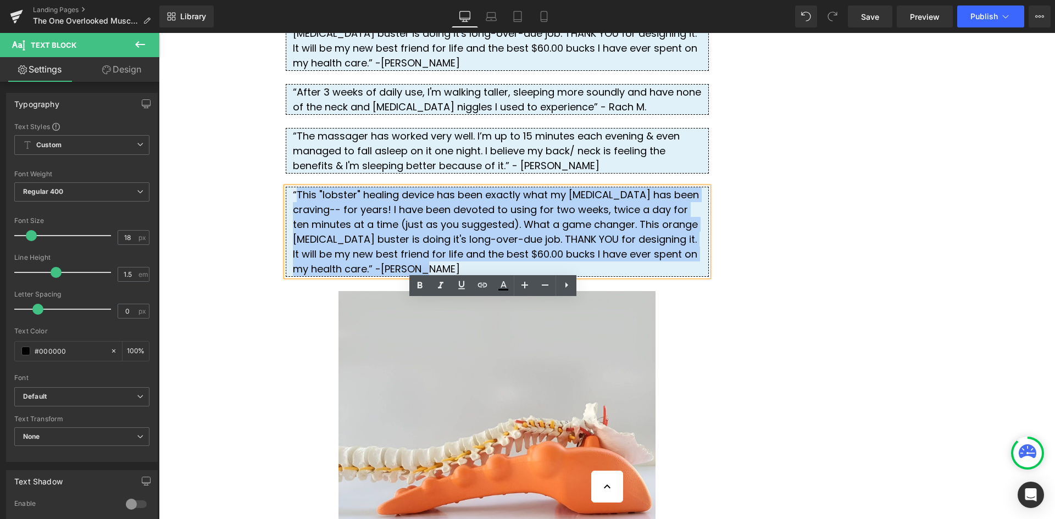
drag, startPoint x: 568, startPoint y: 365, endPoint x: 296, endPoint y: 312, distance: 277.1
click at [296, 277] on div "“This "lobster" healing device has been exactly what my [MEDICAL_DATA] has been…" at bounding box center [497, 232] width 423 height 90
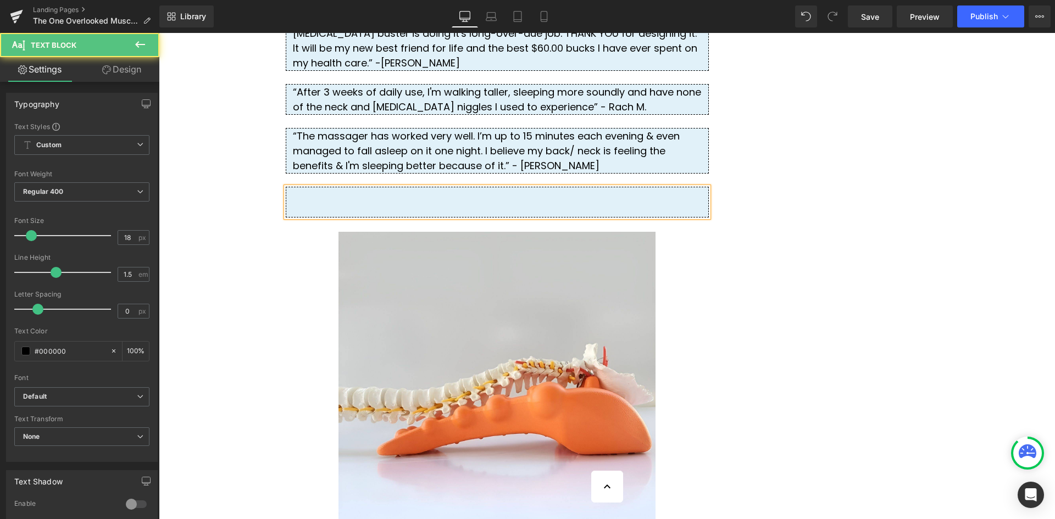
click at [335, 218] on div at bounding box center [497, 202] width 423 height 31
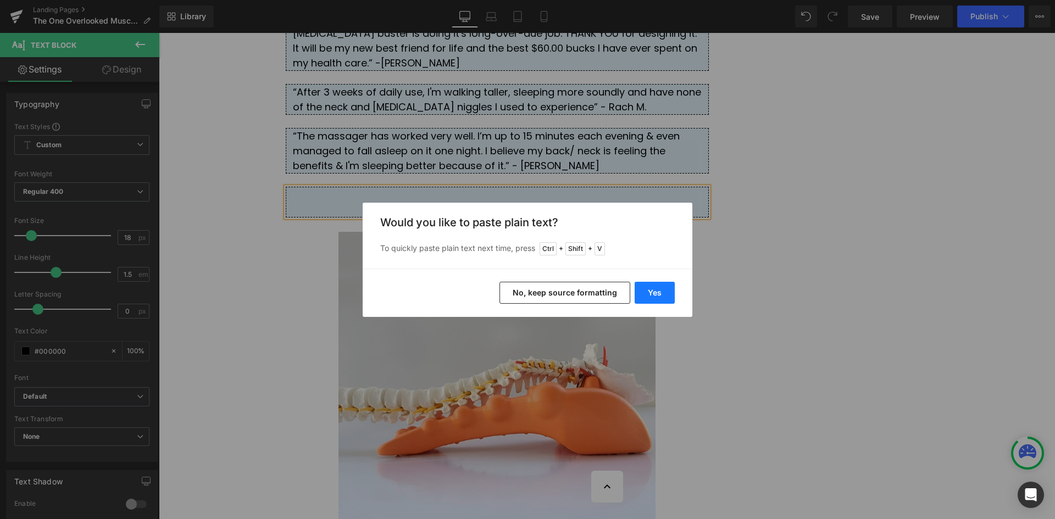
click at [658, 290] on button "Yes" at bounding box center [655, 293] width 40 height 22
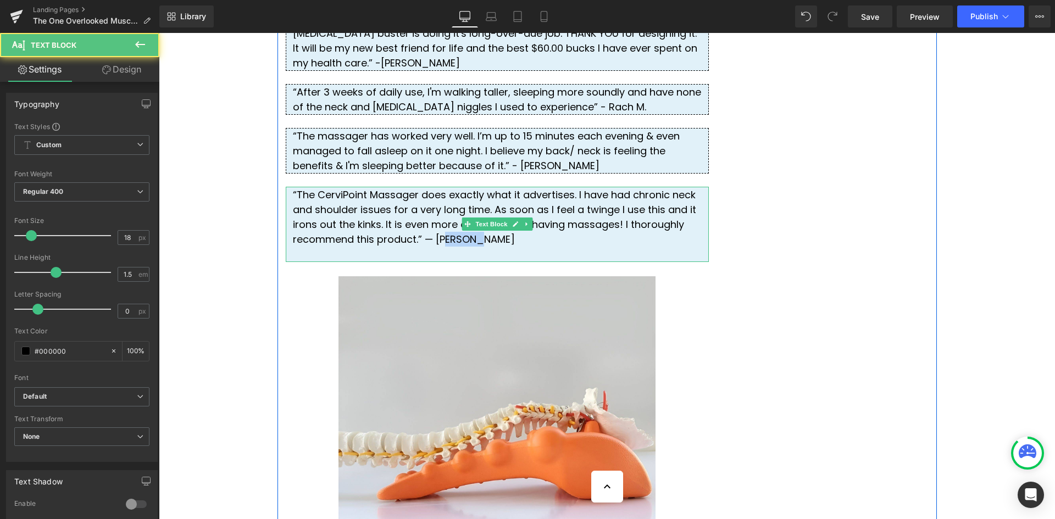
drag, startPoint x: 355, startPoint y: 356, endPoint x: 310, endPoint y: 353, distance: 44.6
click at [310, 262] on div "“The CerviPoint Massager does exactly what it advertises. I have had chronic ne…" at bounding box center [497, 224] width 423 height 75
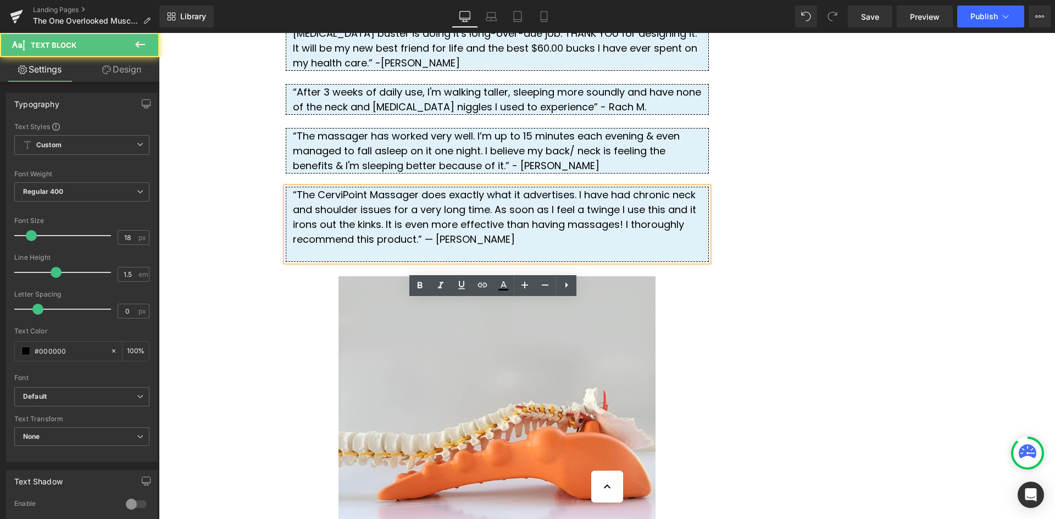
click at [300, 262] on div "“The CerviPoint Massager does exactly what it advertises. I have had chronic ne…" at bounding box center [497, 224] width 423 height 75
click at [287, 262] on div "“The CerviPoint Massager does exactly what it advertises. I have had chronic ne…" at bounding box center [497, 224] width 423 height 75
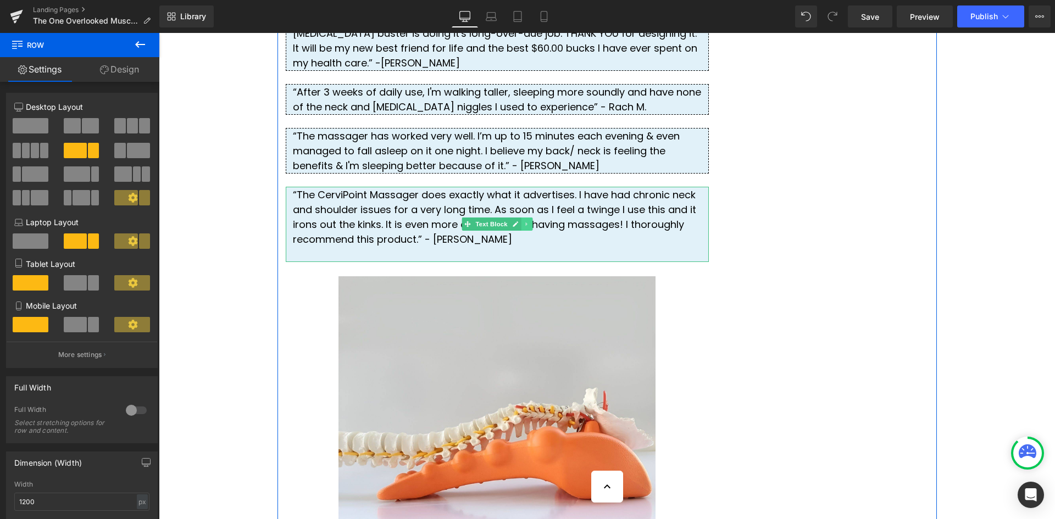
click at [525, 228] on icon at bounding box center [527, 224] width 6 height 7
click at [518, 228] on icon at bounding box center [521, 224] width 6 height 6
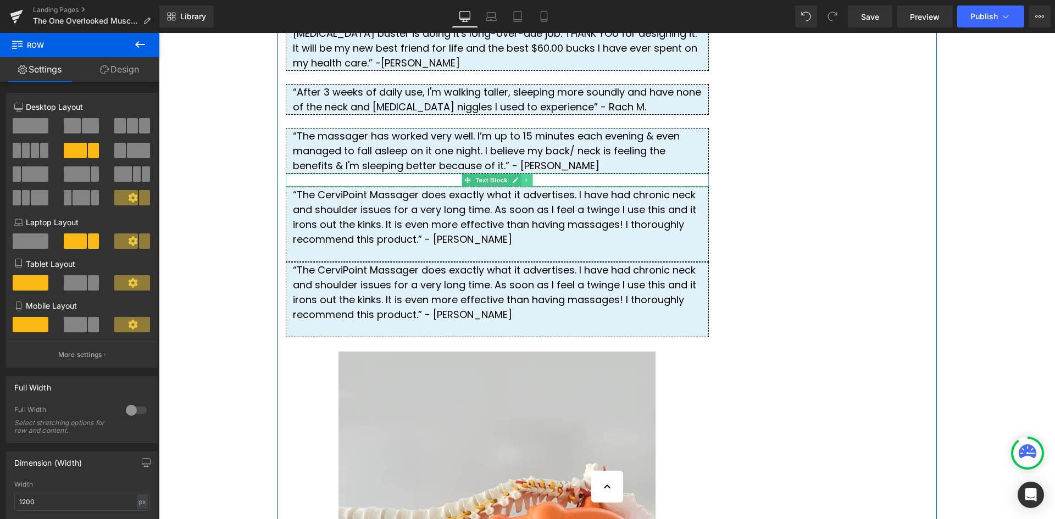
click at [524, 184] on icon at bounding box center [527, 180] width 6 height 7
click at [518, 183] on icon at bounding box center [521, 180] width 6 height 6
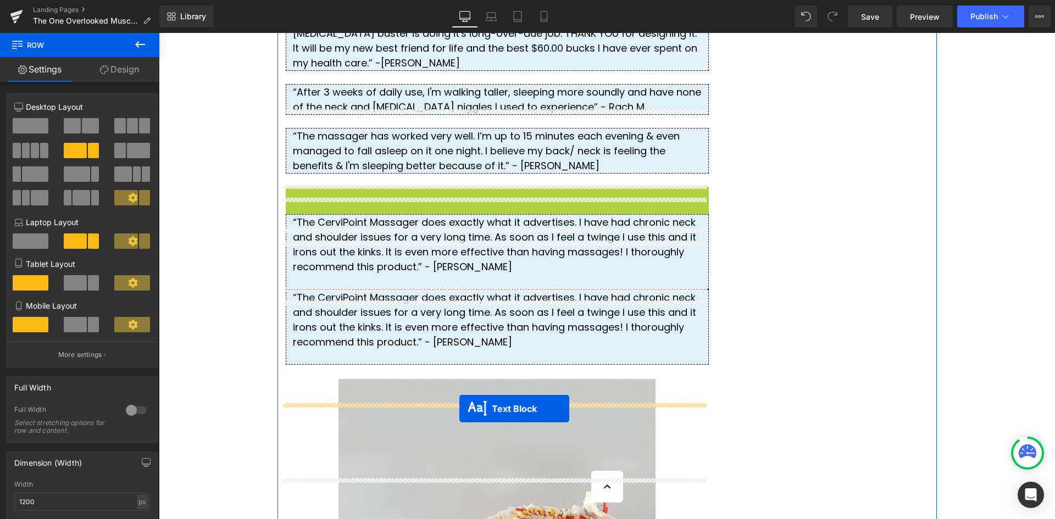
drag, startPoint x: 461, startPoint y: 308, endPoint x: 459, endPoint y: 407, distance: 98.9
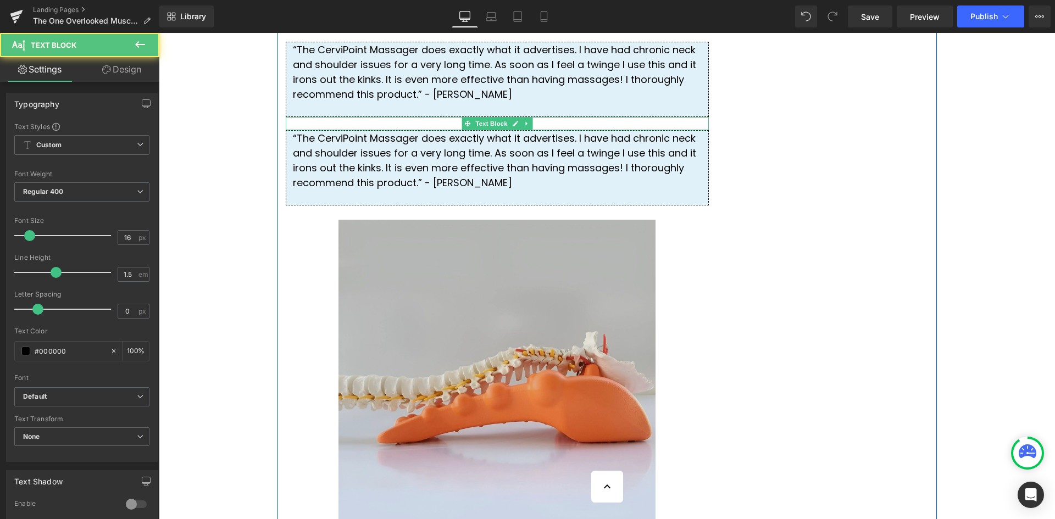
scroll to position [2988, 0]
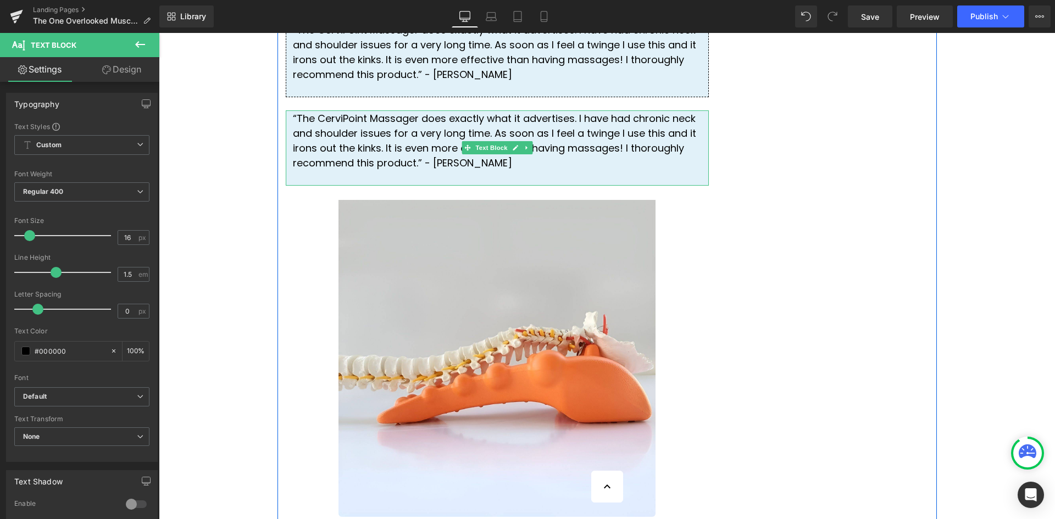
drag, startPoint x: 395, startPoint y: 252, endPoint x: 405, endPoint y: 251, distance: 10.0
click at [395, 186] on div "“The CerviPoint Massager does exactly what it advertises. I have had chronic ne…" at bounding box center [497, 147] width 423 height 75
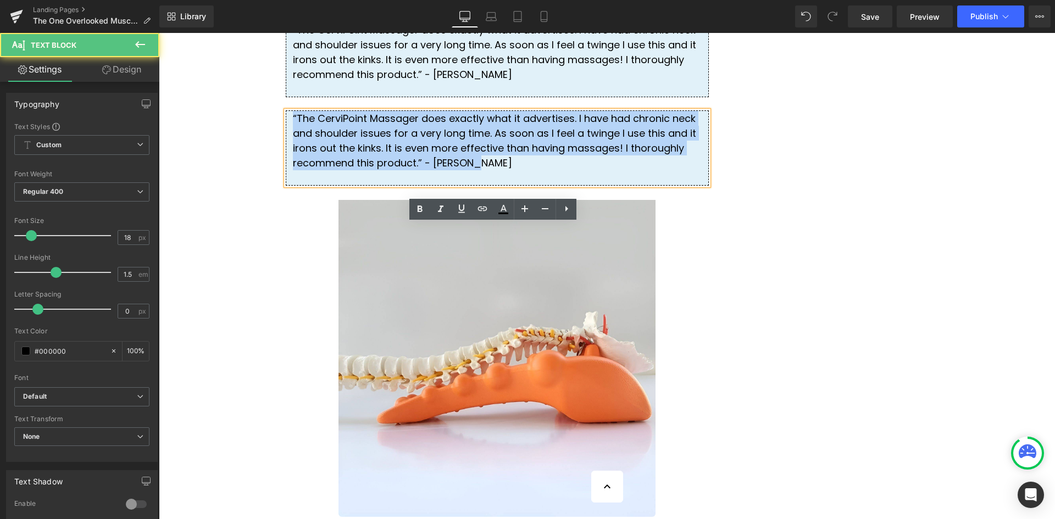
drag, startPoint x: 344, startPoint y: 278, endPoint x: 272, endPoint y: 235, distance: 83.8
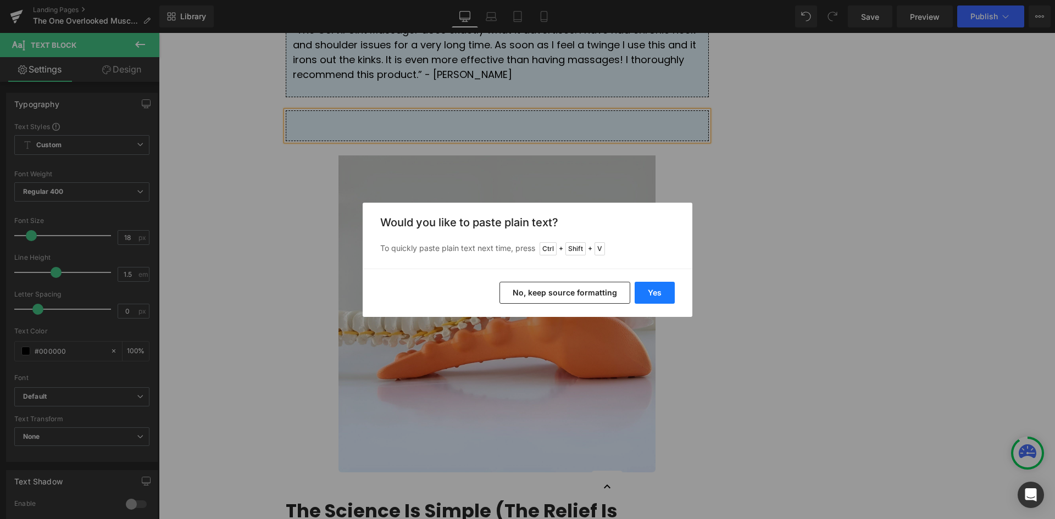
click at [650, 290] on button "Yes" at bounding box center [655, 293] width 40 height 22
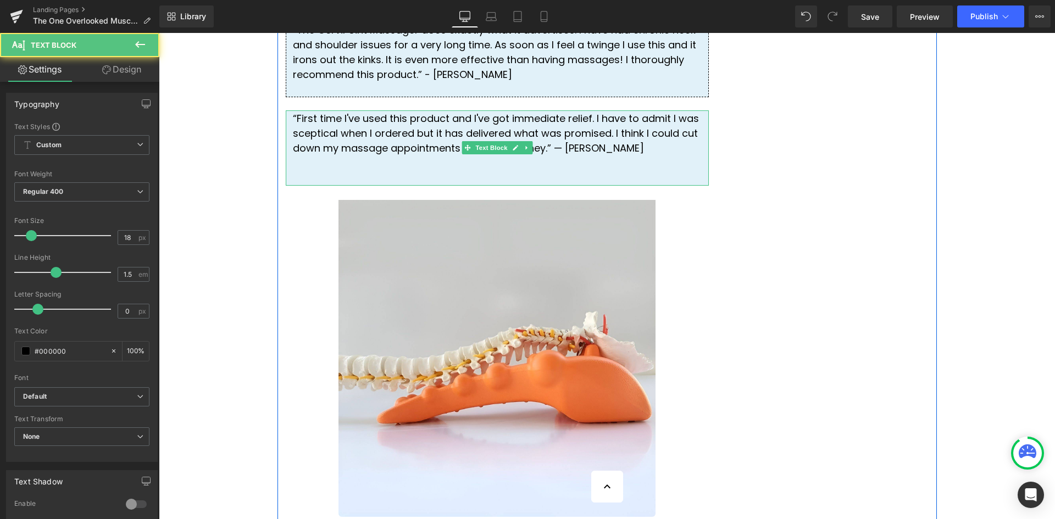
click at [354, 185] on div at bounding box center [497, 177] width 409 height 15
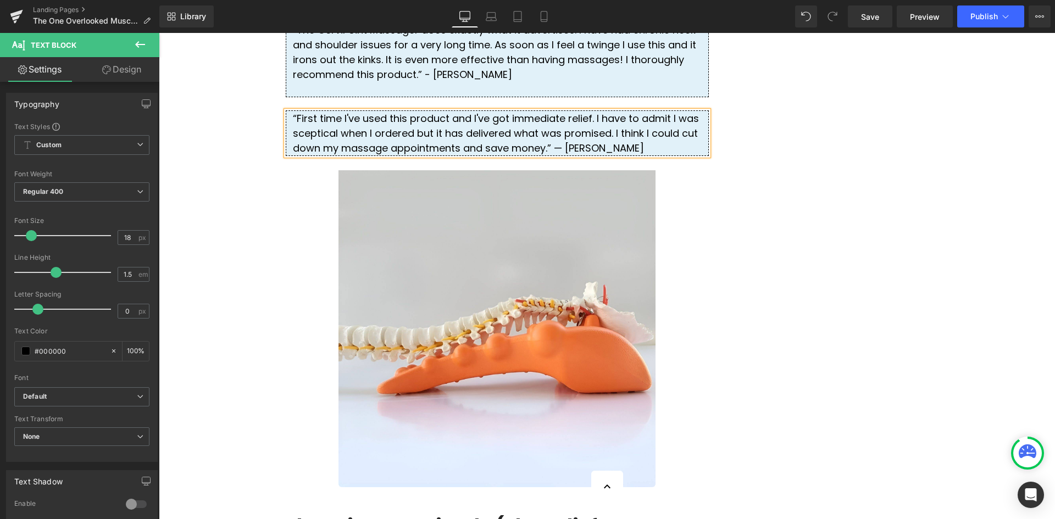
click at [441, 156] on div "“First time I've used this product and I've got immediate relief. I have to adm…" at bounding box center [497, 133] width 423 height 46
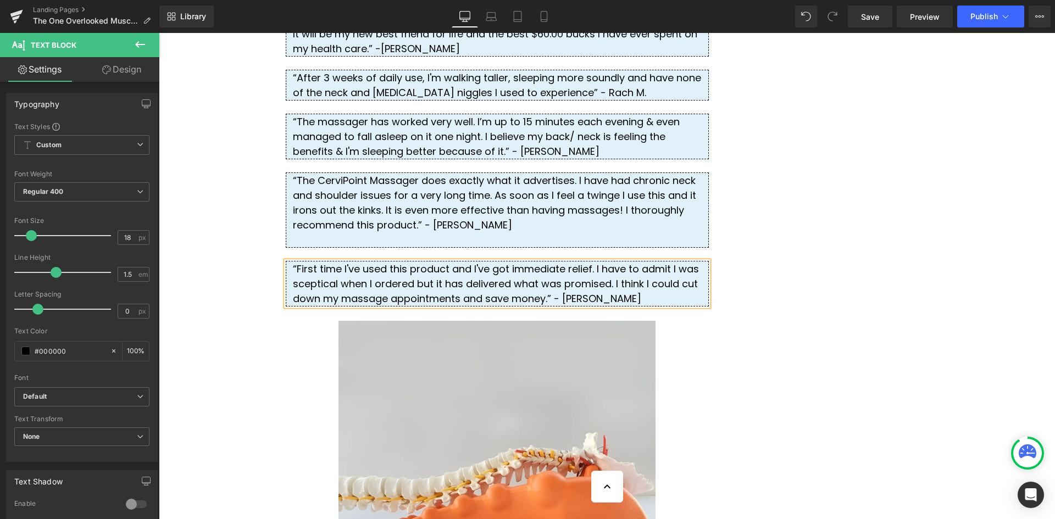
scroll to position [2824, 0]
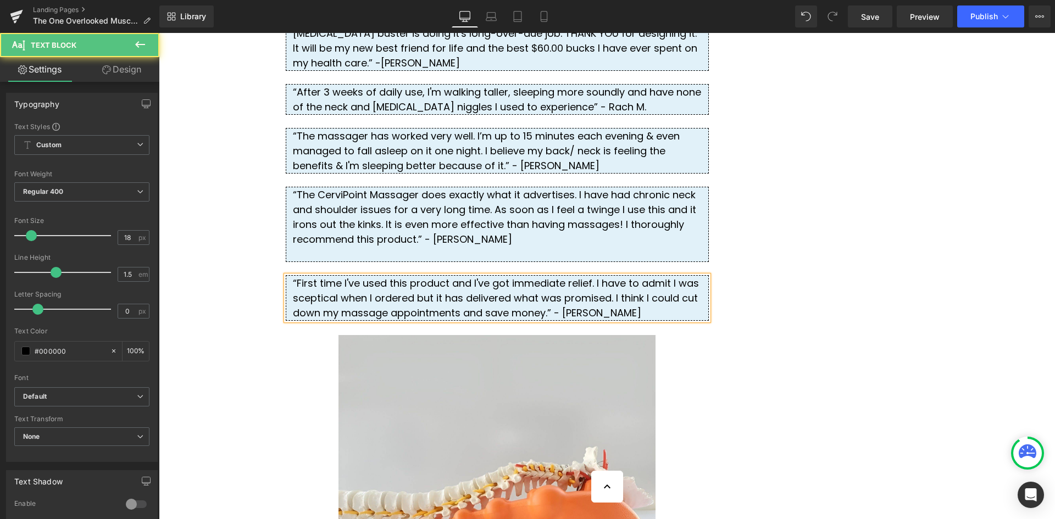
click at [527, 321] on div "“First time I've used this product and I've got immediate relief. I have to adm…" at bounding box center [497, 298] width 423 height 46
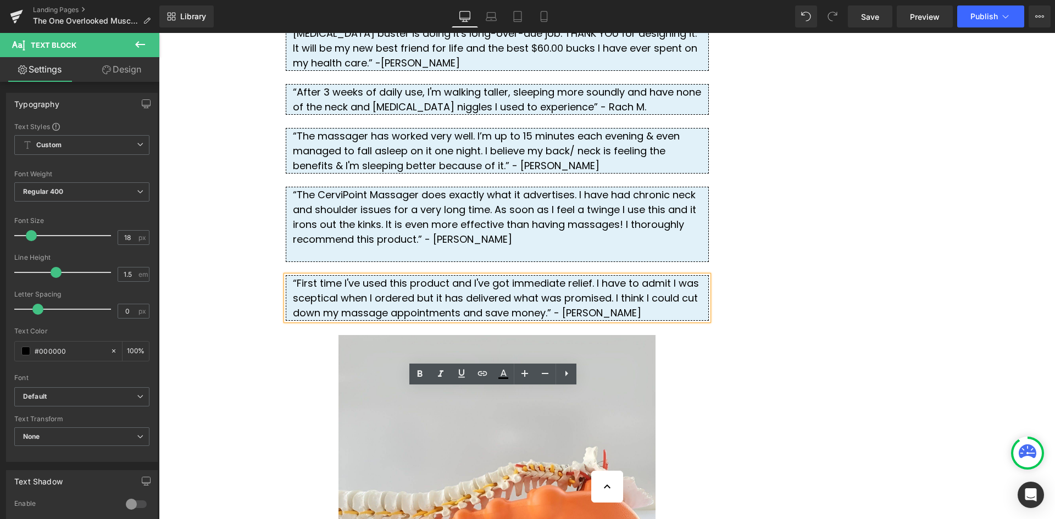
drag, startPoint x: 832, startPoint y: 442, endPoint x: 783, endPoint y: 438, distance: 49.1
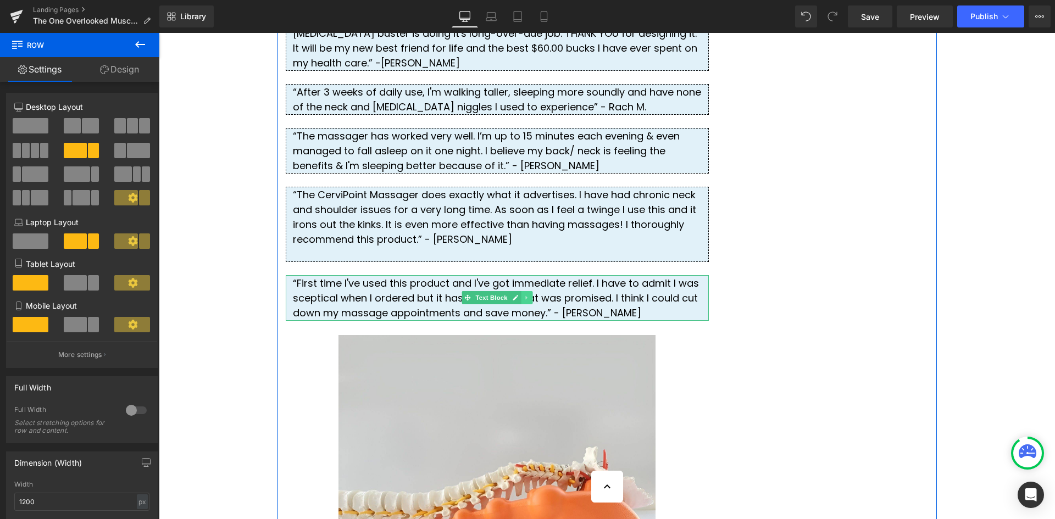
click at [524, 301] on icon at bounding box center [527, 298] width 6 height 7
click at [519, 301] on icon at bounding box center [521, 298] width 6 height 6
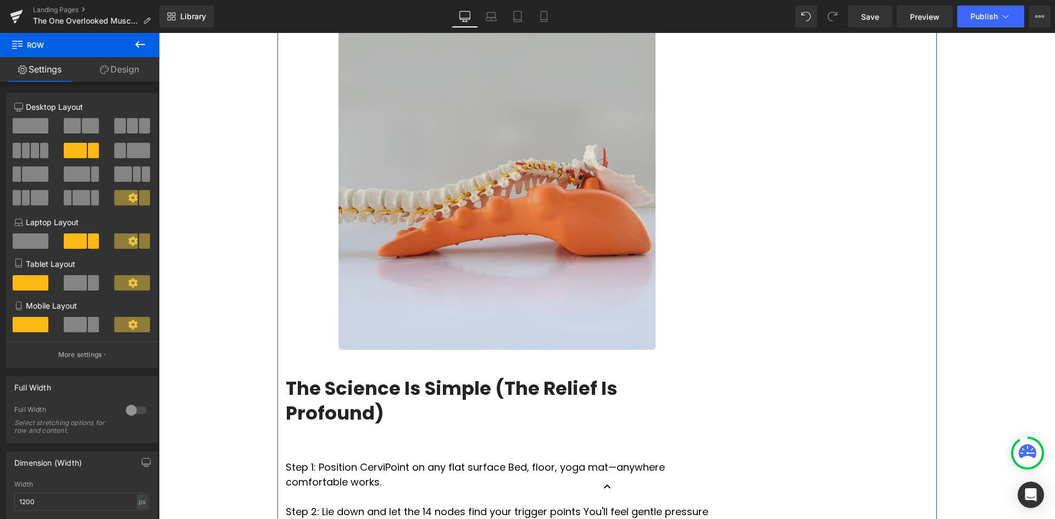
scroll to position [3181, 0]
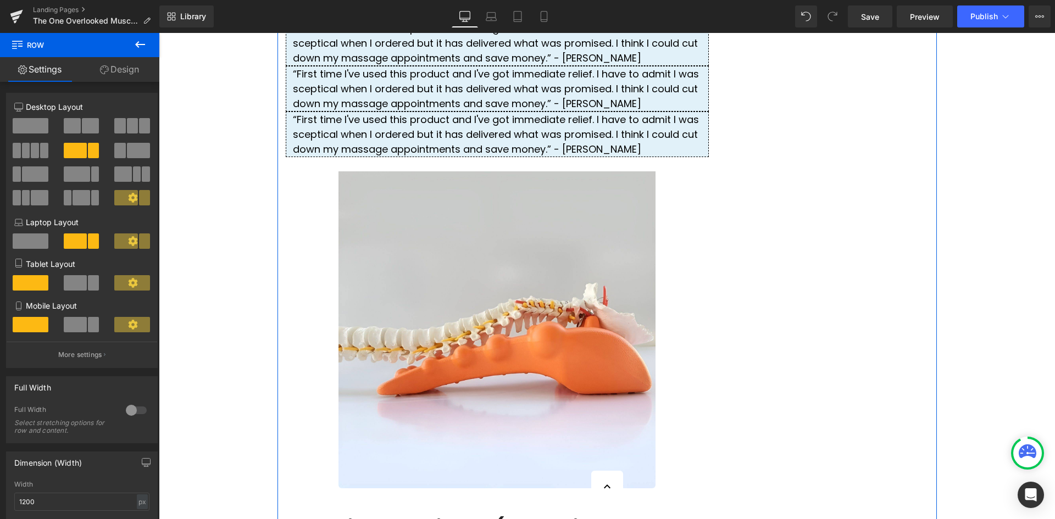
scroll to position [2961, 0]
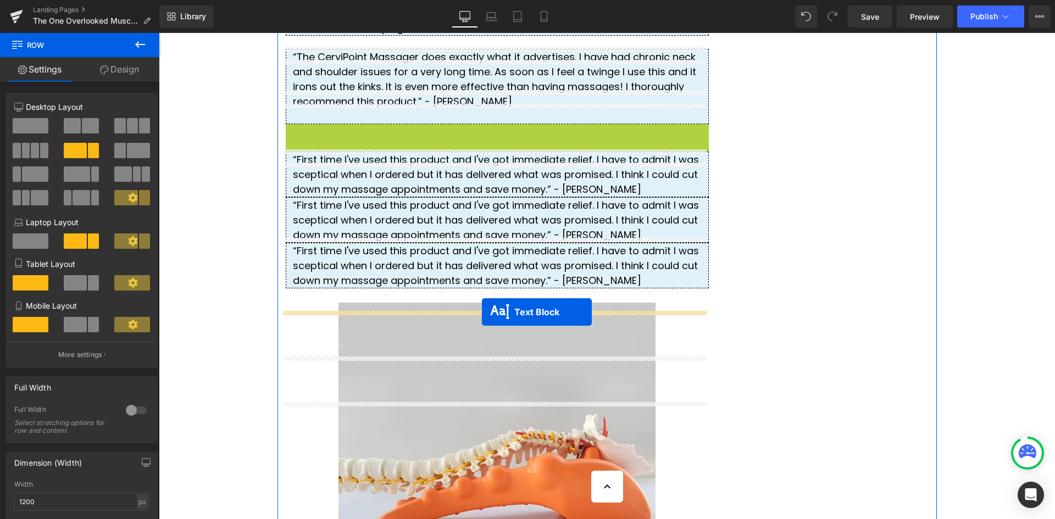
drag, startPoint x: 463, startPoint y: 245, endPoint x: 482, endPoint y: 312, distance: 70.3
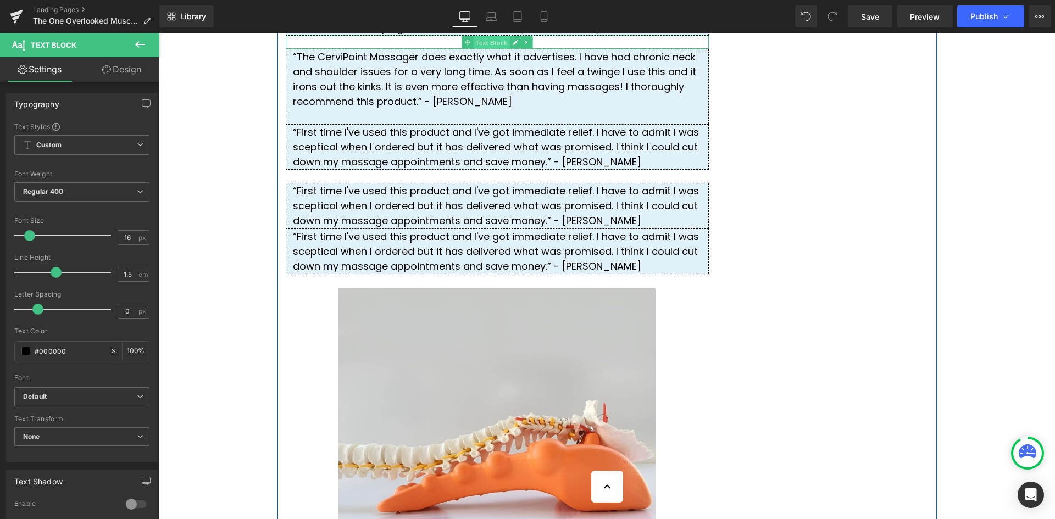
click at [454, 49] on div "Text Block" at bounding box center [497, 42] width 423 height 13
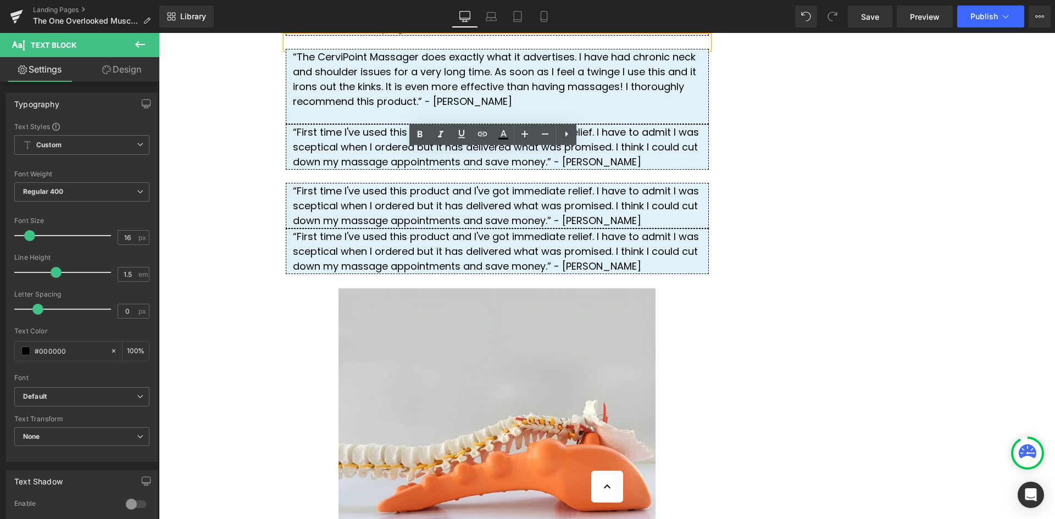
click at [518, 150] on icon at bounding box center [521, 147] width 6 height 6
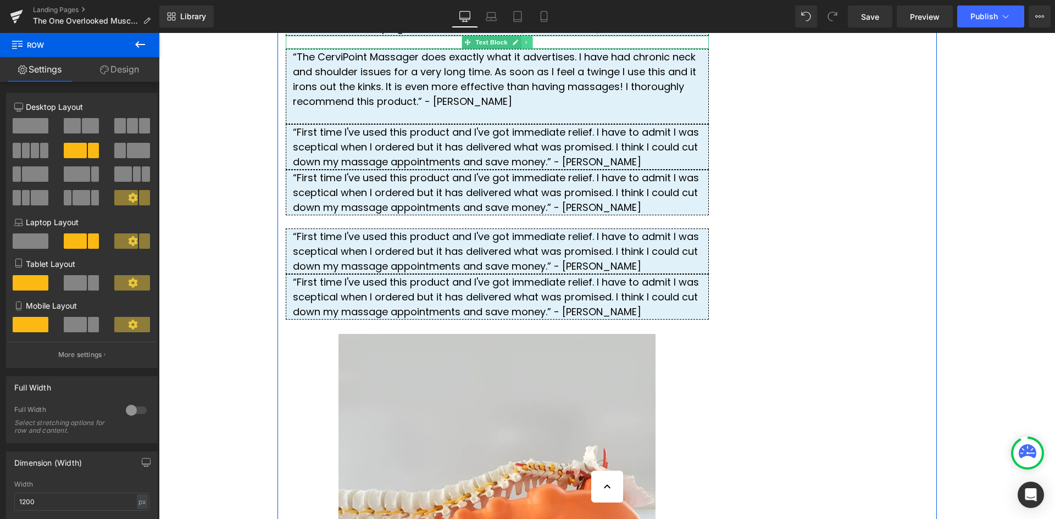
click at [524, 46] on icon at bounding box center [527, 42] width 6 height 7
click at [518, 45] on icon at bounding box center [521, 42] width 6 height 6
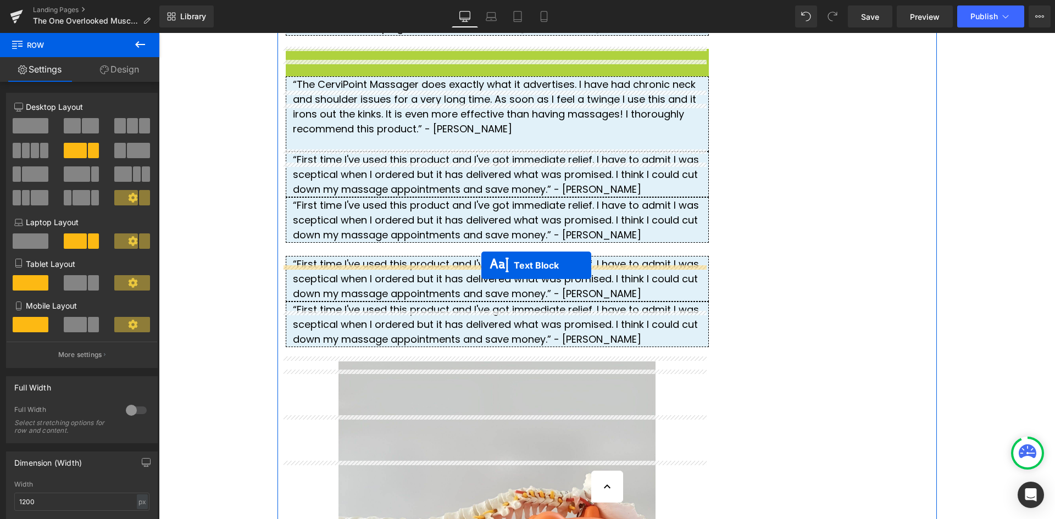
drag, startPoint x: 467, startPoint y: 170, endPoint x: 481, endPoint y: 265, distance: 96.2
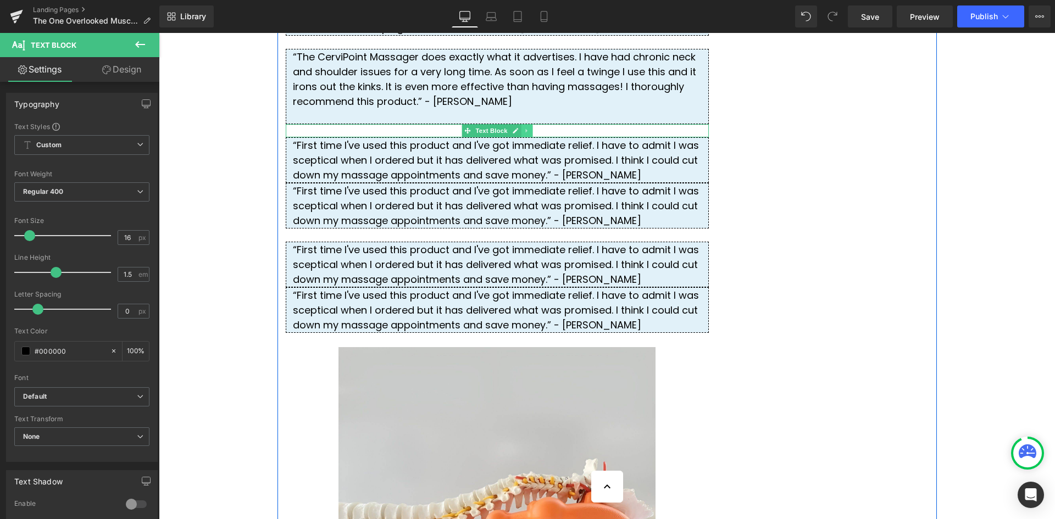
click at [525, 134] on icon at bounding box center [527, 130] width 6 height 7
click at [518, 134] on icon at bounding box center [521, 130] width 6 height 6
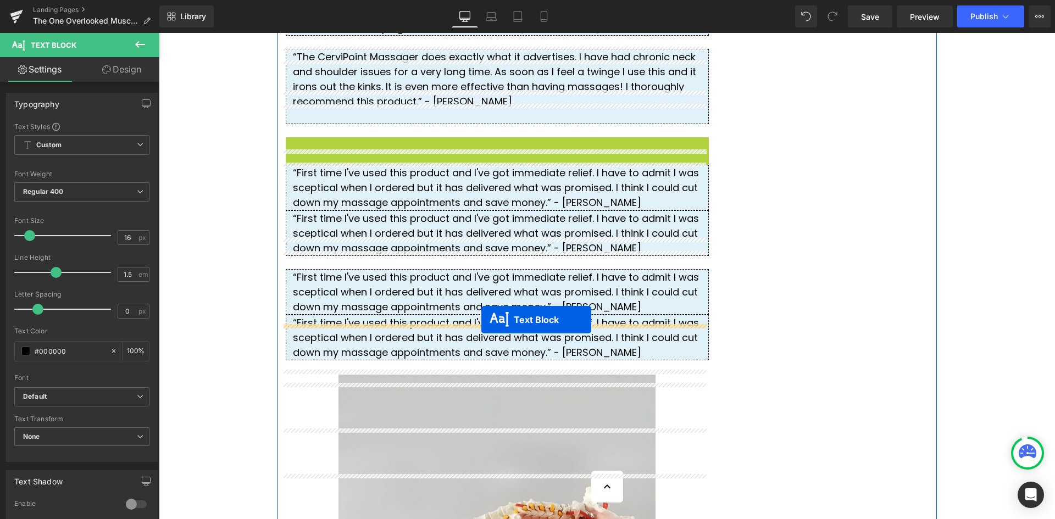
drag, startPoint x: 462, startPoint y: 256, endPoint x: 481, endPoint y: 320, distance: 67.3
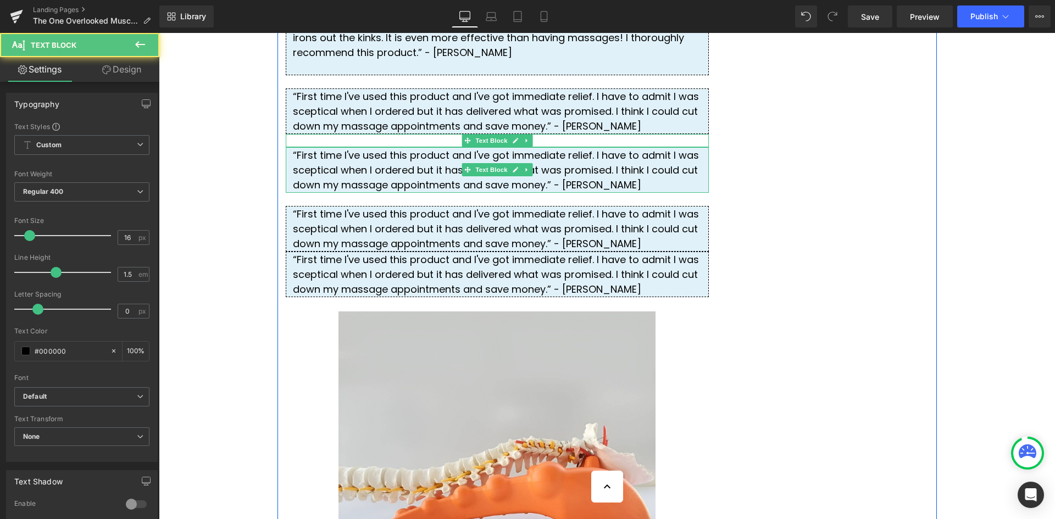
scroll to position [3071, 0]
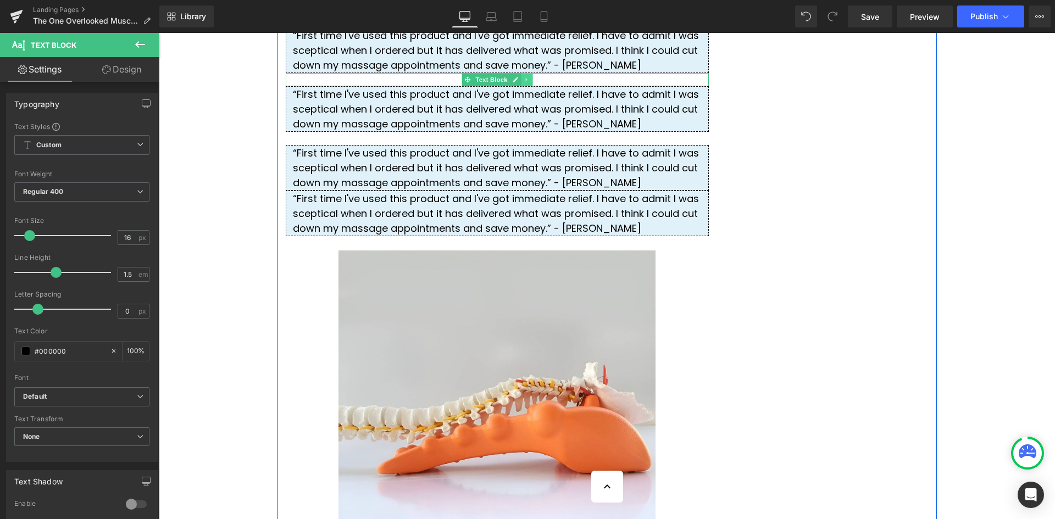
click at [521, 86] on link at bounding box center [527, 79] width 12 height 13
click at [518, 82] on icon at bounding box center [521, 79] width 6 height 6
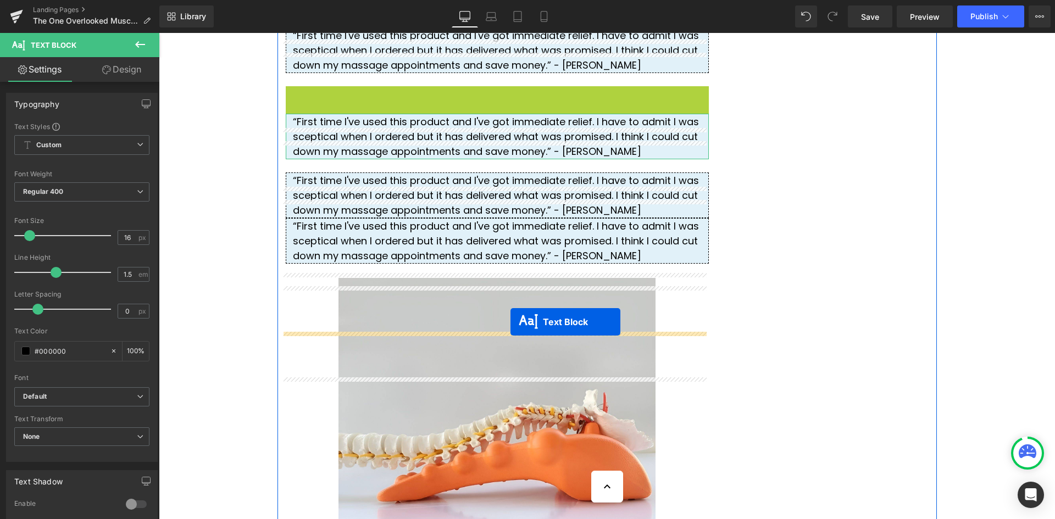
drag, startPoint x: 459, startPoint y: 207, endPoint x: 511, endPoint y: 322, distance: 125.9
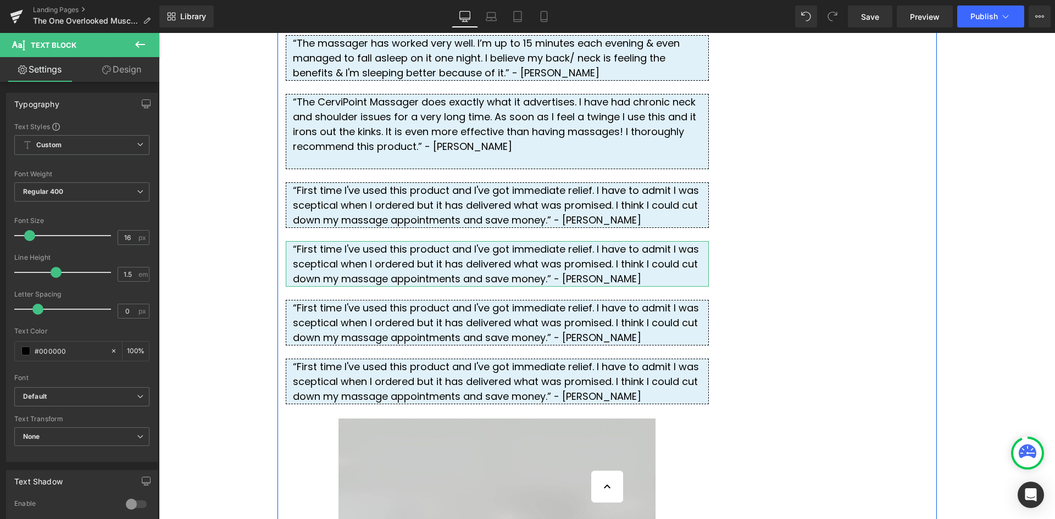
scroll to position [2907, 0]
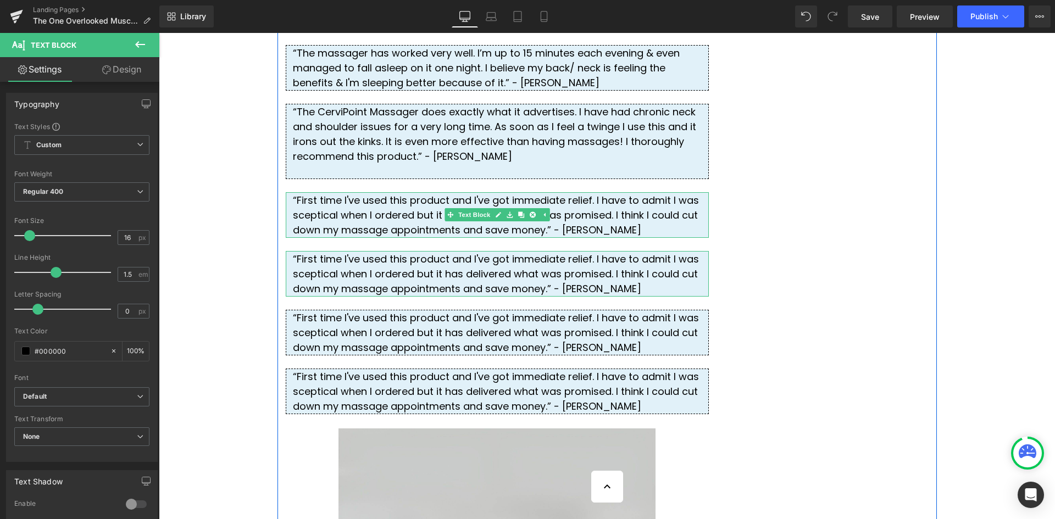
click at [513, 238] on div "“First time I've used this product and I've got immediate relief. I have to adm…" at bounding box center [497, 215] width 423 height 46
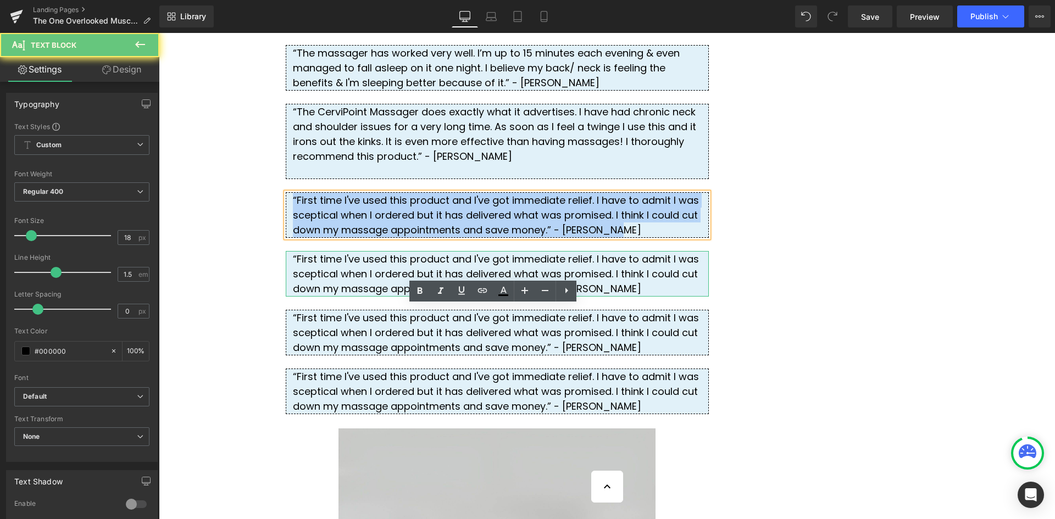
drag, startPoint x: 454, startPoint y: 336, endPoint x: 264, endPoint y: 296, distance: 194.3
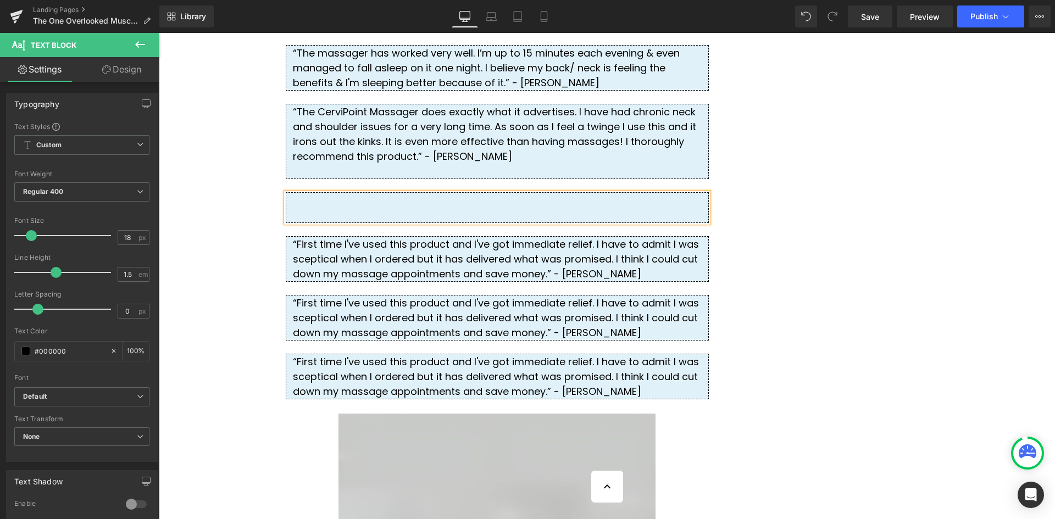
click at [398, 223] on div at bounding box center [497, 207] width 423 height 31
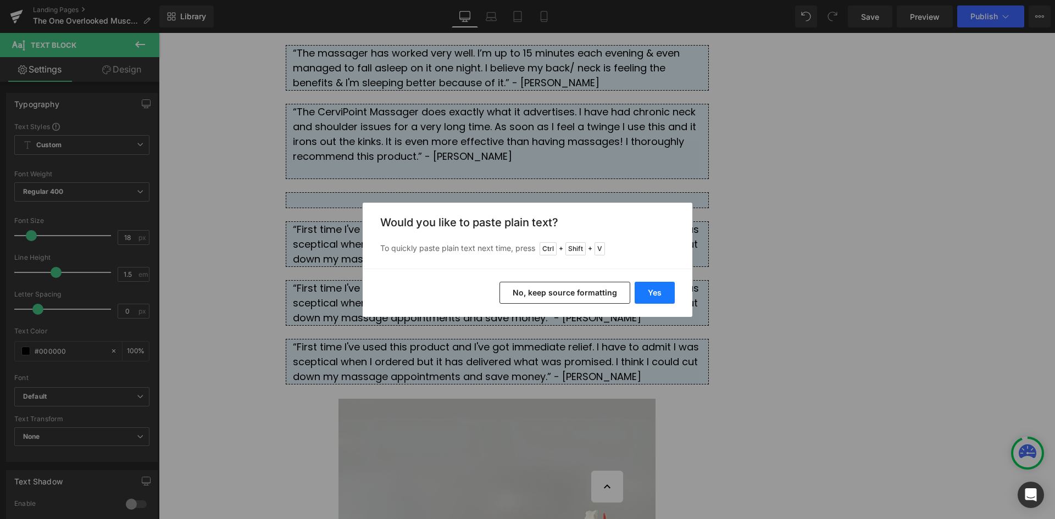
click at [635, 297] on button "Yes" at bounding box center [655, 293] width 40 height 22
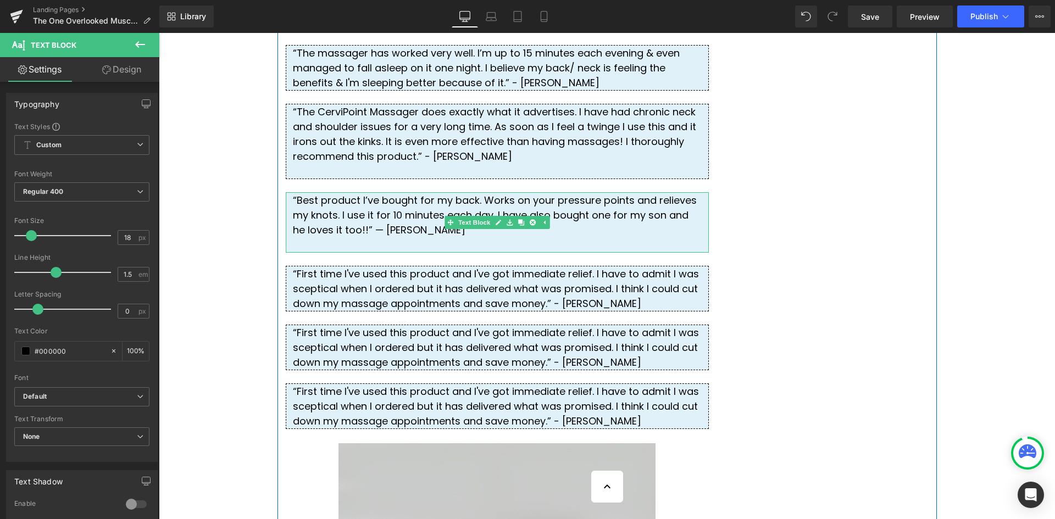
click at [687, 253] on div "“Best product I’ve bought for my back. Works on your pressure points and reliev…" at bounding box center [497, 222] width 423 height 60
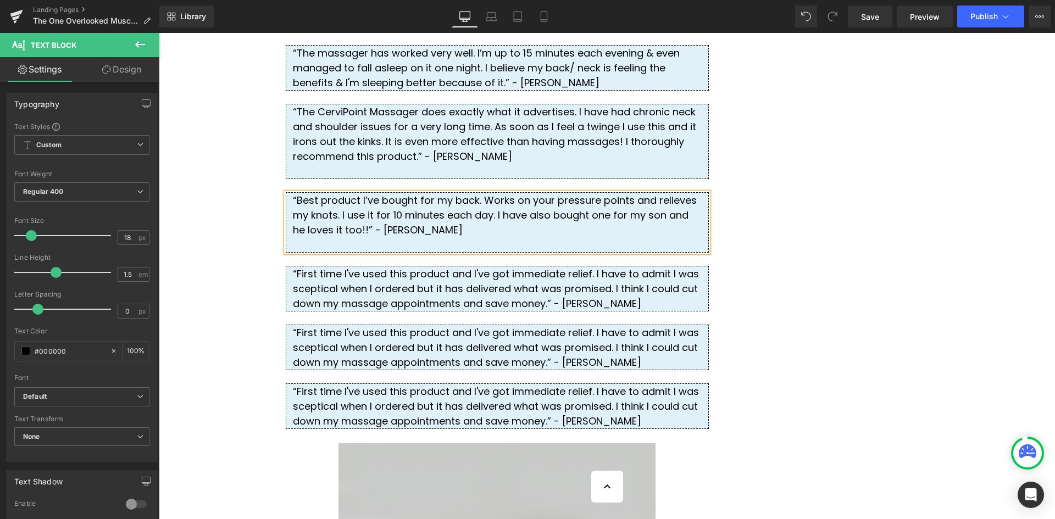
click at [289, 253] on div "“Best product I’ve bought for my back. Works on your pressure points and reliev…" at bounding box center [497, 222] width 423 height 60
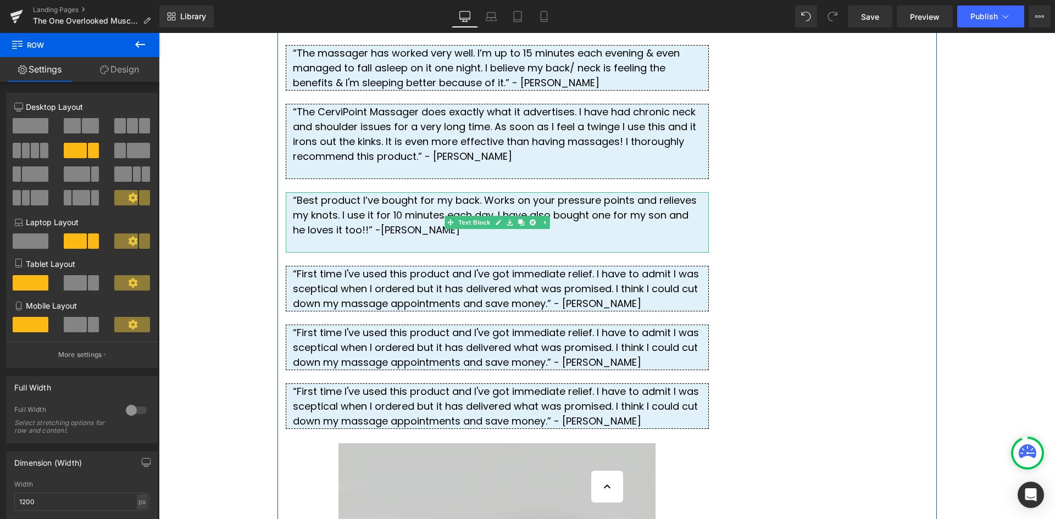
click at [674, 253] on div "“Best product I’ve bought for my back. Works on your pressure points and reliev…" at bounding box center [497, 222] width 423 height 60
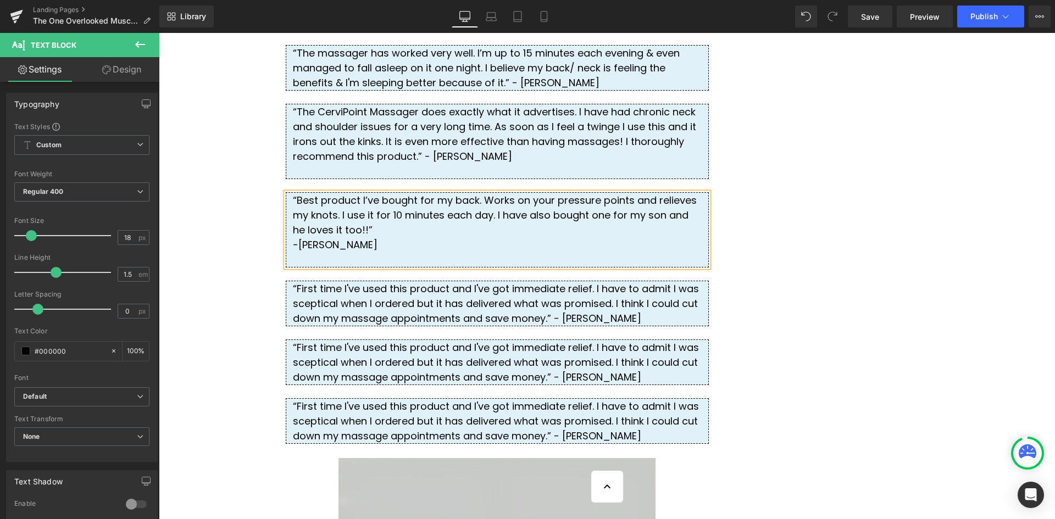
click at [294, 267] on div "-[PERSON_NAME]" at bounding box center [497, 252] width 409 height 30
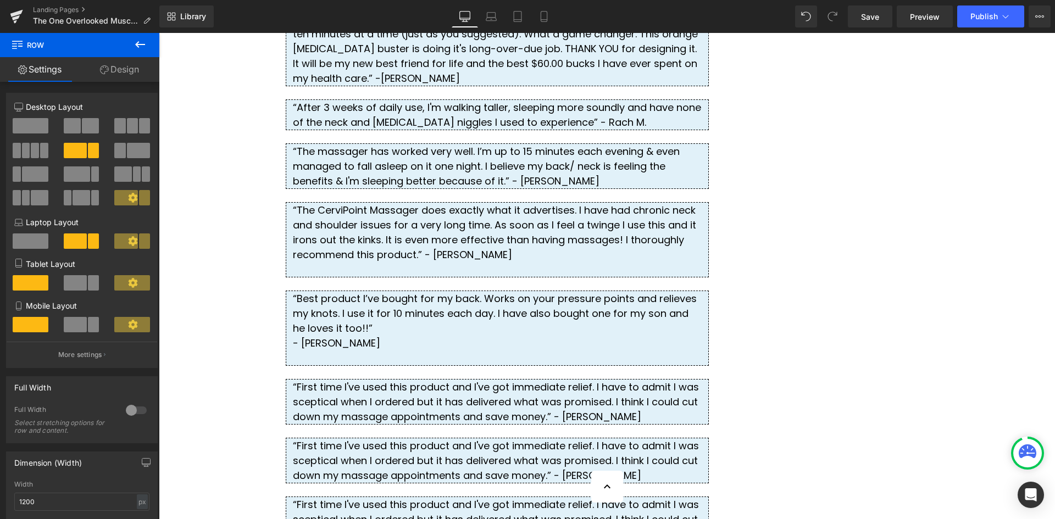
scroll to position [2797, 0]
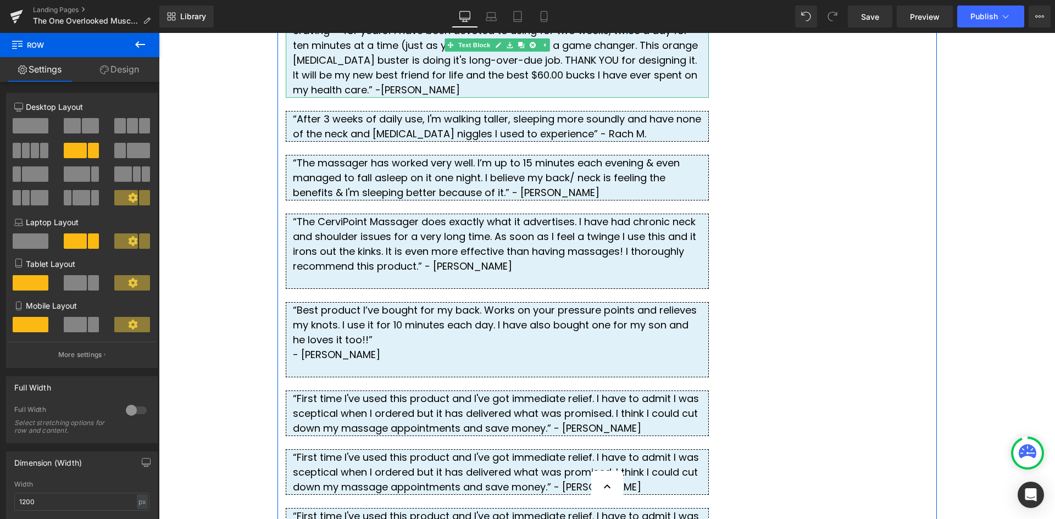
click at [516, 98] on div "“This "lobster" healing device has been exactly what my [MEDICAL_DATA] has been…" at bounding box center [497, 53] width 423 height 90
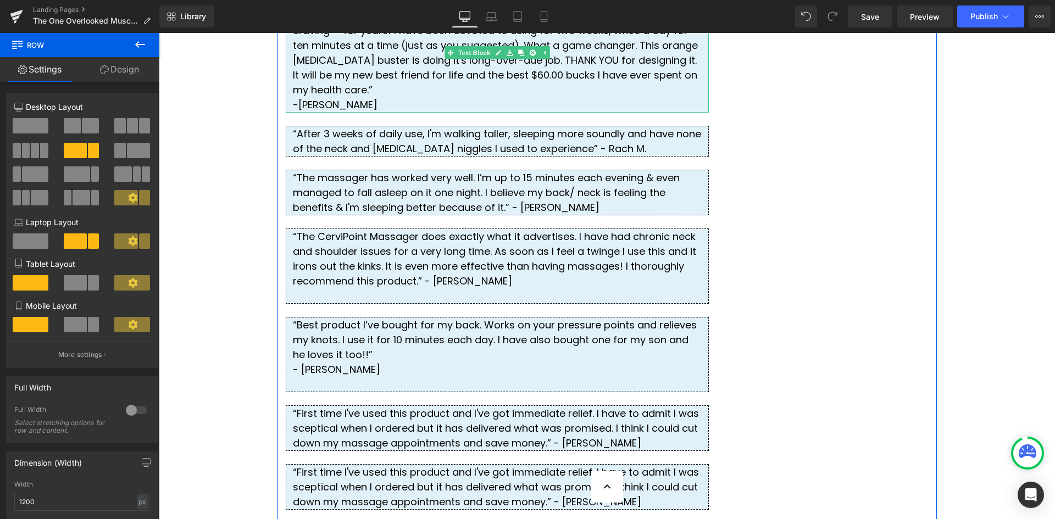
click at [287, 113] on div "“This "lobster" healing device has been exactly what my [MEDICAL_DATA] has been…" at bounding box center [497, 60] width 423 height 105
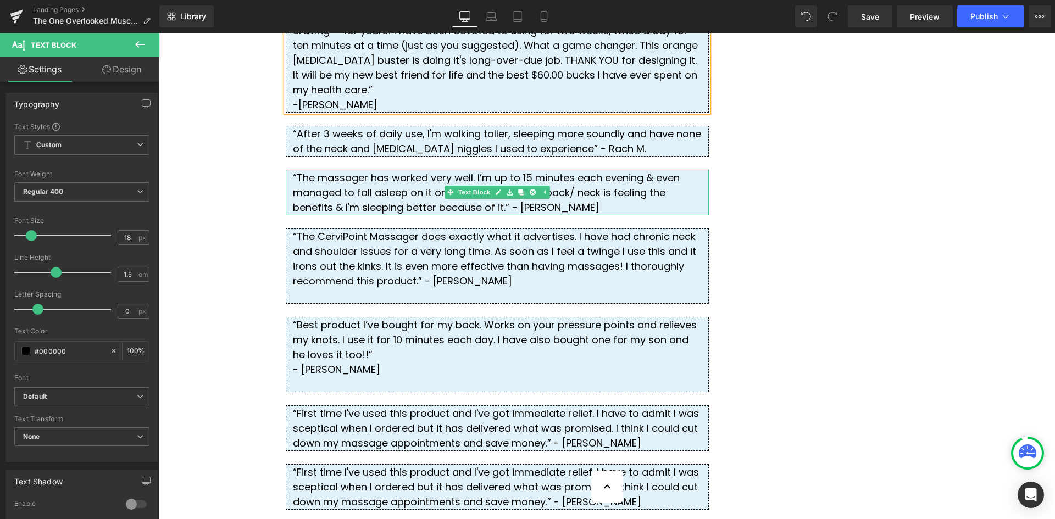
click at [353, 215] on div "“The massager has worked very well. I’m up to 15 minutes each evening & even ma…" at bounding box center [497, 193] width 423 height 46
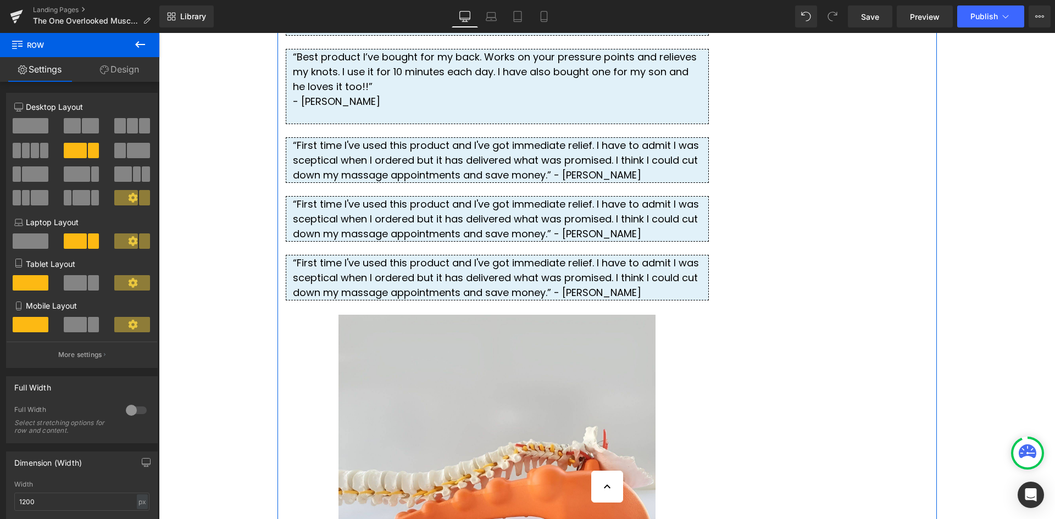
scroll to position [3126, 0]
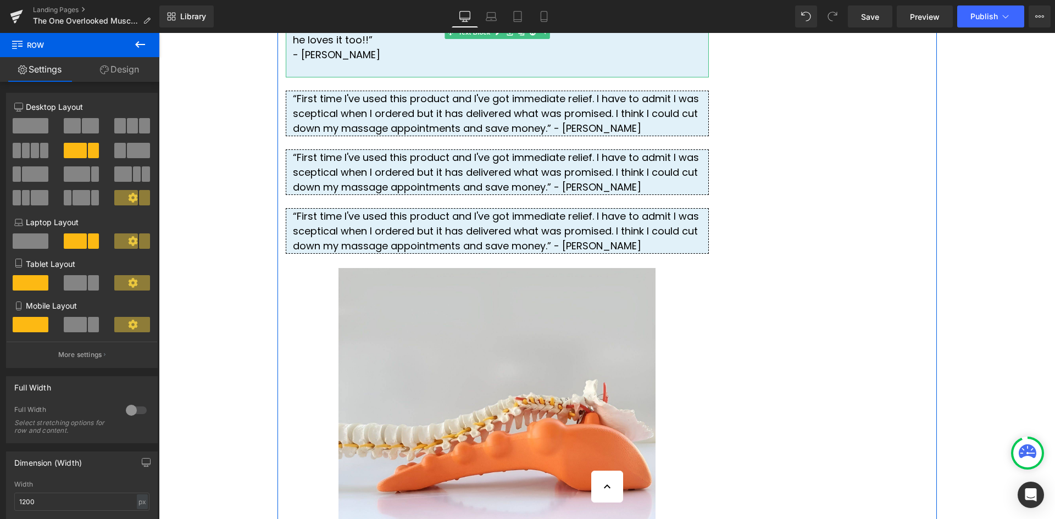
click at [293, 77] on div at bounding box center [497, 69] width 409 height 15
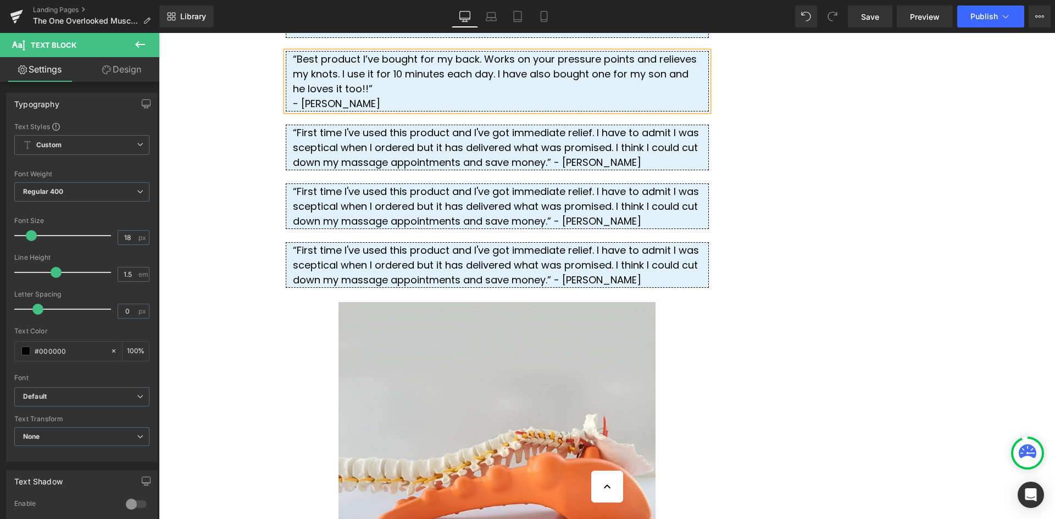
scroll to position [3016, 0]
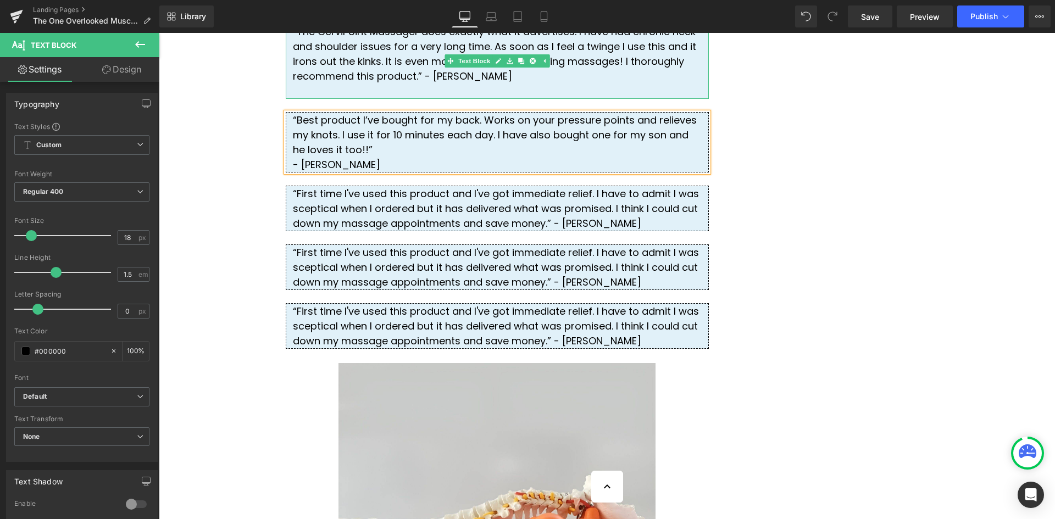
click at [364, 98] on div at bounding box center [497, 91] width 409 height 15
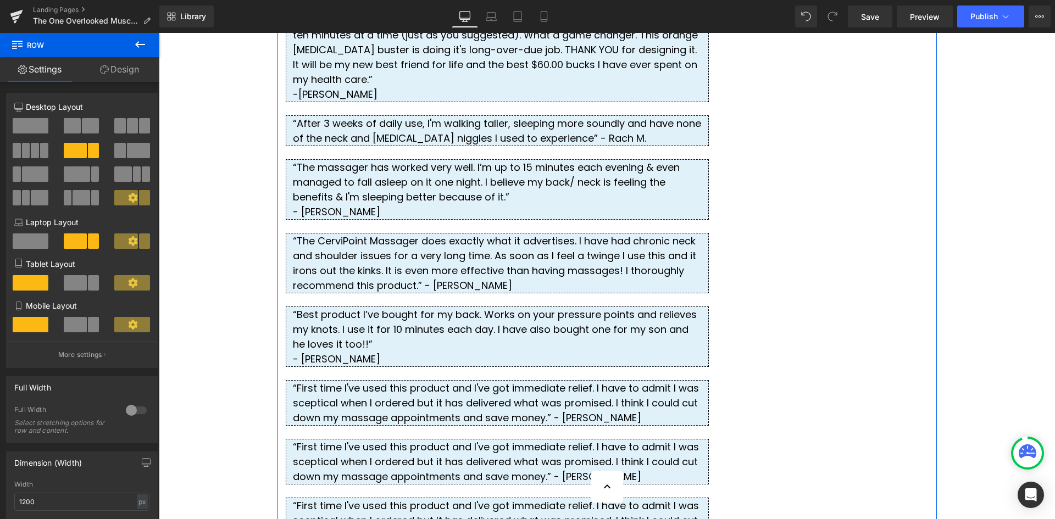
scroll to position [2797, 0]
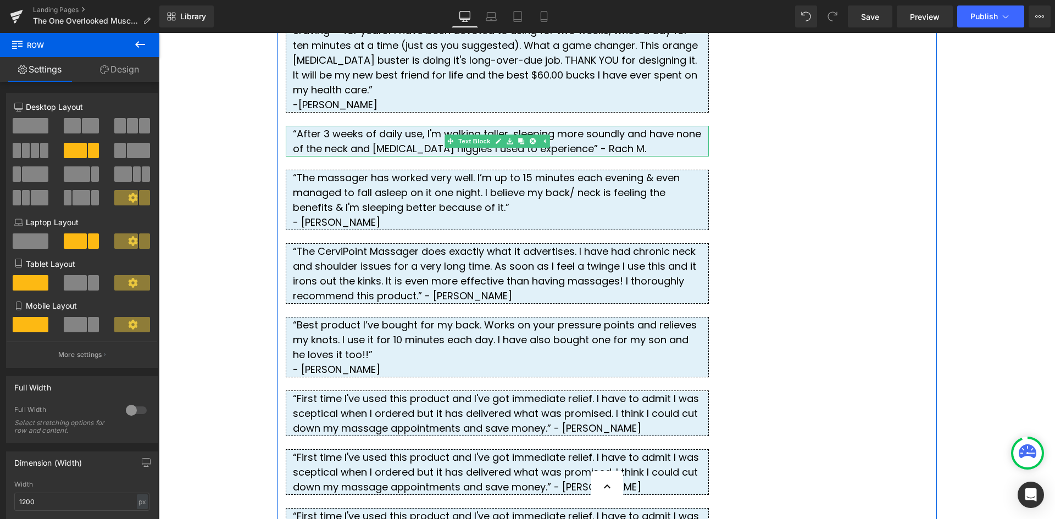
click at [512, 157] on div "“After 3 weeks of daily use, I'm walking taller, sleeping more soundly and have…" at bounding box center [497, 141] width 423 height 31
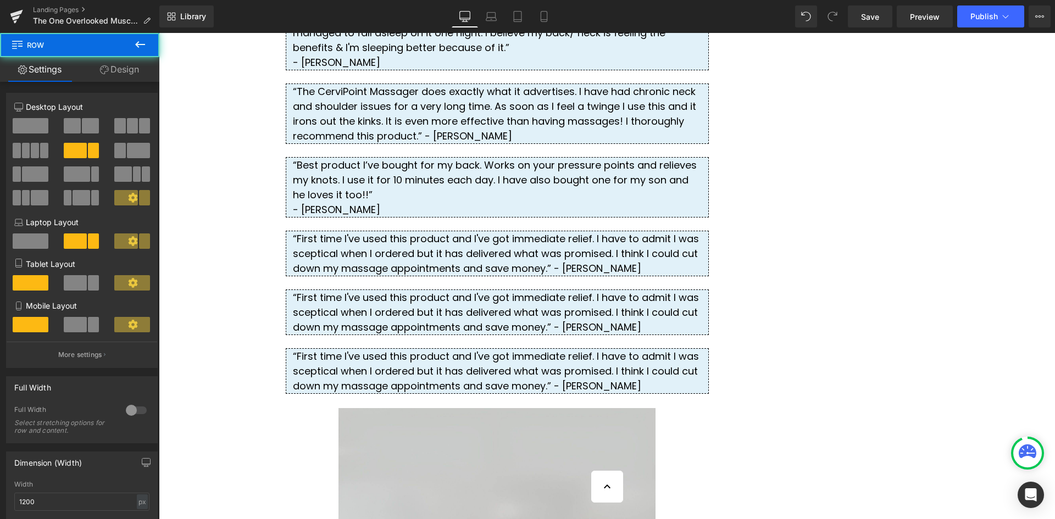
scroll to position [3016, 0]
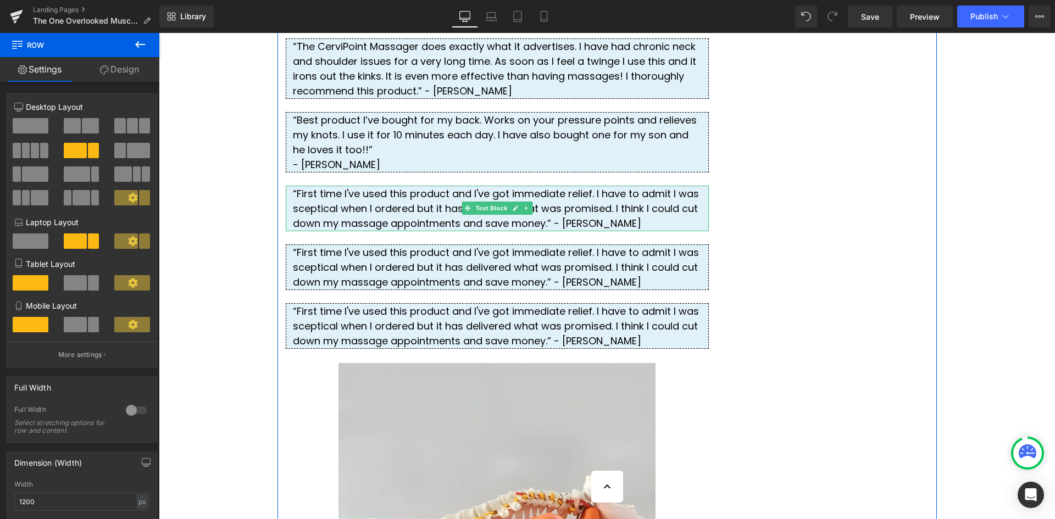
click at [501, 231] on div "“First time I've used this product and I've got immediate relief. I have to adm…" at bounding box center [497, 209] width 423 height 46
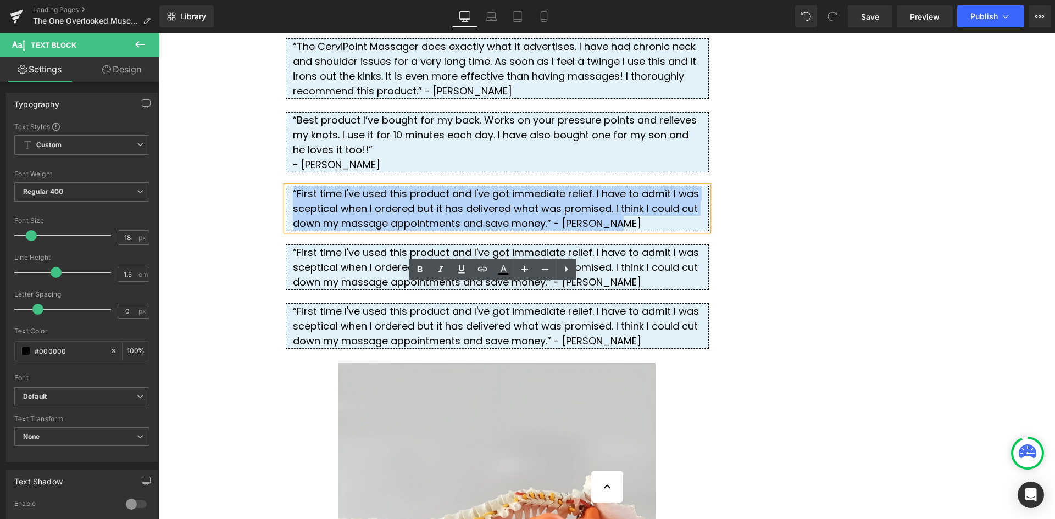
drag, startPoint x: 496, startPoint y: 321, endPoint x: 268, endPoint y: 276, distance: 232.6
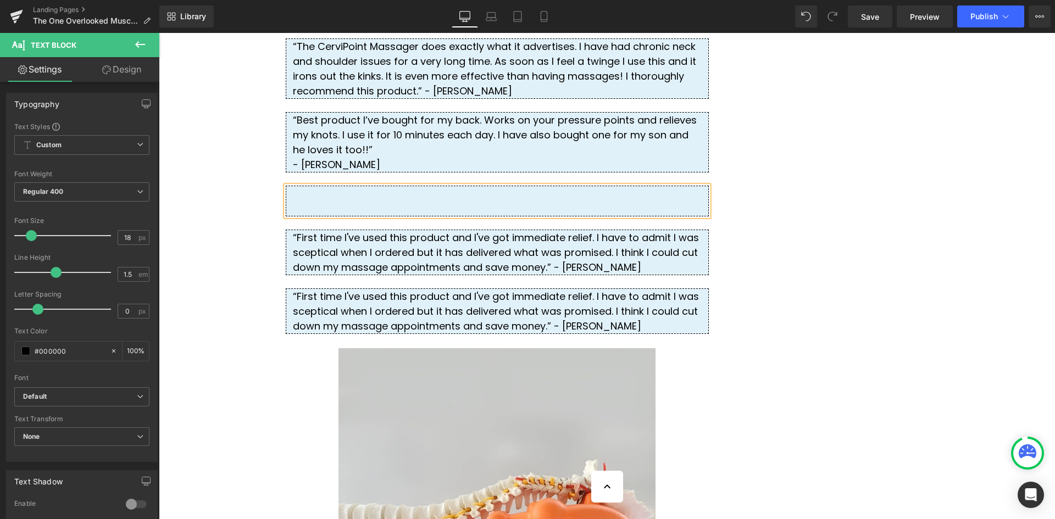
click at [319, 217] on div at bounding box center [497, 201] width 423 height 31
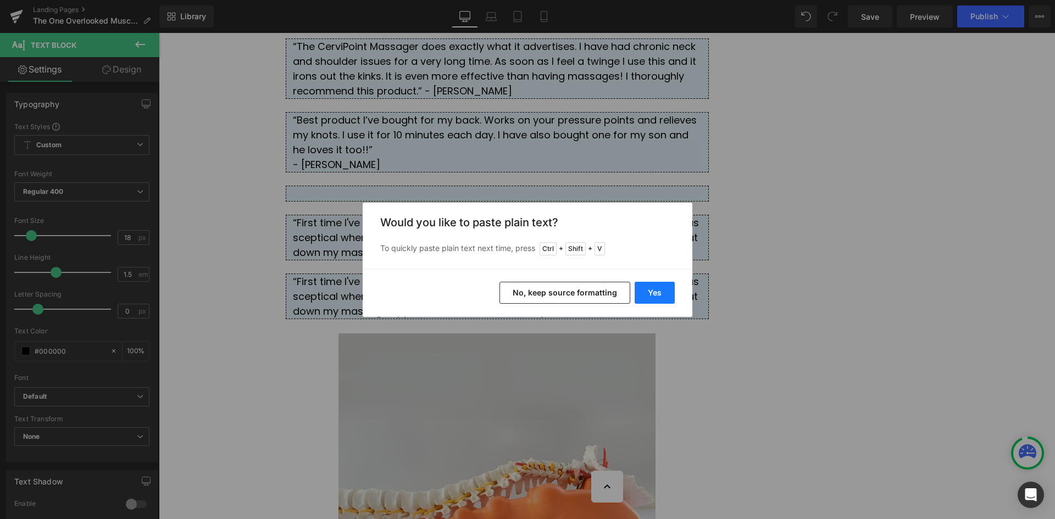
click at [646, 290] on button "Yes" at bounding box center [655, 293] width 40 height 22
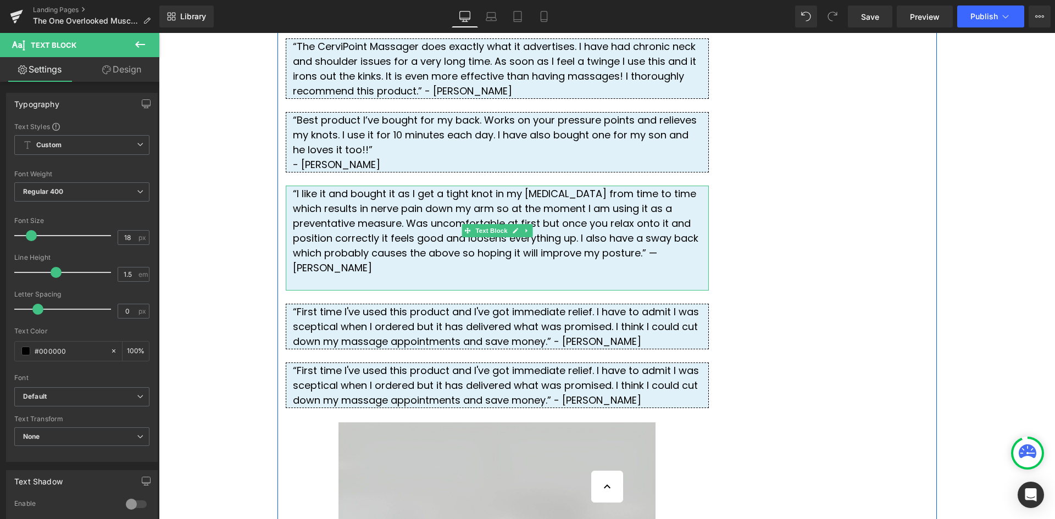
click at [422, 291] on div "“I like it and bought it as I get a tight knot in my [MEDICAL_DATA] from time t…" at bounding box center [497, 238] width 423 height 105
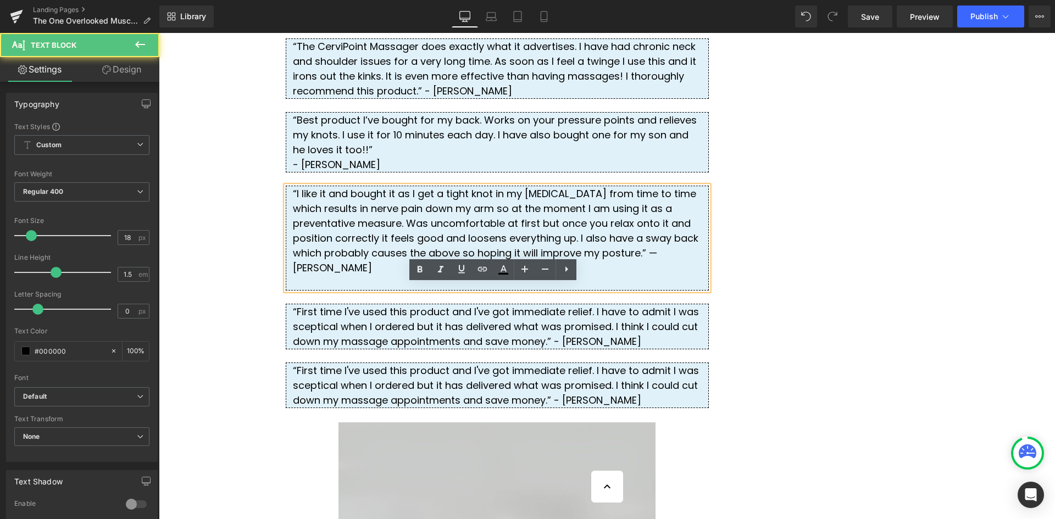
click at [418, 291] on div "“I like it and bought it as I get a tight knot in my [MEDICAL_DATA] from time t…" at bounding box center [497, 238] width 423 height 105
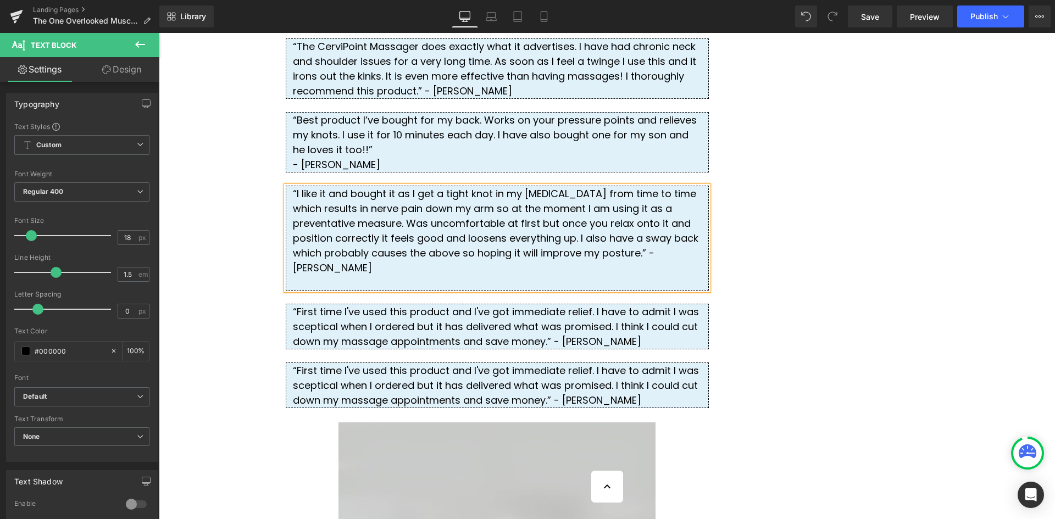
click at [408, 291] on div "“I like it and bought it as I get a tight knot in my [MEDICAL_DATA] from time t…" at bounding box center [497, 238] width 423 height 105
click at [349, 290] on div at bounding box center [497, 282] width 409 height 15
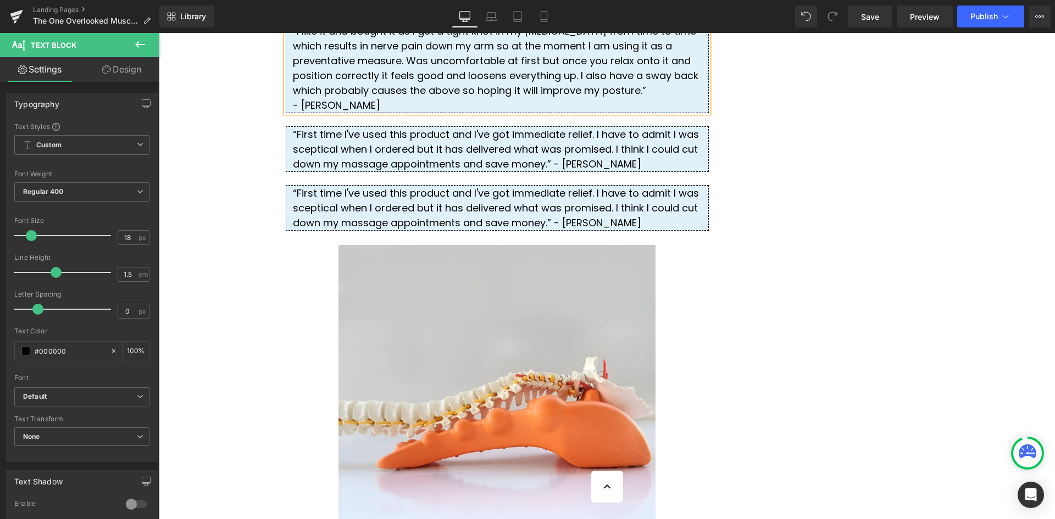
scroll to position [3181, 0]
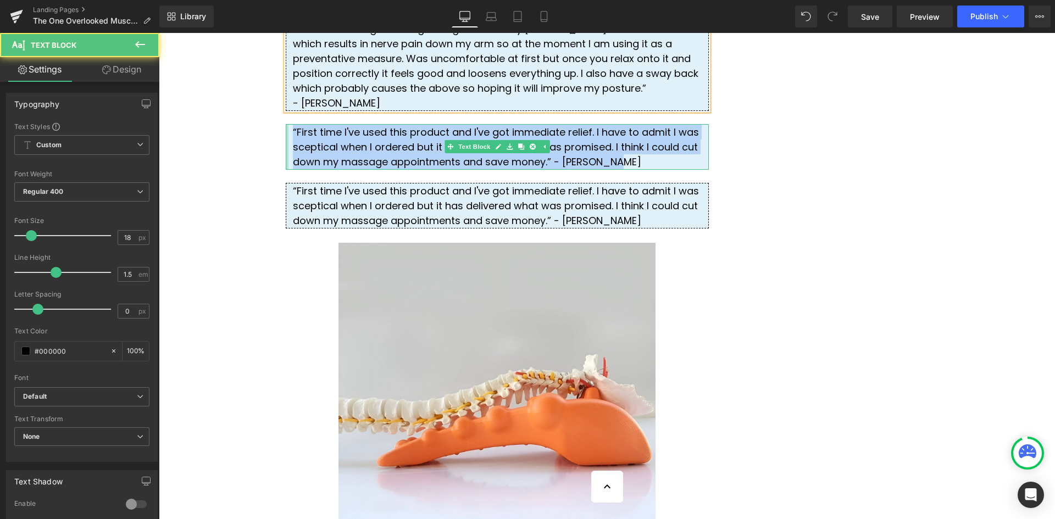
drag, startPoint x: 497, startPoint y: 259, endPoint x: 273, endPoint y: 228, distance: 226.5
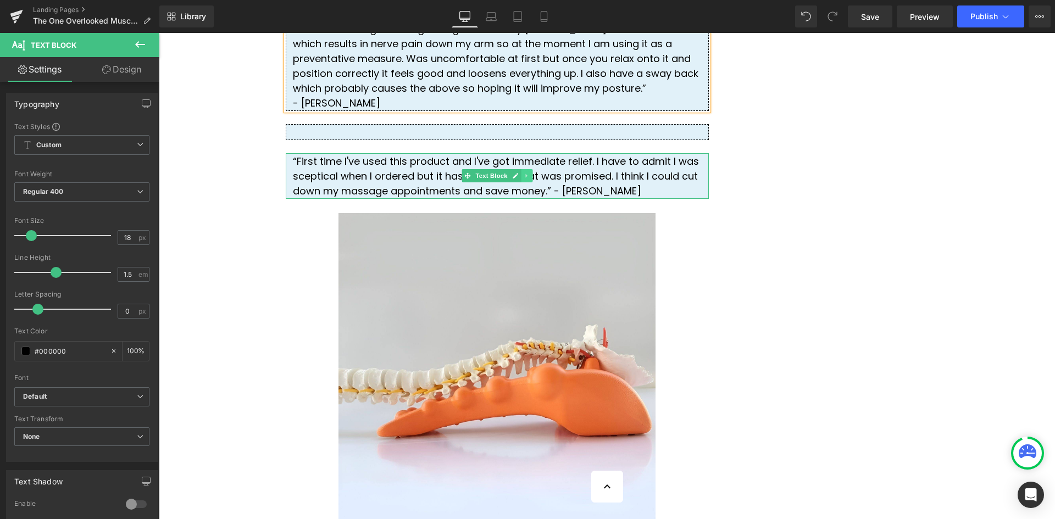
click at [525, 179] on icon at bounding box center [527, 176] width 6 height 7
click at [530, 179] on icon at bounding box center [532, 176] width 6 height 6
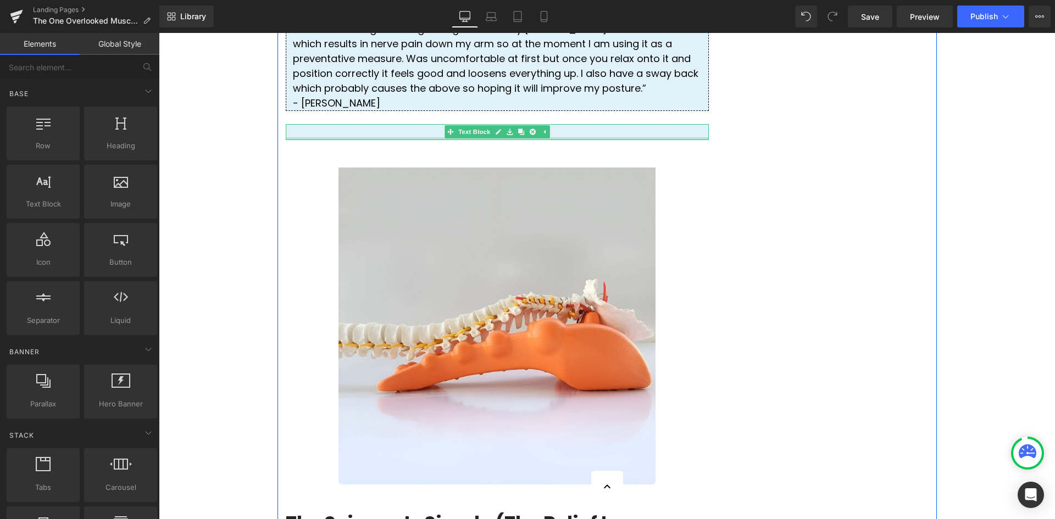
click at [411, 140] on div "Text Block" at bounding box center [497, 132] width 423 height 16
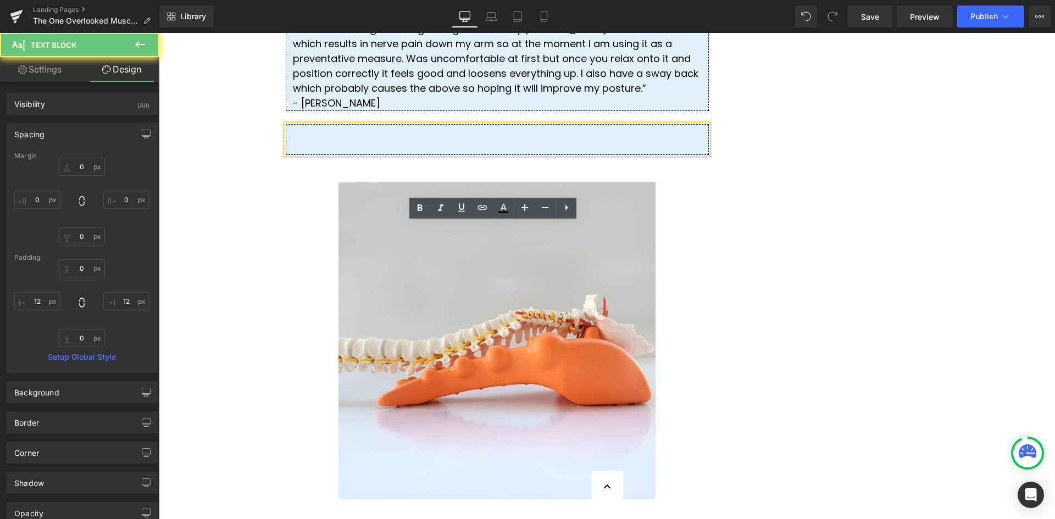
click at [402, 155] on div at bounding box center [497, 139] width 423 height 31
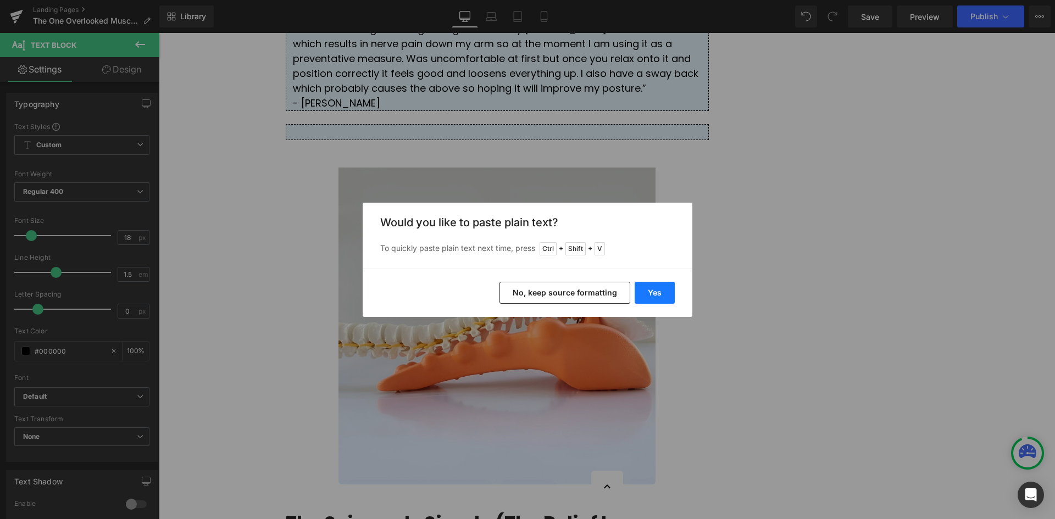
click at [658, 291] on button "Yes" at bounding box center [655, 293] width 40 height 22
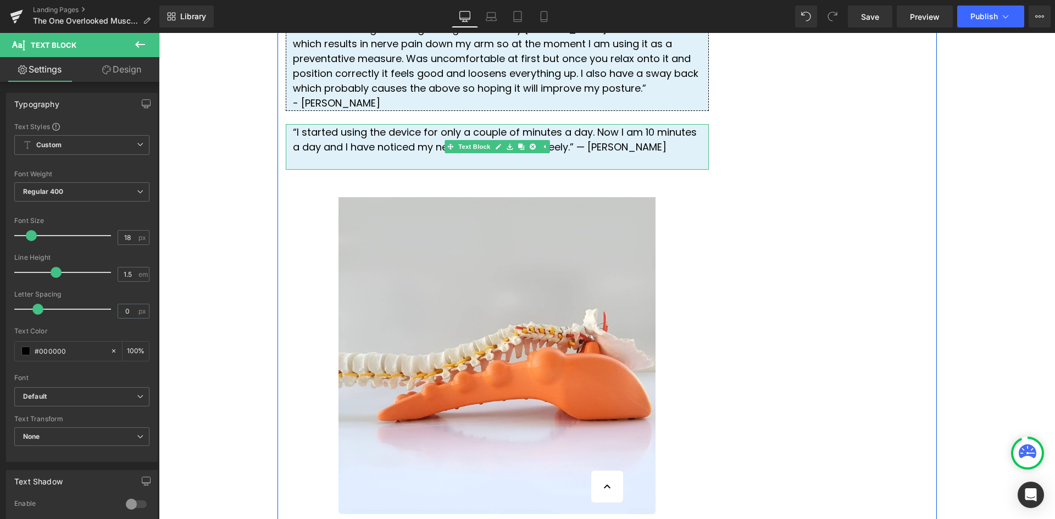
click at [585, 170] on div "“I started using the device for only a couple of minutes a day. Now I am 10 min…" at bounding box center [497, 147] width 423 height 46
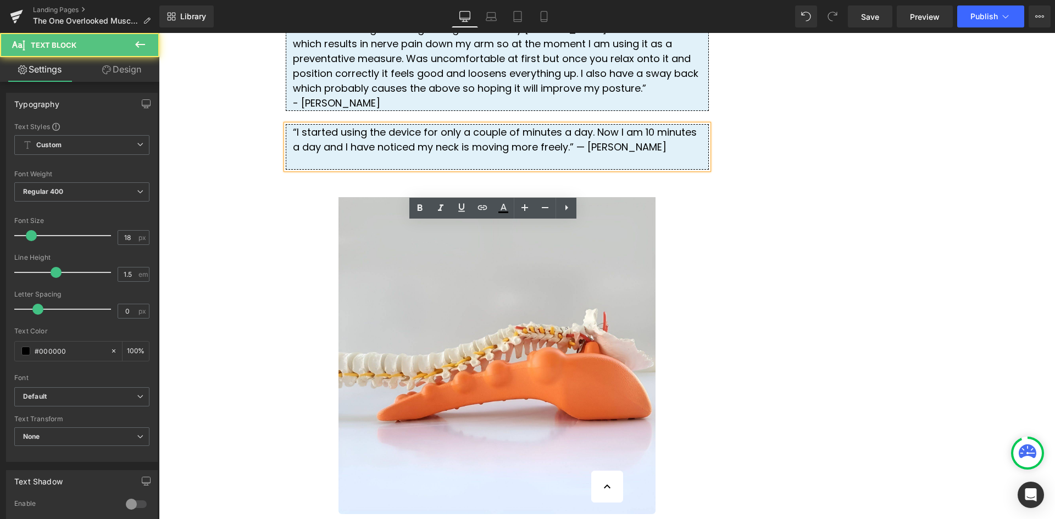
click at [506, 170] on div "“I started using the device for only a couple of minutes a day. Now I am 10 min…" at bounding box center [497, 147] width 423 height 46
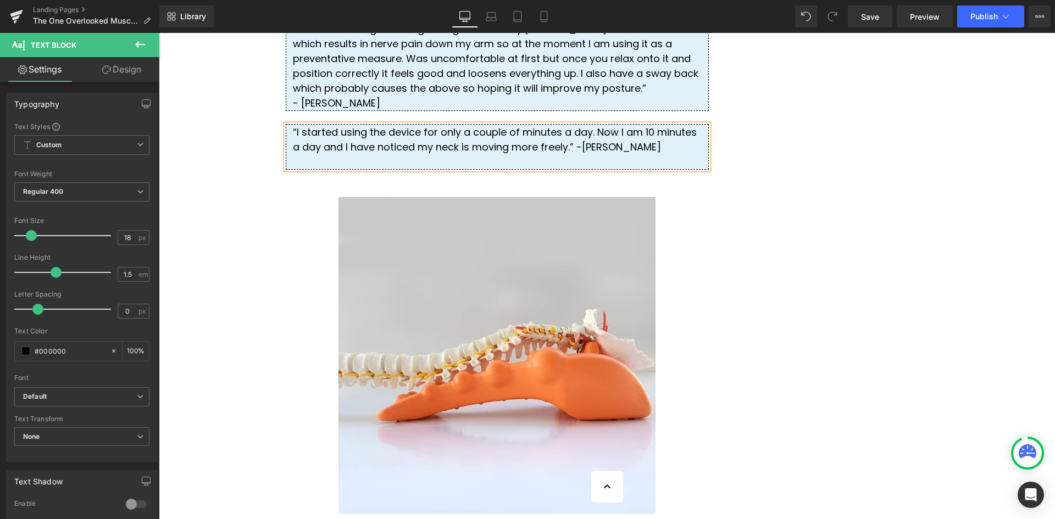
drag, startPoint x: 513, startPoint y: 249, endPoint x: 509, endPoint y: 239, distance: 10.8
click at [509, 170] on div "“I started using the device for only a couple of minutes a day. Now I am 10 min…" at bounding box center [497, 147] width 423 height 46
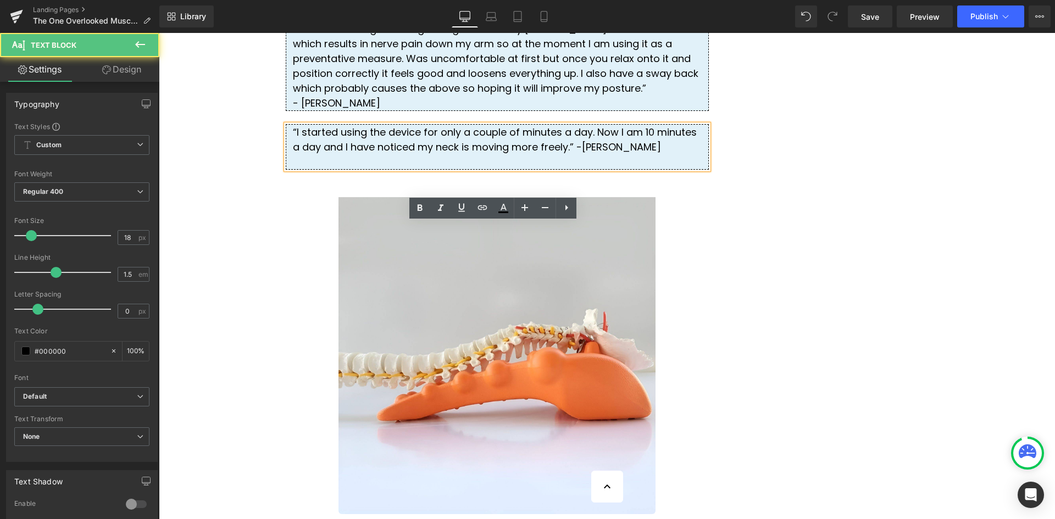
click at [498, 170] on div "“I started using the device for only a couple of minutes a day. Now I am 10 min…" at bounding box center [497, 147] width 423 height 46
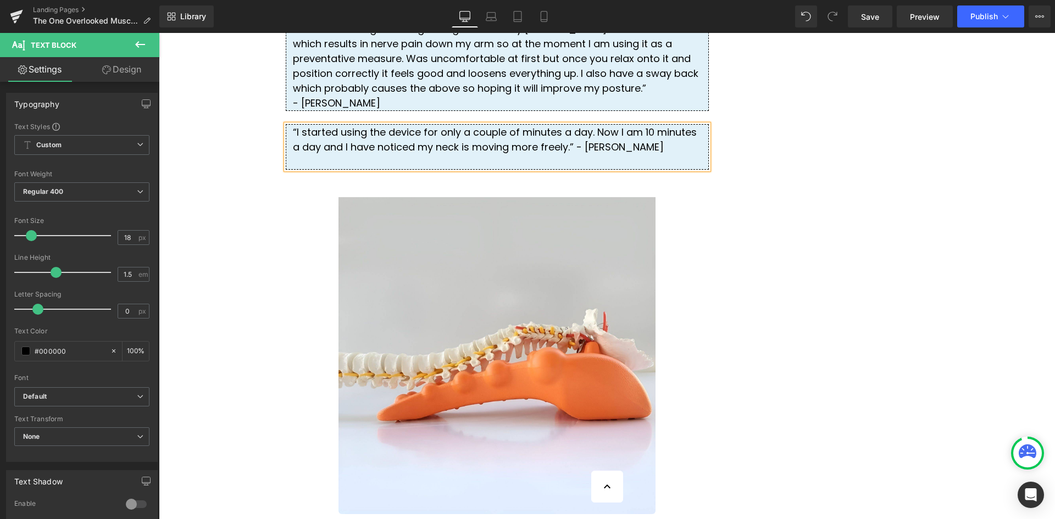
click at [286, 170] on div "“I started using the device for only a couple of minutes a day. Now I am 10 min…" at bounding box center [497, 147] width 423 height 46
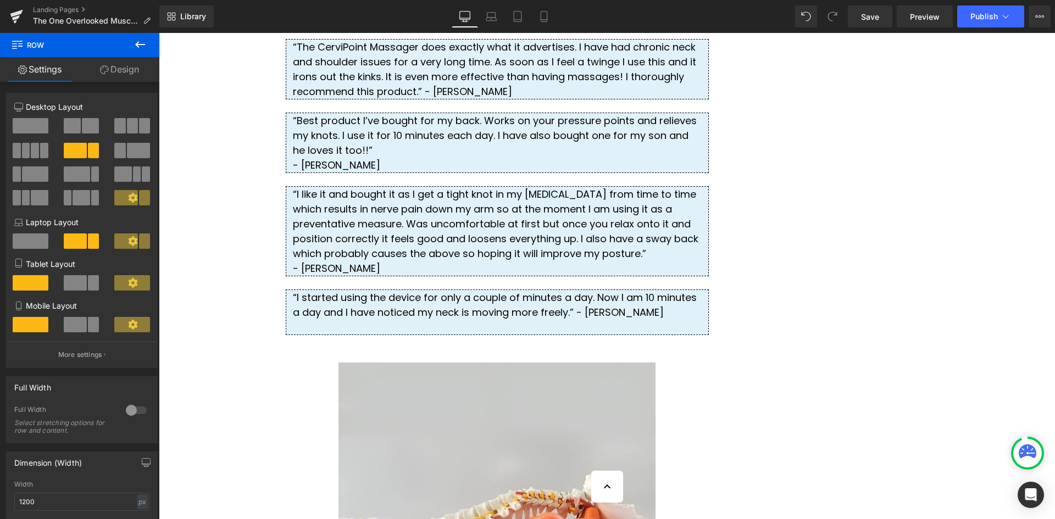
scroll to position [3016, 0]
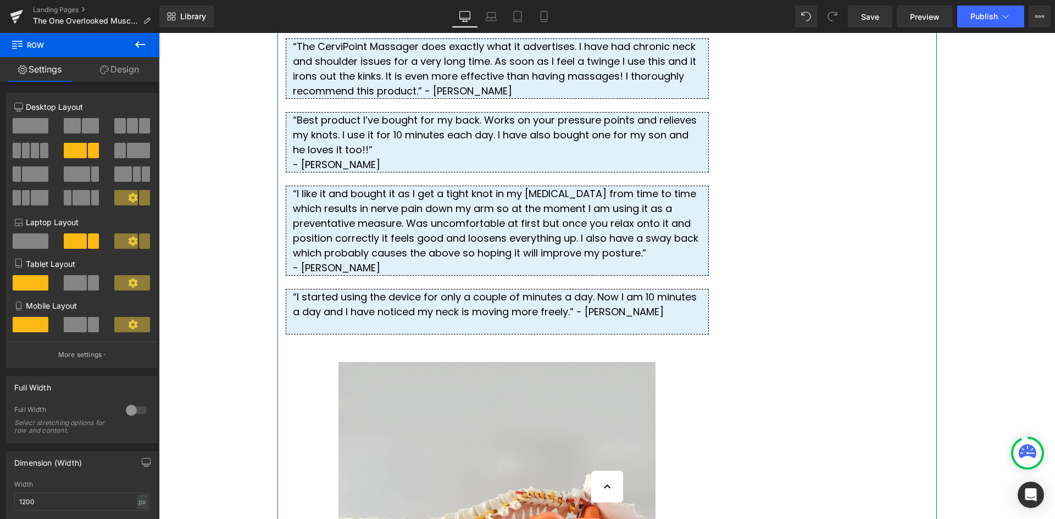
click at [345, 334] on div at bounding box center [497, 326] width 409 height 15
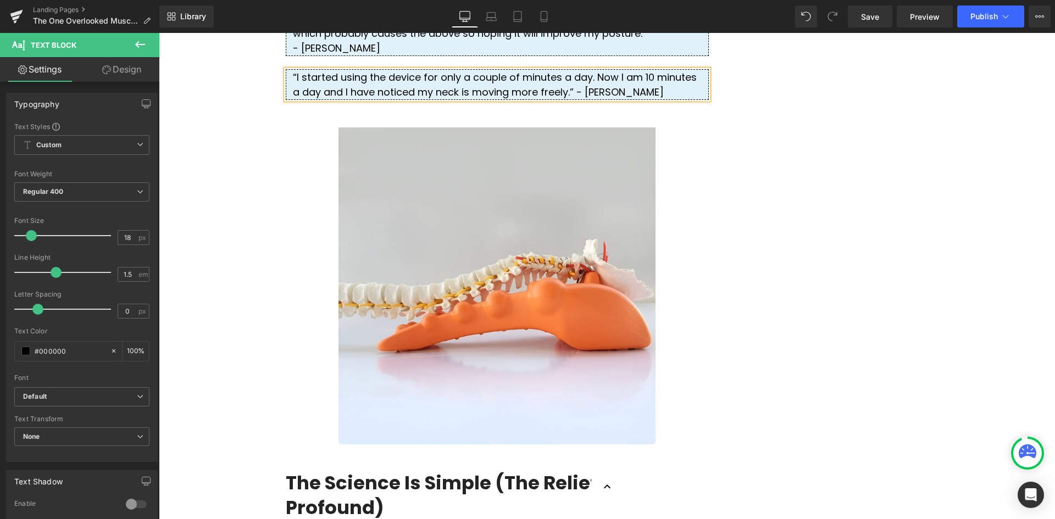
scroll to position [3291, 0]
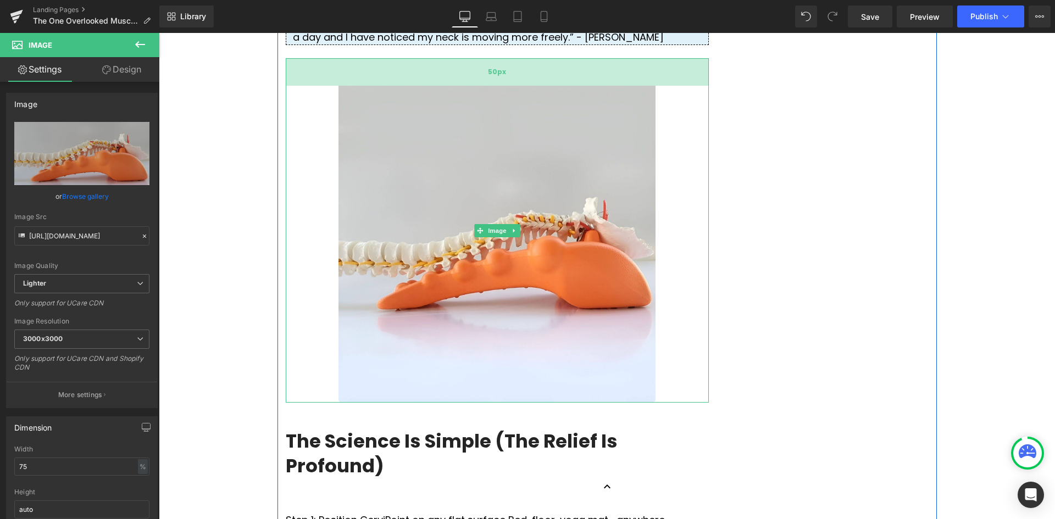
drag, startPoint x: 509, startPoint y: 165, endPoint x: 516, endPoint y: 178, distance: 14.7
click at [516, 86] on div "50px" at bounding box center [497, 71] width 423 height 27
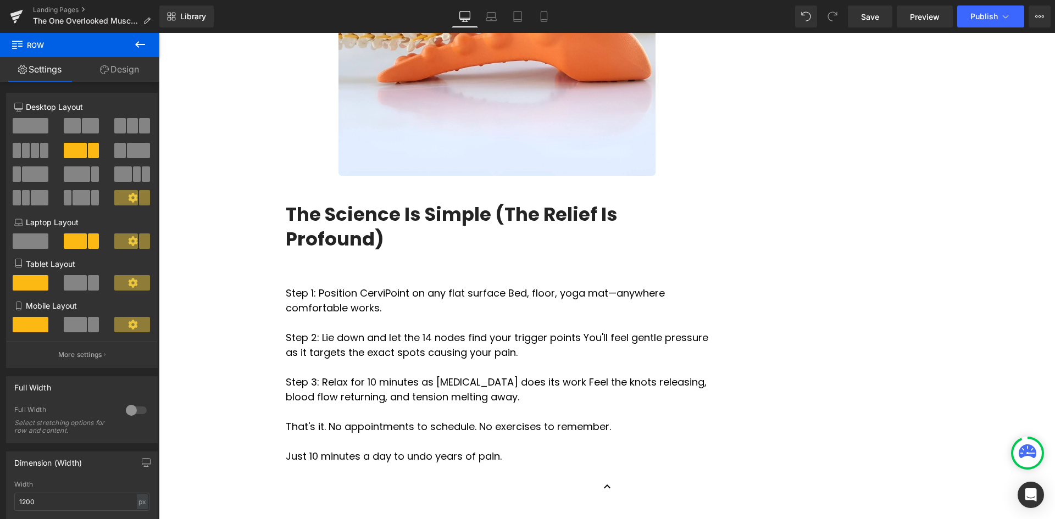
scroll to position [3676, 0]
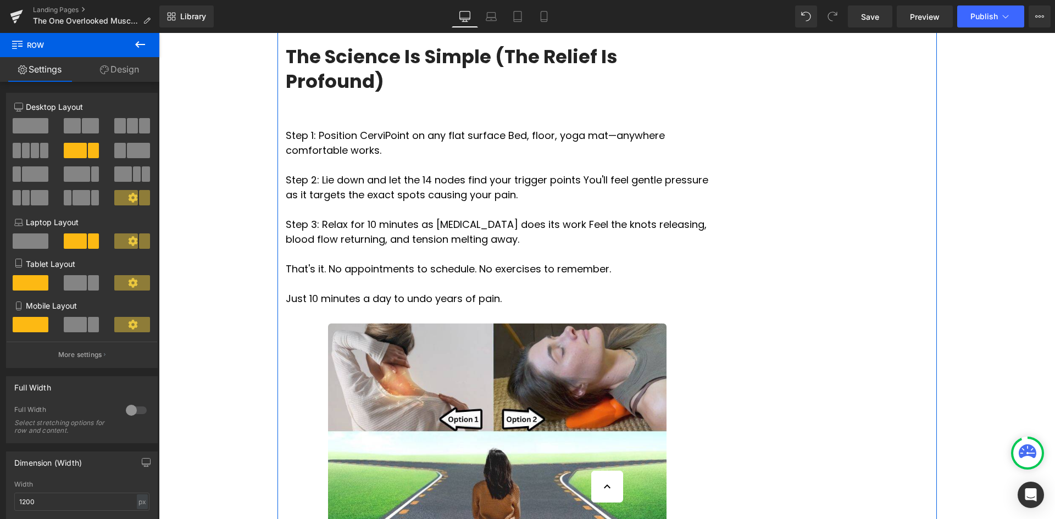
click at [321, 107] on div at bounding box center [497, 99] width 423 height 13
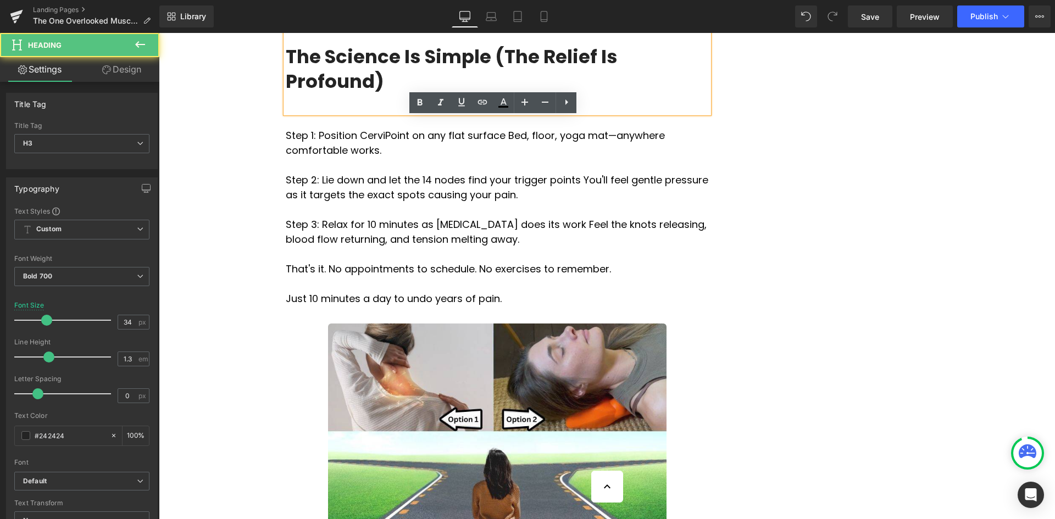
click at [322, 107] on div at bounding box center [497, 99] width 423 height 13
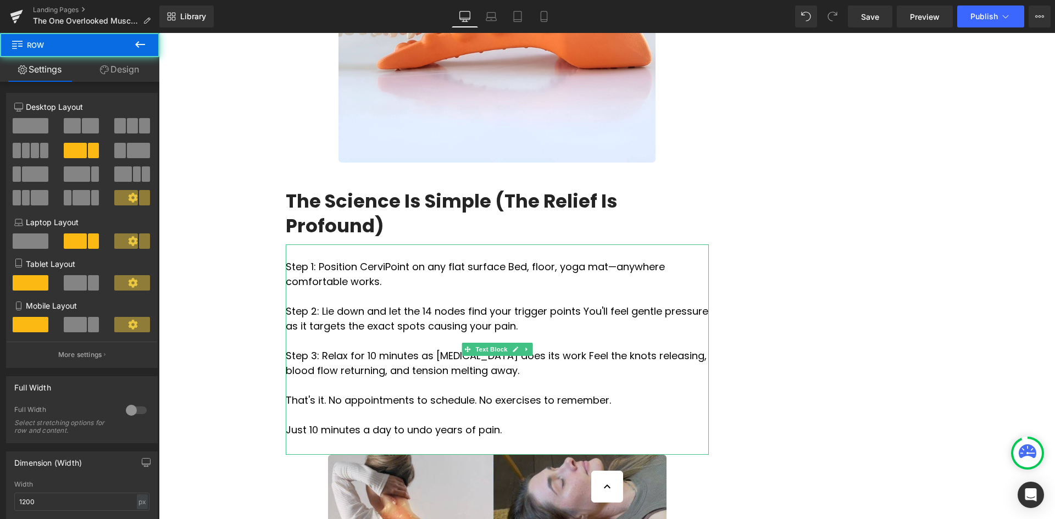
scroll to position [3511, 0]
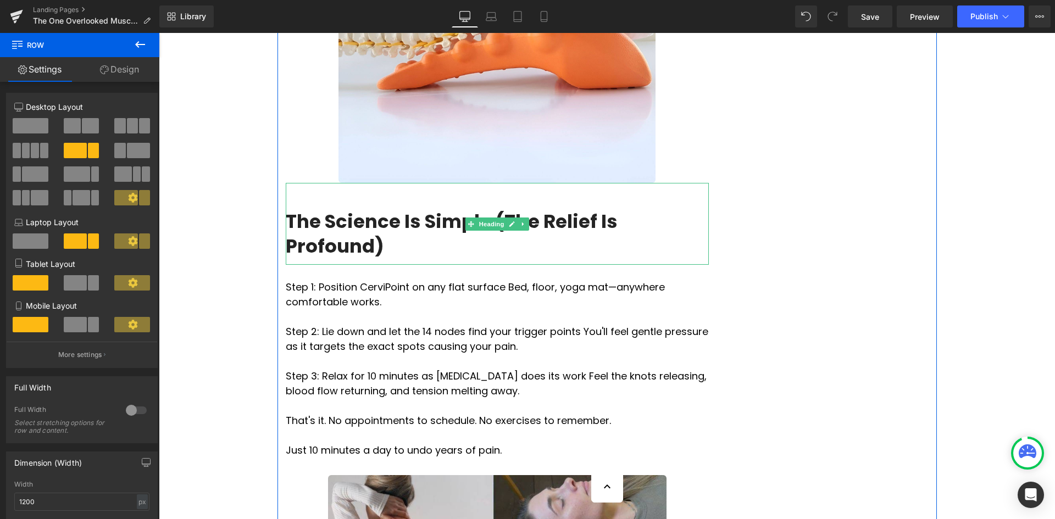
click at [454, 264] on div "The Science Is Simple (The Relief Is Profound)" at bounding box center [497, 223] width 423 height 81
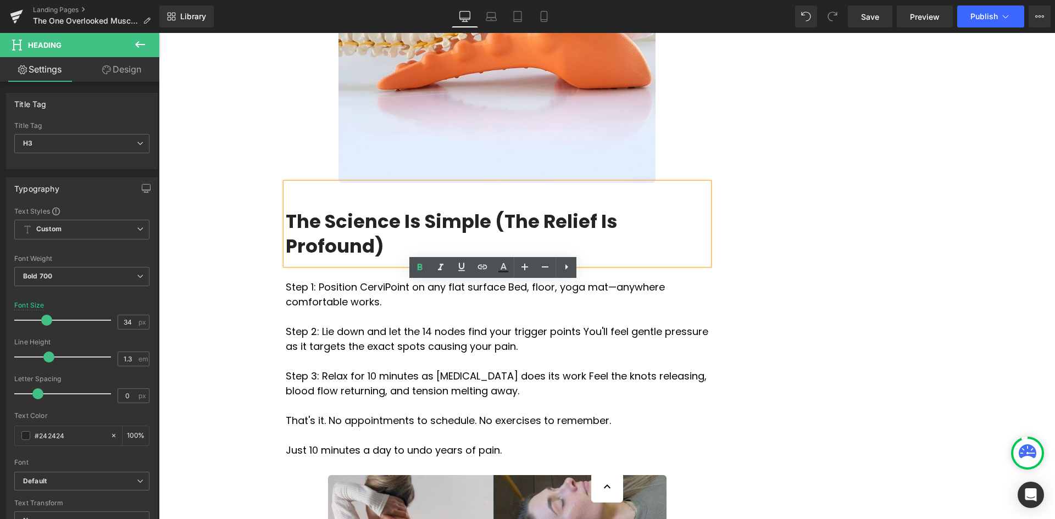
click at [700, 258] on h3 "The Science Is Simple (The Relief Is Profound)" at bounding box center [497, 233] width 423 height 48
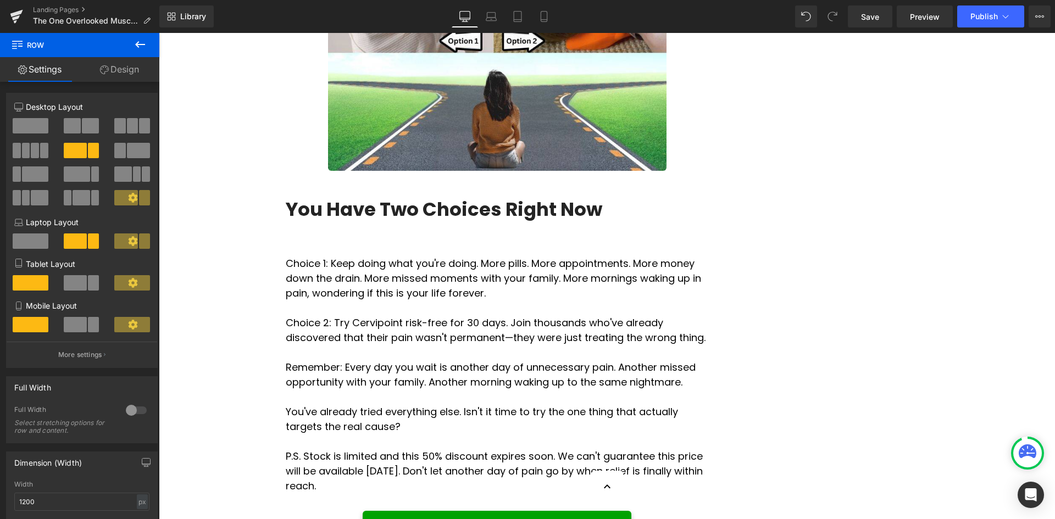
scroll to position [4061, 0]
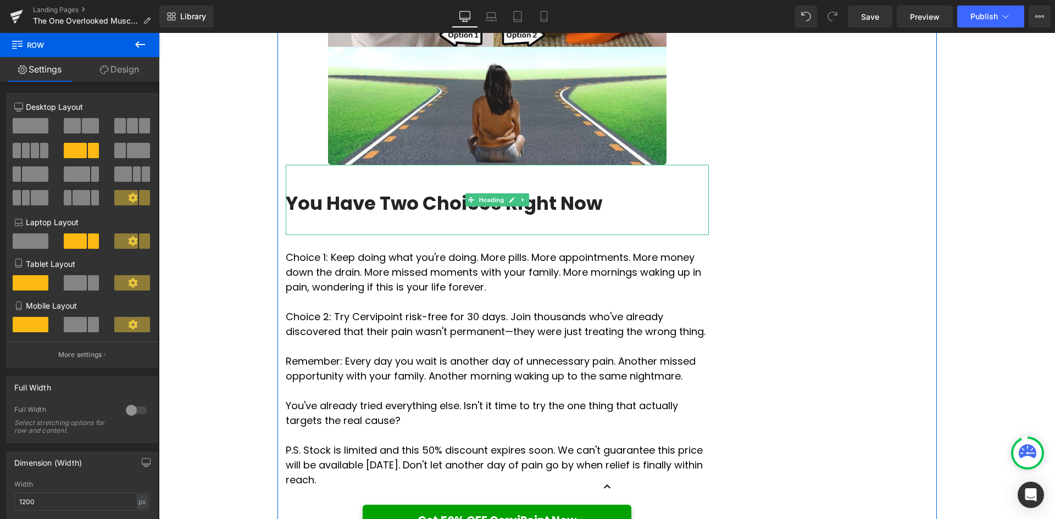
click at [325, 229] on div at bounding box center [497, 221] width 423 height 13
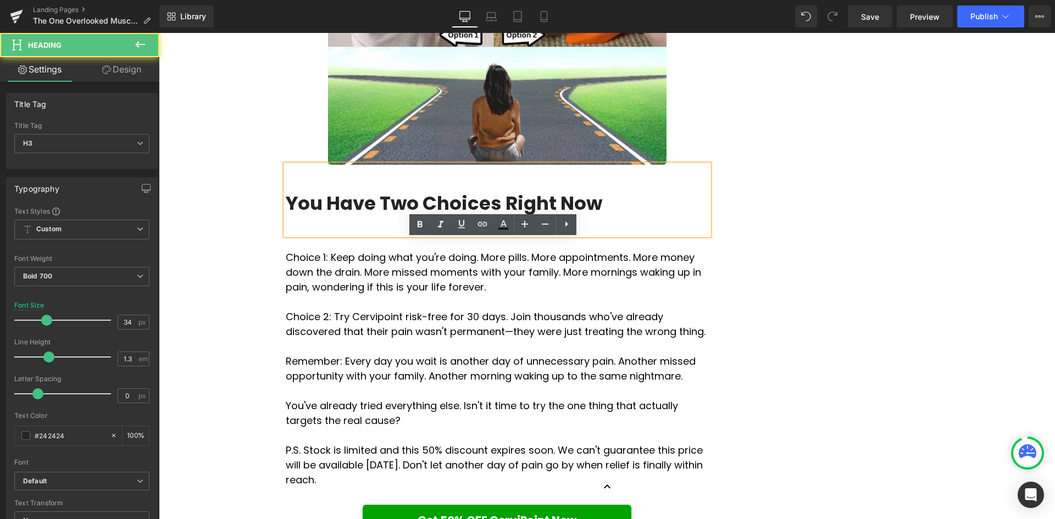
click at [323, 229] on div at bounding box center [497, 221] width 423 height 13
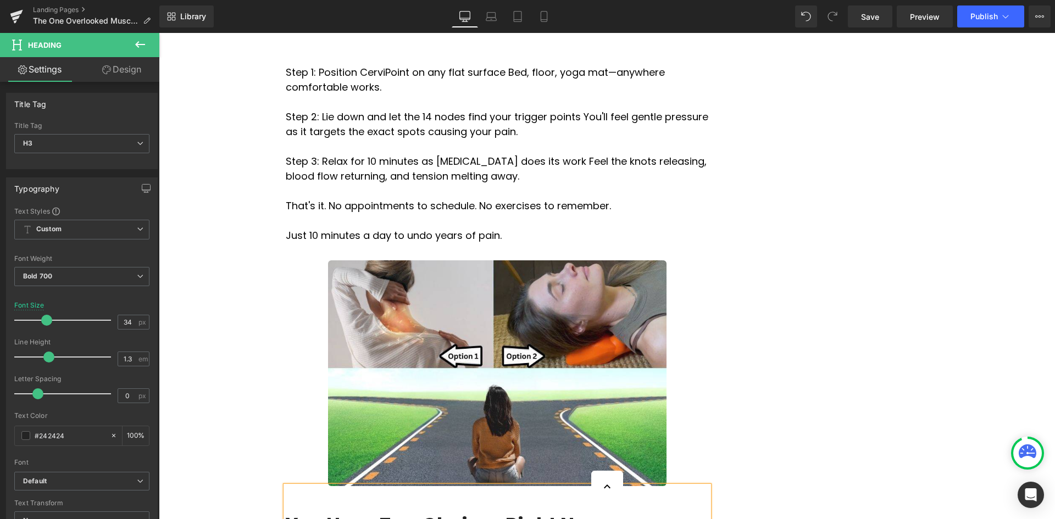
scroll to position [3731, 0]
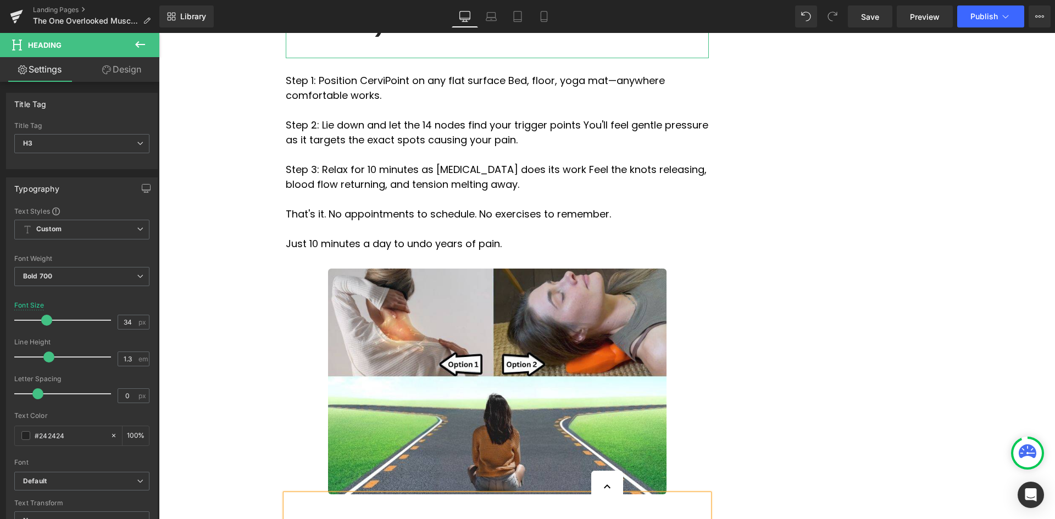
click at [391, 52] on div at bounding box center [497, 44] width 423 height 13
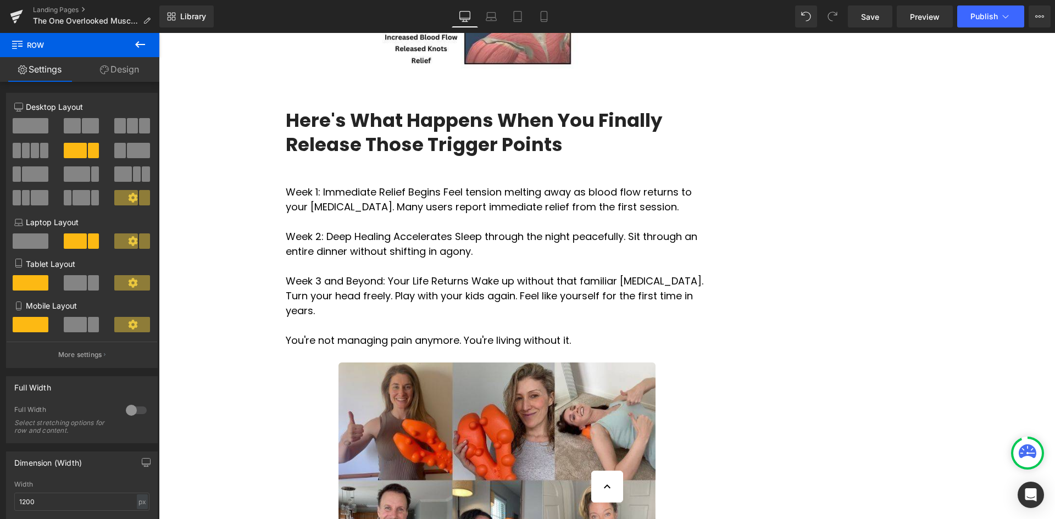
scroll to position [1972, 0]
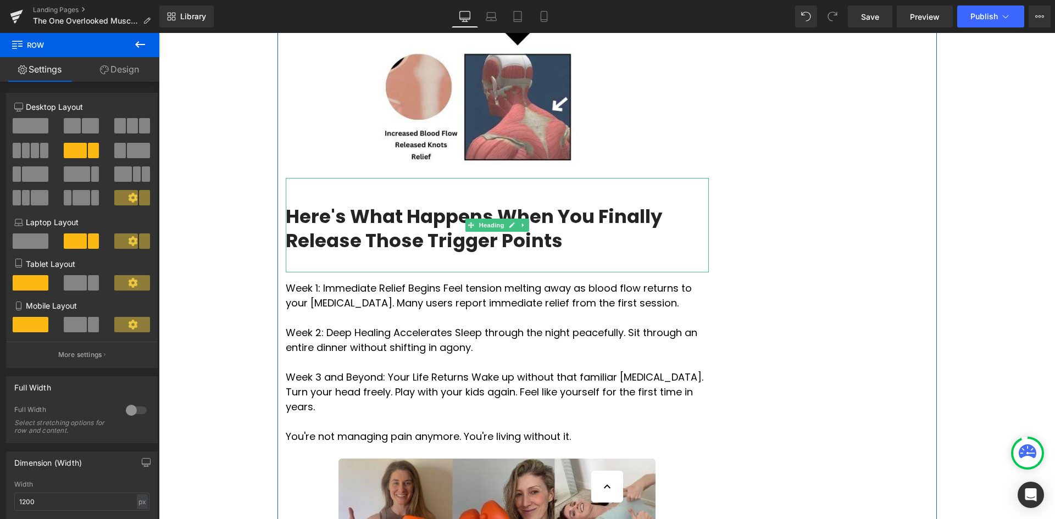
click at [318, 266] on div at bounding box center [497, 259] width 423 height 13
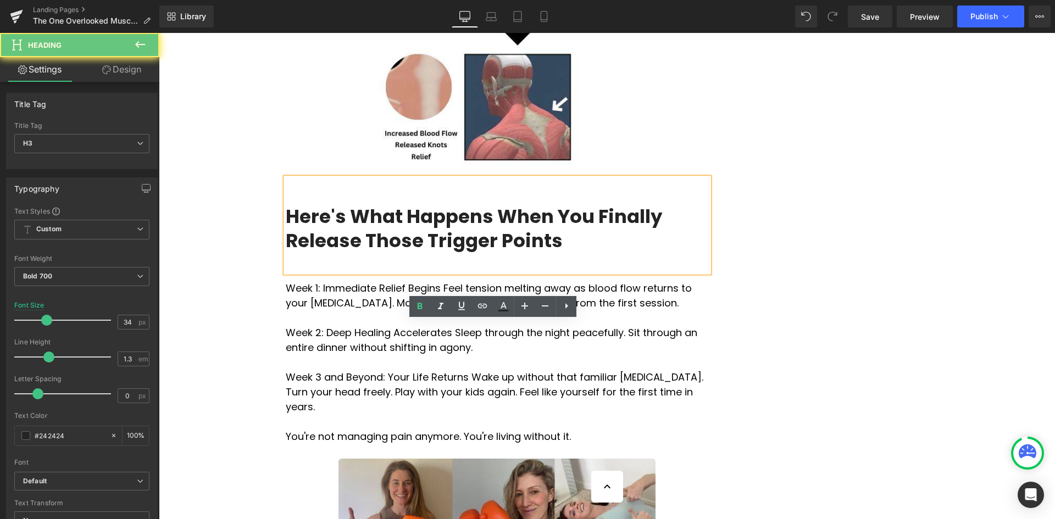
click at [318, 266] on div at bounding box center [497, 259] width 423 height 13
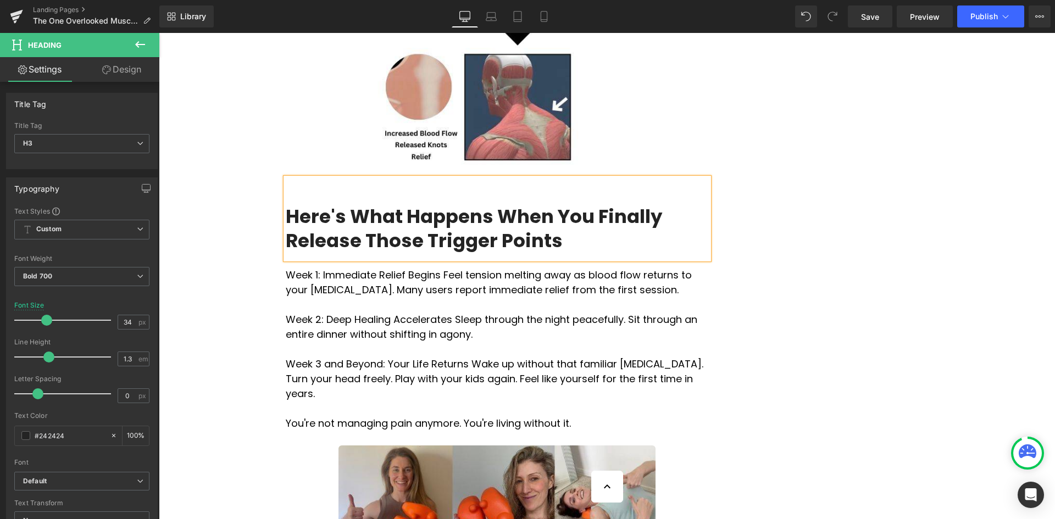
click at [917, 273] on div "The One Overlooked Muscle Causing Your Neck, Shoulder, and [MEDICAL_DATA] Pain …" at bounding box center [607, 403] width 659 height 4451
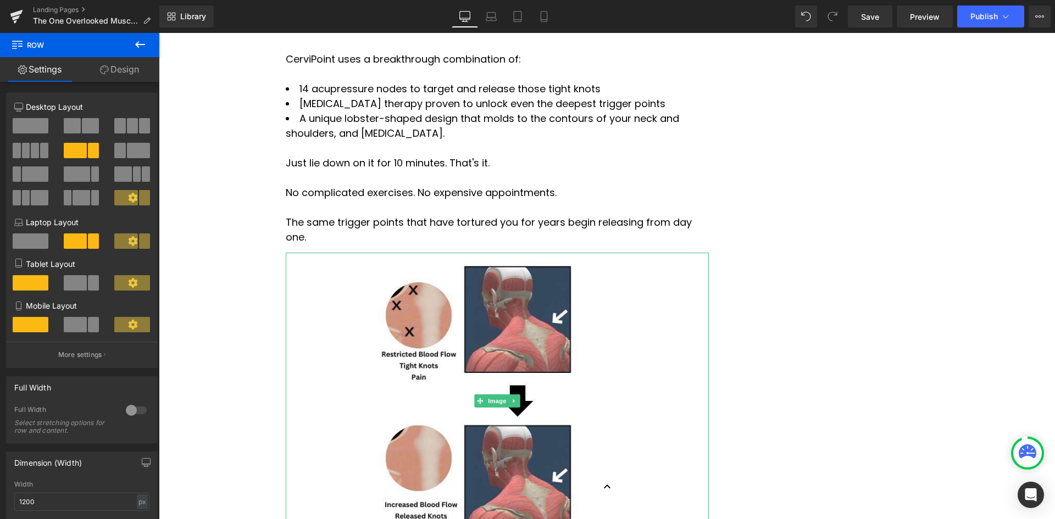
scroll to position [1478, 0]
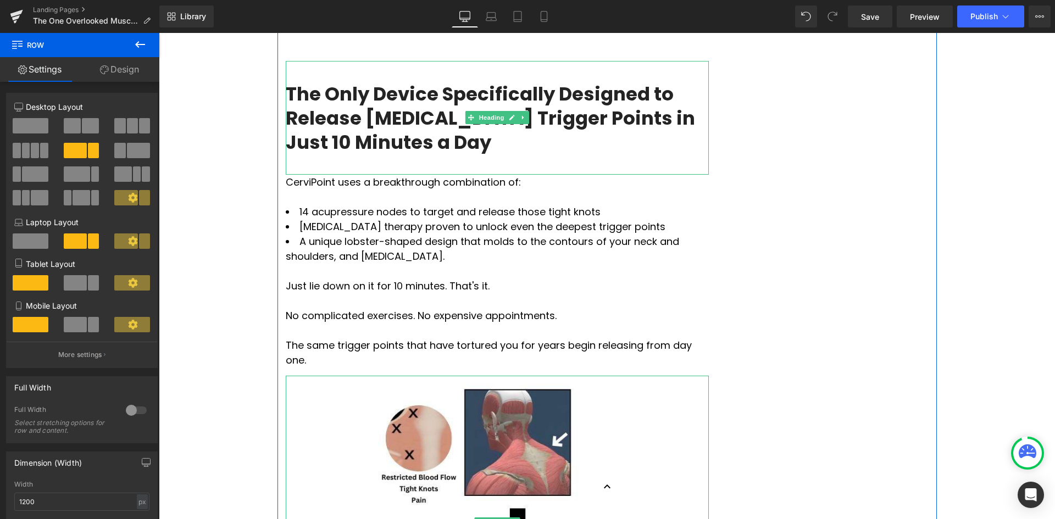
click at [309, 380] on div at bounding box center [497, 386] width 423 height 13
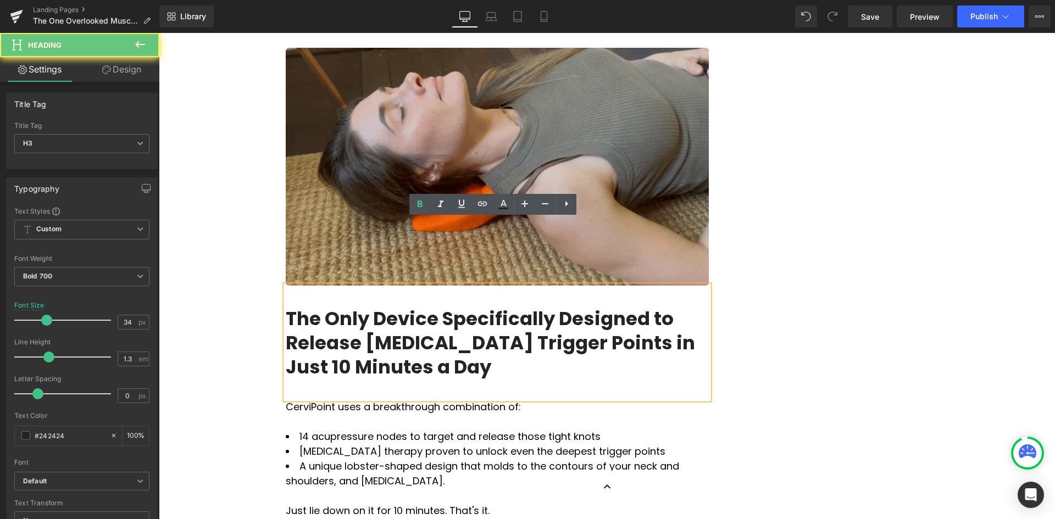
click at [309, 380] on div at bounding box center [497, 386] width 423 height 13
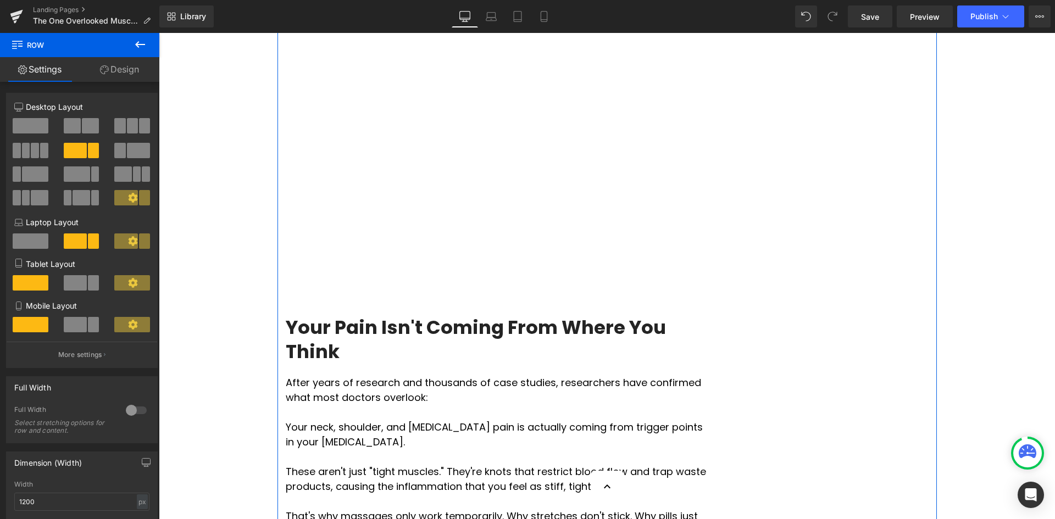
scroll to position [818, 0]
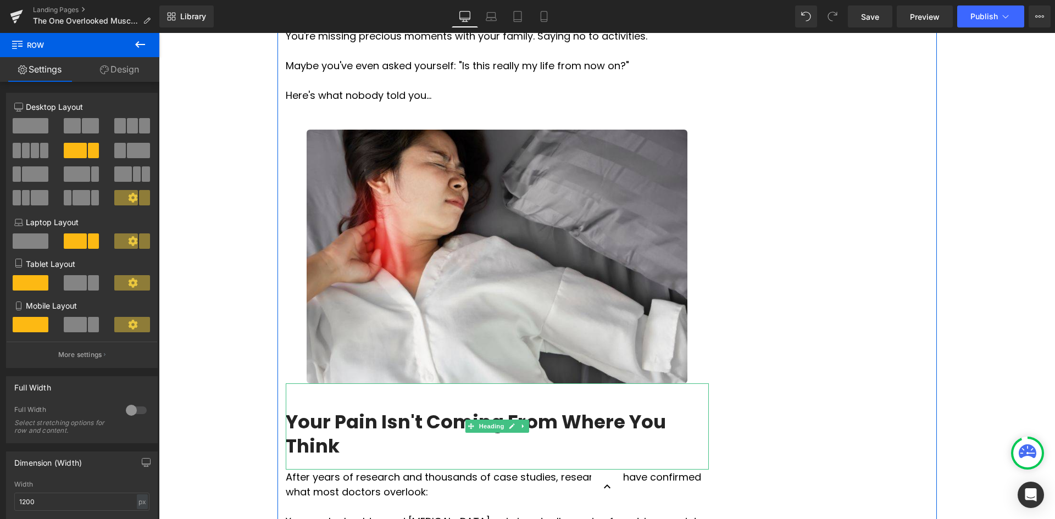
click at [316, 395] on div "Your Pain Isn't Coming From Where You Think" at bounding box center [497, 427] width 423 height 86
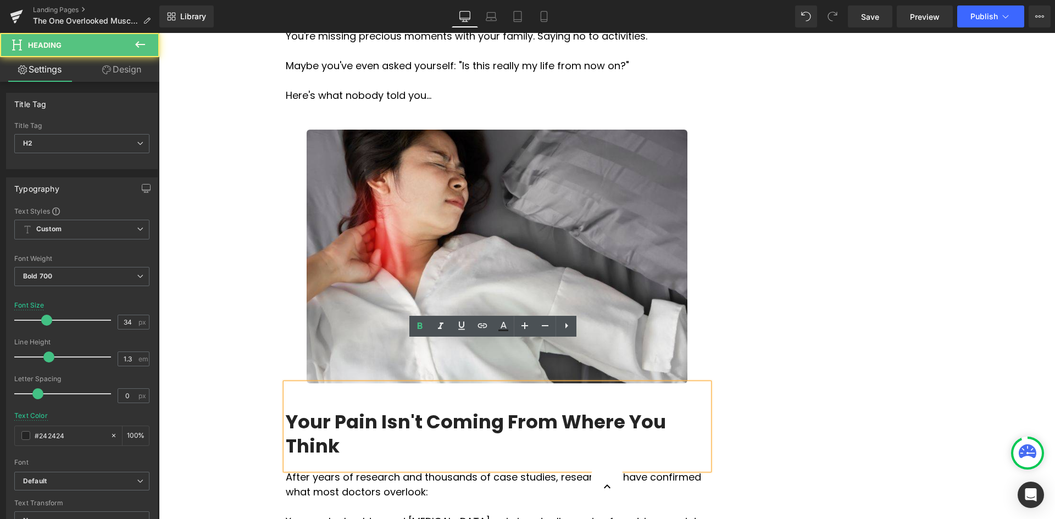
click at [317, 394] on div "Your Pain Isn't Coming From Where You Think" at bounding box center [497, 427] width 423 height 86
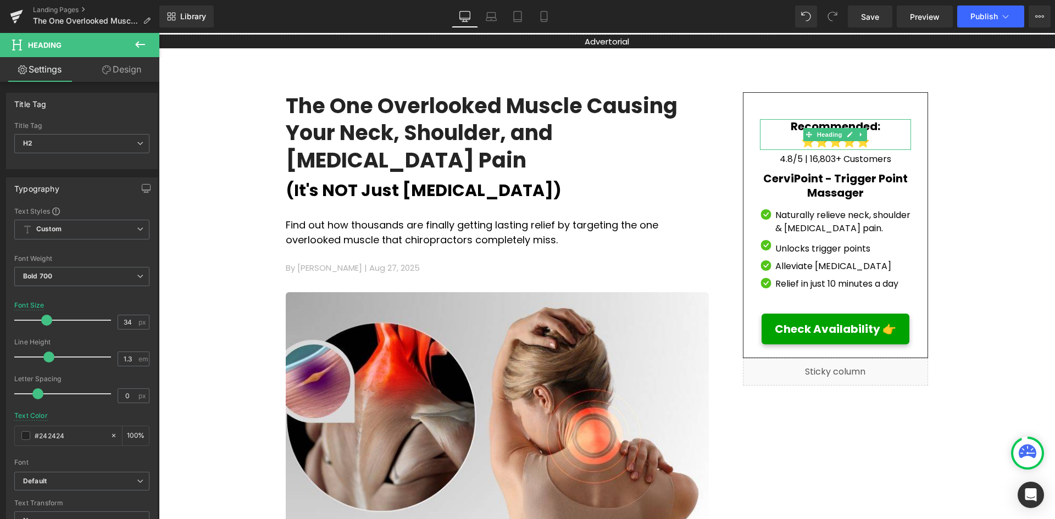
scroll to position [49, 0]
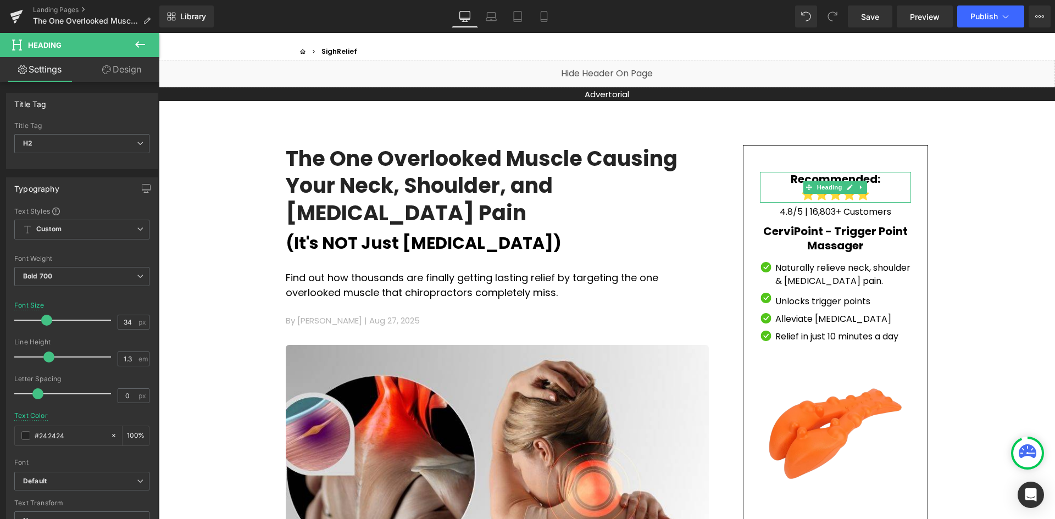
click at [159, 33] on div at bounding box center [159, 33] width 0 height 0
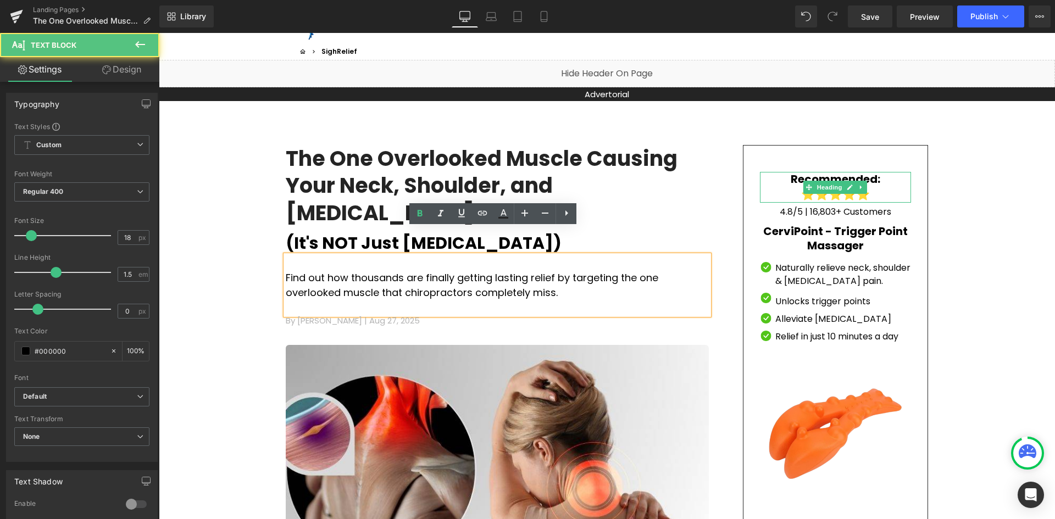
click at [325, 256] on p at bounding box center [497, 263] width 423 height 15
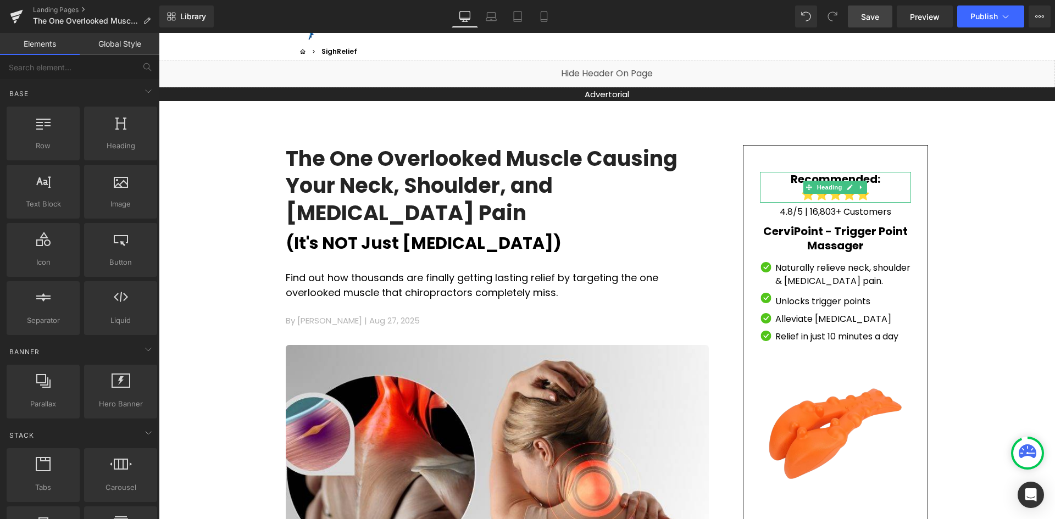
click at [864, 26] on link "Save" at bounding box center [870, 16] width 45 height 22
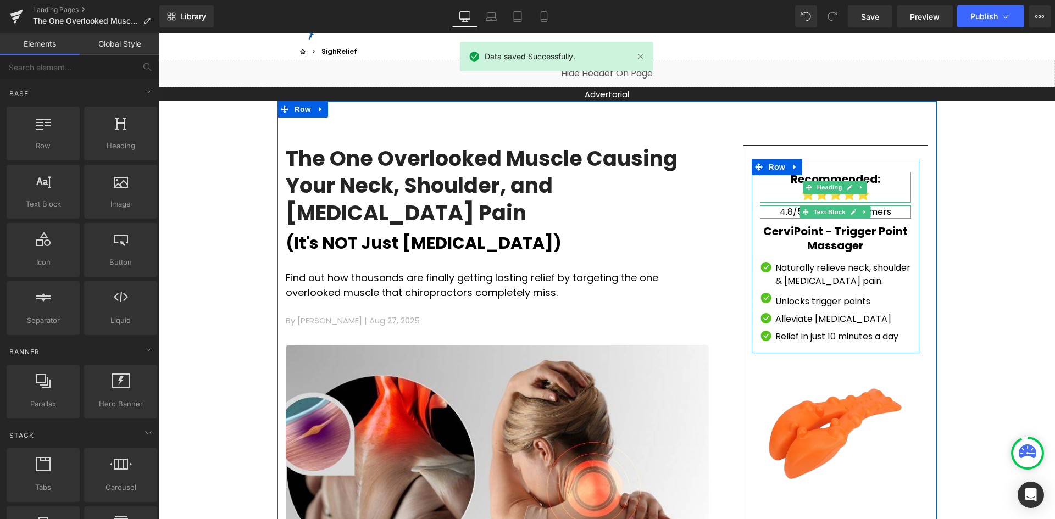
click at [781, 213] on p "4.8/5 | 16,803+ Customers" at bounding box center [836, 212] width 152 height 13
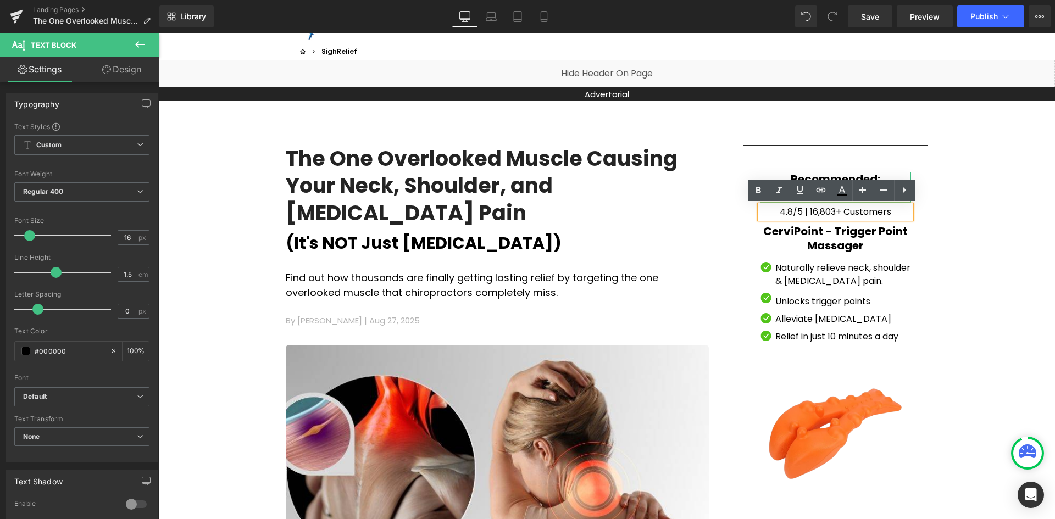
click at [831, 209] on p "4.8/5 | 16,803+ Customers" at bounding box center [836, 212] width 152 height 13
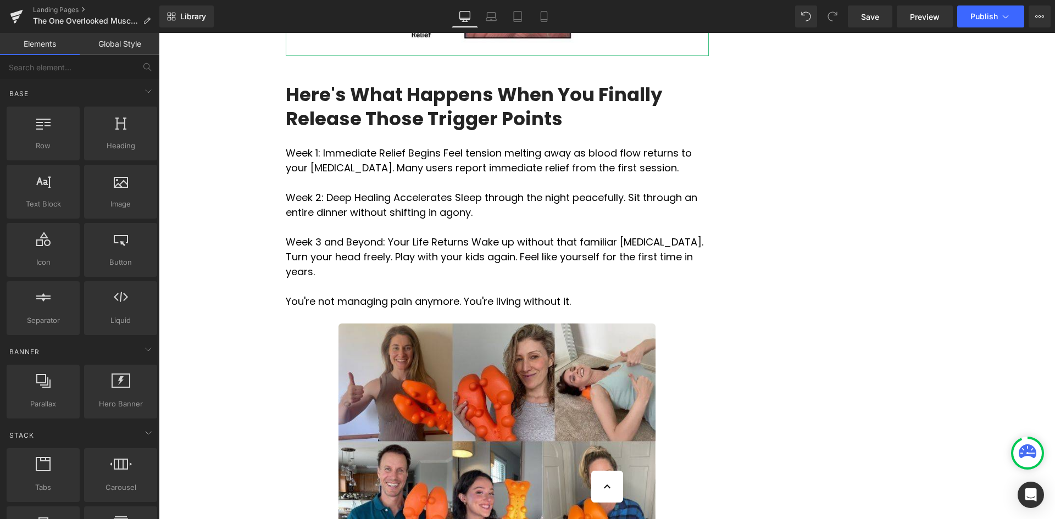
scroll to position [2473, 0]
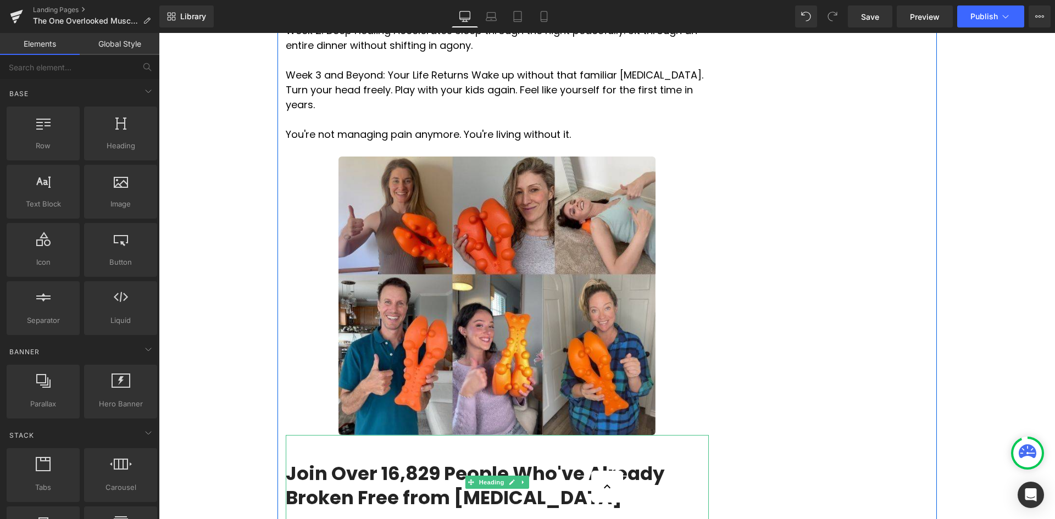
click at [428, 462] on h3 "Join Over 16,829 People Who've Already Broken Free from [MEDICAL_DATA]" at bounding box center [497, 486] width 423 height 48
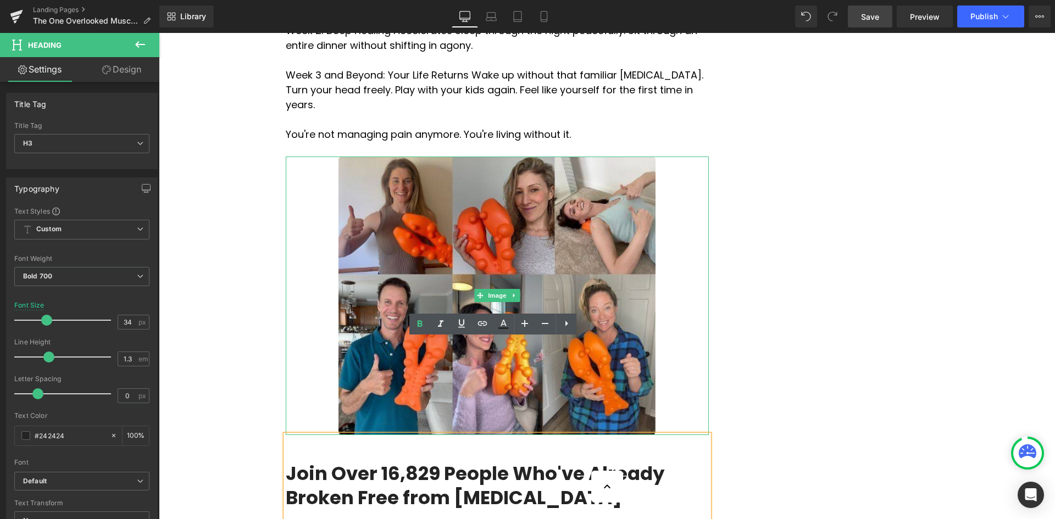
click at [873, 23] on link "Save" at bounding box center [870, 16] width 45 height 22
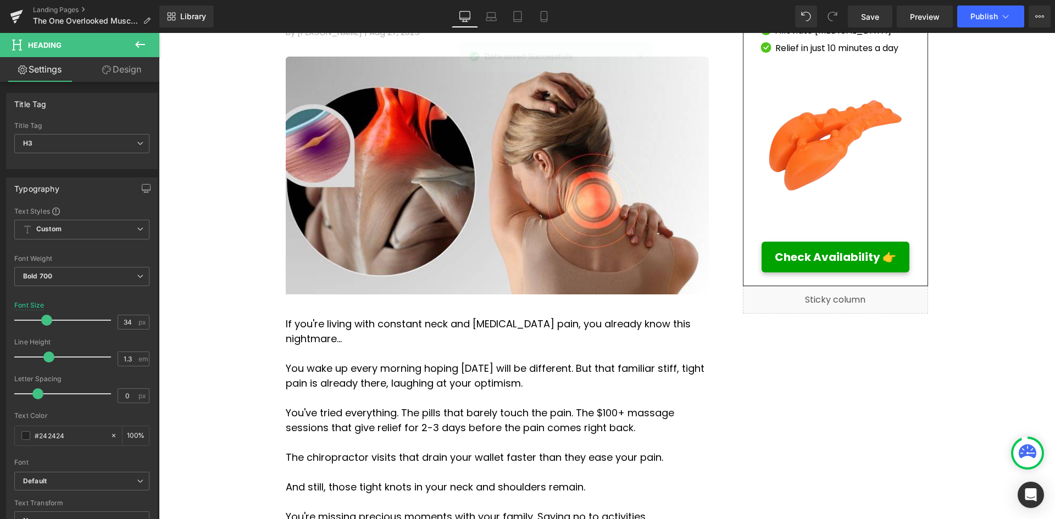
scroll to position [0, 0]
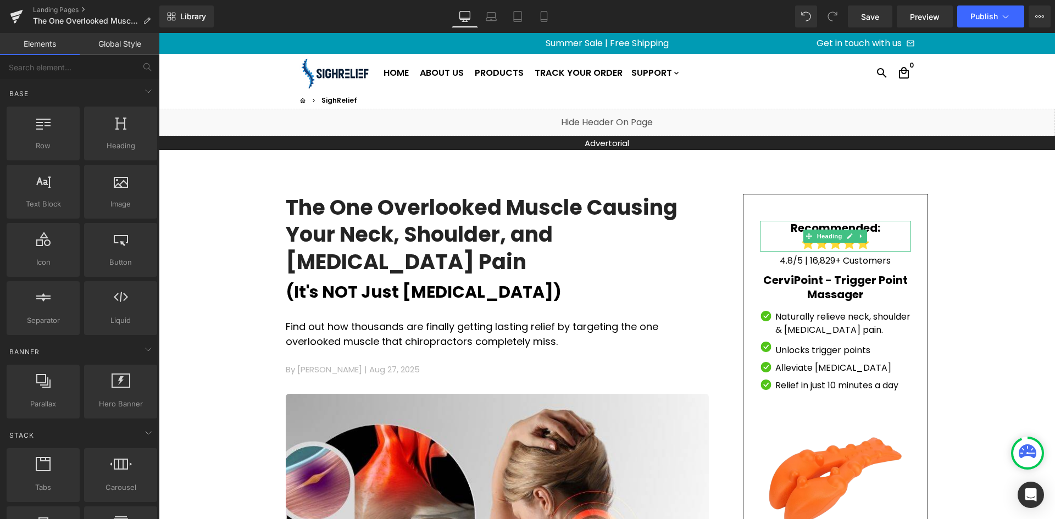
click at [882, 18] on link "Save" at bounding box center [870, 16] width 45 height 22
click at [15, 18] on icon at bounding box center [16, 17] width 8 height 5
